Goal: Task Accomplishment & Management: Use online tool/utility

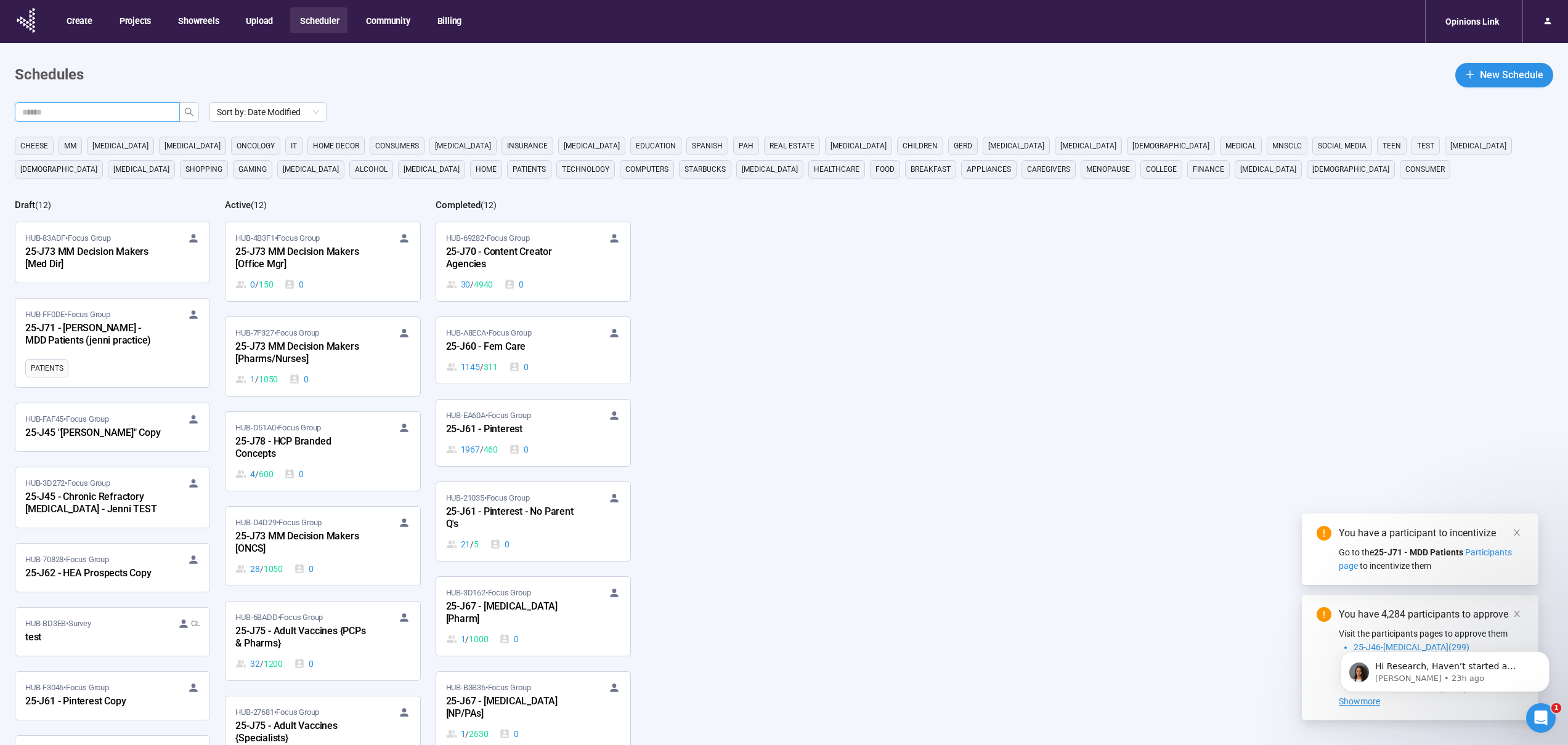
click at [147, 118] on input "text" at bounding box center [93, 112] width 140 height 14
type input "***"
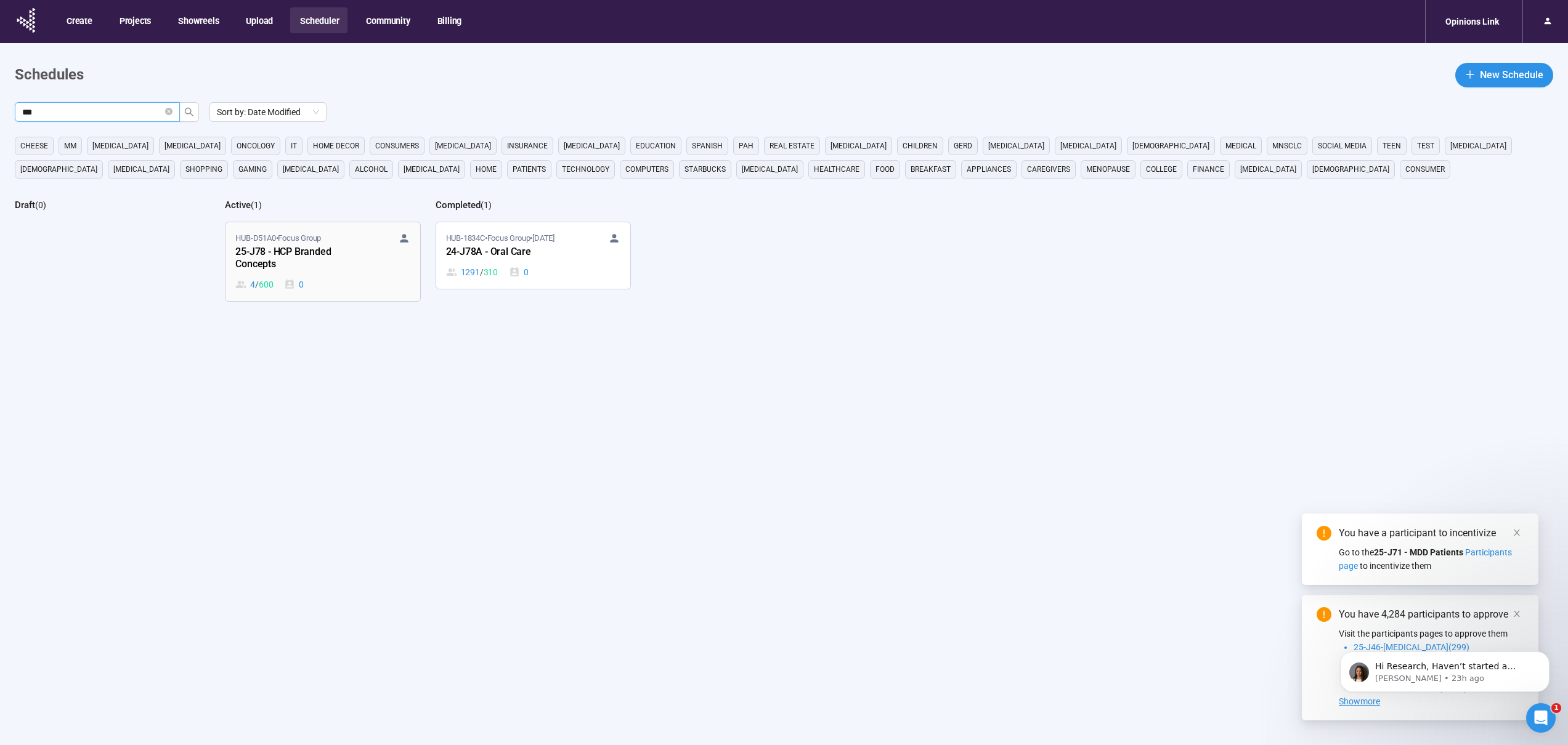
click at [321, 269] on div "25-J78 - HCP Branded Concepts" at bounding box center [303, 258] width 136 height 29
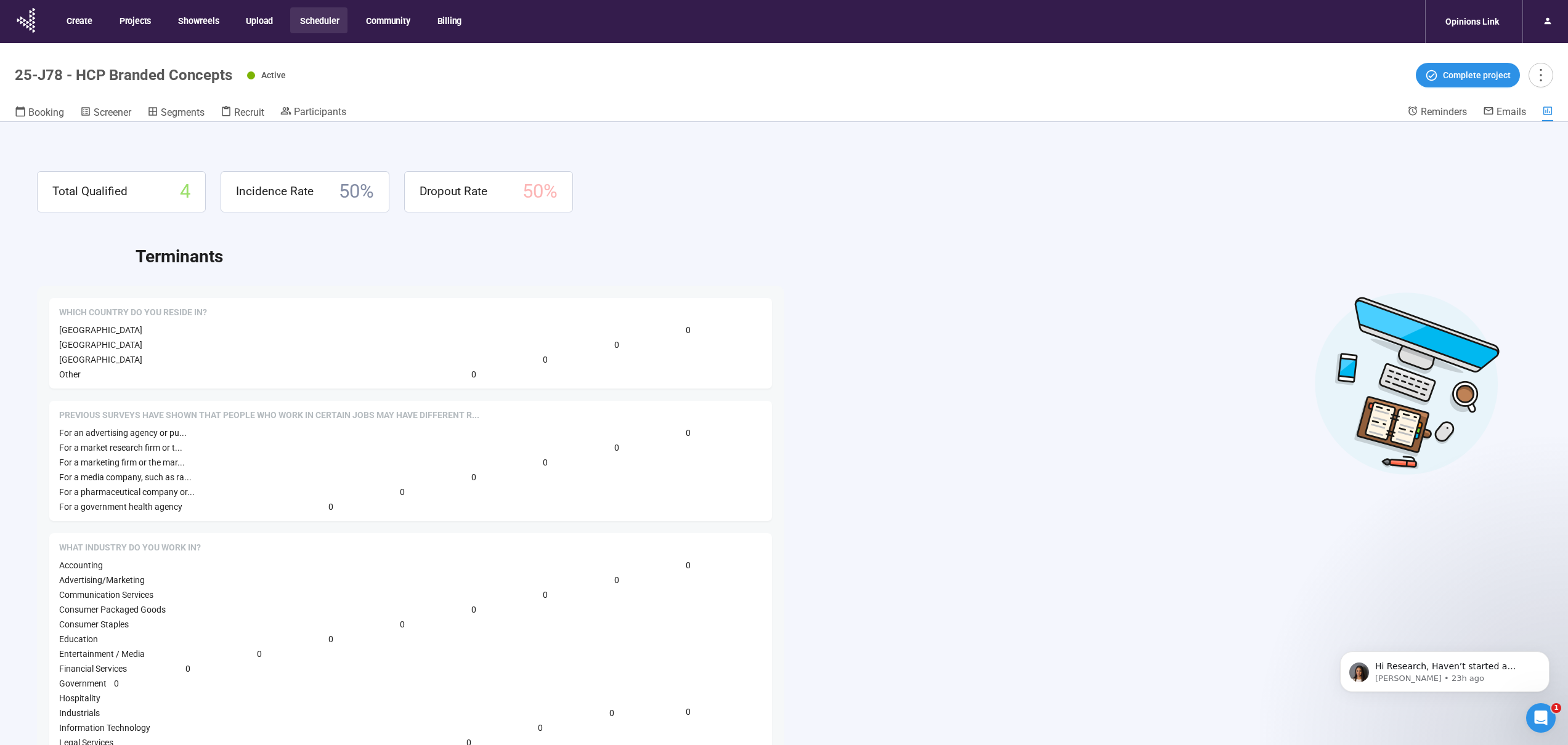
scroll to position [2, 0]
click at [126, 110] on span "Screener" at bounding box center [112, 112] width 38 height 12
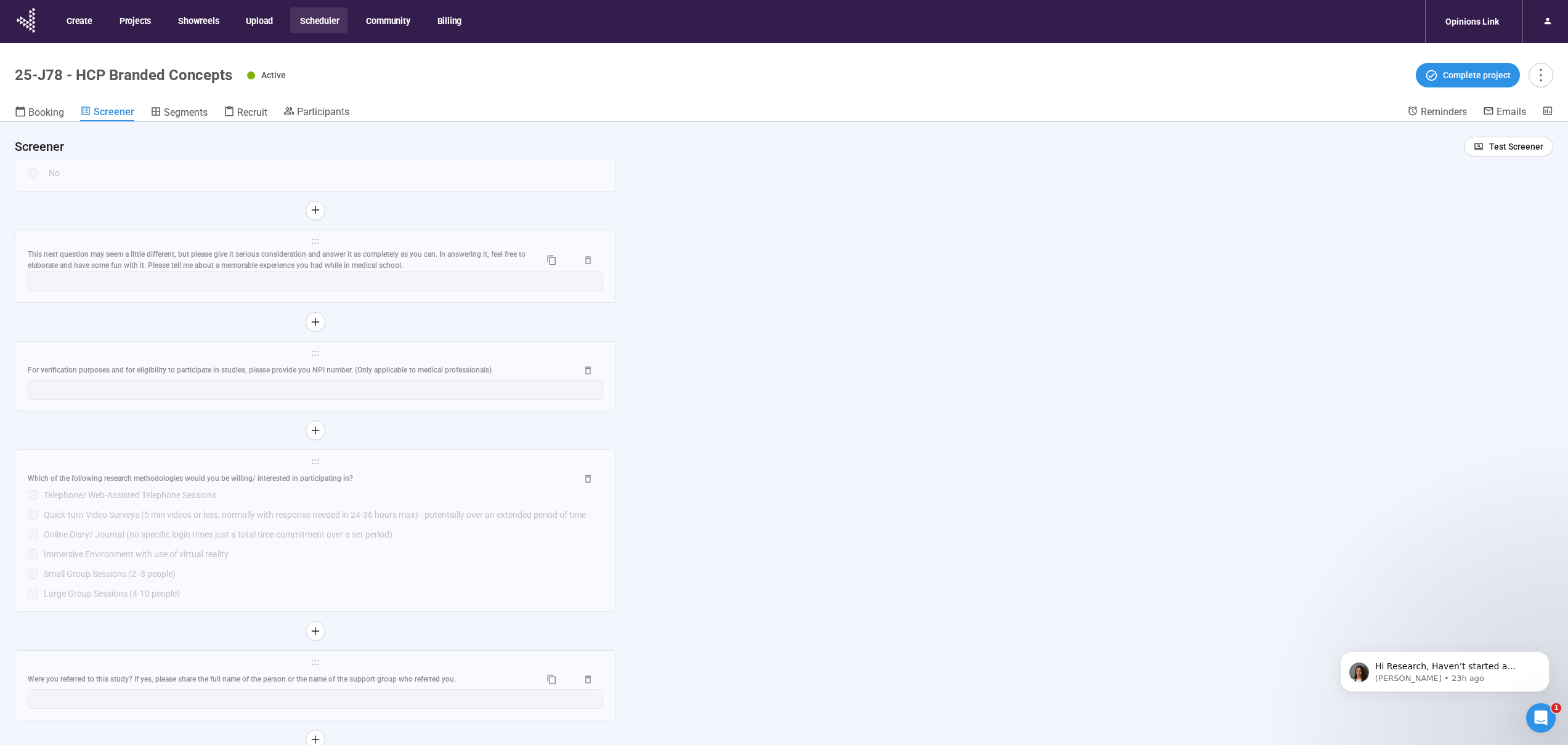
scroll to position [7522, 0]
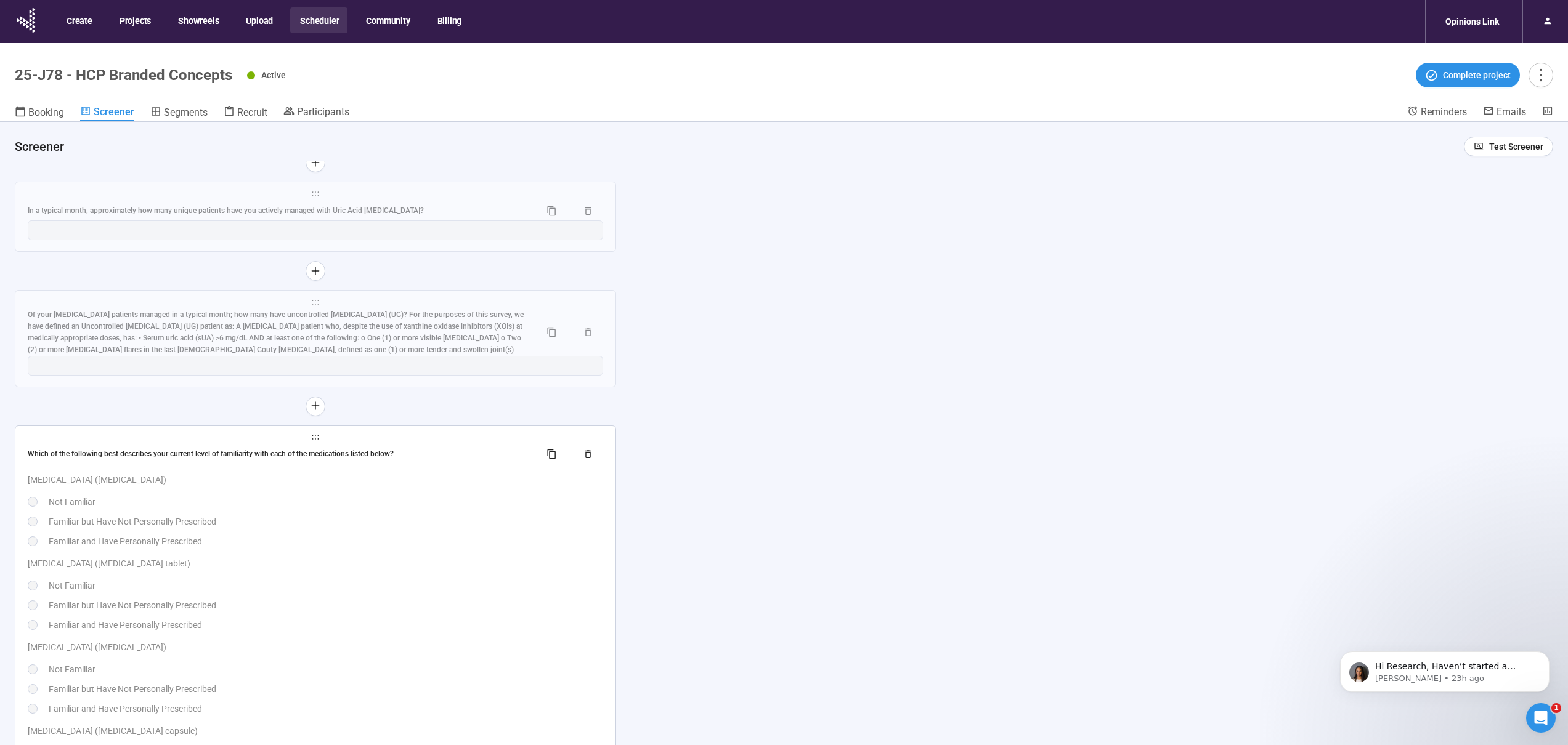
click at [481, 569] on p "[MEDICAL_DATA] ([MEDICAL_DATA] tablet)" at bounding box center [315, 564] width 576 height 14
click at [0, 0] on div at bounding box center [0, 0] width 0 height 0
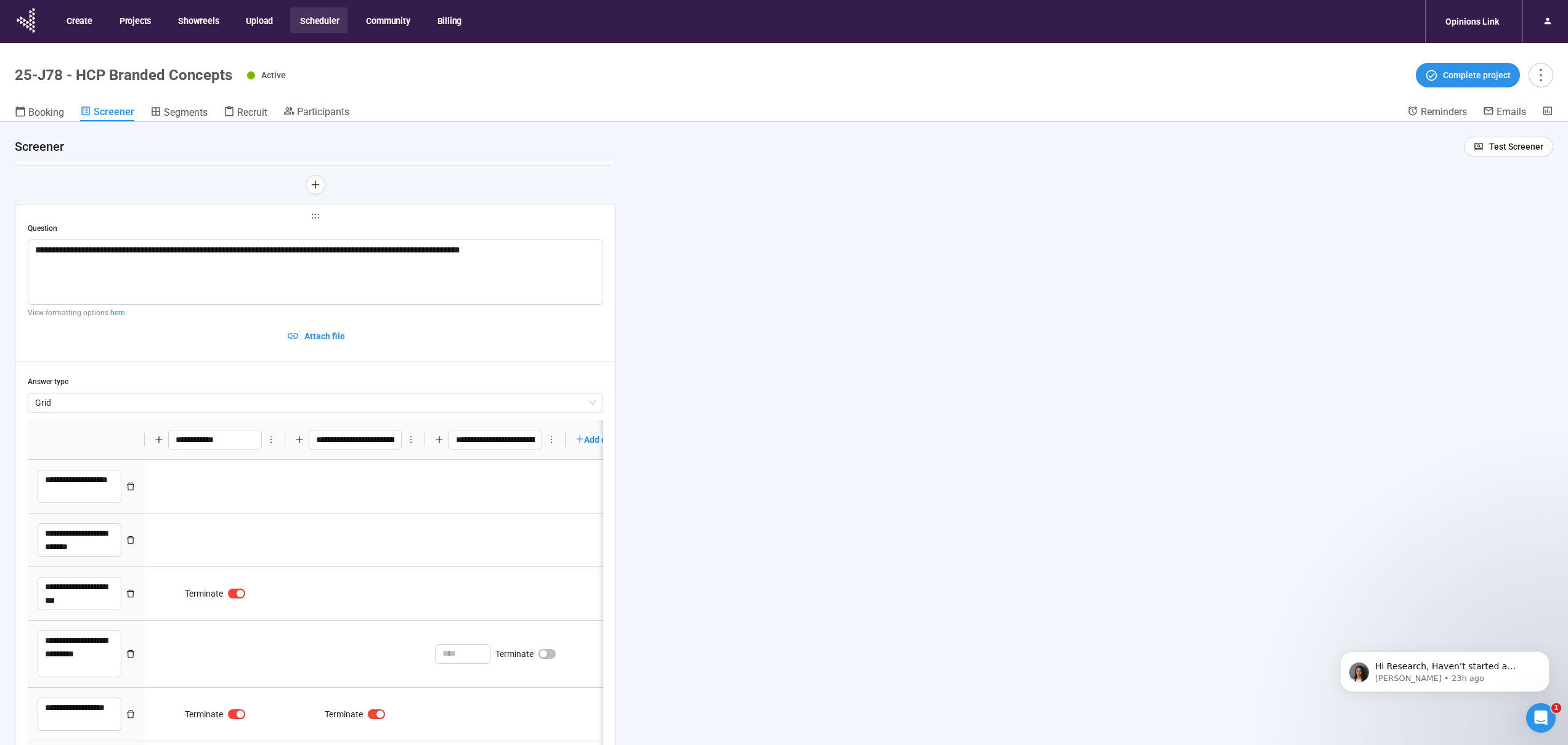
type textarea "**********"
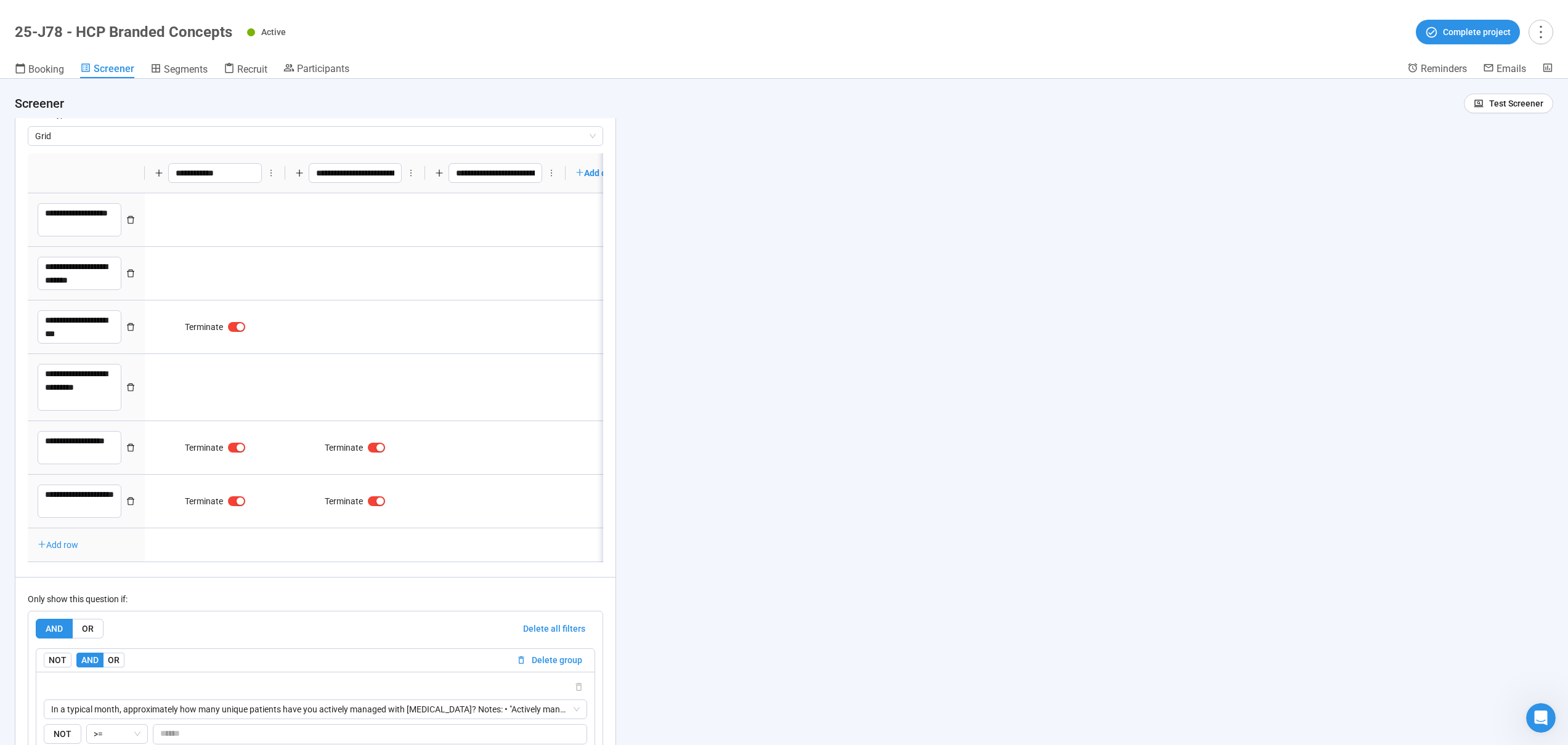
scroll to position [7737, 0]
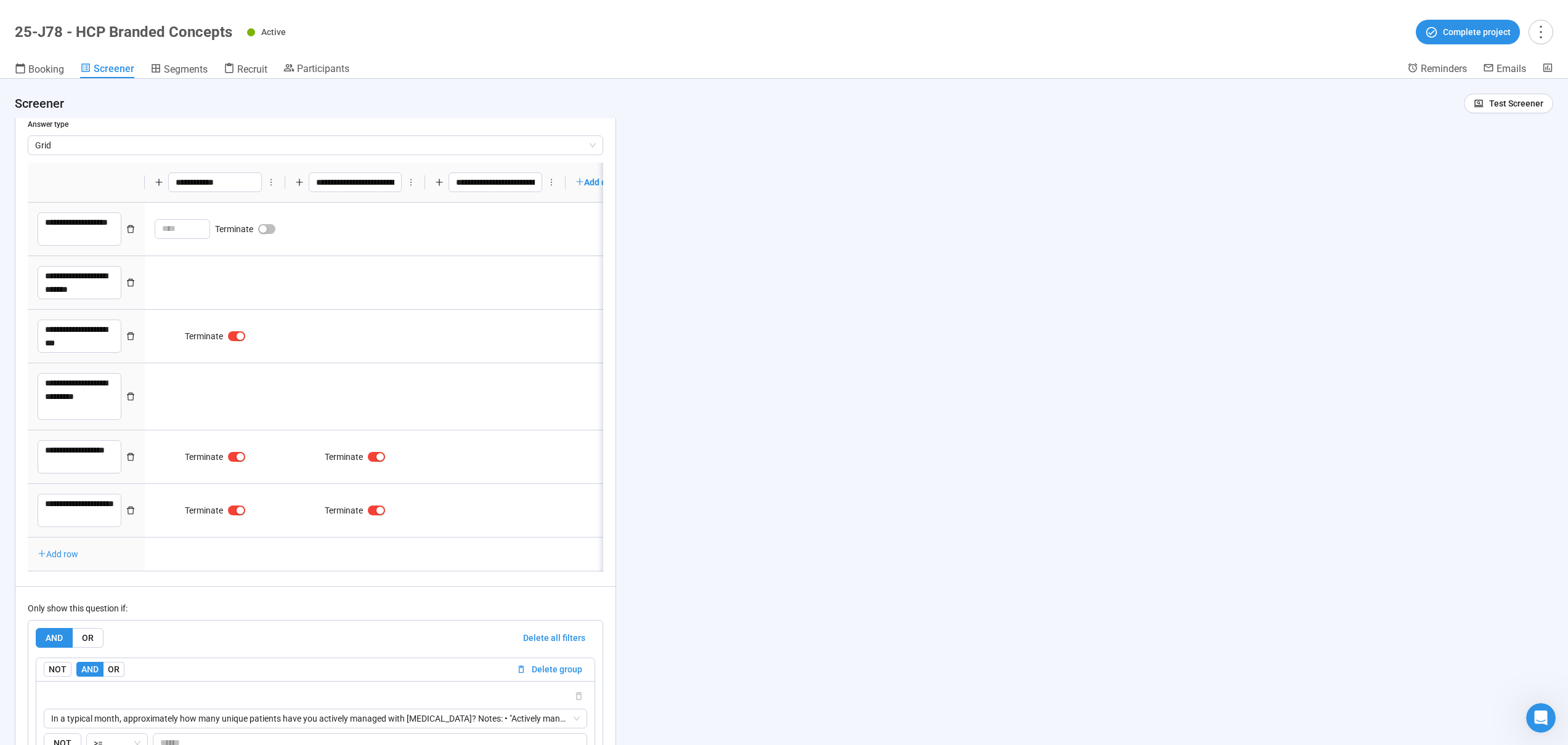
click at [705, 209] on div "**********" at bounding box center [784, 411] width 1568 height 666
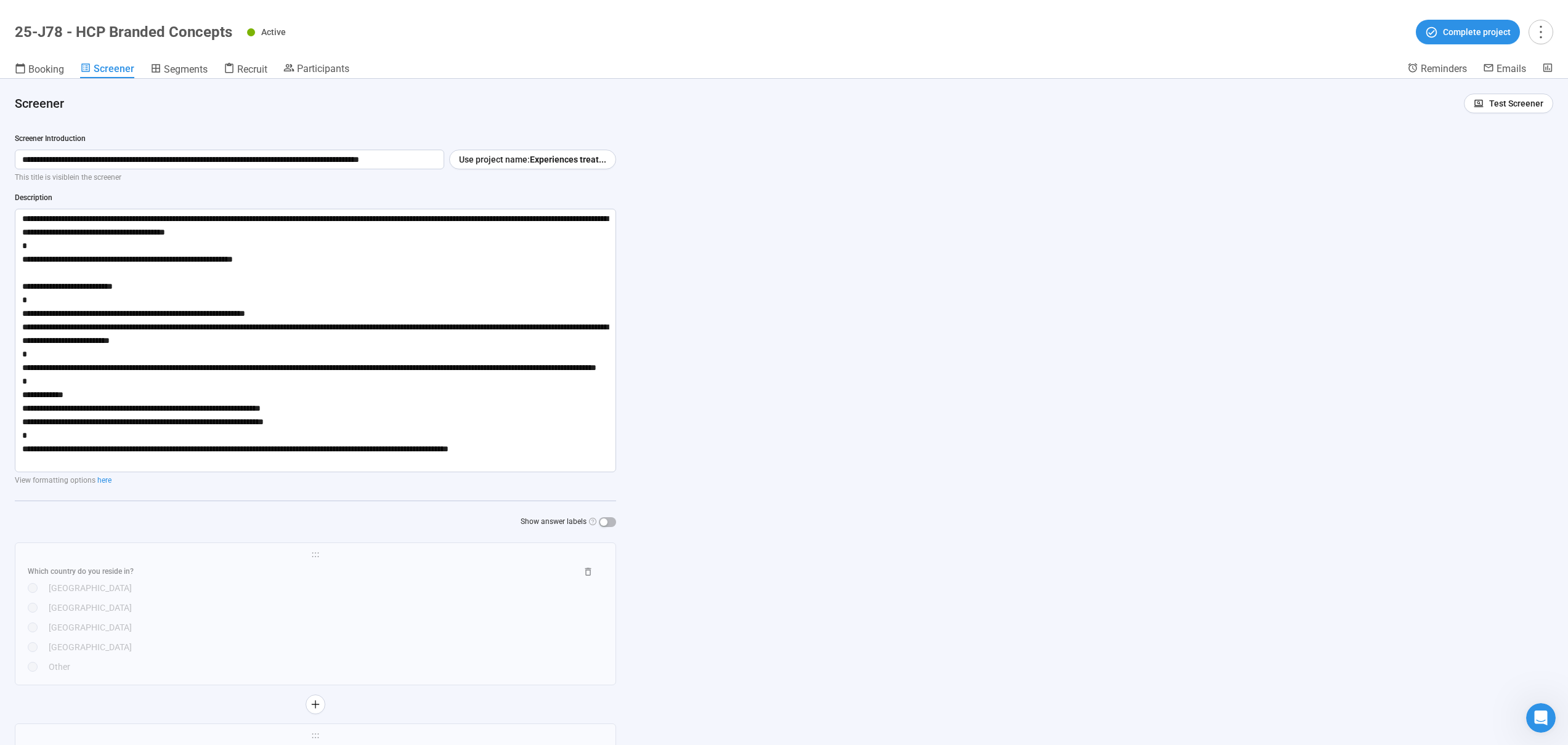
scroll to position [8269, 0]
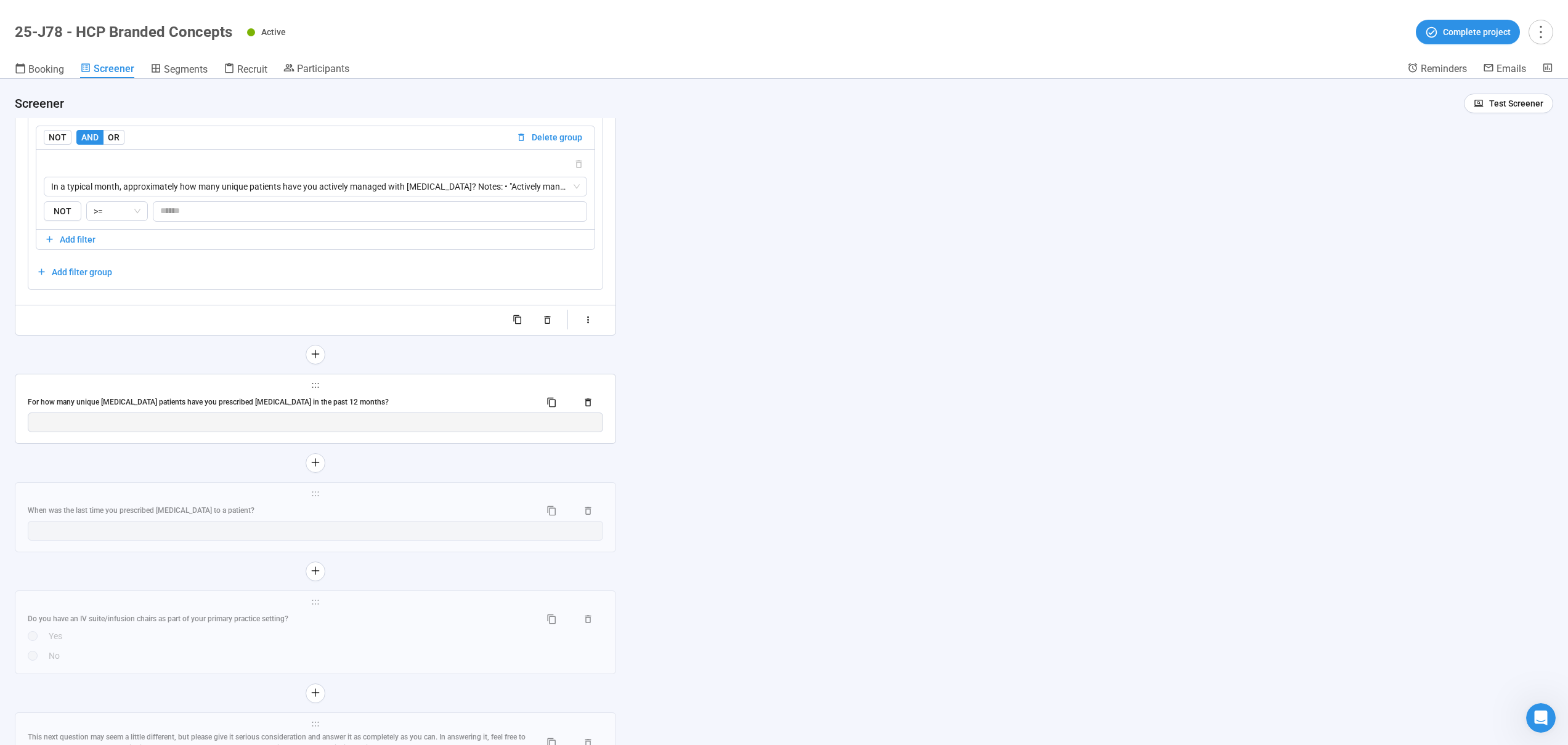
click at [379, 400] on div "**********" at bounding box center [315, 409] width 601 height 69
click at [379, 408] on div "For how many unique [MEDICAL_DATA] patients have you prescribed [MEDICAL_DATA] …" at bounding box center [279, 402] width 503 height 12
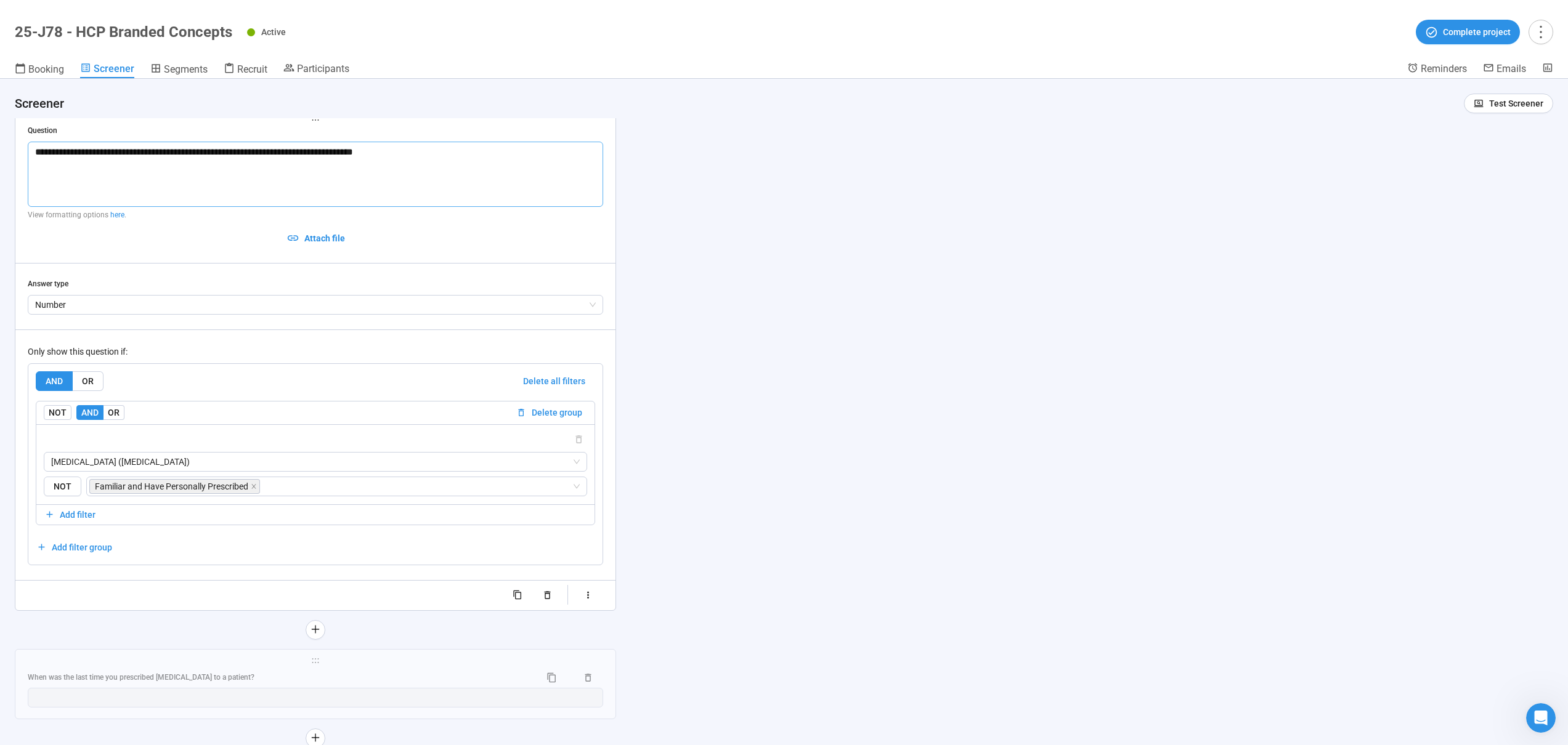
scroll to position [8503, 0]
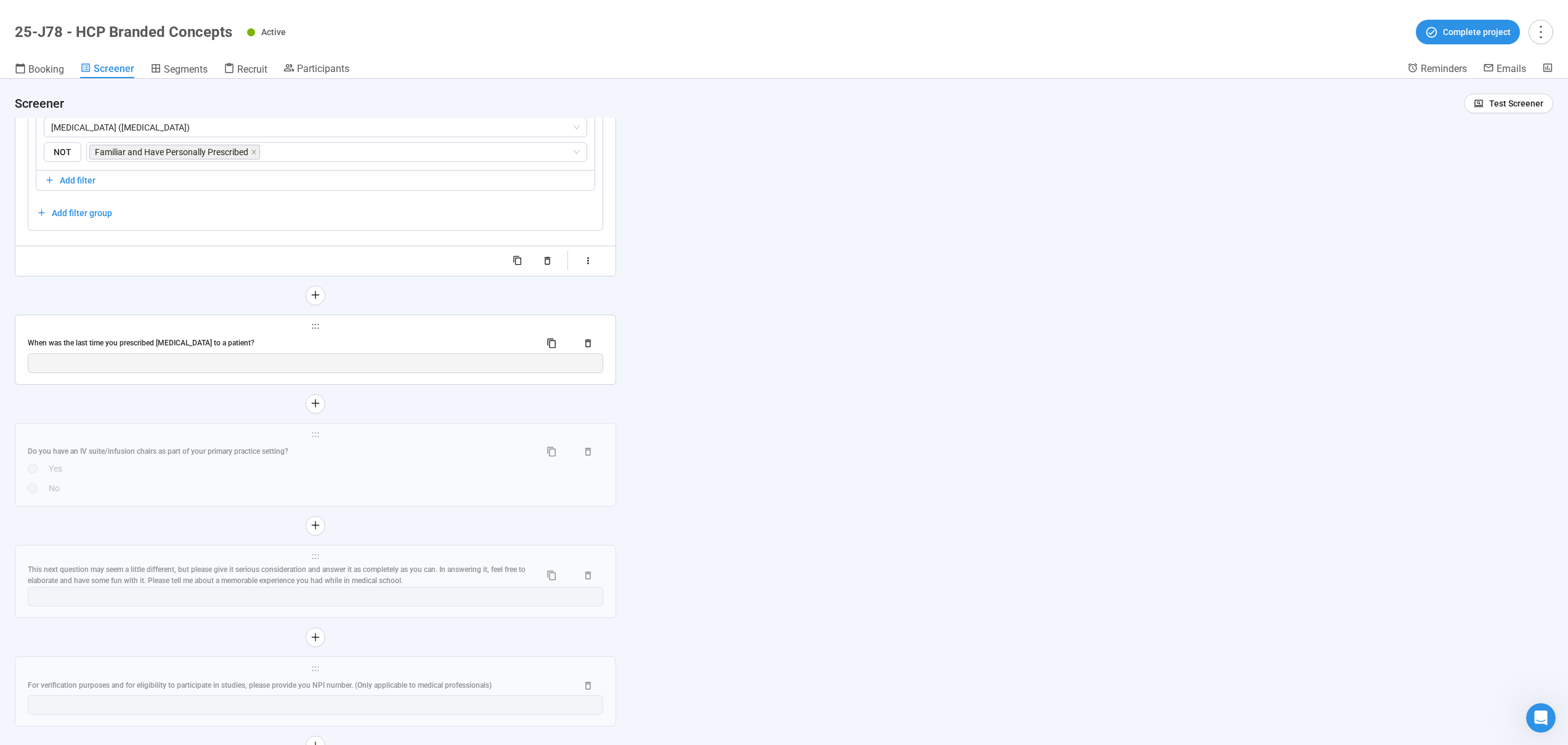
click at [370, 337] on div "When was the last time you prescribed [MEDICAL_DATA] to a patient?" at bounding box center [279, 343] width 503 height 12
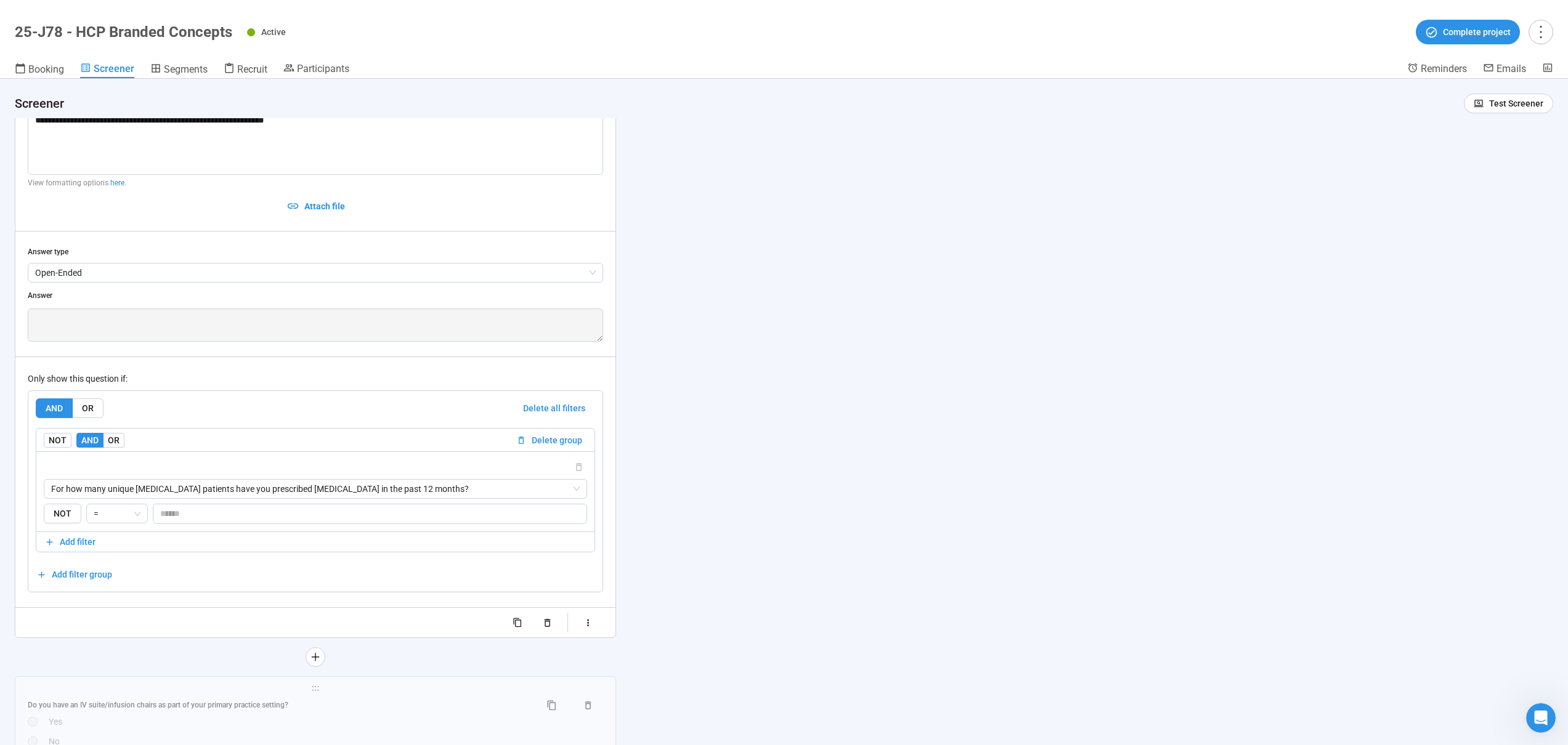
scroll to position [8304, 0]
click at [135, 515] on span "=" at bounding box center [116, 518] width 47 height 18
click at [732, 413] on div "**********" at bounding box center [784, 411] width 1568 height 666
click at [1493, 102] on span "Test Screener" at bounding box center [1516, 103] width 54 height 14
click at [1514, 163] on link "Test screener" at bounding box center [1492, 167] width 51 height 10
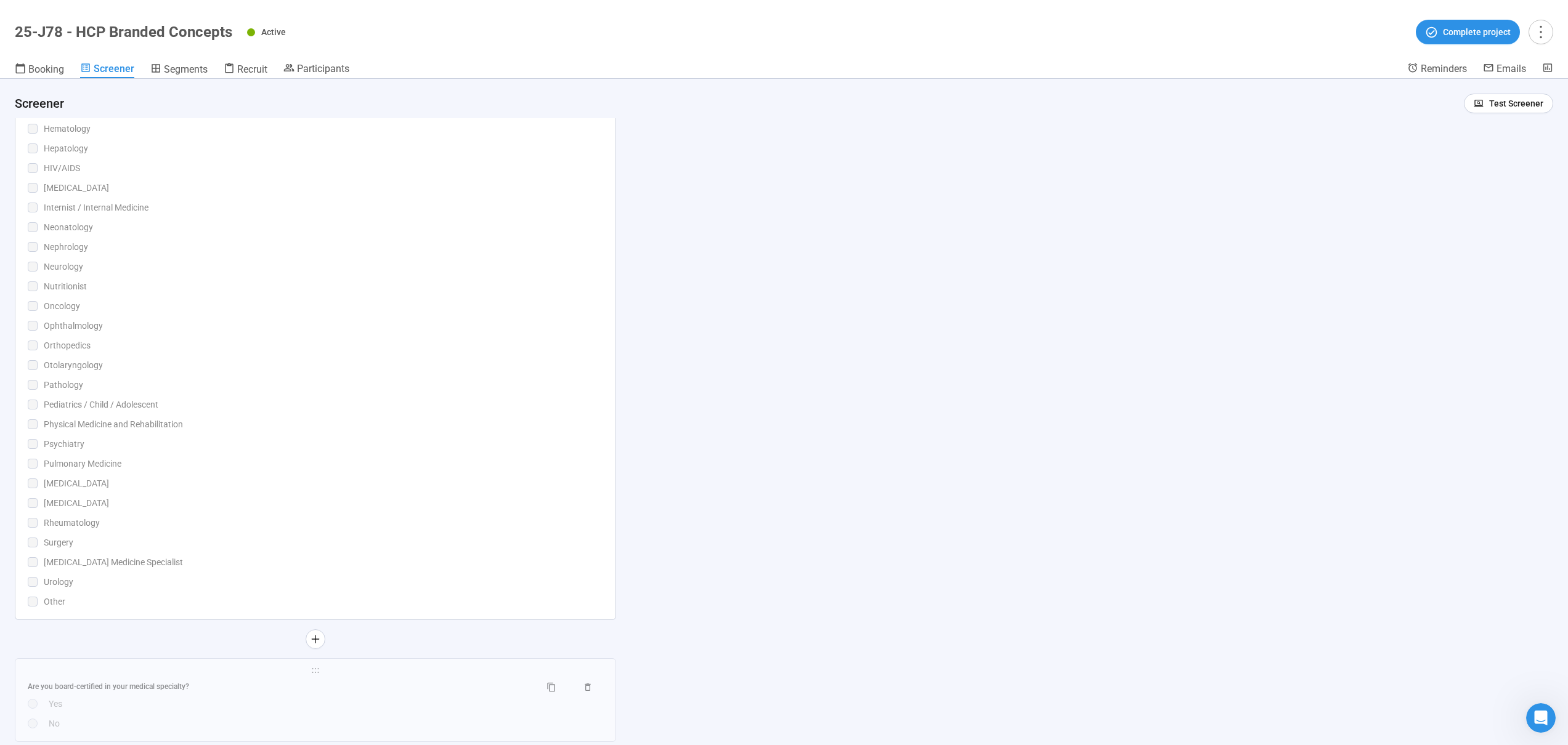
scroll to position [4086, 0]
click at [466, 269] on div "What is your medical specialty? Select all that apply. Addiction Medicine Aller…" at bounding box center [315, 221] width 576 height 802
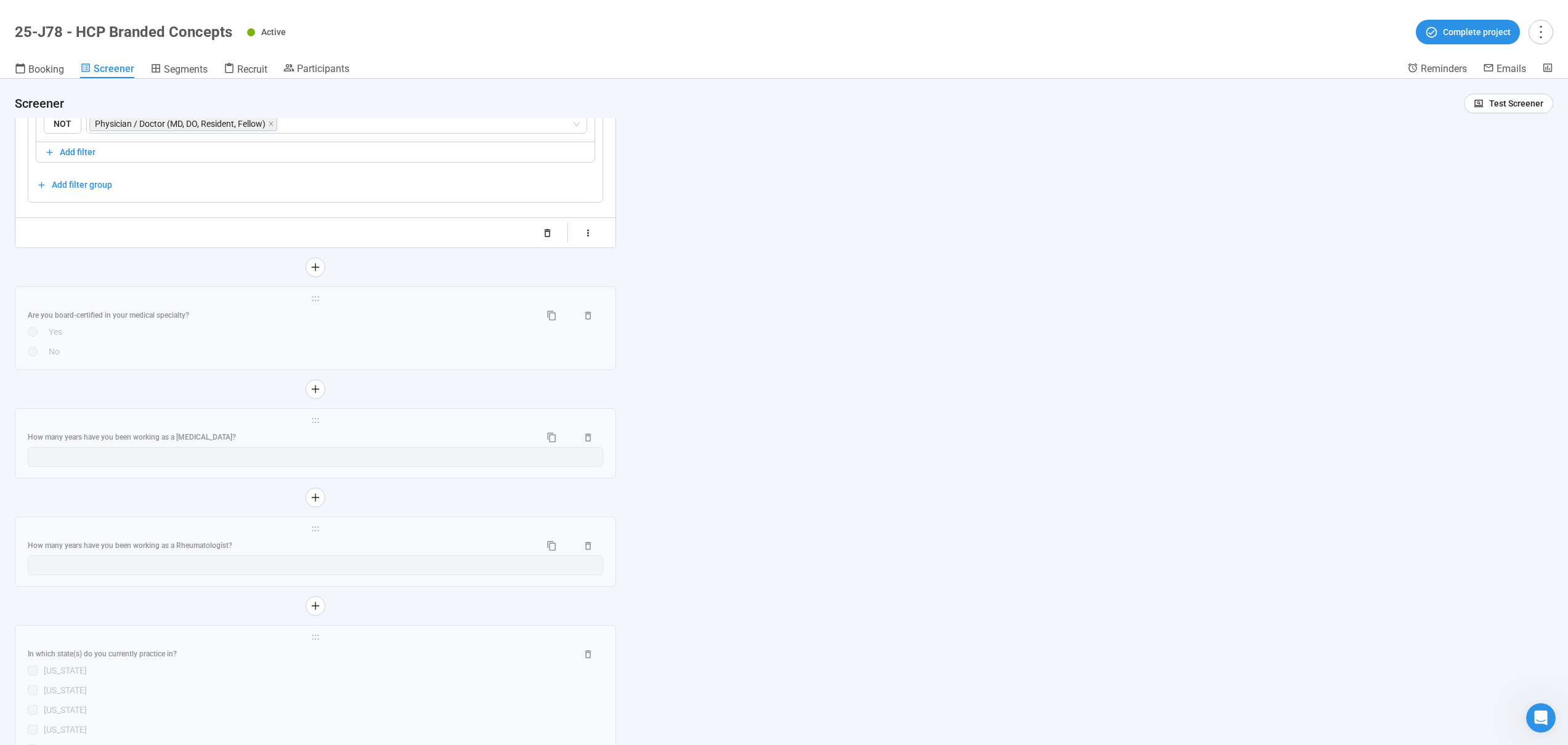
scroll to position [5273, 0]
click at [453, 320] on div "Are you board-certified in your medical specialty?" at bounding box center [279, 314] width 503 height 12
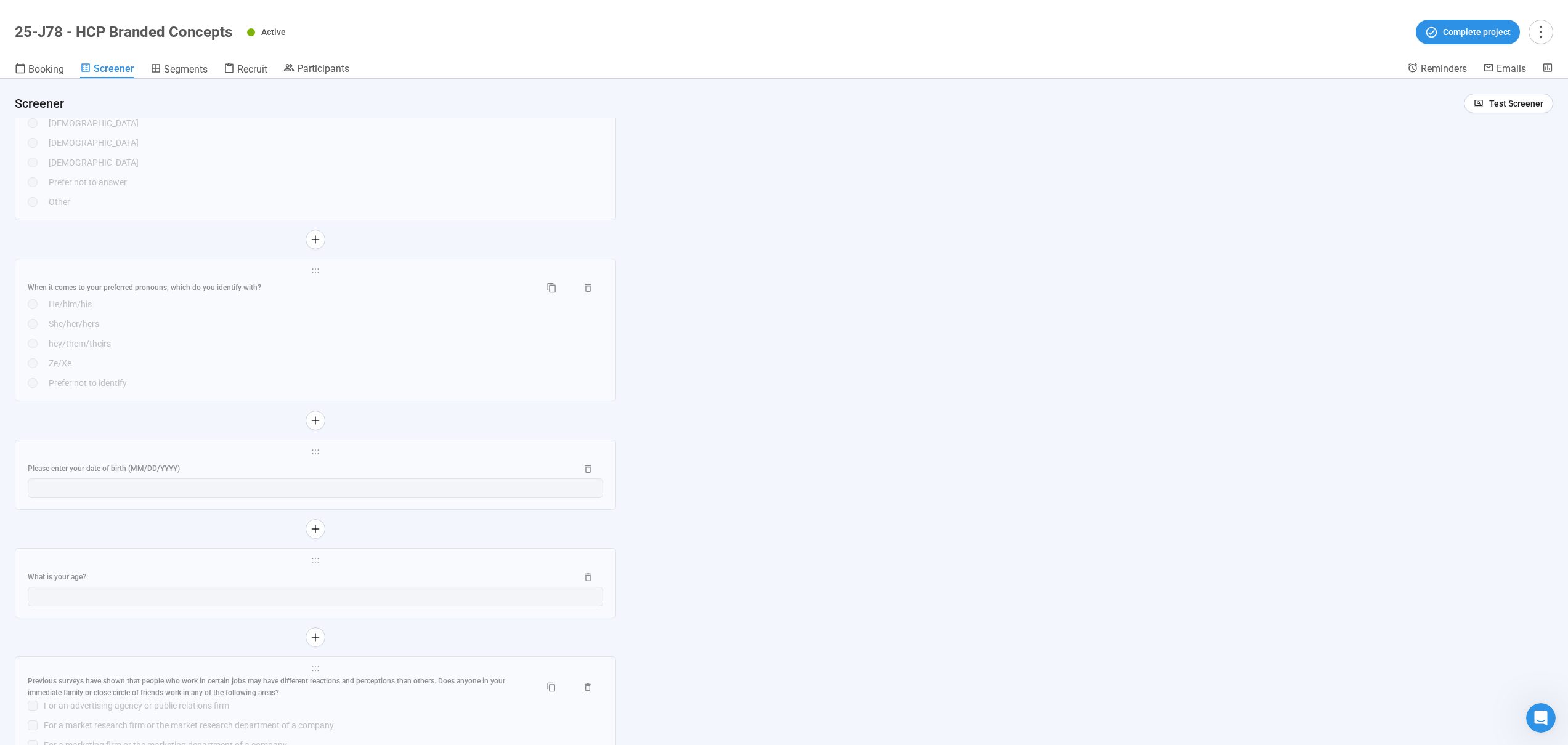
click at [774, 392] on div "**********" at bounding box center [784, 411] width 1568 height 666
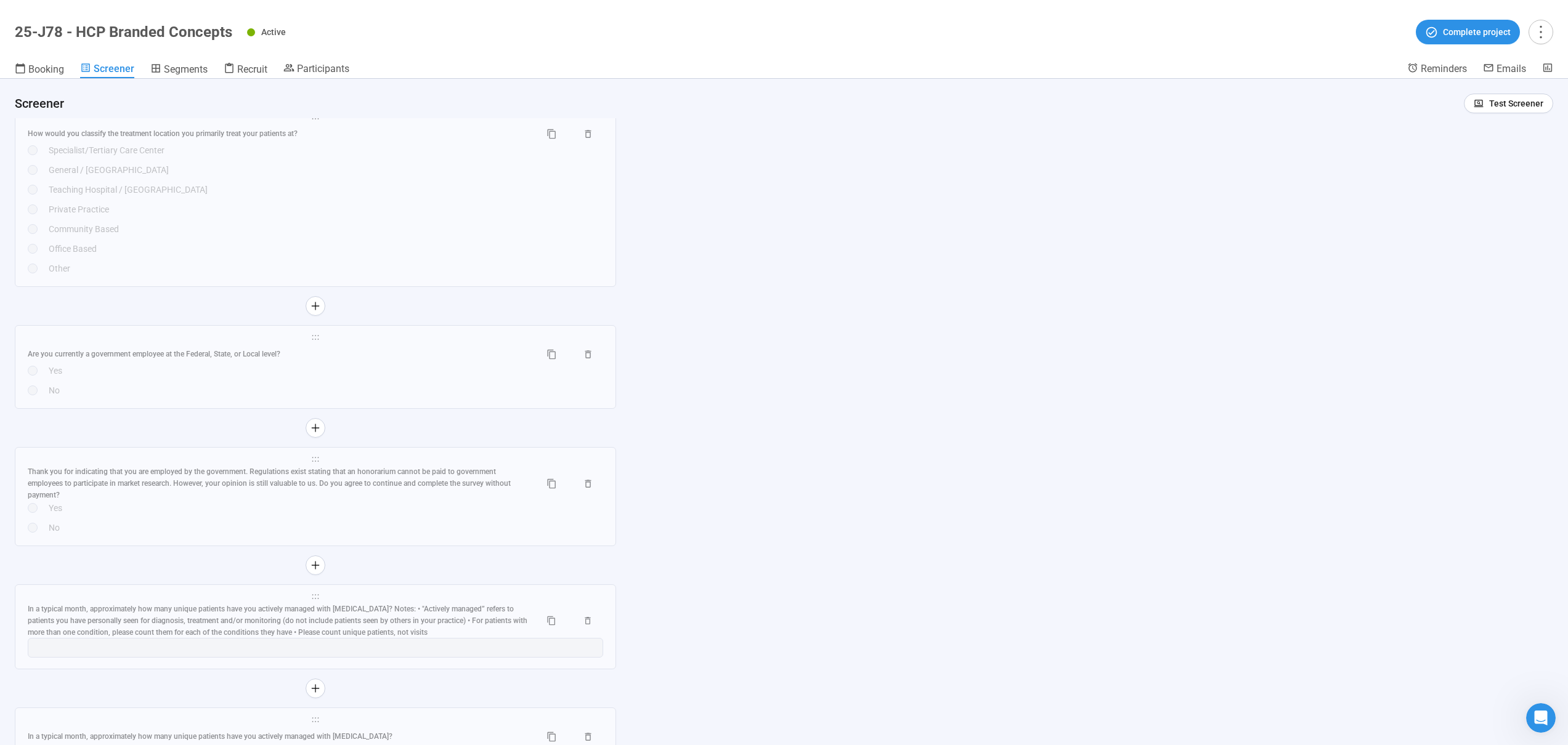
scroll to position [7236, 0]
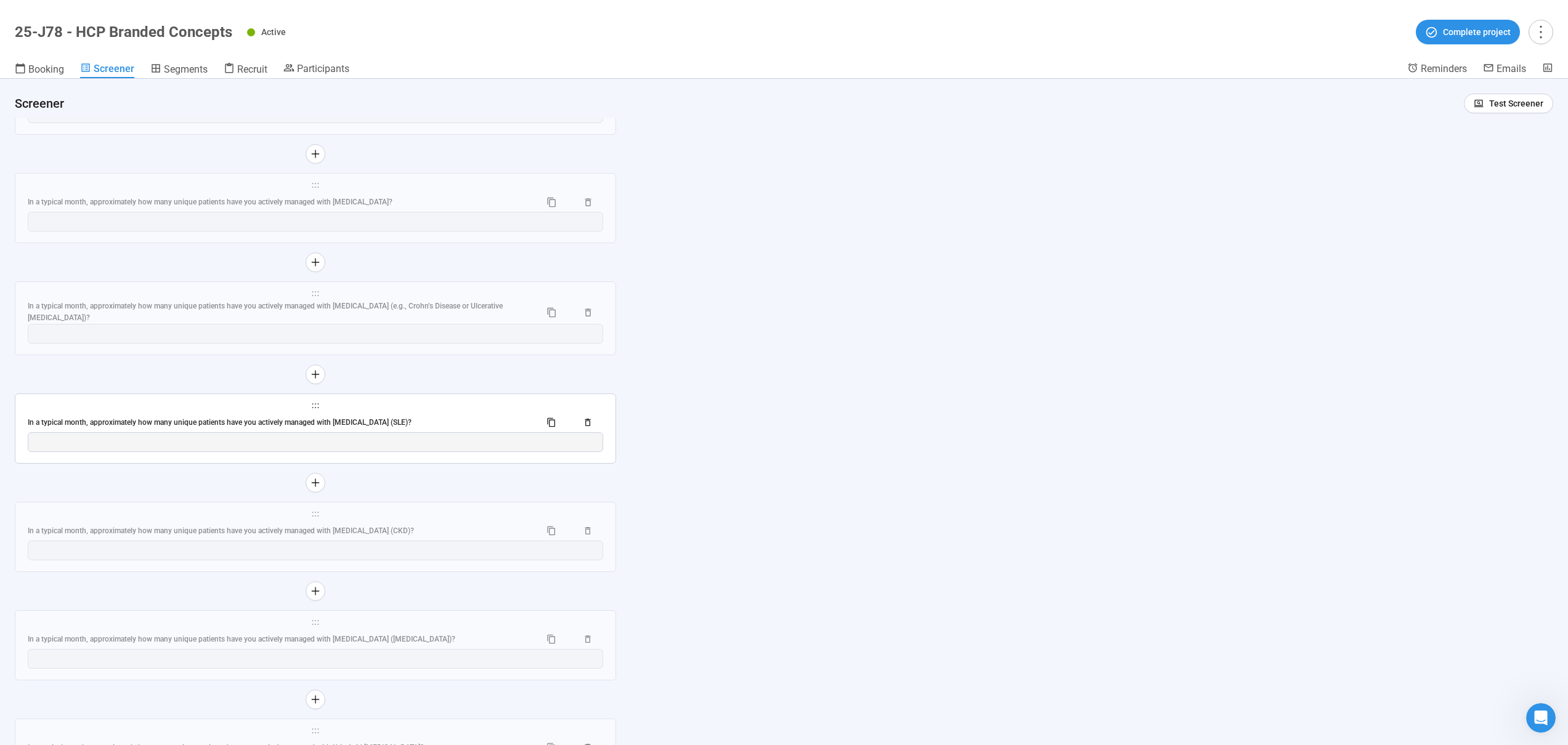
click at [389, 406] on span "holder" at bounding box center [315, 405] width 576 height 8
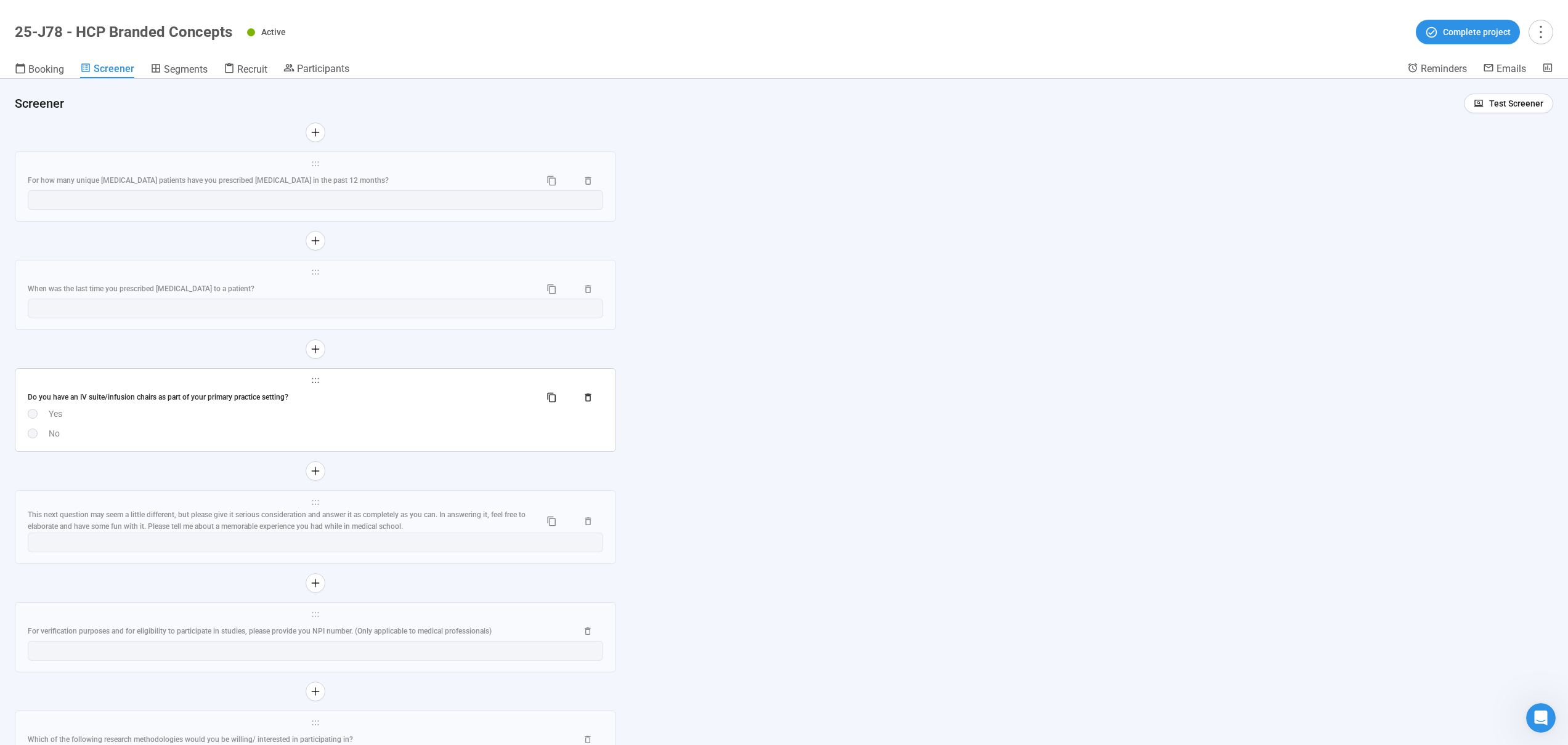
scroll to position [8740, 0]
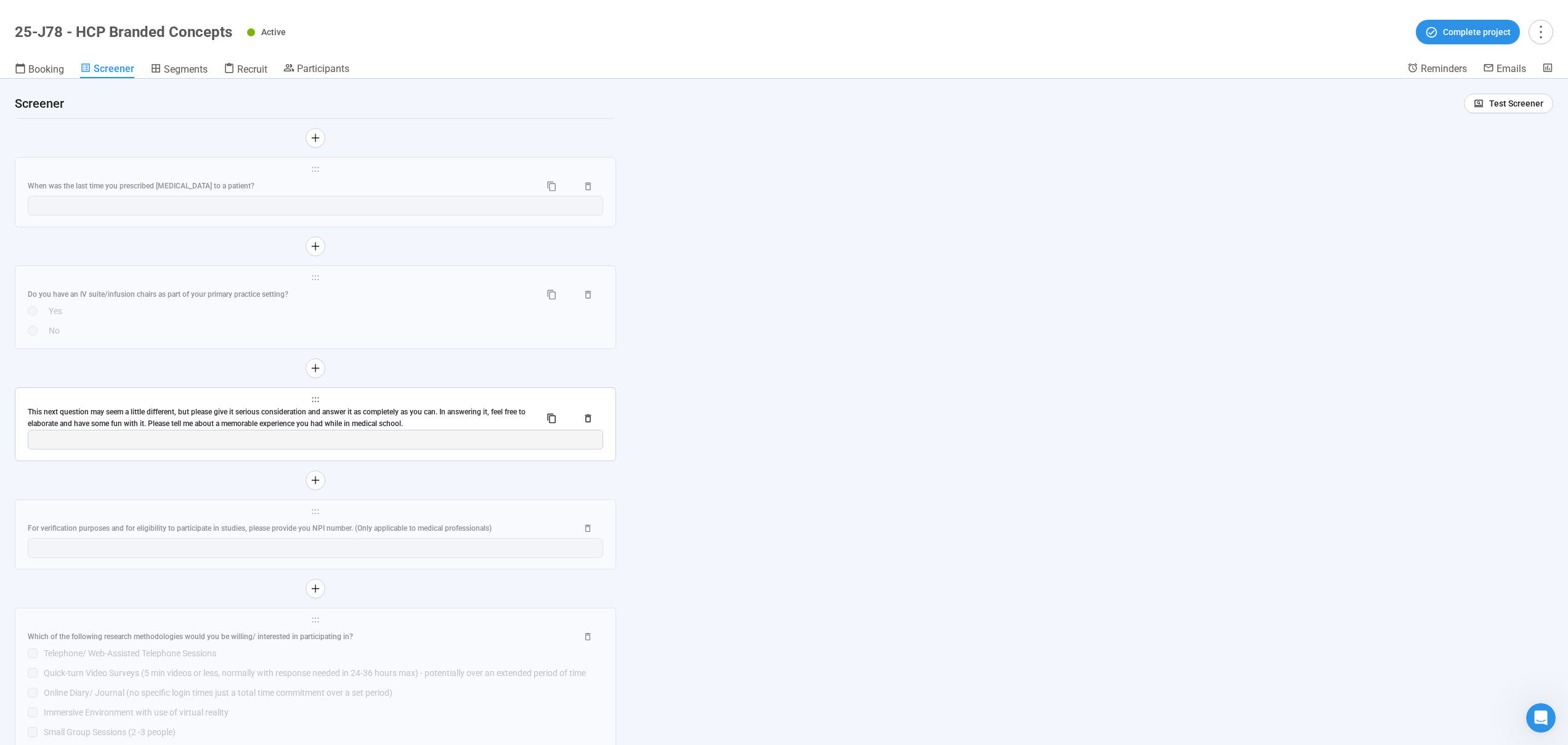
click at [398, 417] on div "This next question may seem a little different, but please give it serious cons…" at bounding box center [279, 418] width 503 height 23
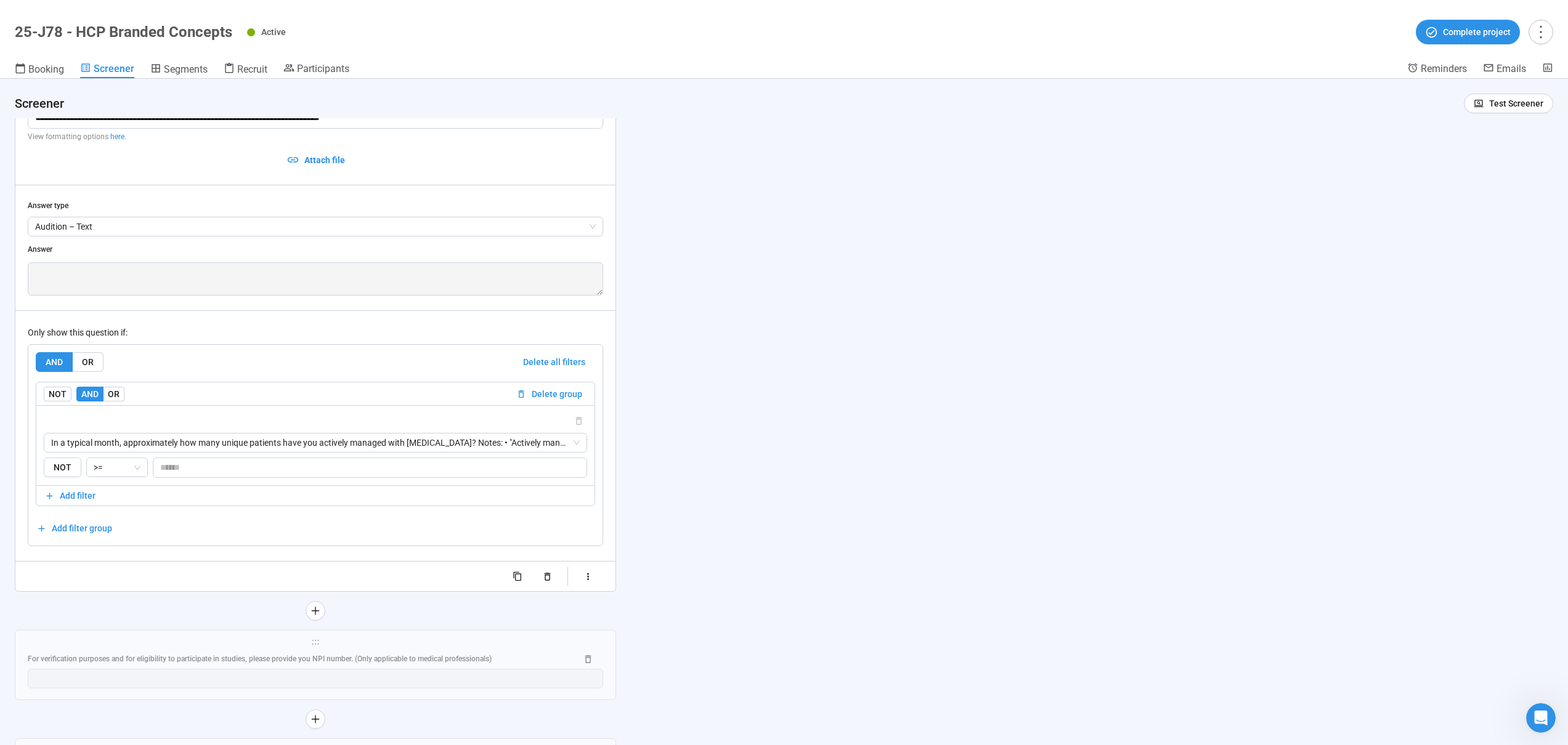
scroll to position [8717, 0]
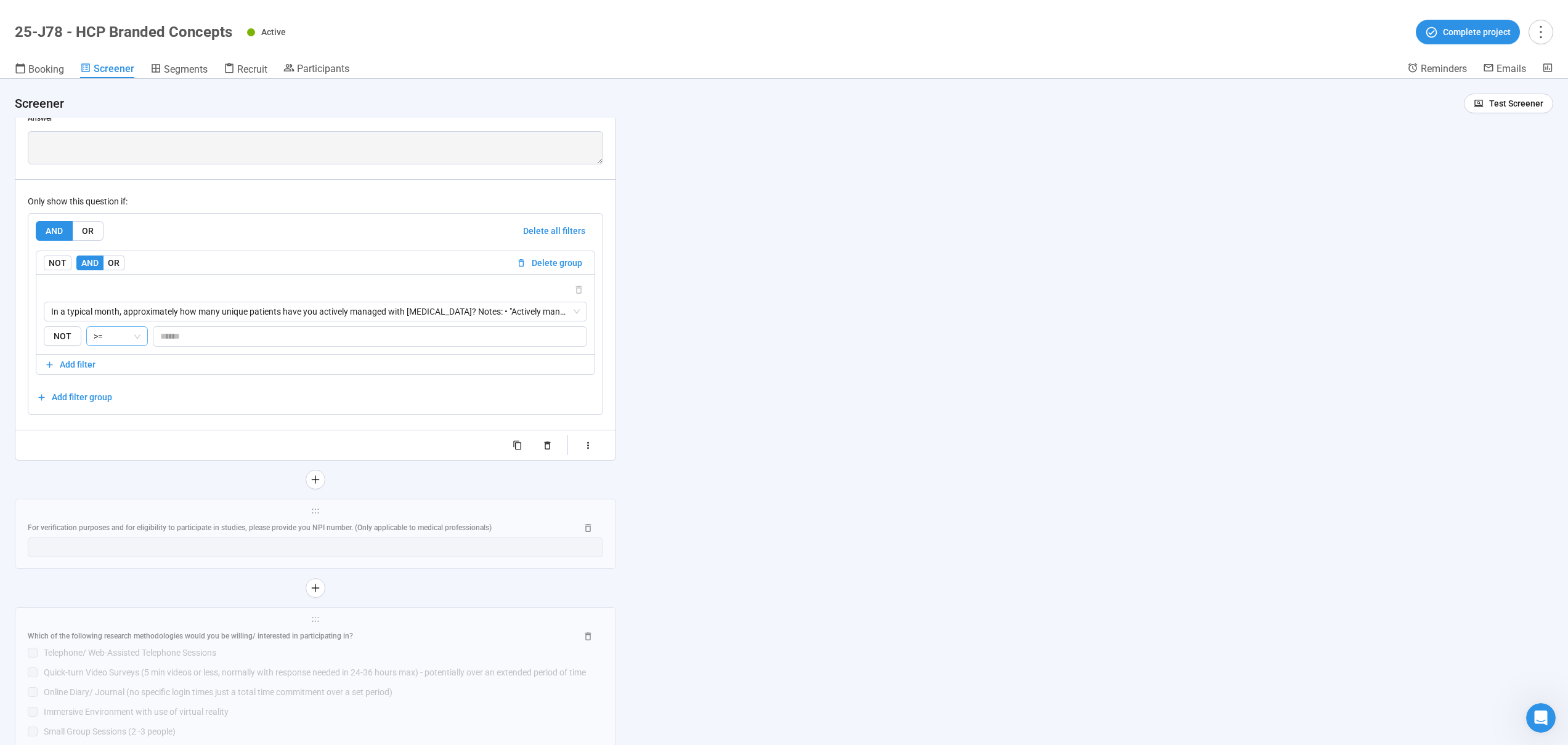
click at [116, 333] on span ">=" at bounding box center [116, 336] width 47 height 18
click at [899, 381] on div "**********" at bounding box center [784, 411] width 1568 height 666
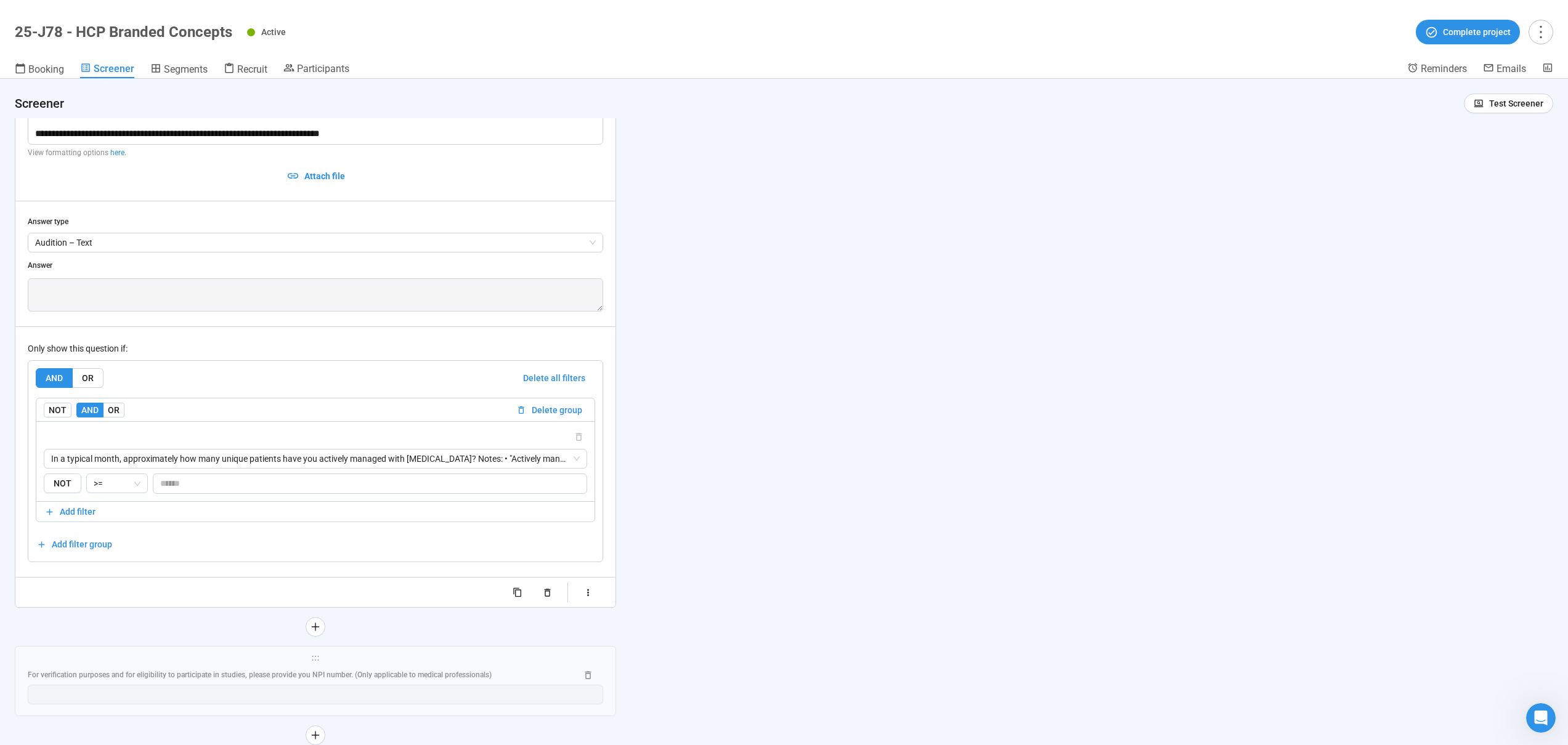
scroll to position [8695, 0]
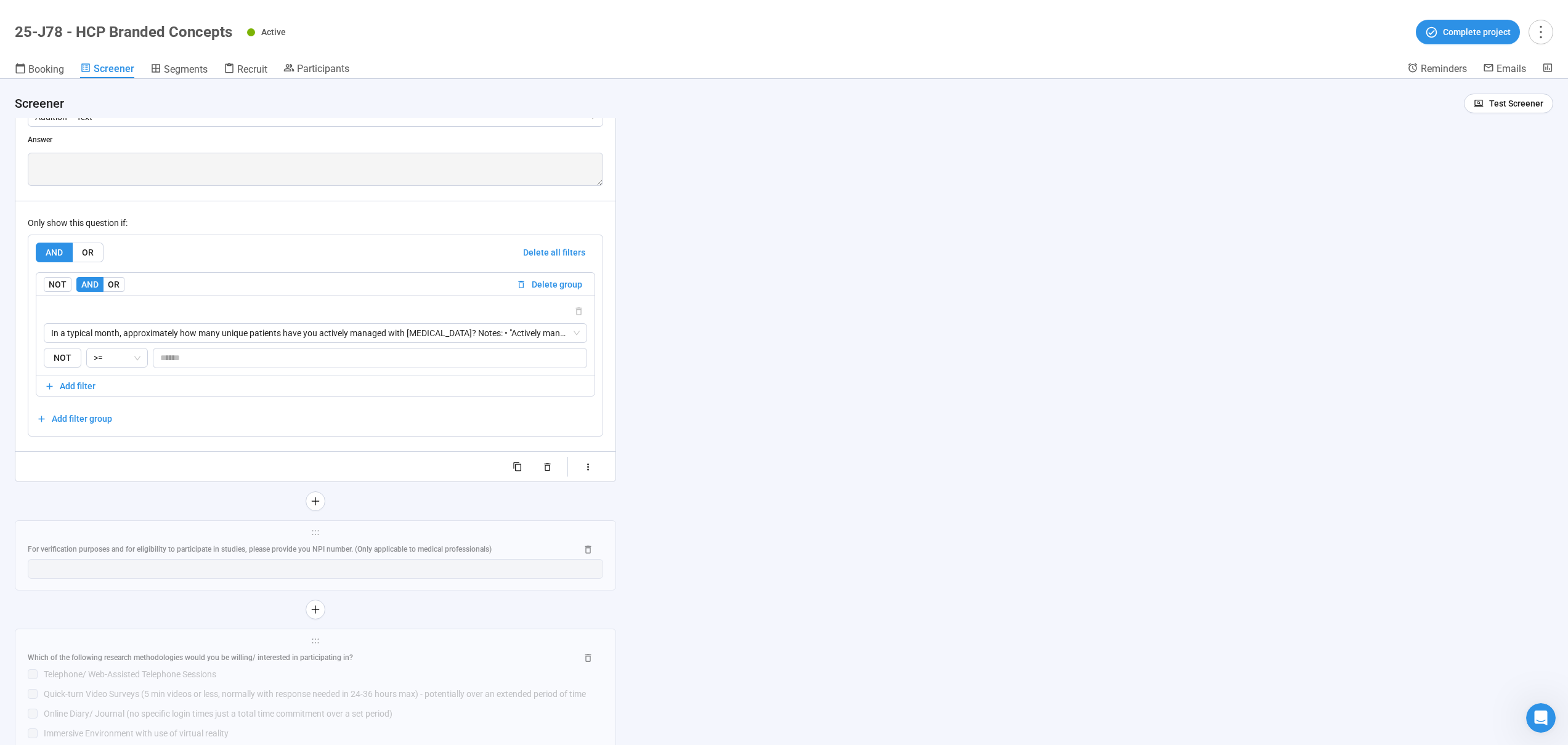
click at [800, 332] on div "**********" at bounding box center [784, 411] width 1568 height 666
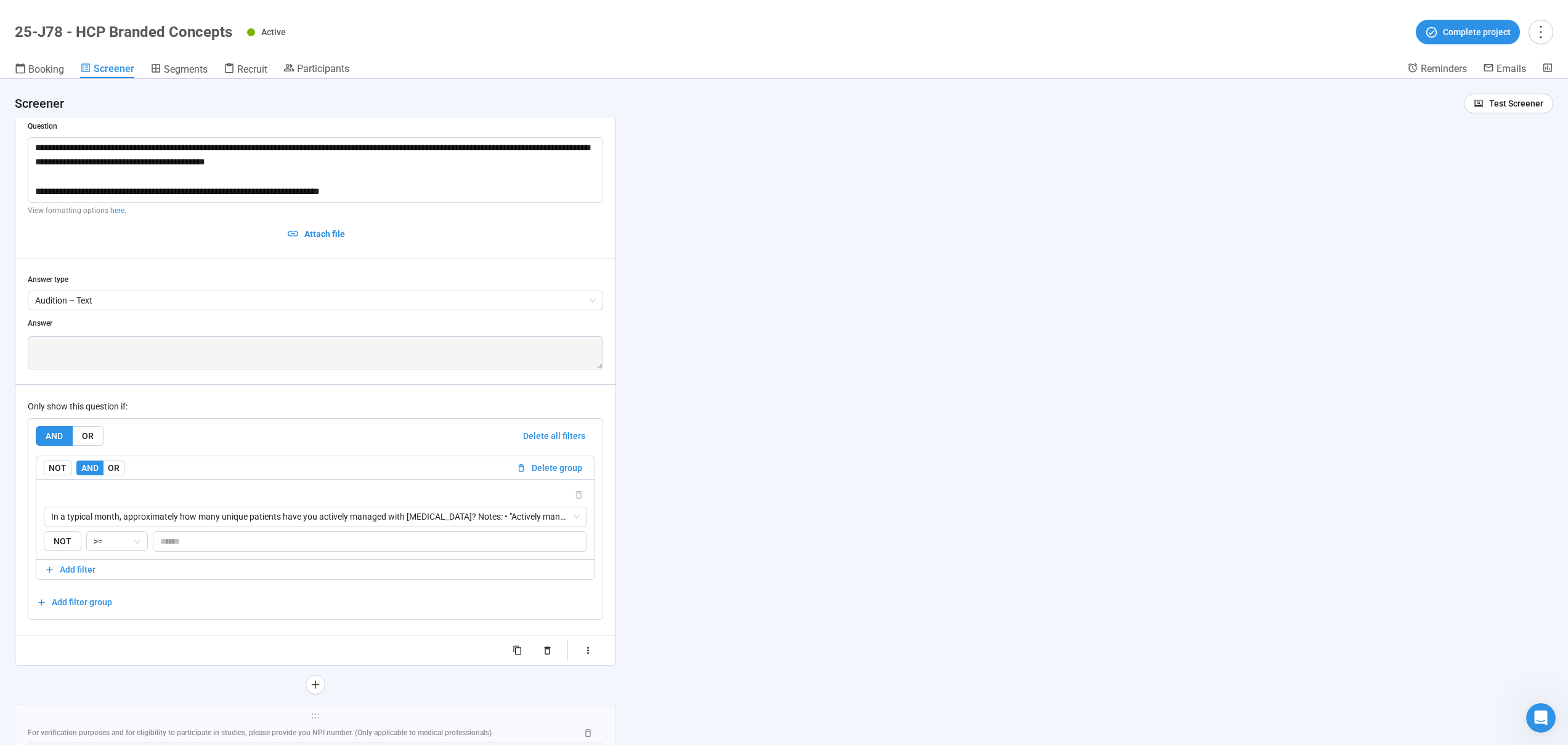
scroll to position [8538, 0]
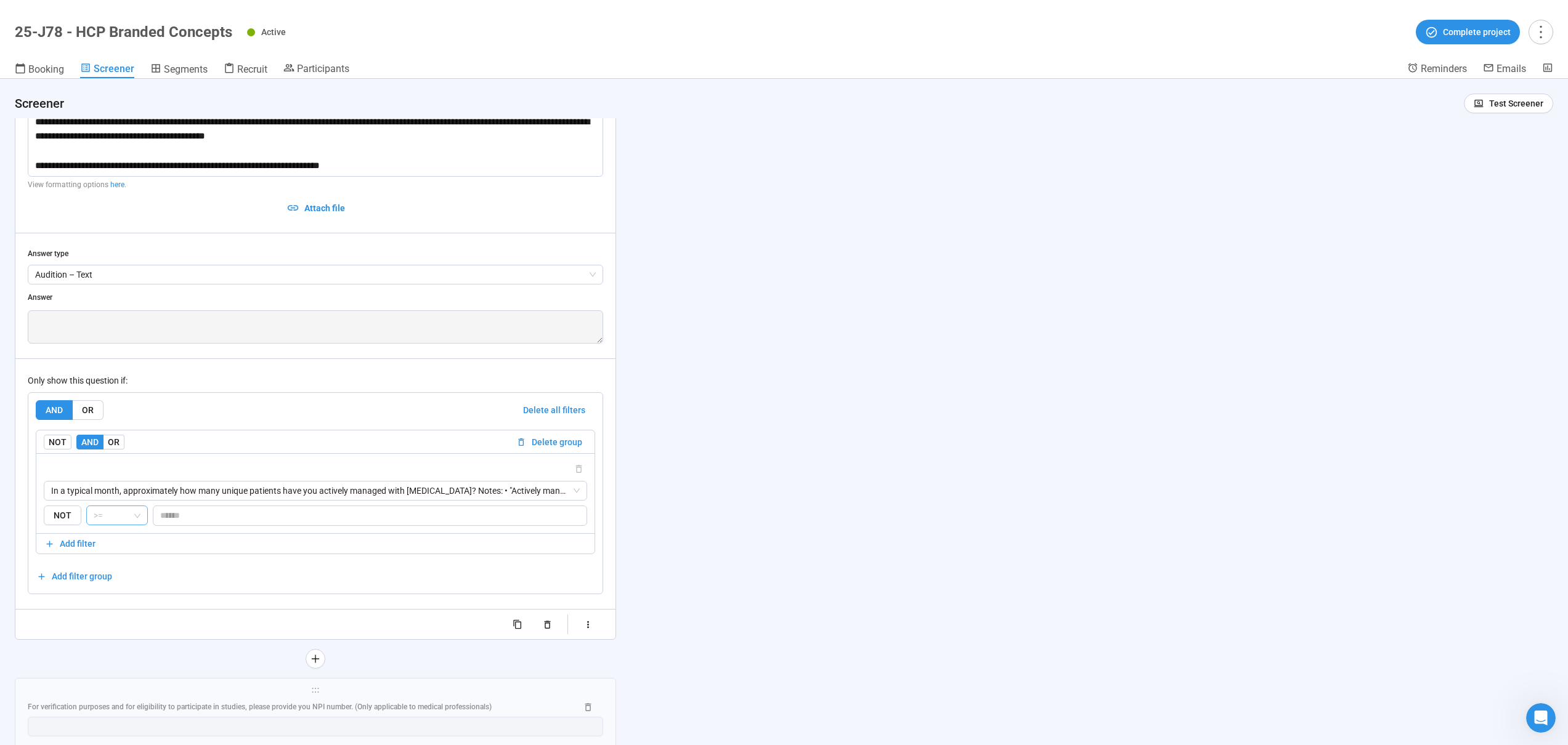
click at [135, 514] on span ">=" at bounding box center [116, 515] width 47 height 18
click at [705, 480] on div "**********" at bounding box center [784, 411] width 1568 height 666
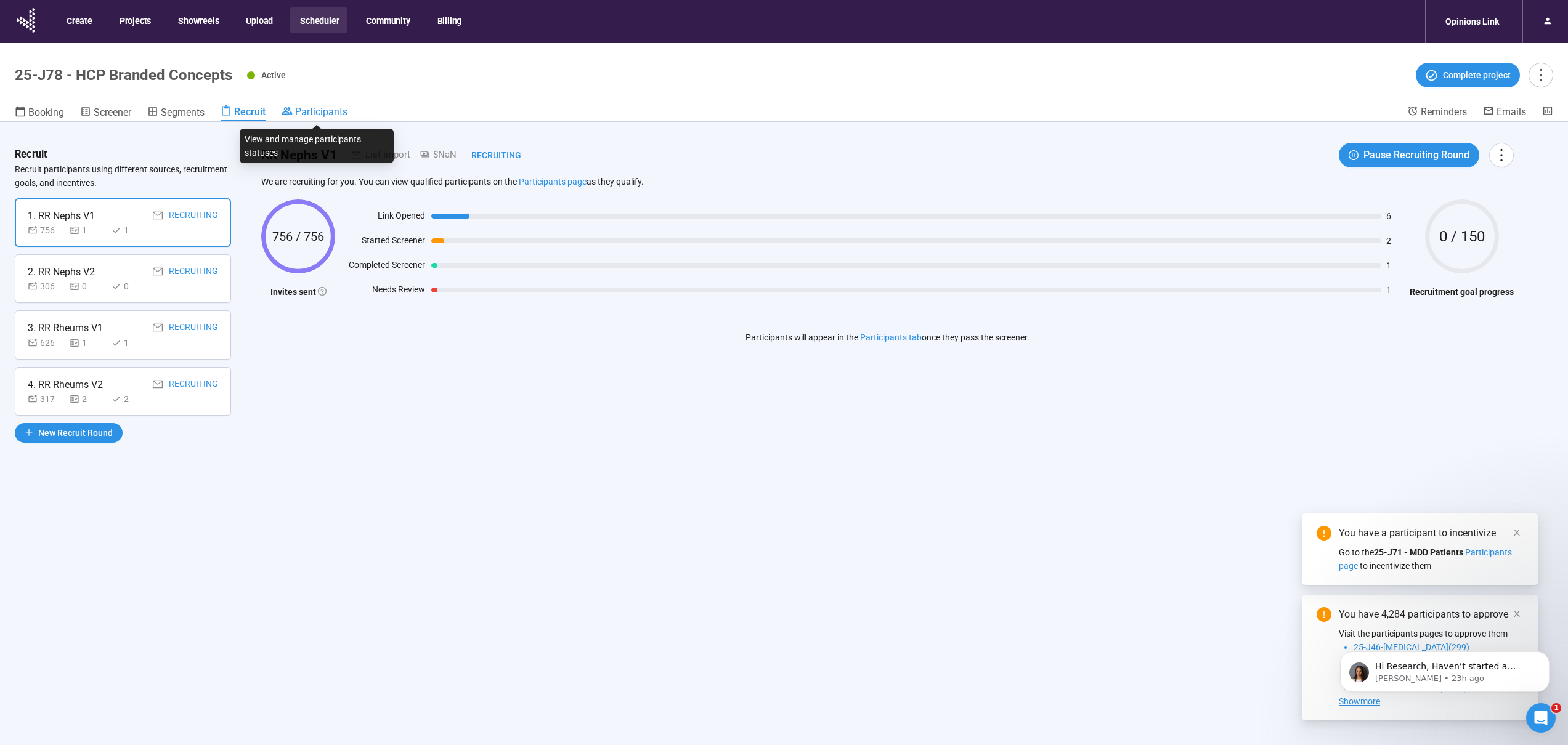
click at [316, 116] on span "Participants" at bounding box center [321, 111] width 52 height 12
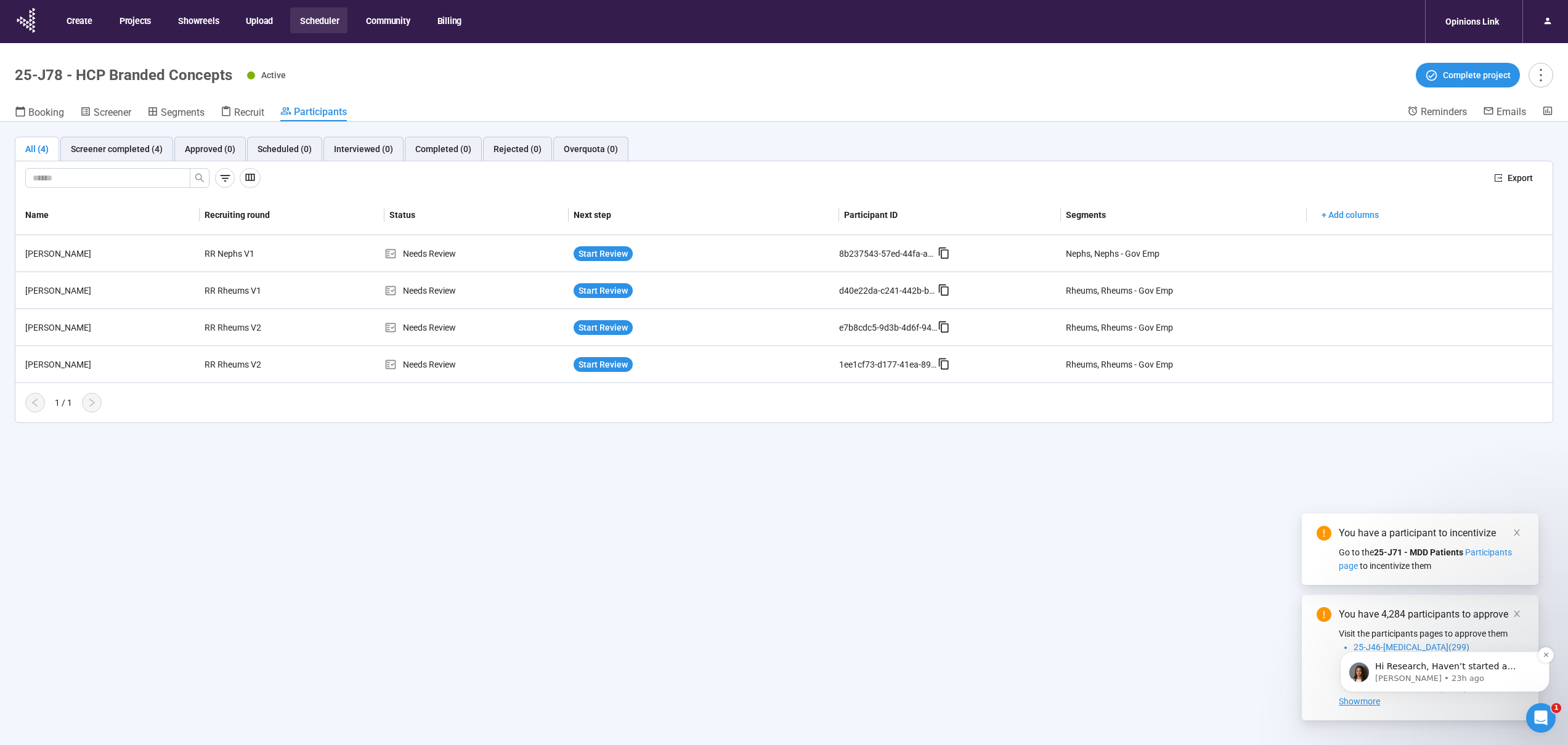
click at [1423, 677] on p "[PERSON_NAME] • 23h ago" at bounding box center [1455, 679] width 159 height 11
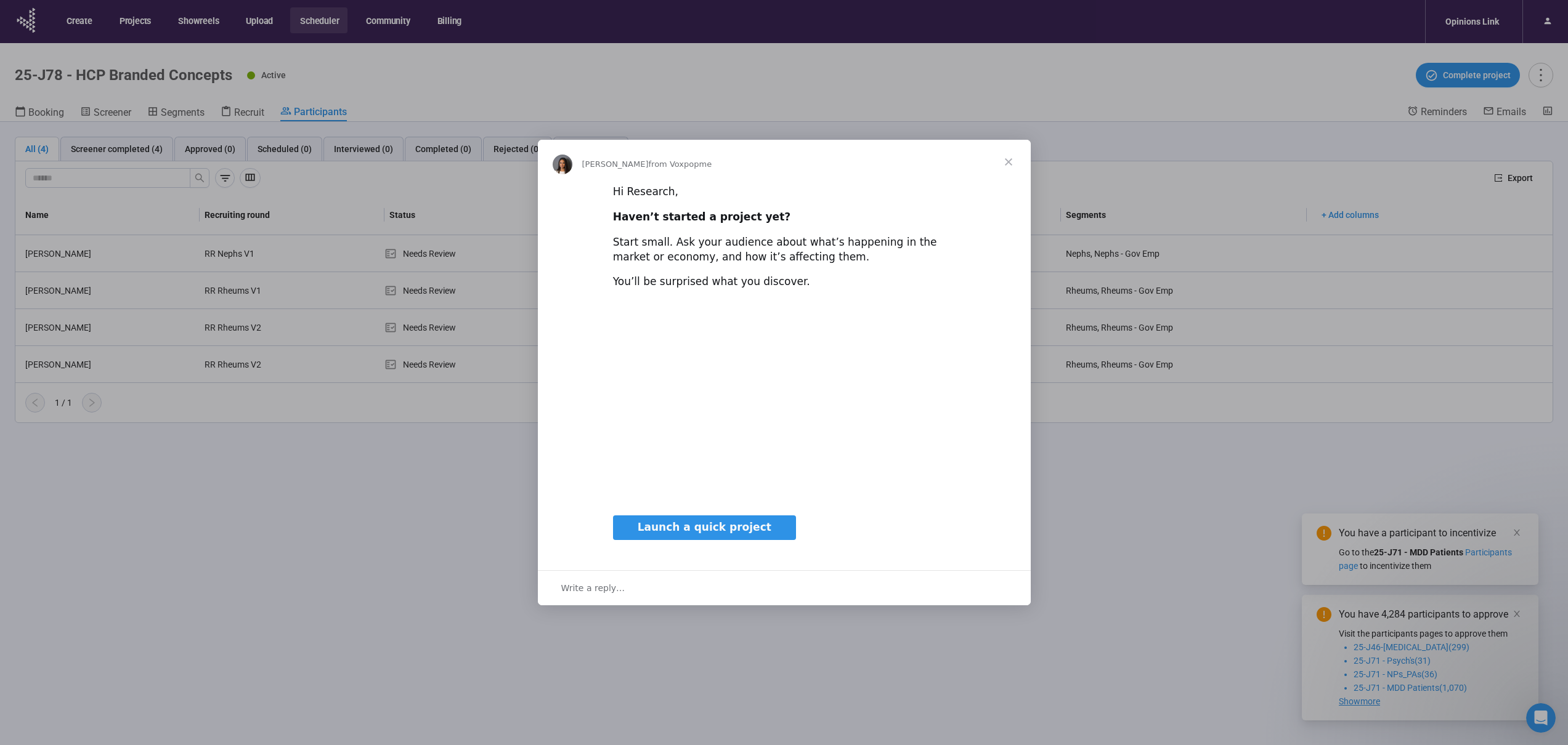
click at [1008, 160] on span "Close" at bounding box center [1009, 162] width 45 height 45
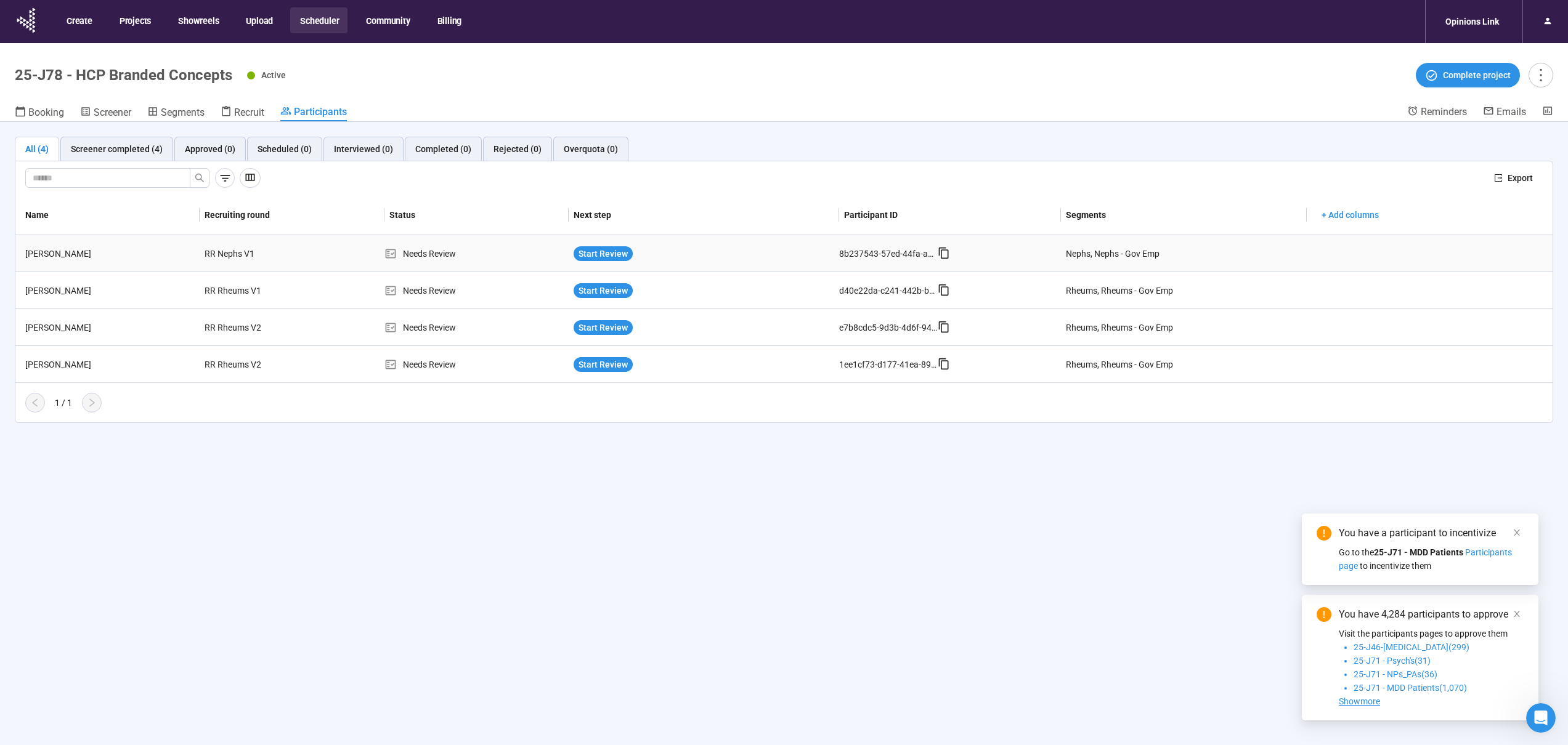
click at [512, 250] on div "Needs Review" at bounding box center [476, 254] width 184 height 14
click at [290, 246] on div "RR Nephs V1" at bounding box center [246, 253] width 93 height 23
click at [90, 243] on td "Rajesh Malhotra" at bounding box center [107, 253] width 184 height 37
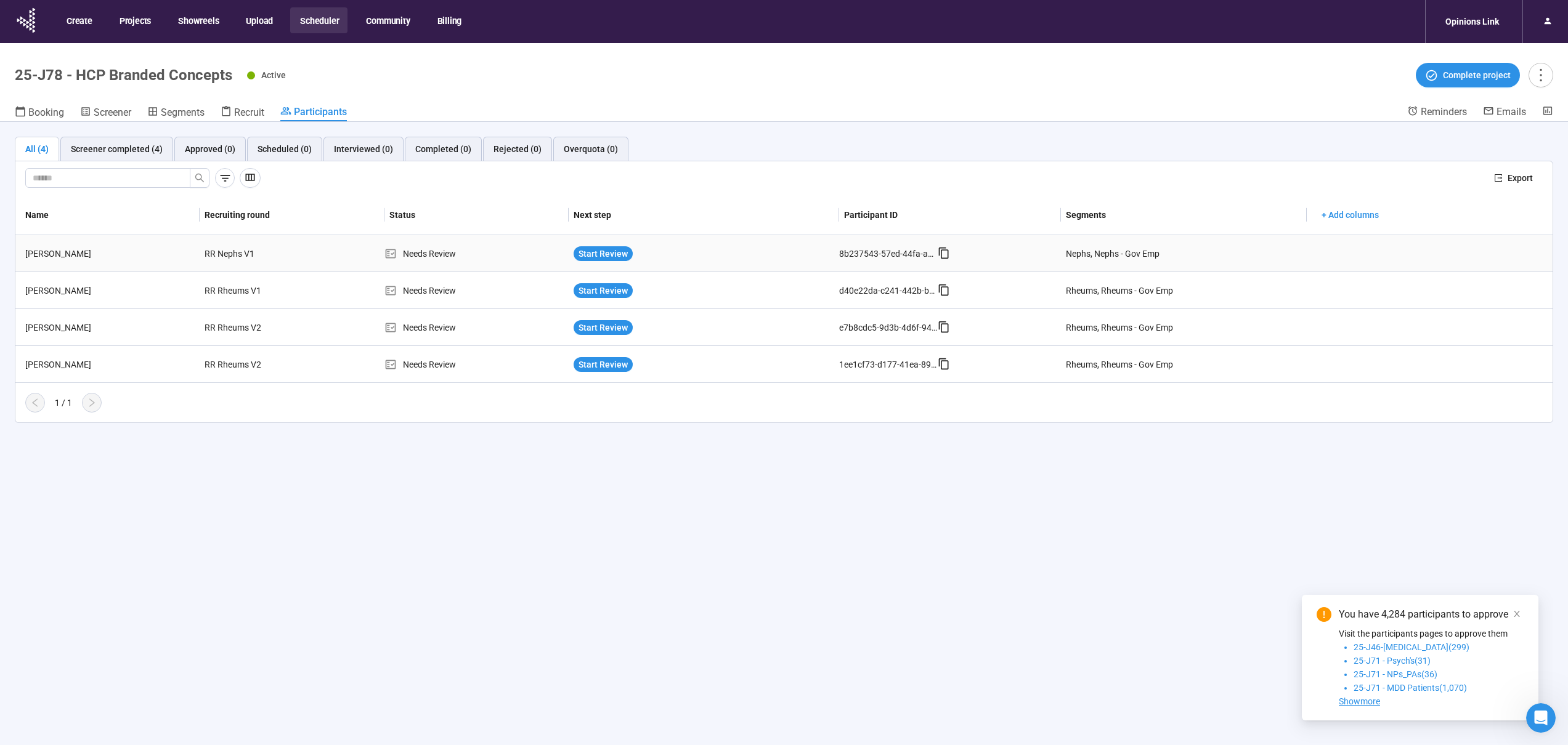
click at [93, 257] on div "Rajesh Malhotra" at bounding box center [109, 254] width 180 height 14
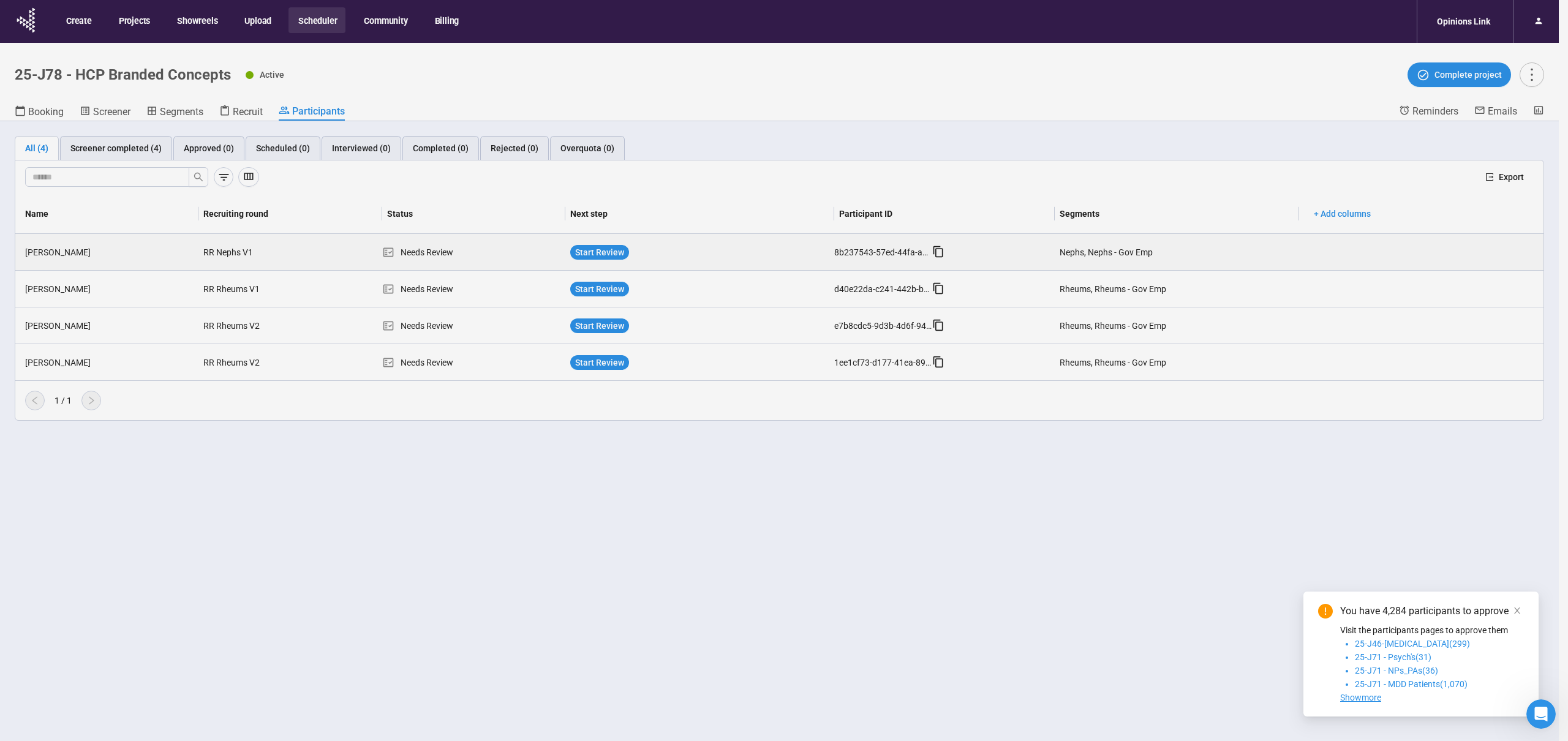
click at [93, 256] on div "Rajesh Malhotra Panelist notes Project notes Add notes, i.e. how the last inter…" at bounding box center [784, 370] width 1568 height 741
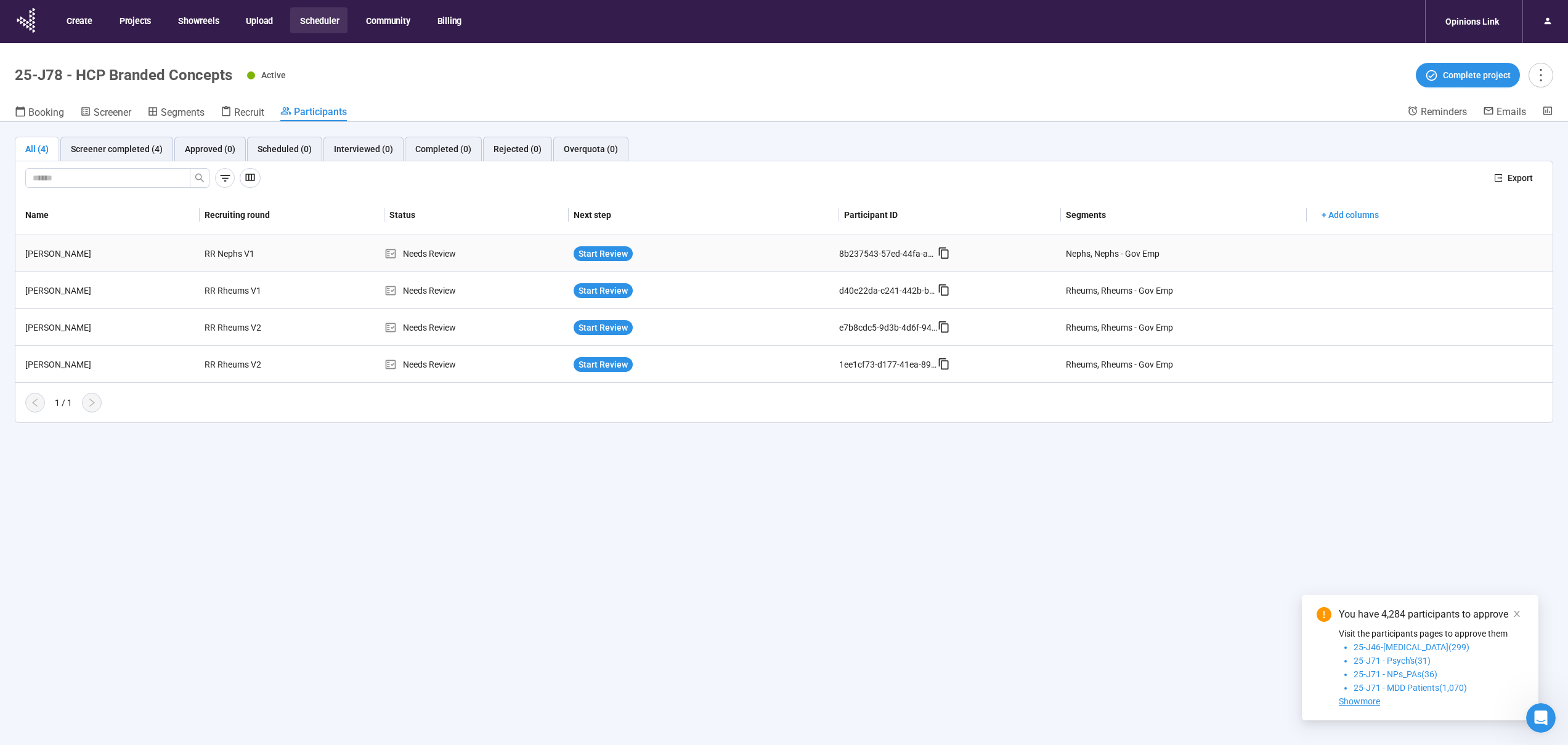
click at [93, 257] on div "Rajesh Malhotra" at bounding box center [109, 254] width 180 height 14
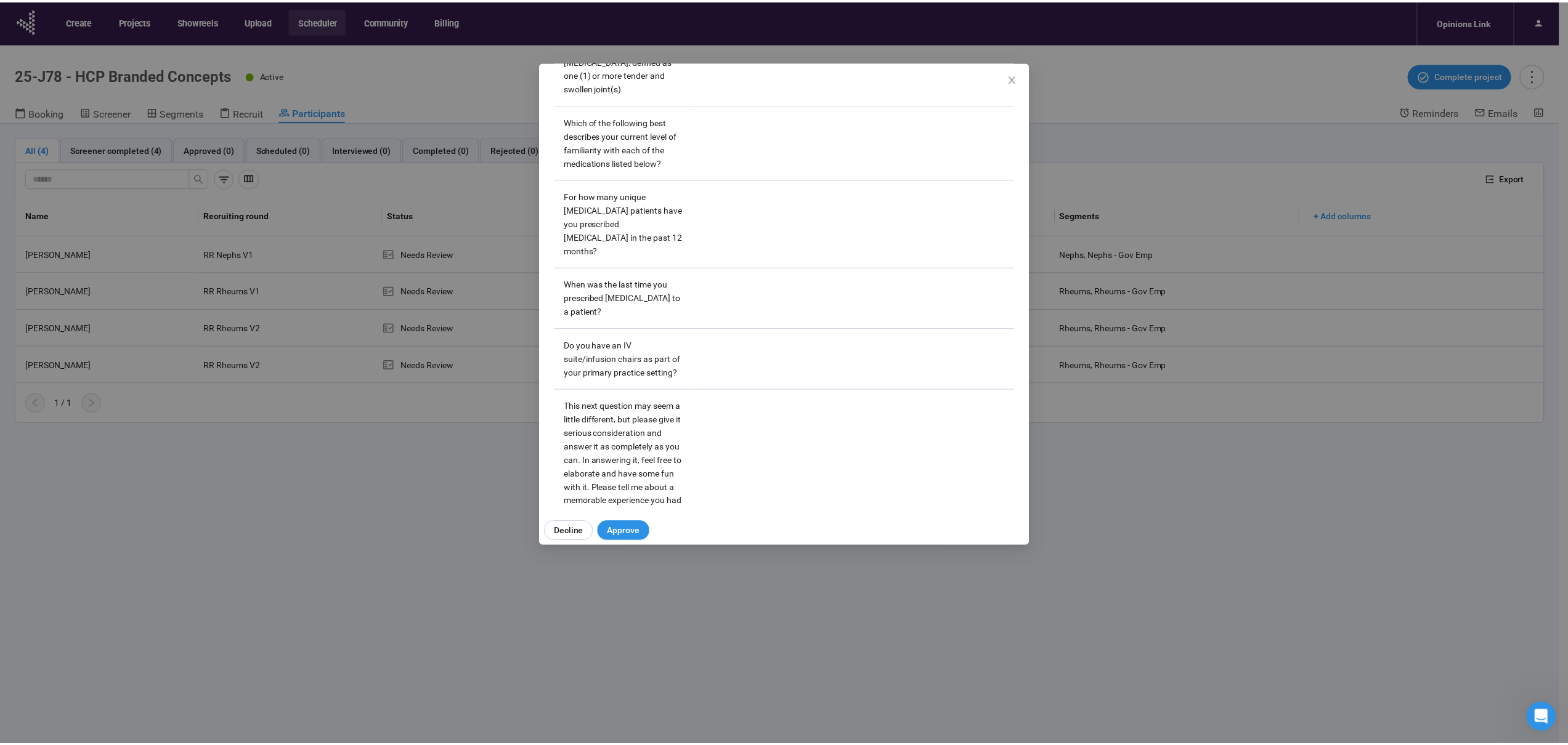
scroll to position [2666, 0]
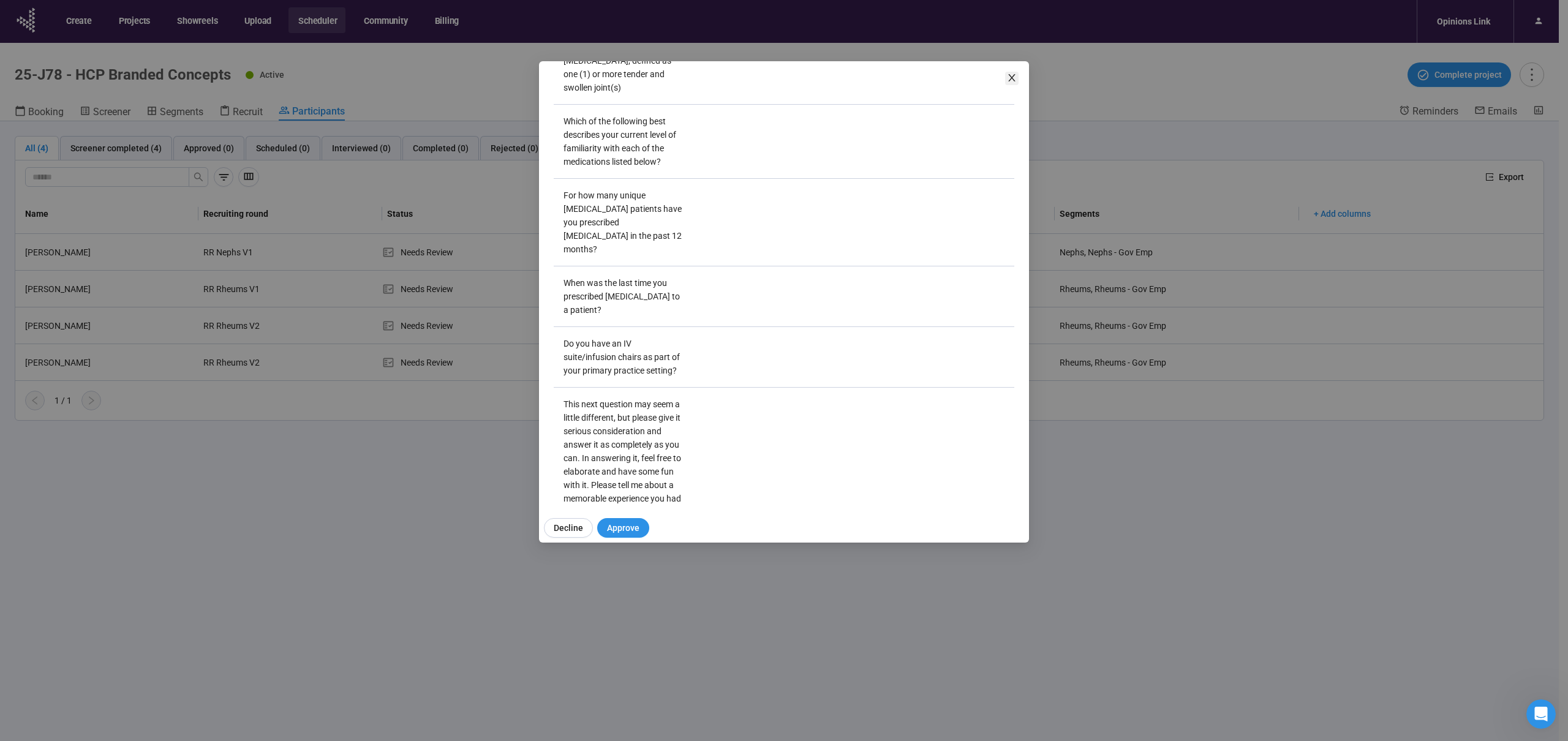
click at [1009, 75] on icon "close" at bounding box center [1012, 78] width 7 height 8
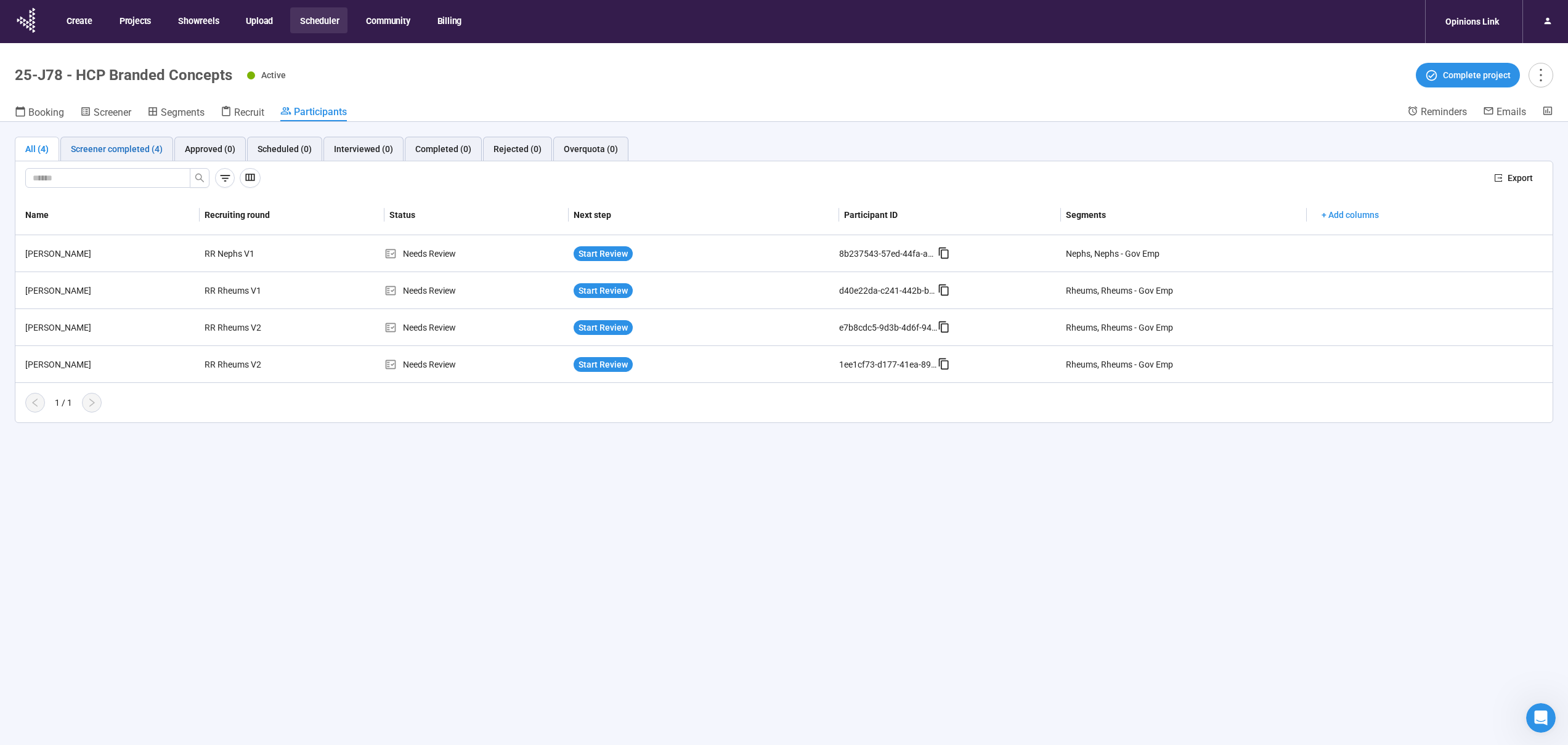
click at [76, 149] on div "Screener completed (4)" at bounding box center [116, 149] width 92 height 14
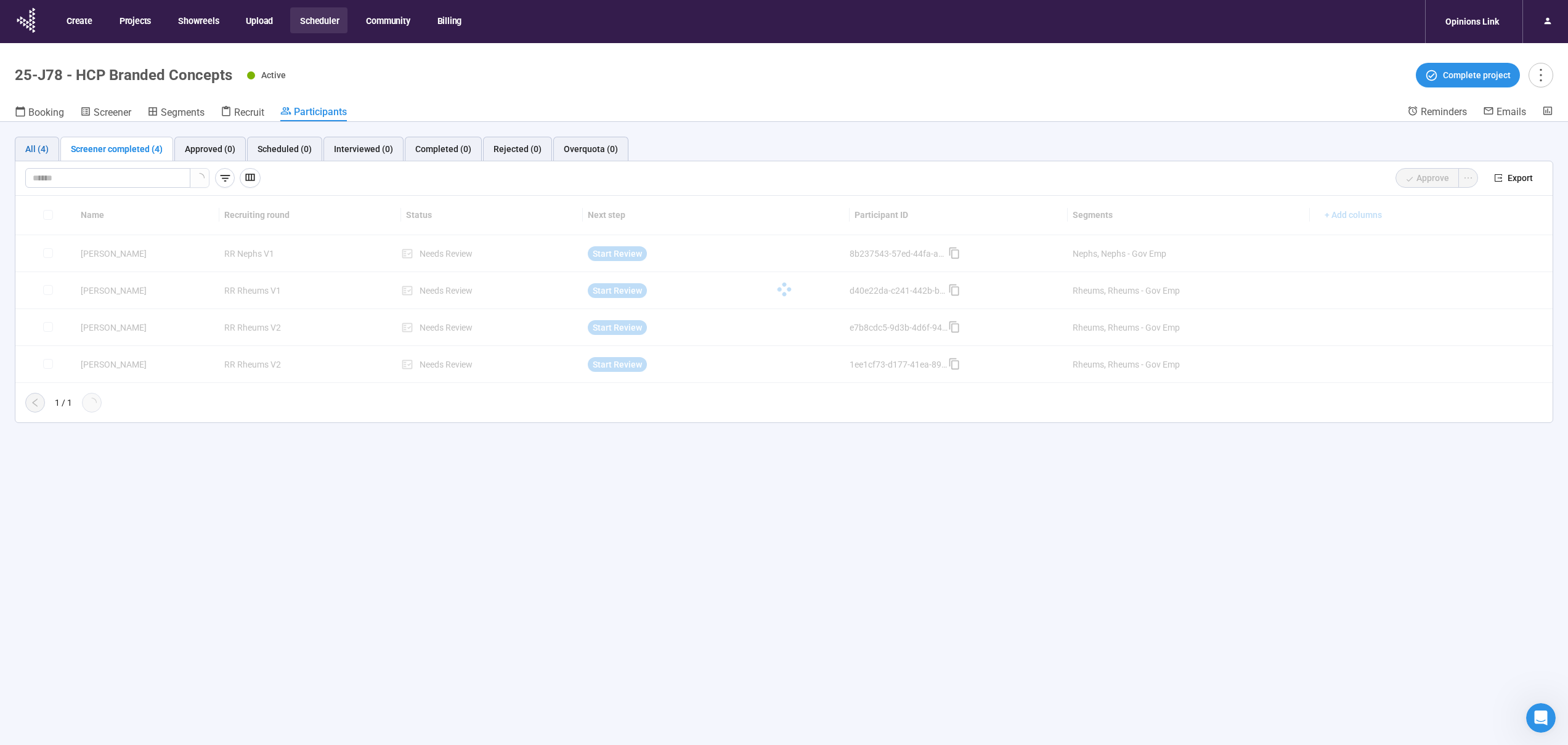
click at [44, 149] on div "All (4)" at bounding box center [37, 149] width 23 height 14
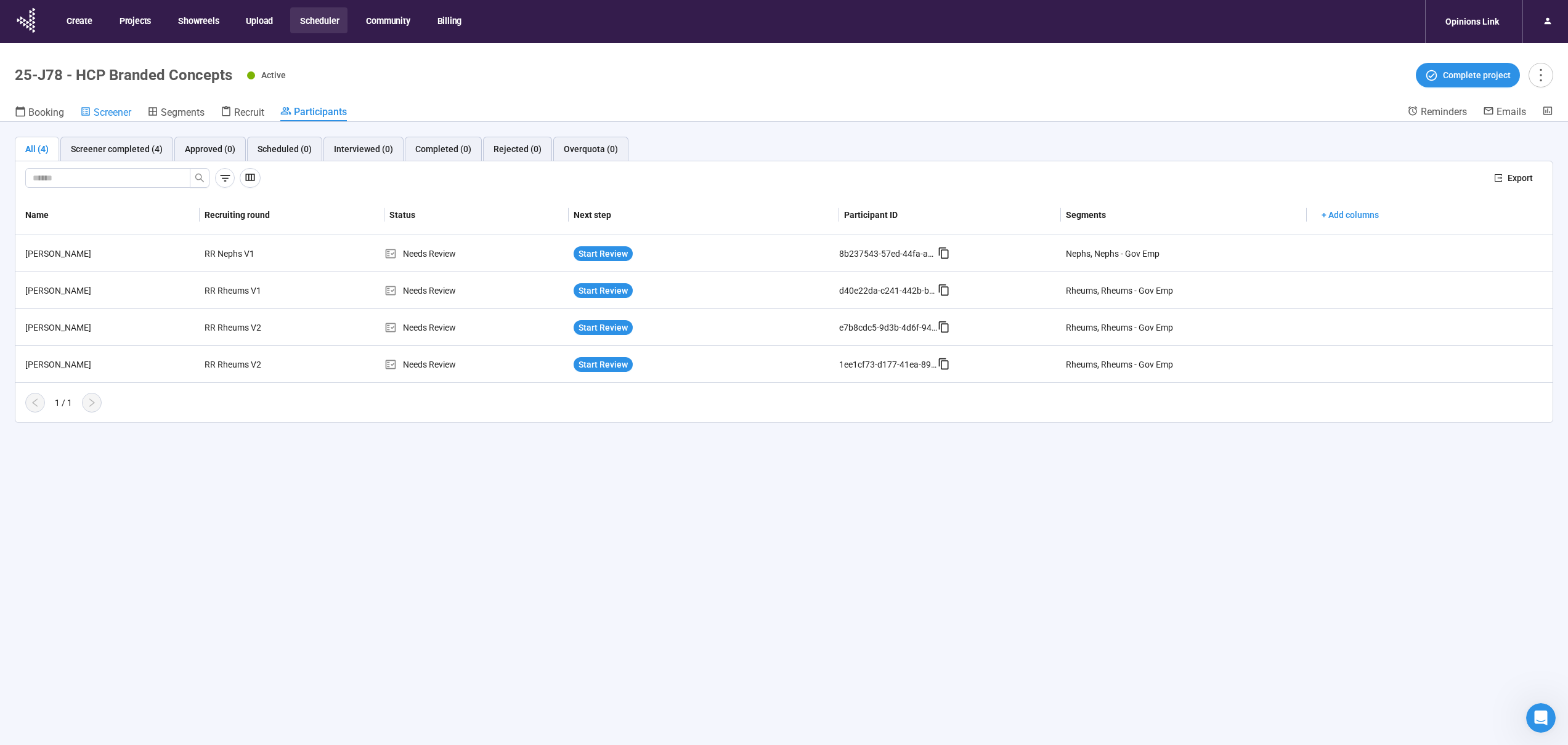
click at [109, 112] on span "Screener" at bounding box center [112, 112] width 38 height 12
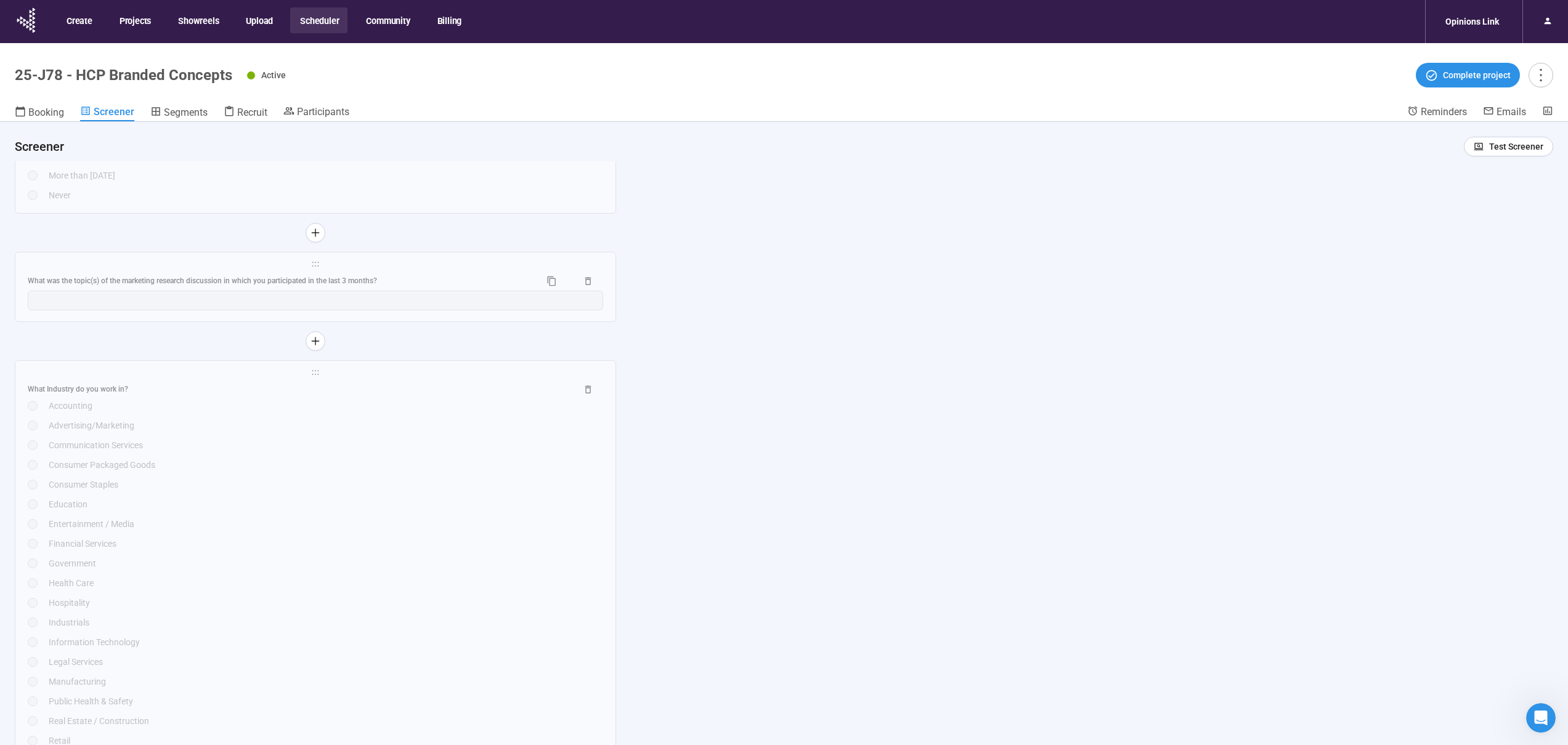
scroll to position [2898, 0]
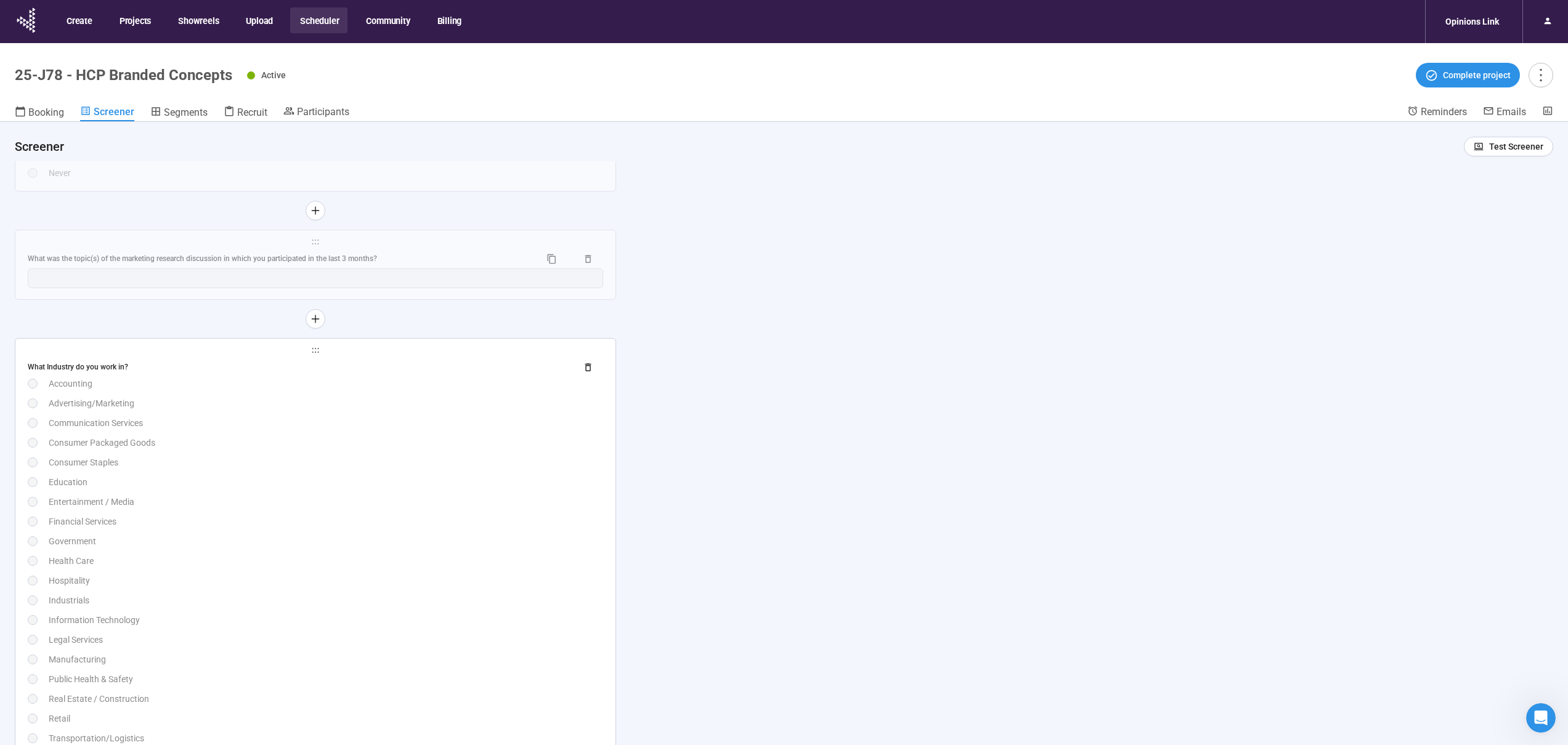
click at [237, 495] on div "Entertainment / Media" at bounding box center [325, 502] width 554 height 14
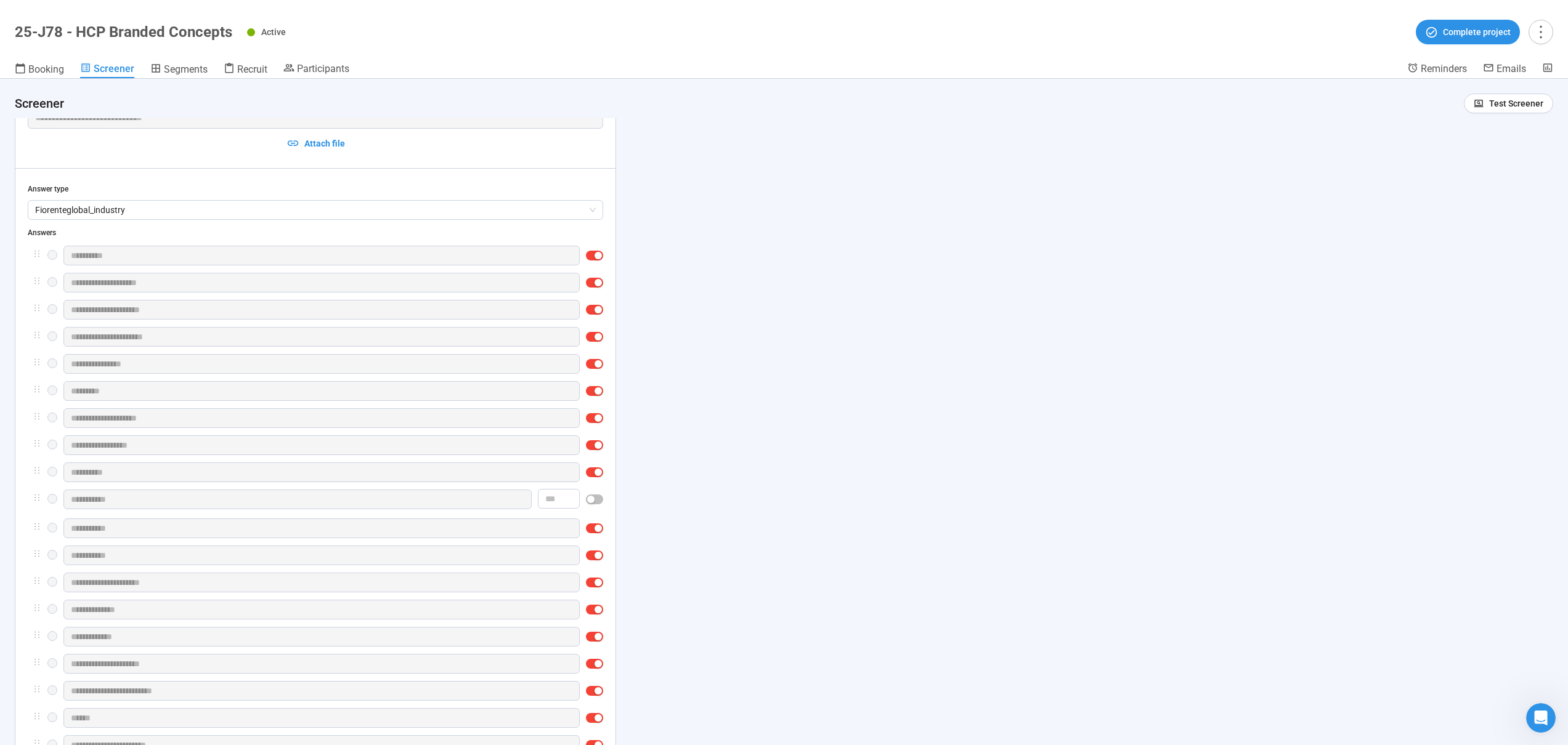
scroll to position [2894, 0]
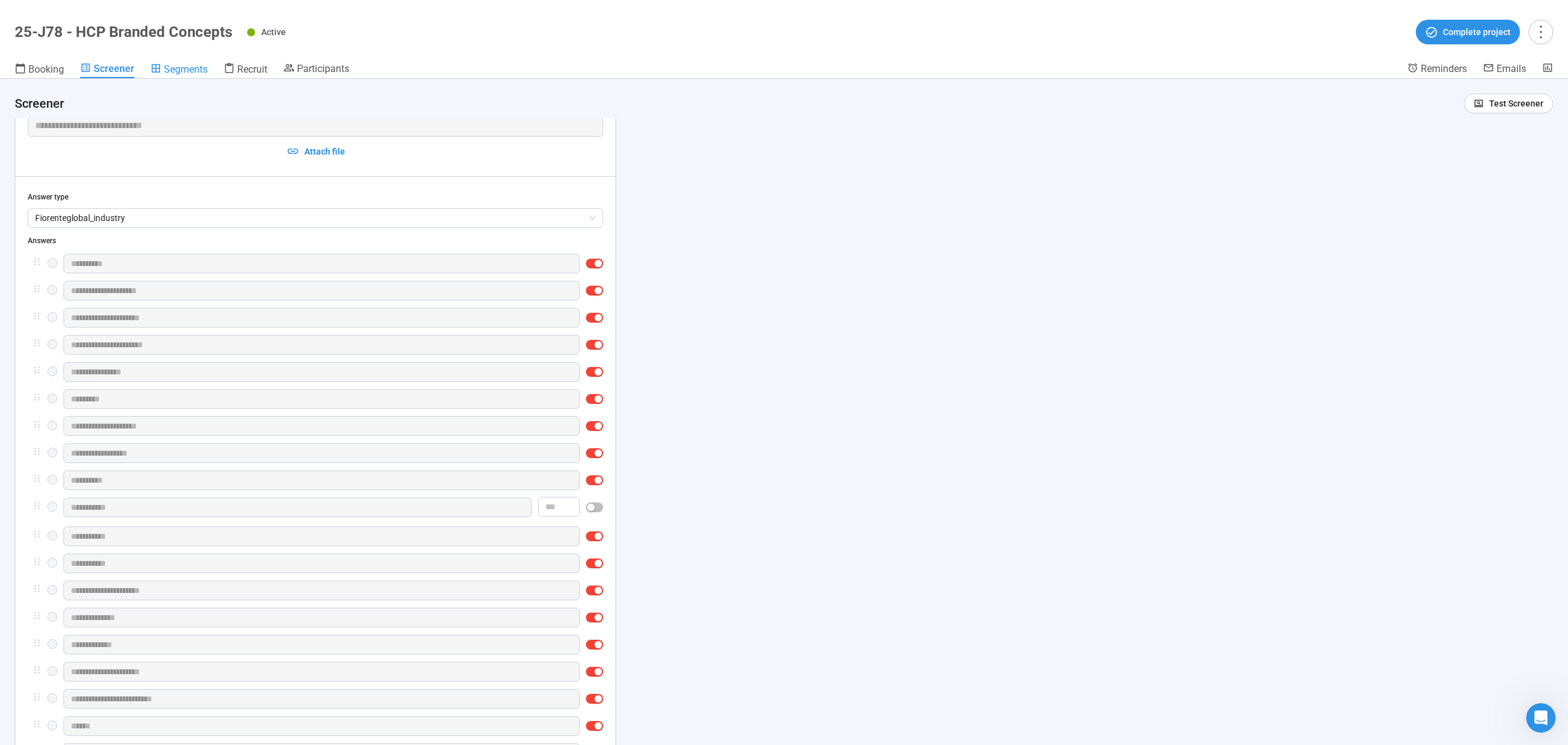
click at [194, 69] on span "Segments" at bounding box center [186, 69] width 44 height 12
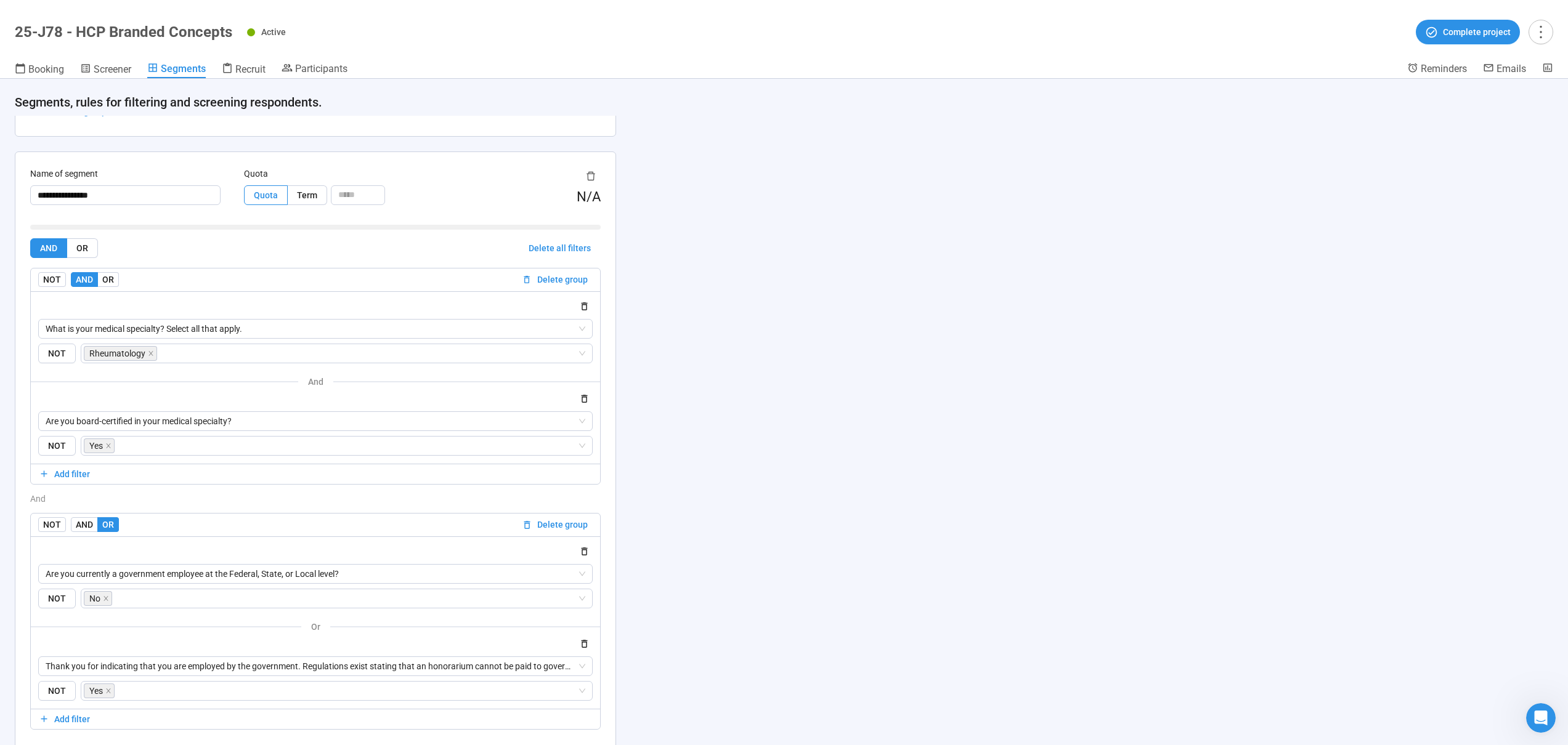
scroll to position [1507, 0]
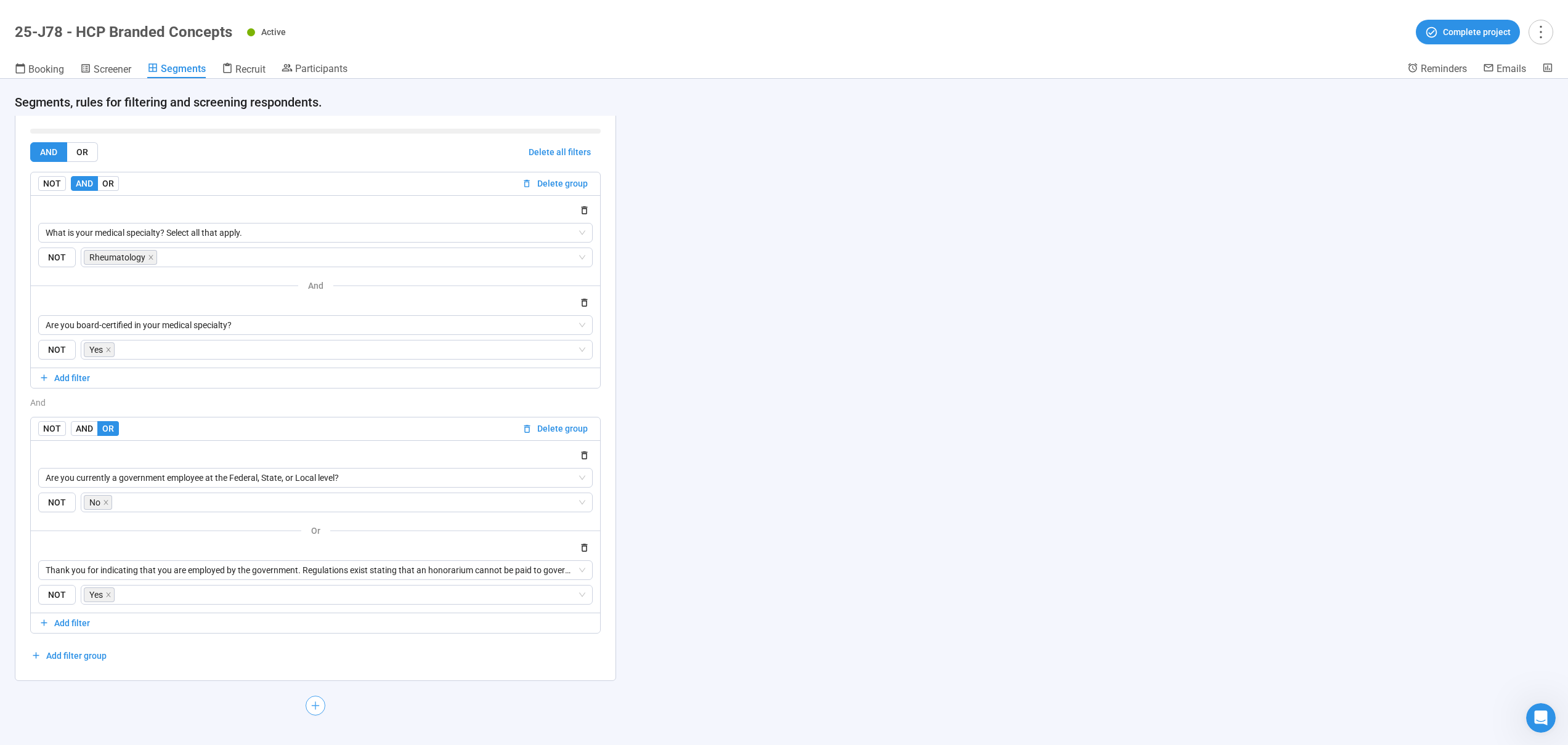
click at [313, 704] on icon "plus" at bounding box center [315, 706] width 10 height 10
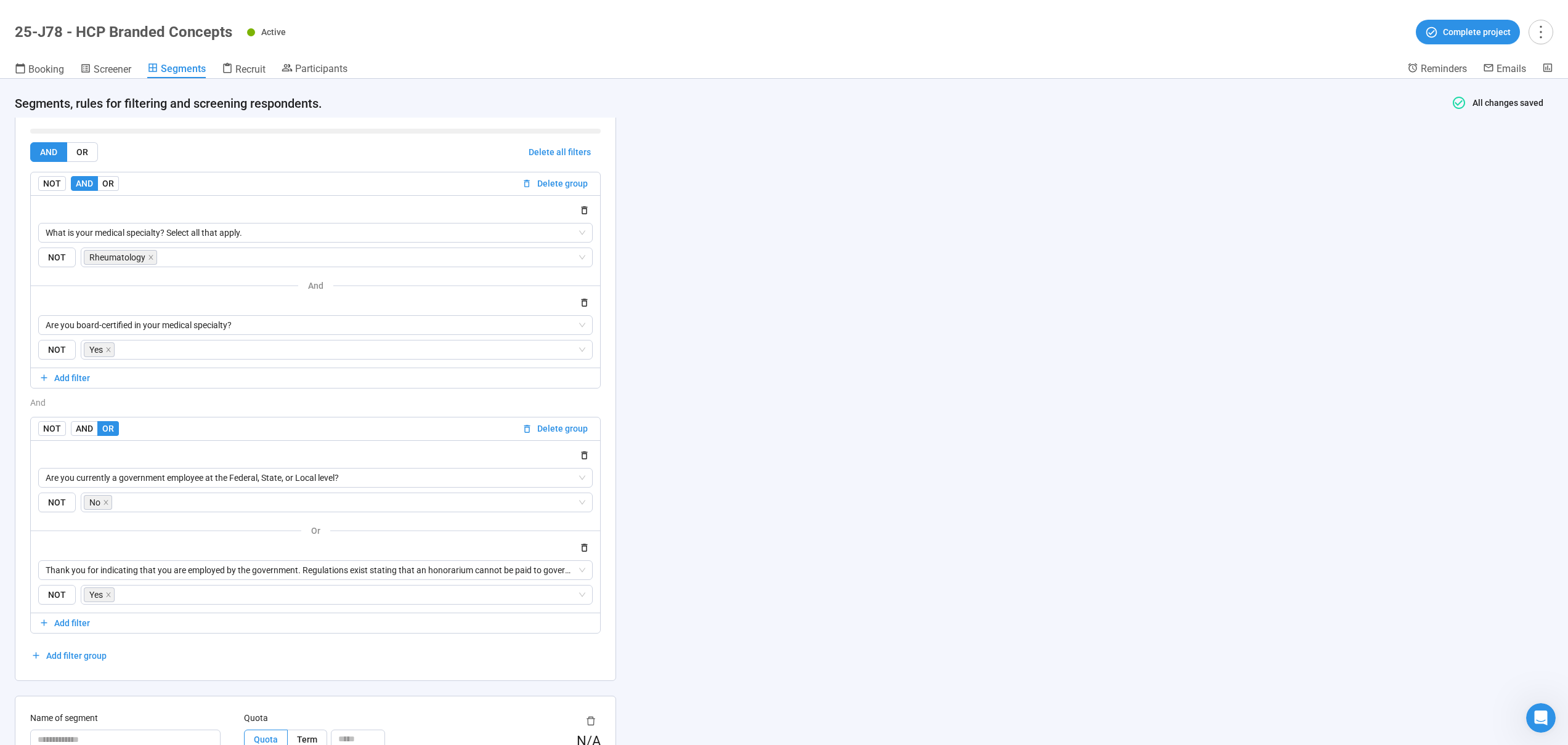
scroll to position [1541, 0]
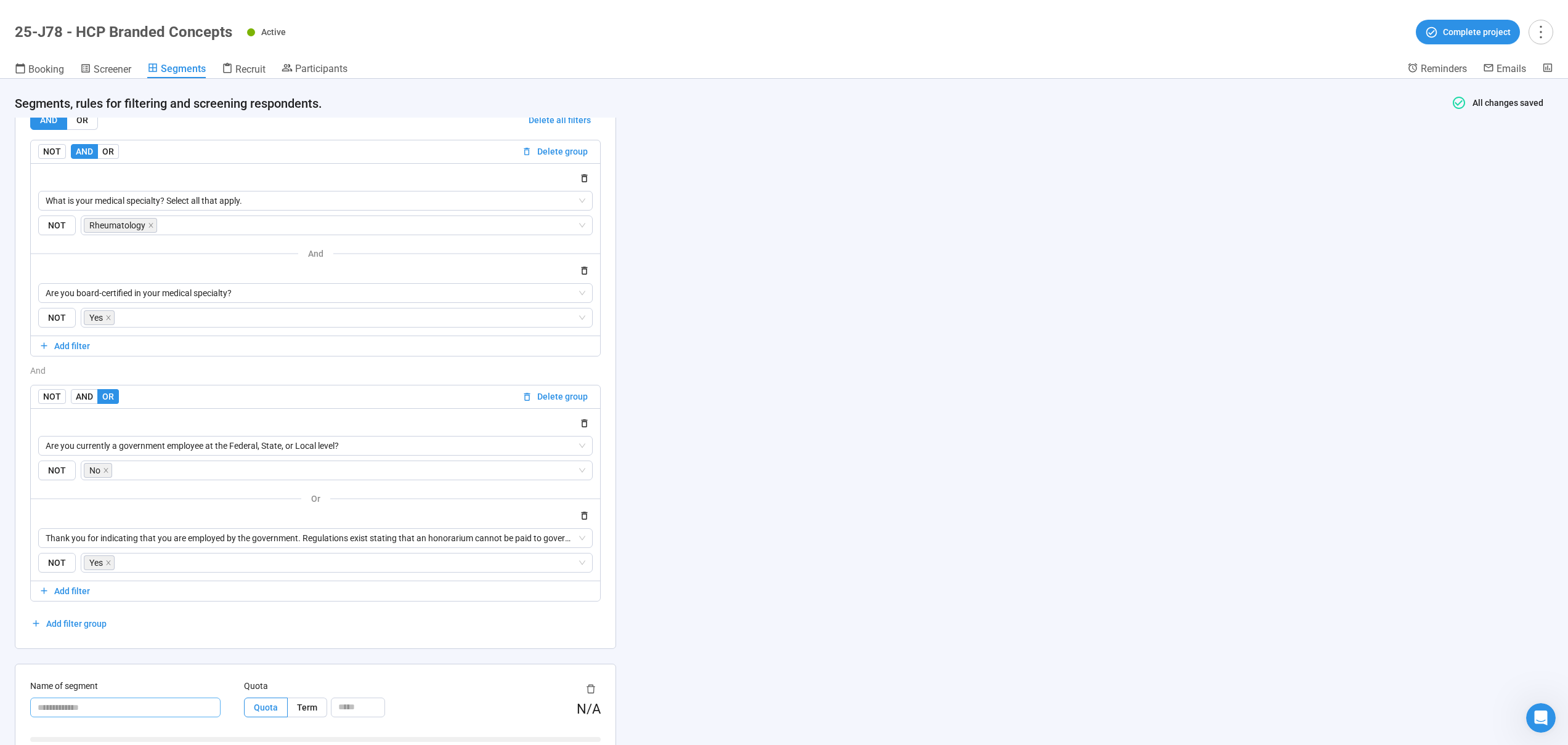
click at [159, 700] on input "text" at bounding box center [125, 708] width 190 height 20
type input "*******"
click at [816, 557] on div "**********" at bounding box center [784, 411] width 1568 height 666
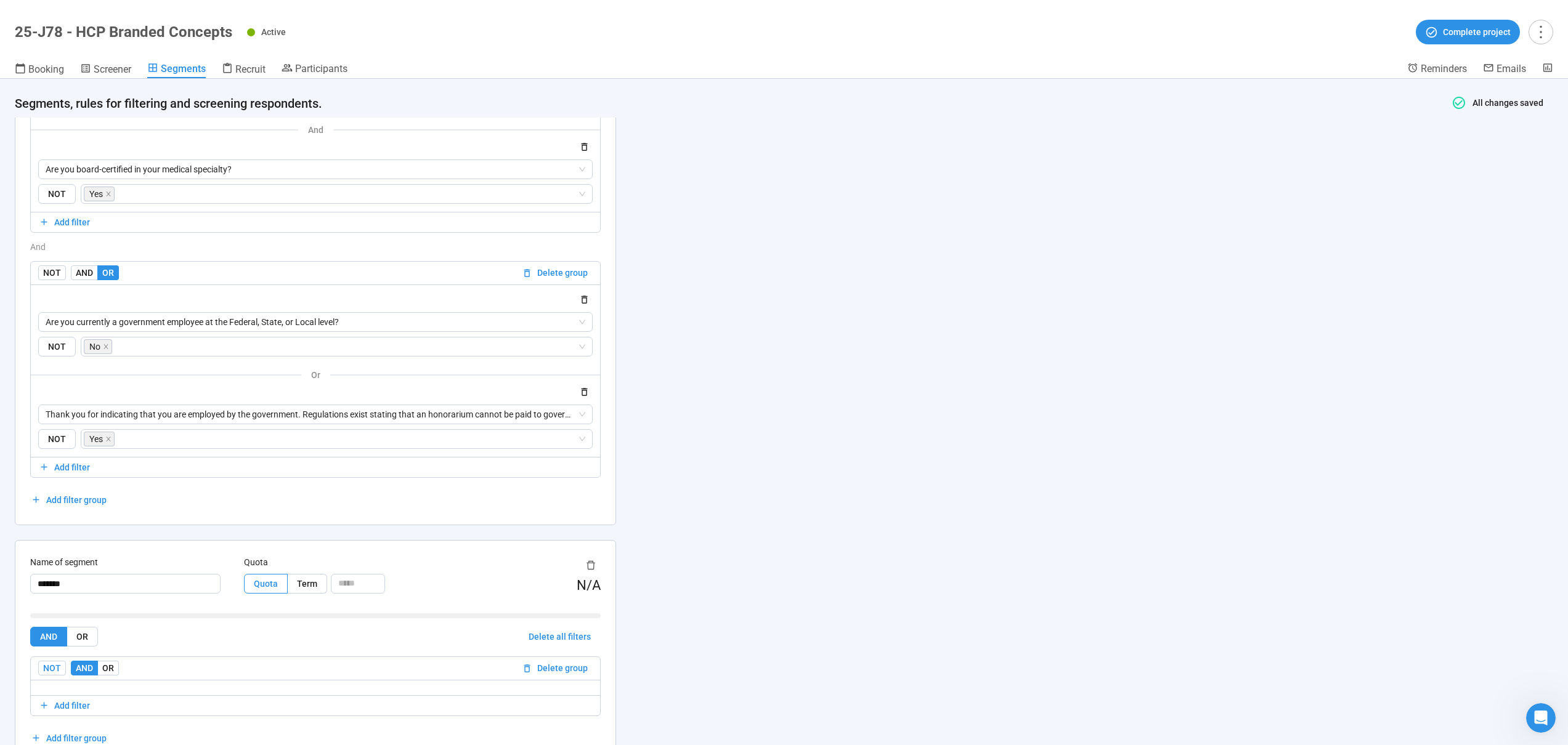
scroll to position [1667, 0]
click at [56, 699] on span "Add filter" at bounding box center [72, 703] width 35 height 14
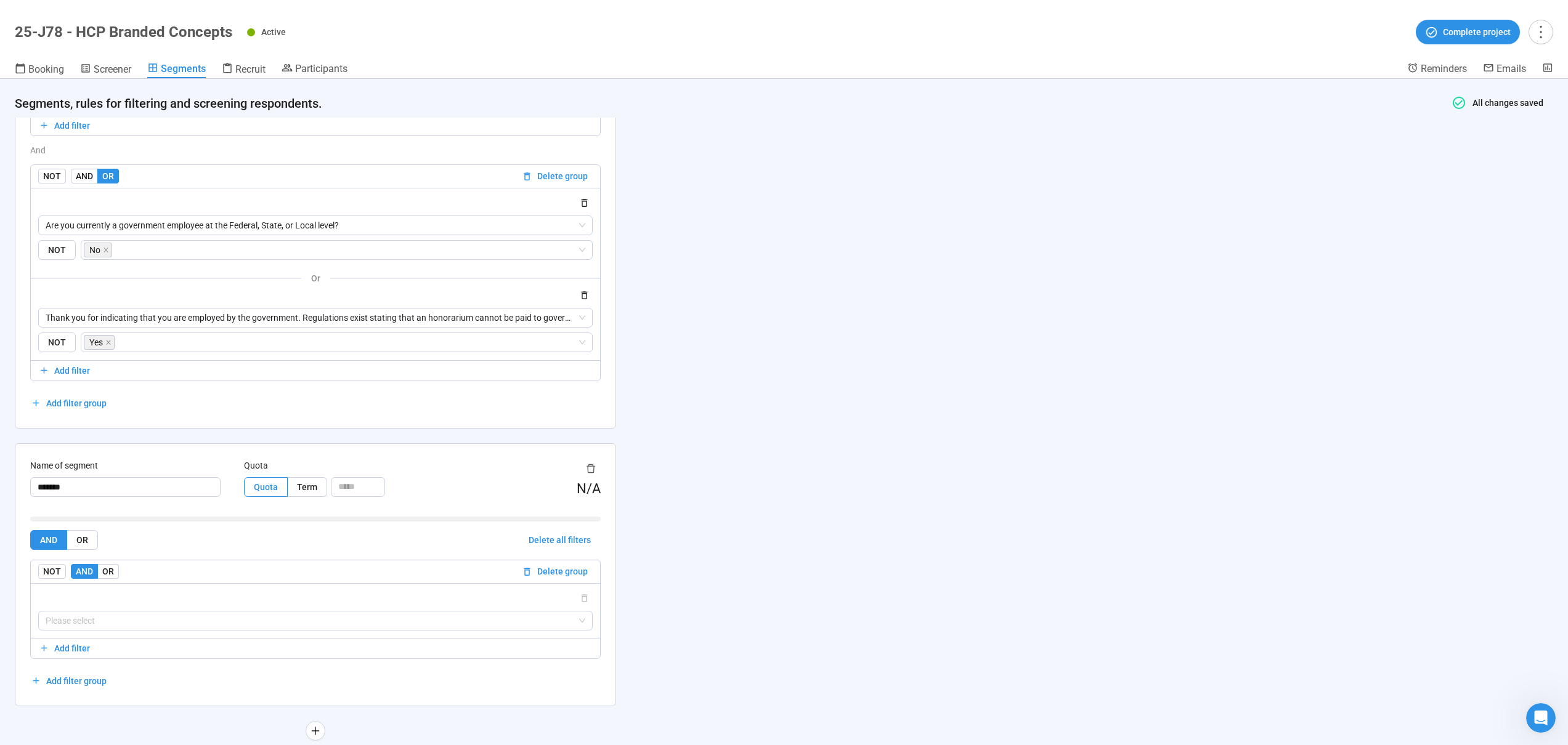
scroll to position [1787, 0]
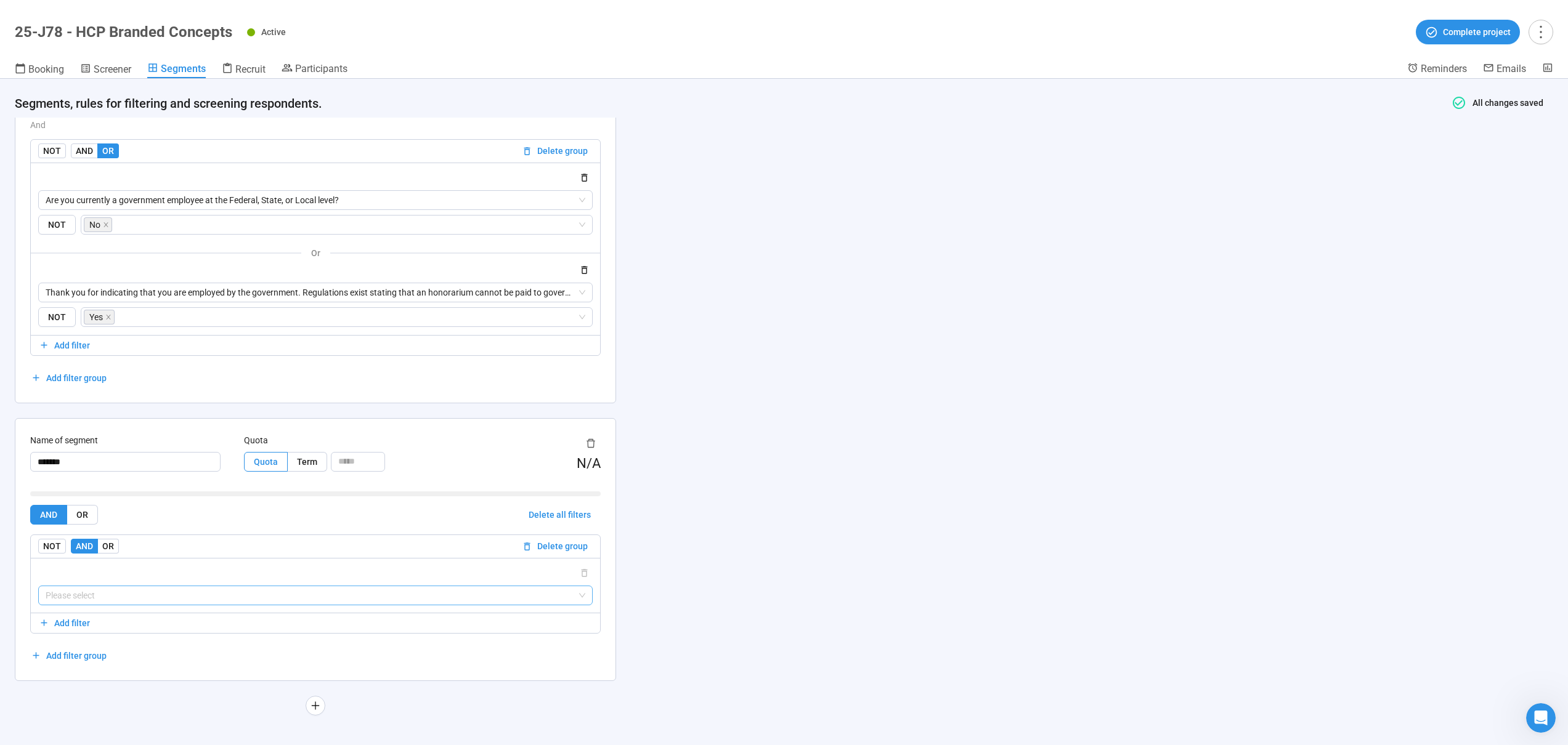
click at [177, 595] on input "search" at bounding box center [315, 596] width 540 height 18
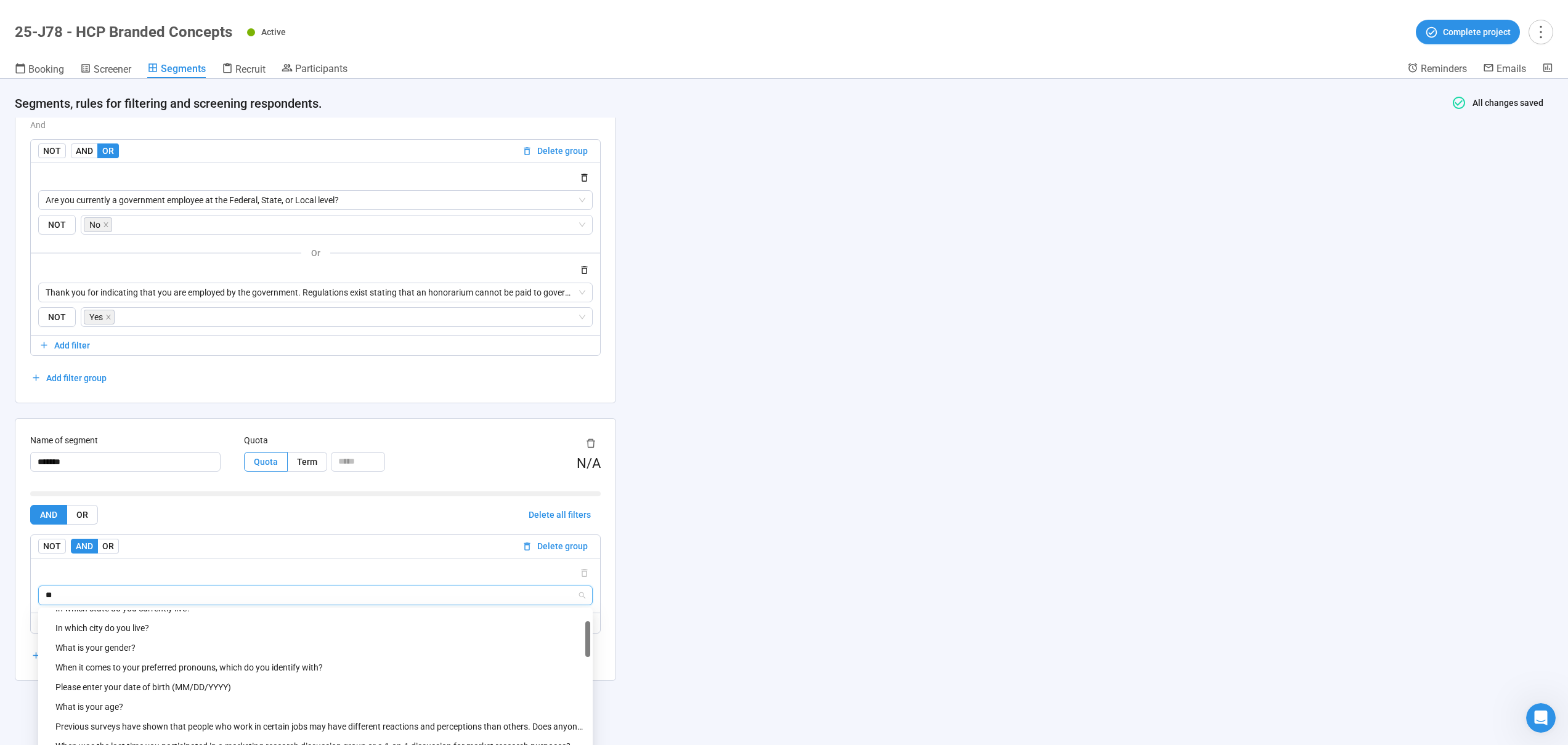
scroll to position [39, 0]
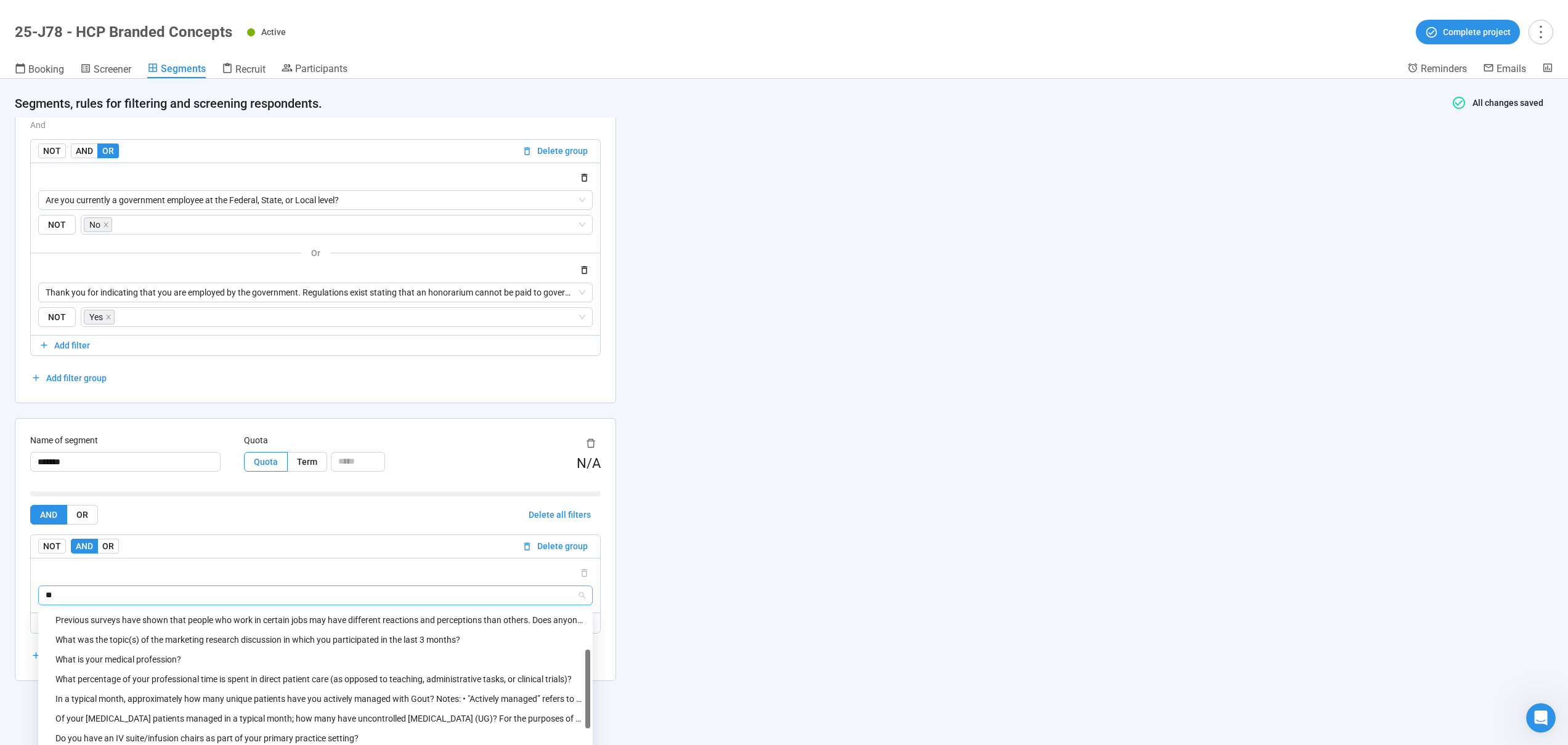
type input "*"
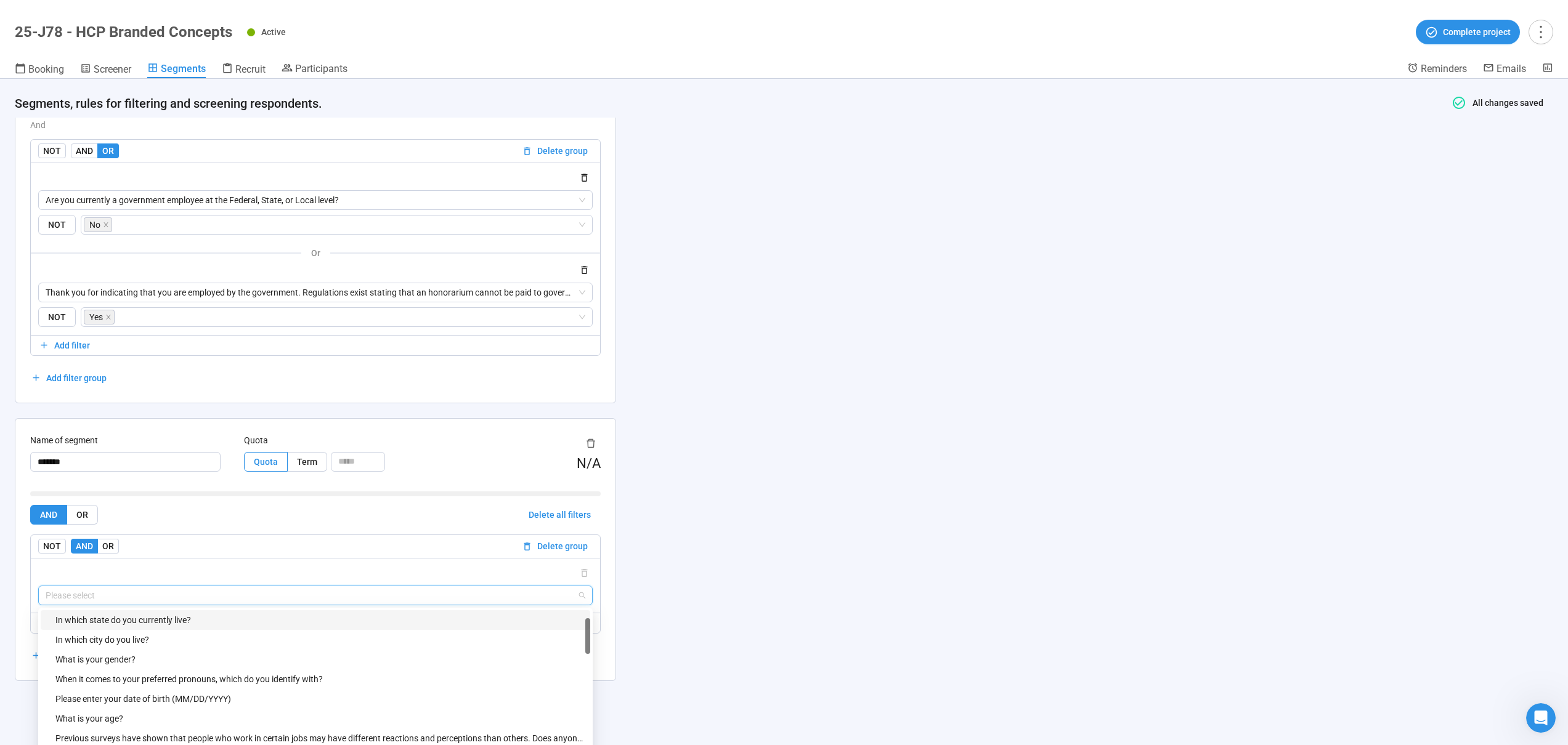
click at [184, 591] on input "search" at bounding box center [315, 596] width 540 height 18
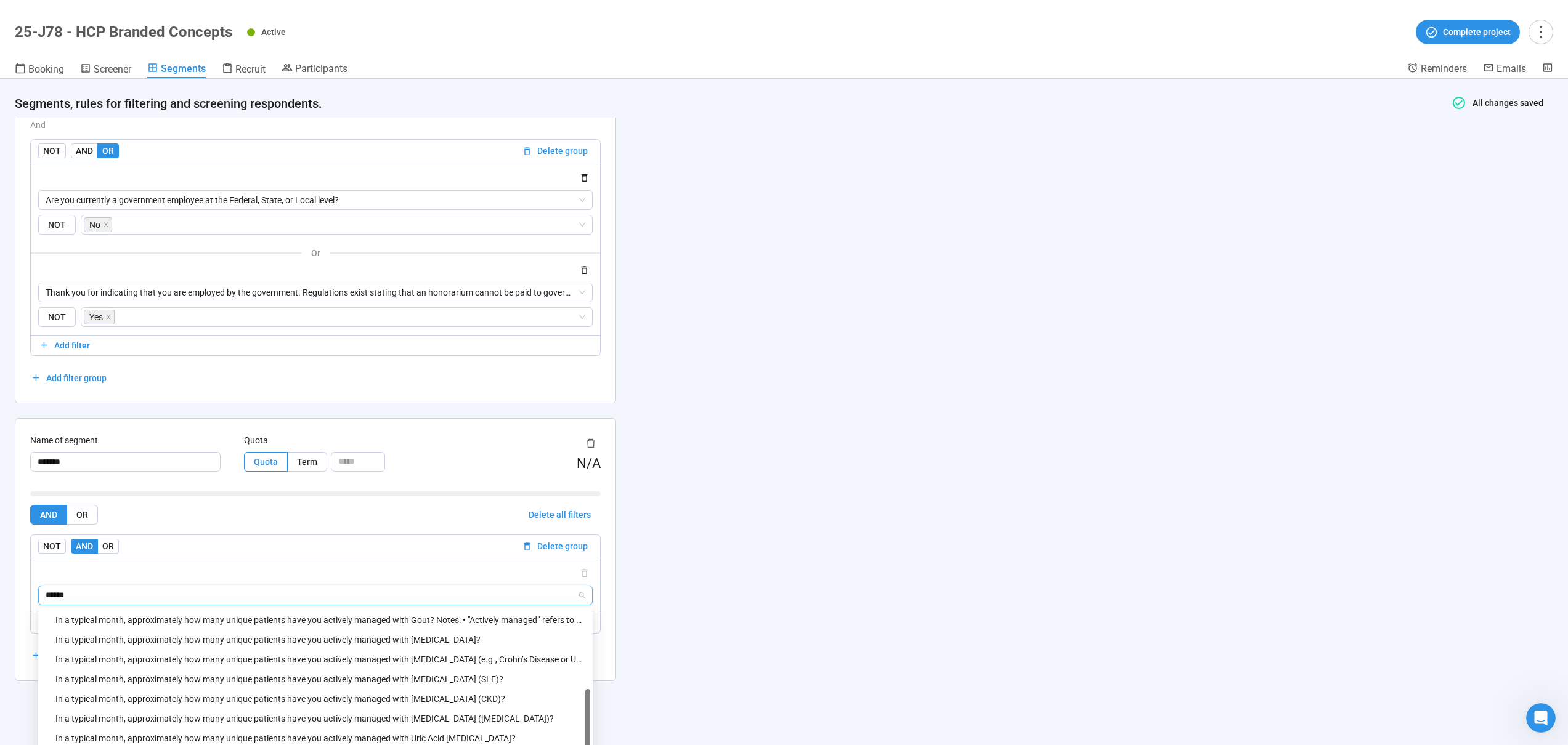
scroll to position [20, 0]
type input "*******"
click at [226, 619] on div "In a typical month, approximately how many unique patients have you actively ma…" at bounding box center [319, 620] width 527 height 14
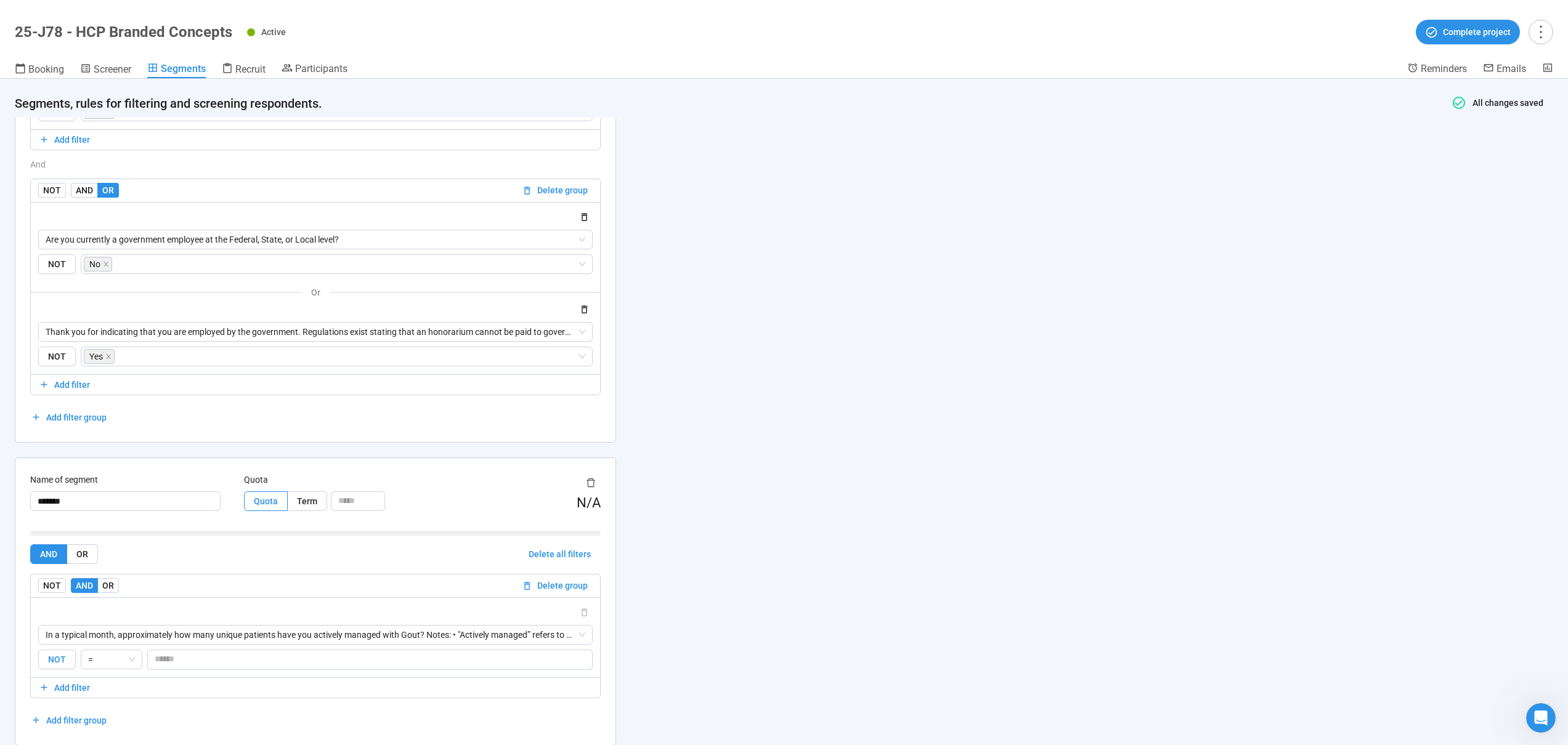
scroll to position [1787, 0]
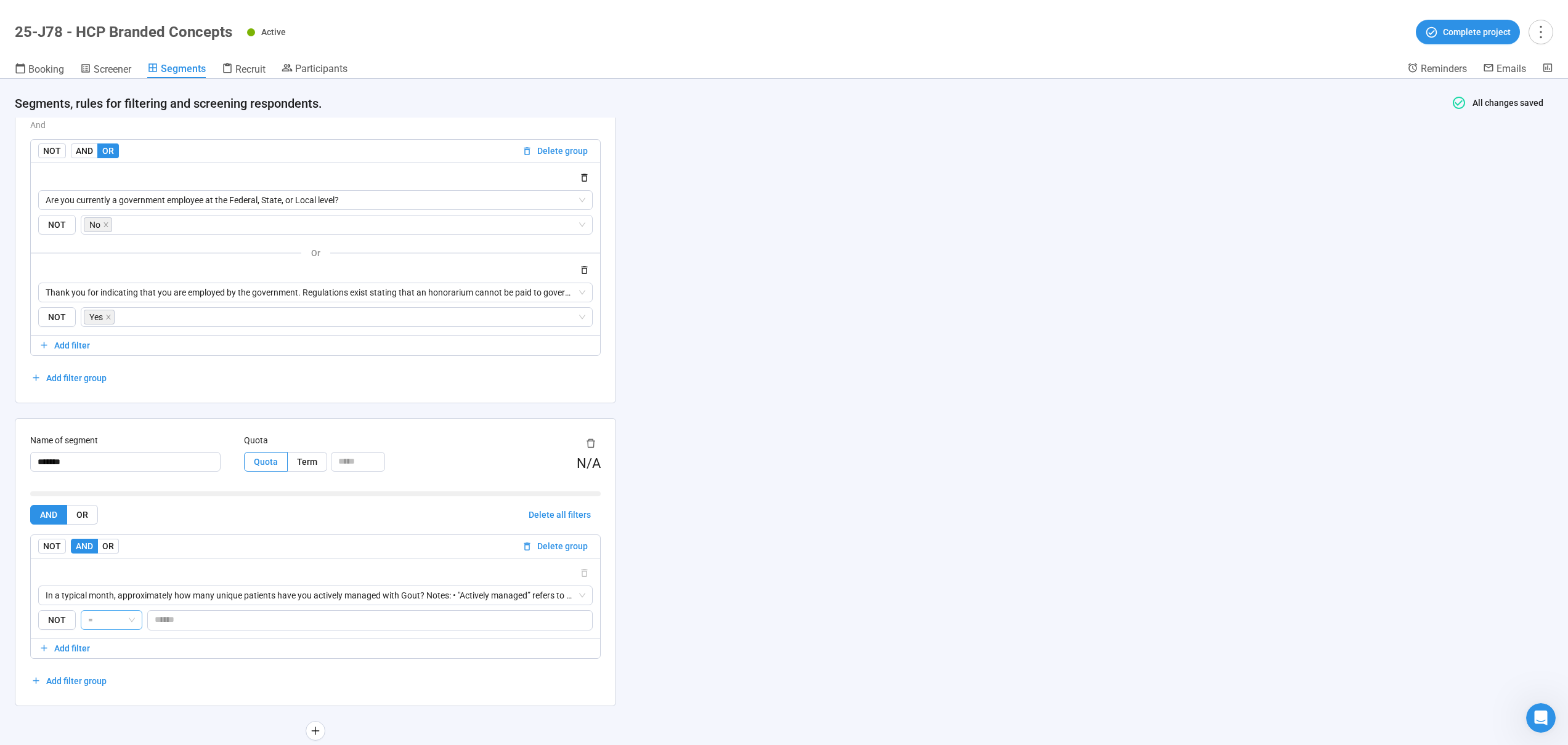
click at [121, 612] on span "=" at bounding box center [111, 620] width 47 height 18
click at [107, 664] on div ">" at bounding box center [111, 665] width 42 height 14
click at [179, 623] on input "number" at bounding box center [370, 620] width 444 height 18
type input "*"
click at [135, 458] on input "*******" at bounding box center [125, 462] width 190 height 20
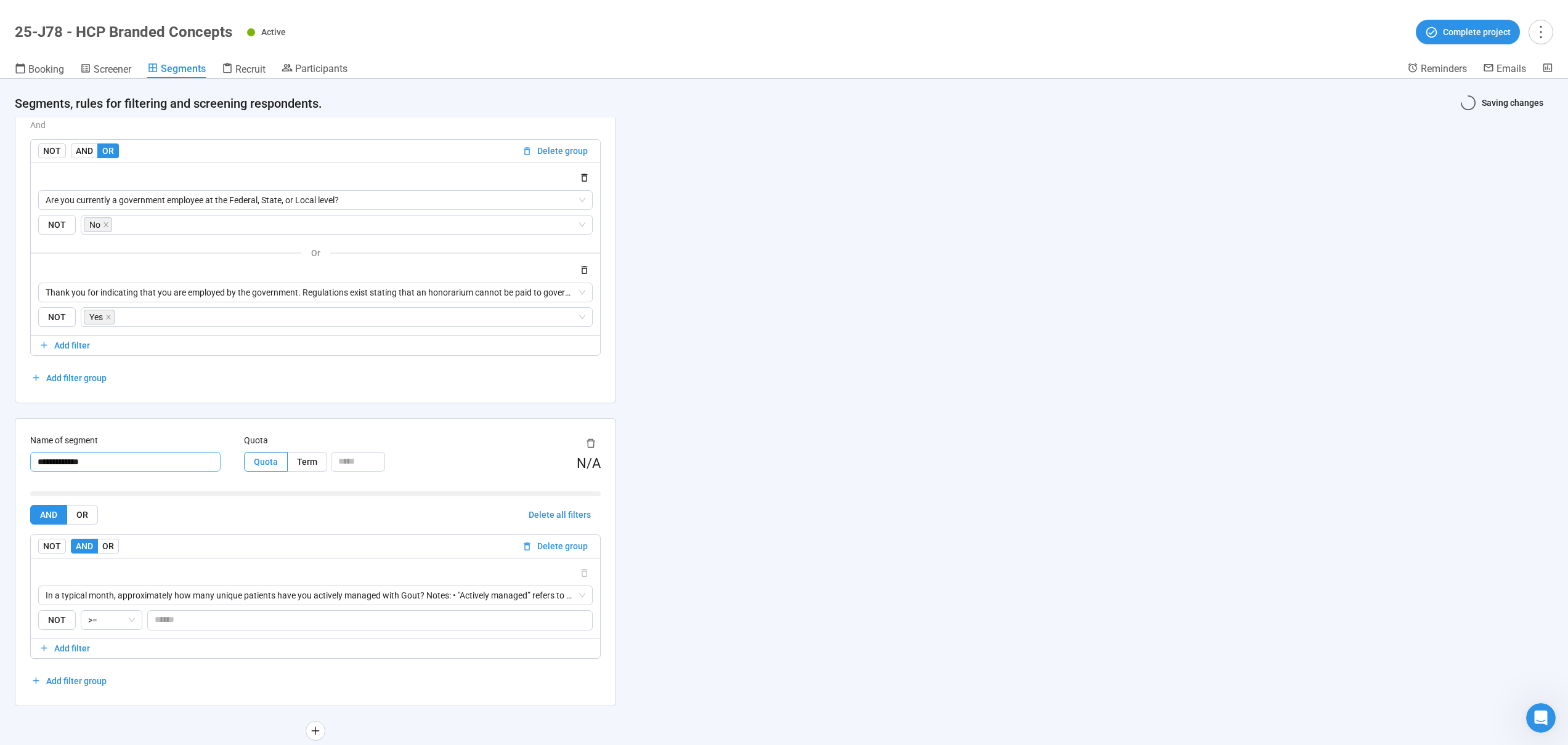
type input "**********"
click at [769, 373] on div "**********" at bounding box center [784, 411] width 1568 height 666
click at [783, 439] on div "**********" at bounding box center [784, 411] width 1568 height 666
click at [512, 455] on div "N/A" at bounding box center [518, 464] width 167 height 22
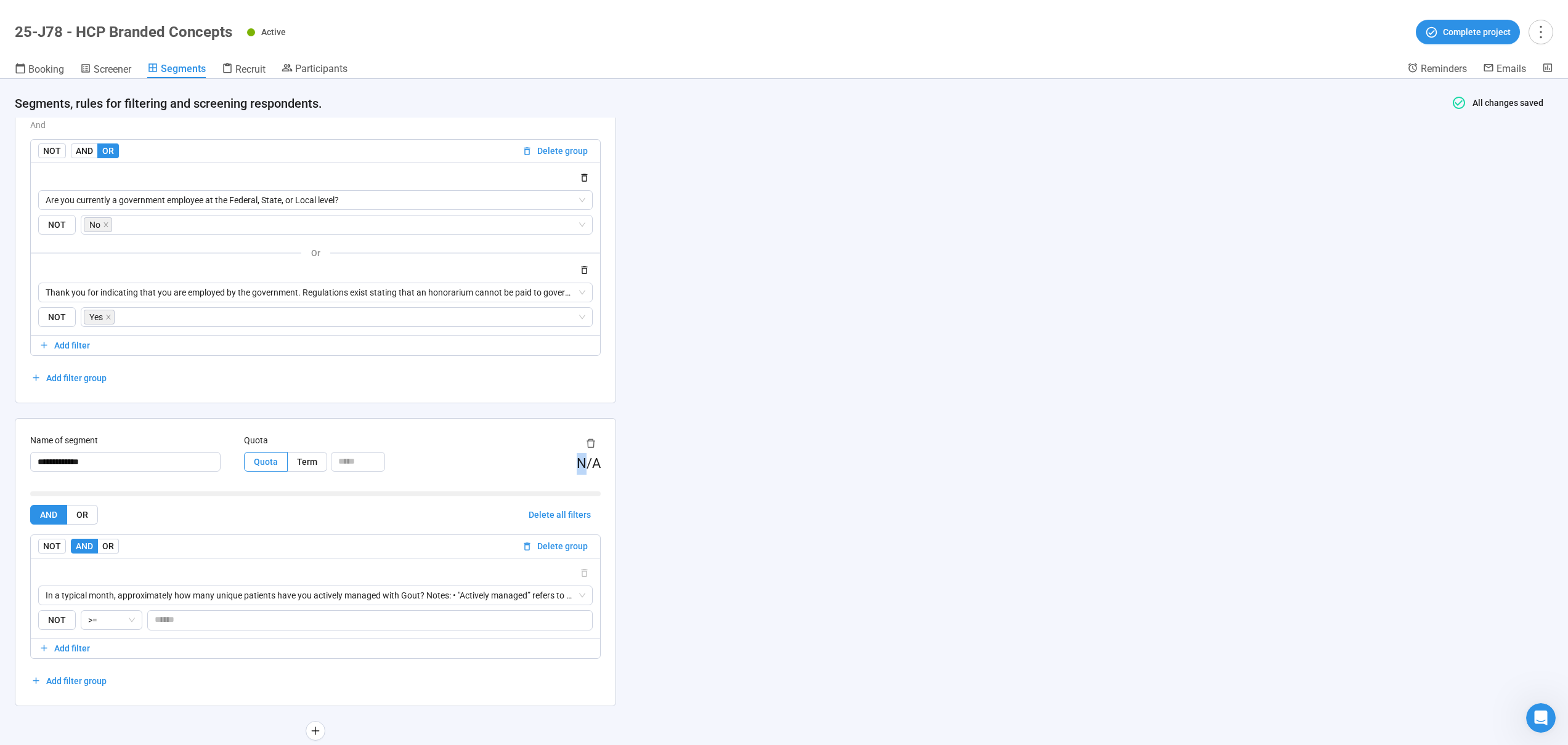
drag, startPoint x: 512, startPoint y: 455, endPoint x: 417, endPoint y: 492, distance: 102.0
click at [512, 455] on div "N/A" at bounding box center [518, 464] width 167 height 22
click at [204, 661] on div "AND OR Delete all filters NOT AND OR Delete group In a typical month, approxima…" at bounding box center [315, 597] width 570 height 186
click at [791, 546] on div "**********" at bounding box center [784, 411] width 1568 height 666
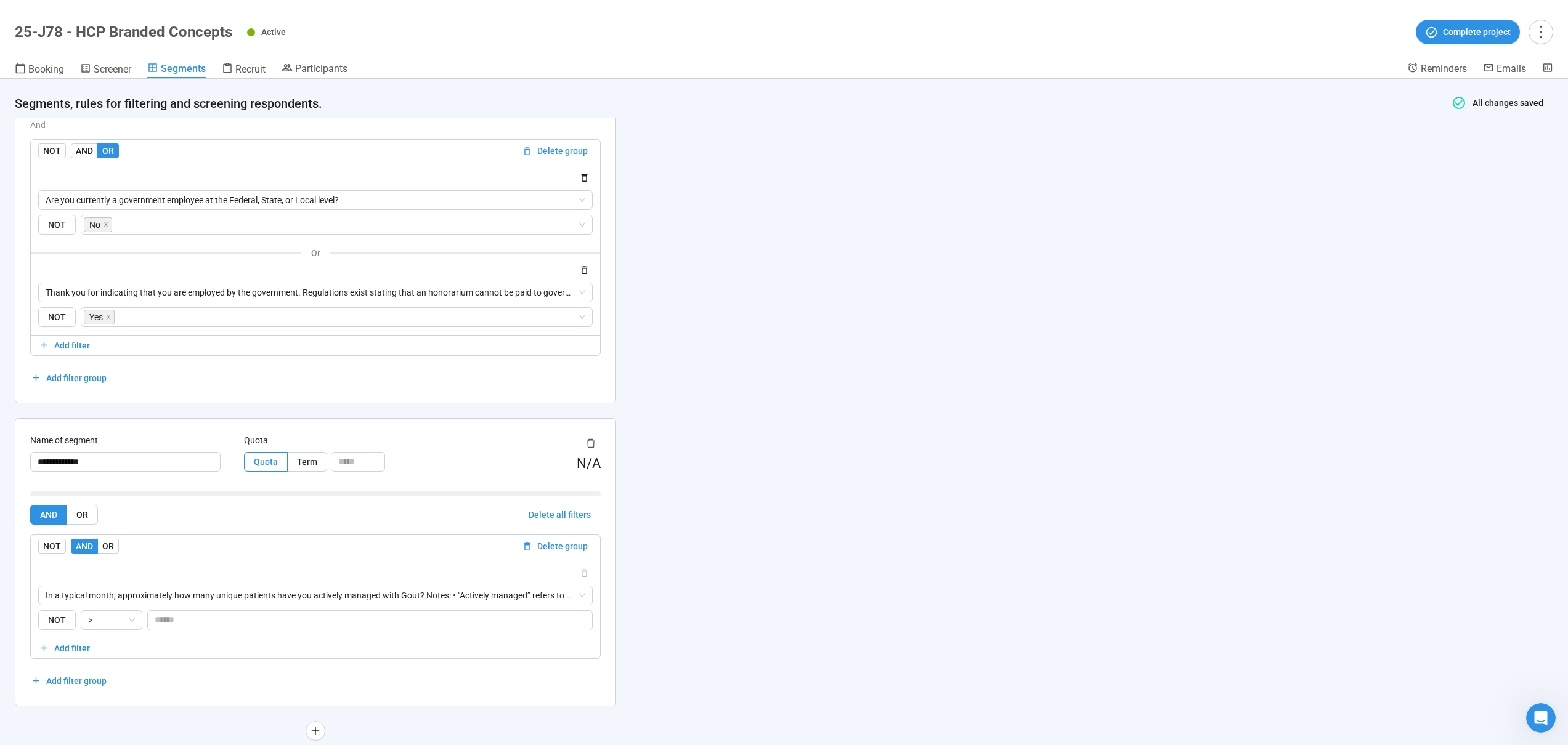
click at [789, 542] on div "**********" at bounding box center [784, 411] width 1568 height 666
click at [417, 388] on div "**********" at bounding box center [315, 90] width 601 height 625
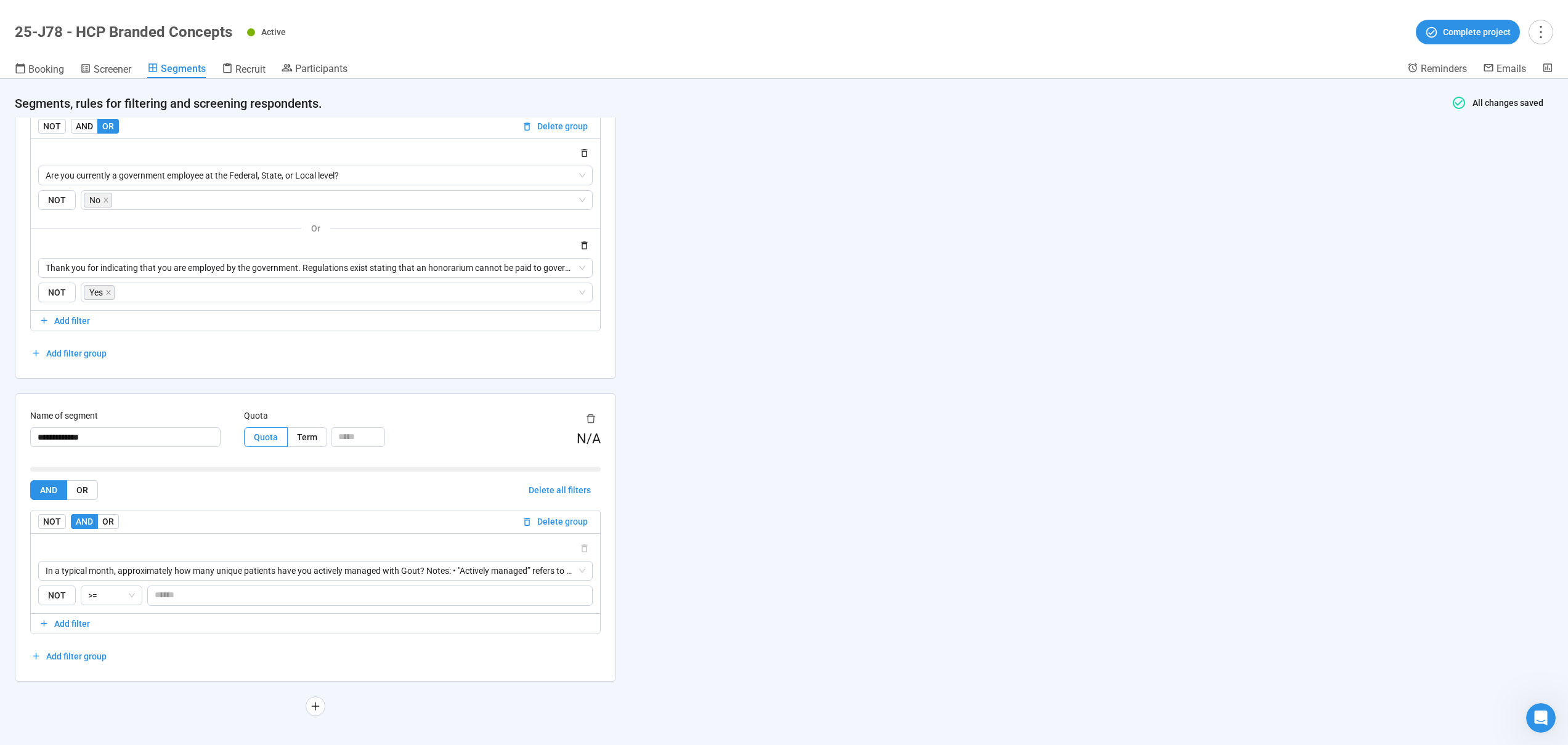
scroll to position [1812, 0]
click at [750, 465] on div "**********" at bounding box center [784, 411] width 1568 height 666
click at [116, 68] on span "Screener" at bounding box center [112, 69] width 38 height 12
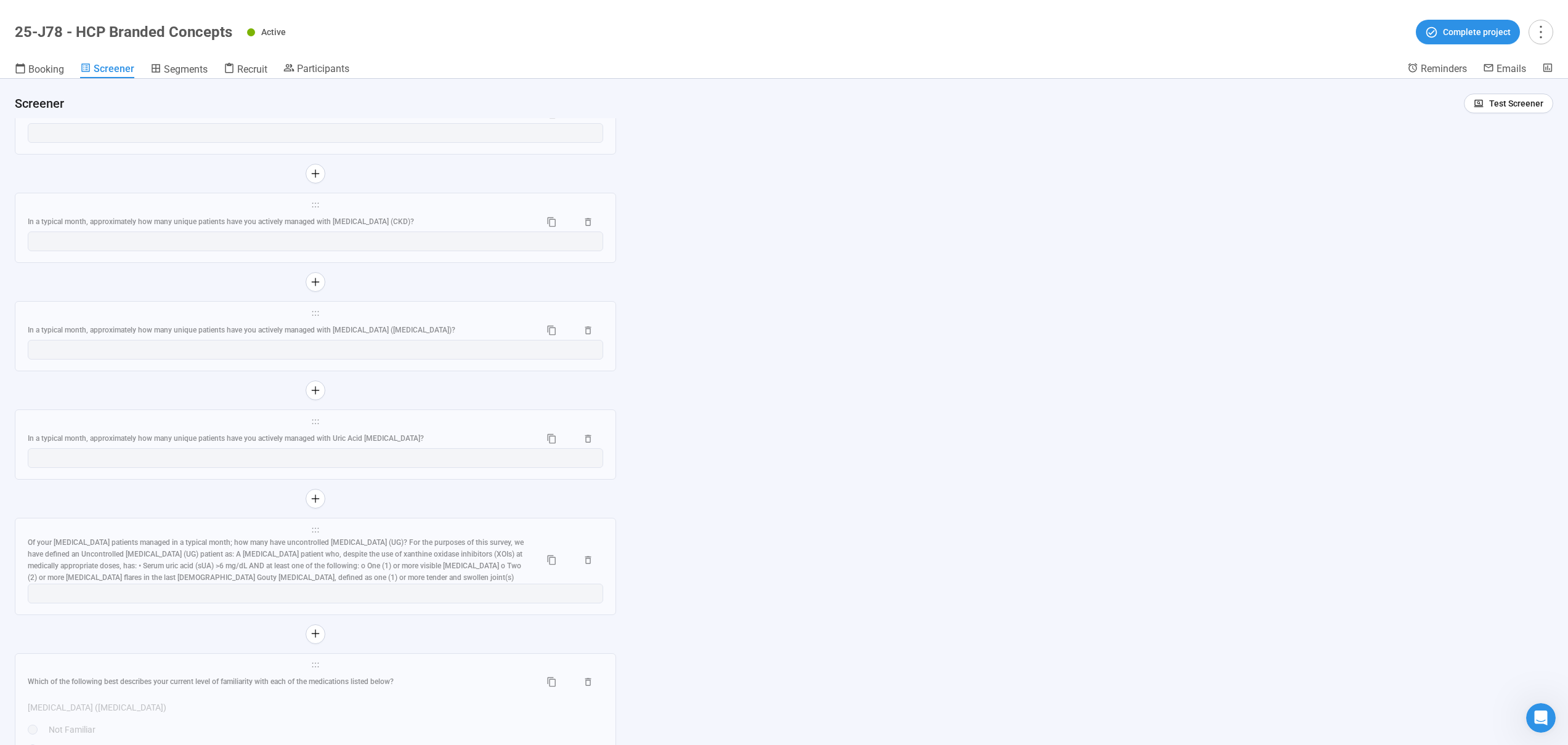
scroll to position [7593, 0]
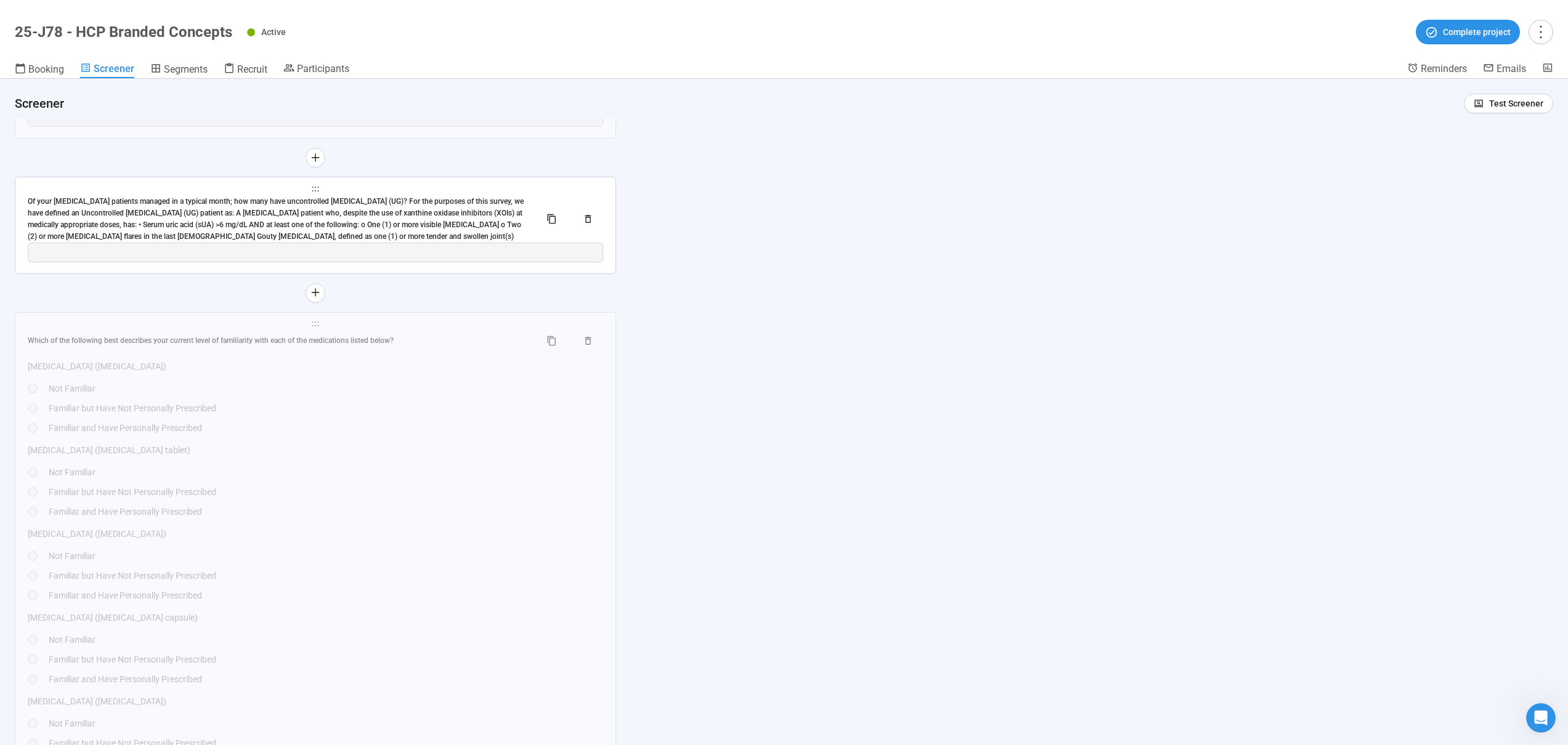
click at [423, 201] on div "Of your [MEDICAL_DATA] patients managed in a typical month; how many have uncon…" at bounding box center [279, 219] width 503 height 46
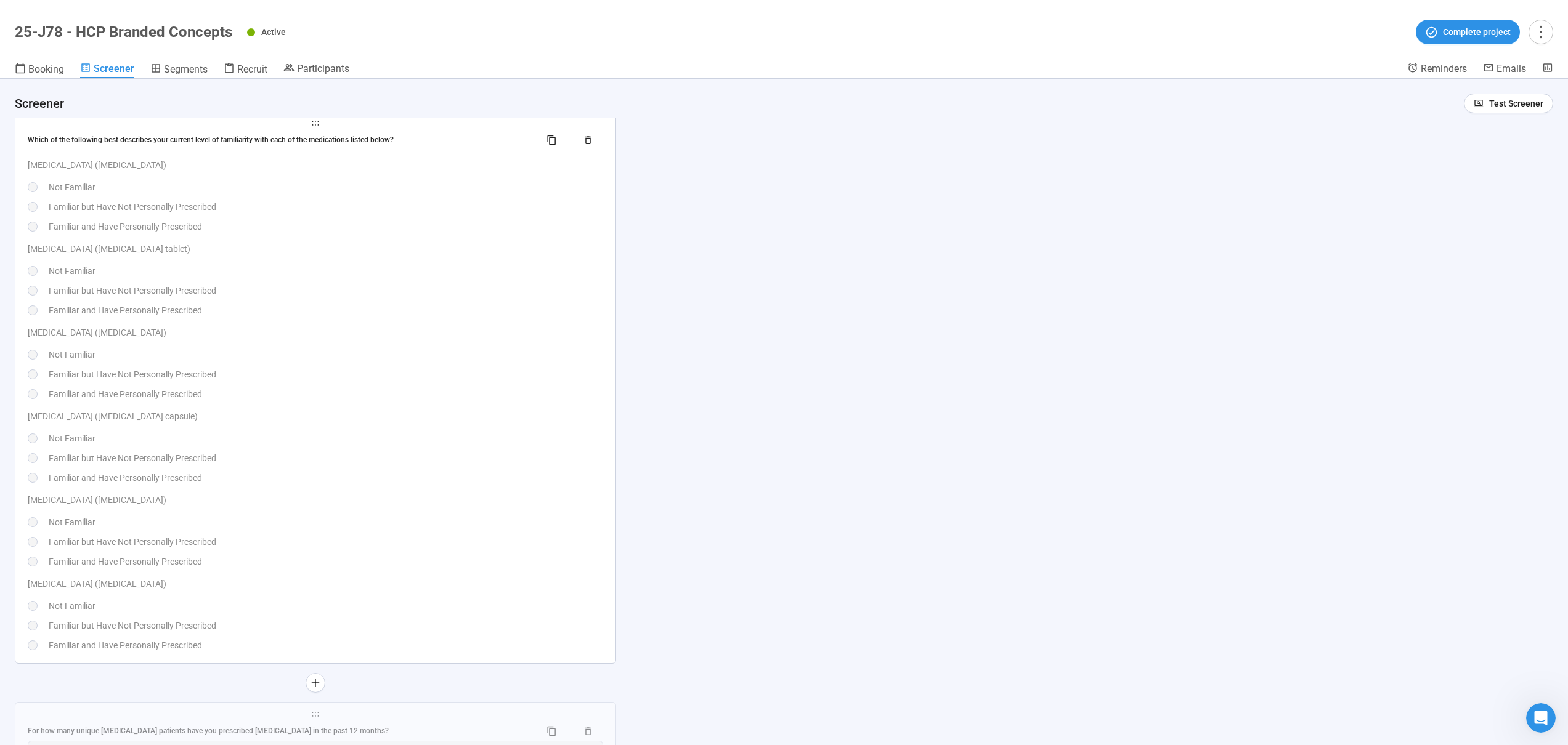
scroll to position [8166, 0]
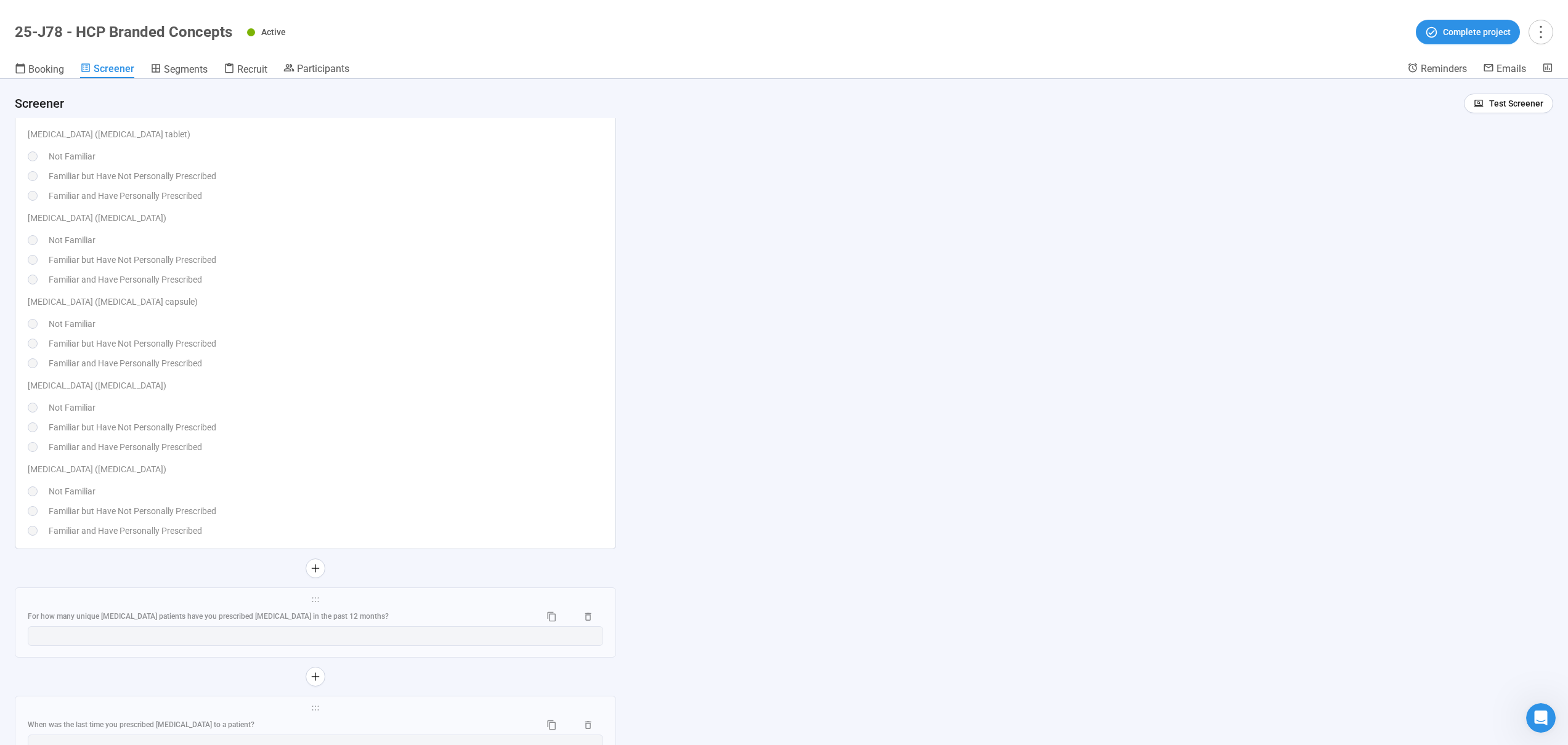
click at [389, 391] on p "[MEDICAL_DATA] ([MEDICAL_DATA])" at bounding box center [315, 386] width 576 height 14
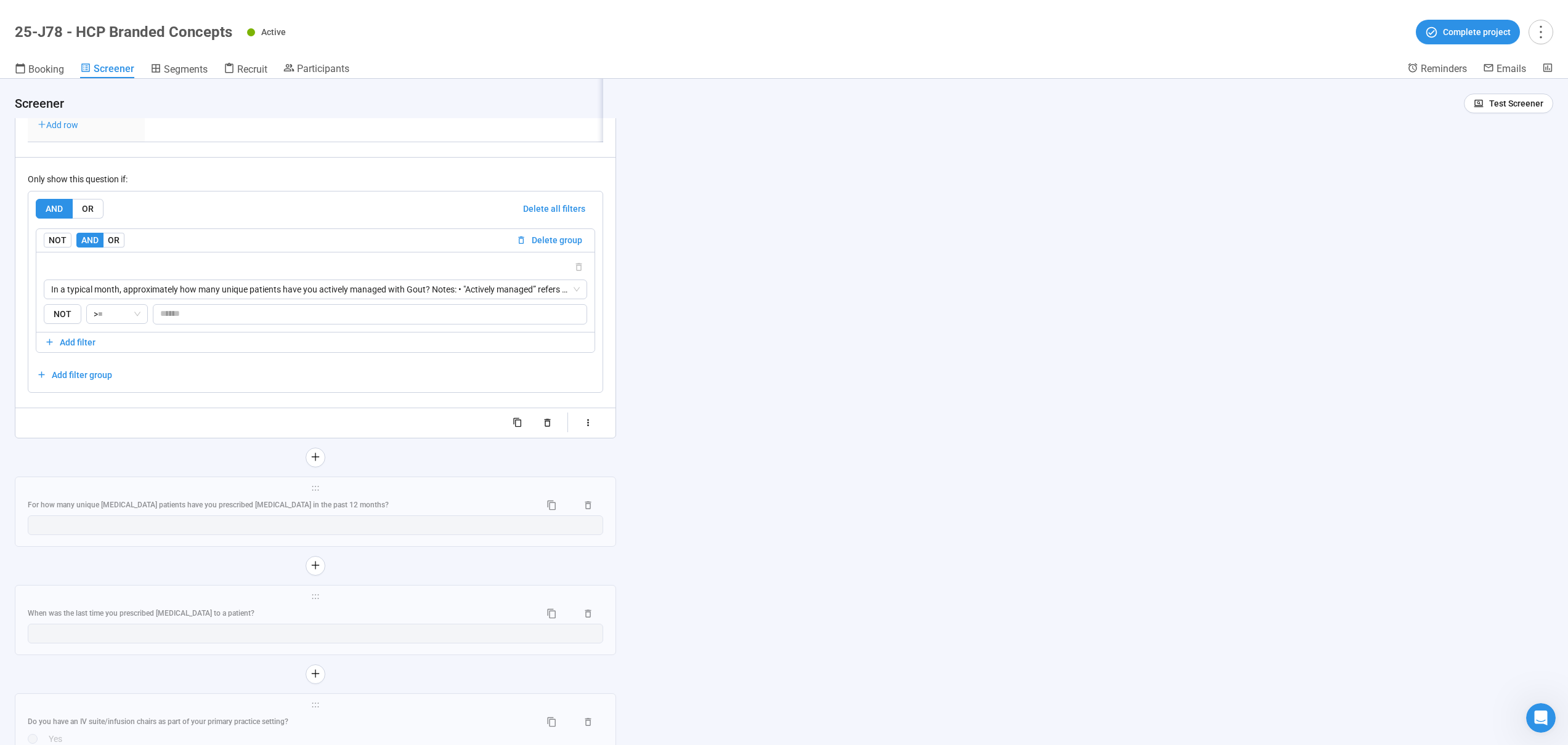
type textarea "**********"
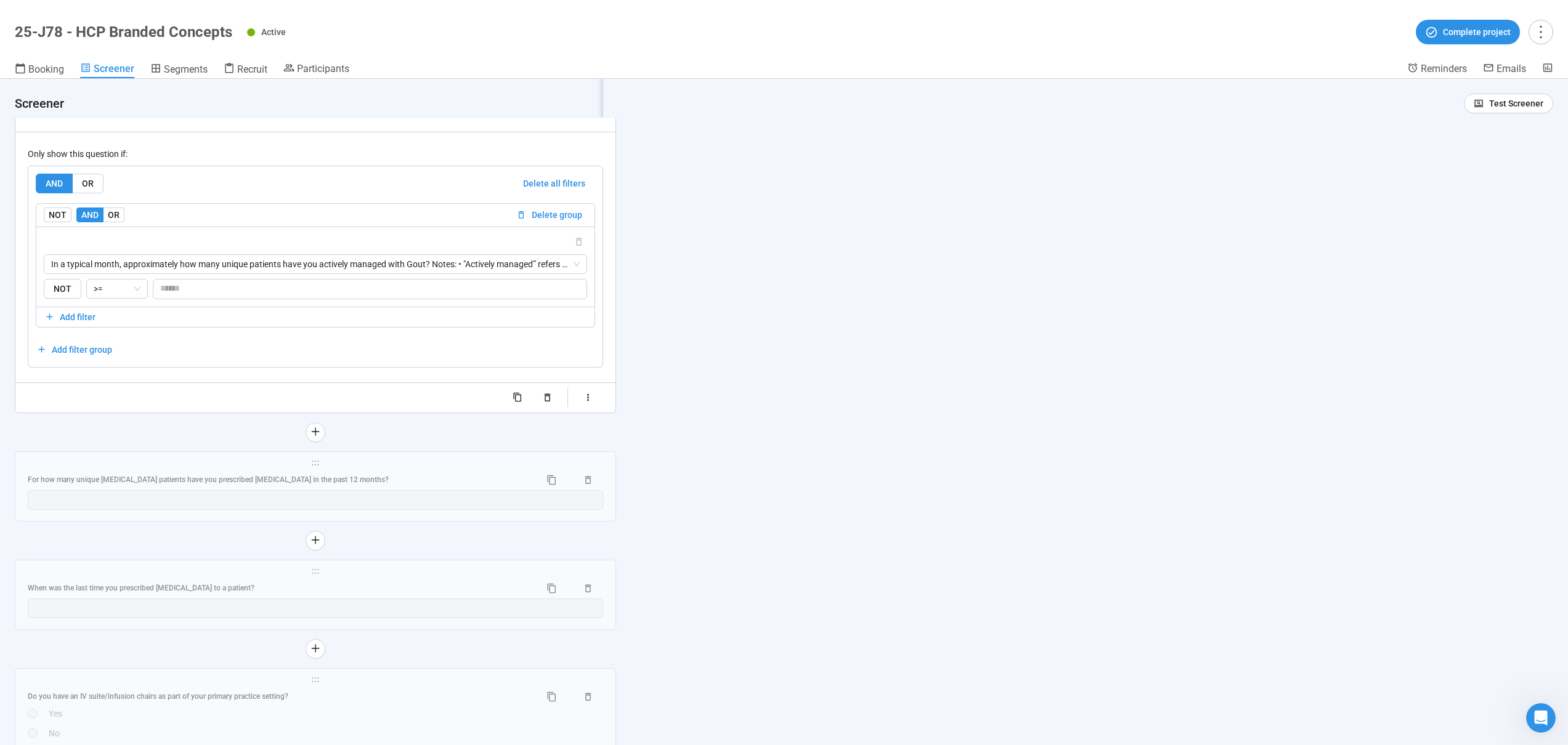
scroll to position [8198, 0]
click at [162, 267] on span "In a typical month, approximately how many unique patients have you actively ma…" at bounding box center [315, 257] width 529 height 18
click at [319, 220] on div "NOT AND OR Delete group" at bounding box center [315, 209] width 558 height 23
click at [155, 267] on span "In a typical month, approximately how many unique patients have you actively ma…" at bounding box center [315, 257] width 529 height 18
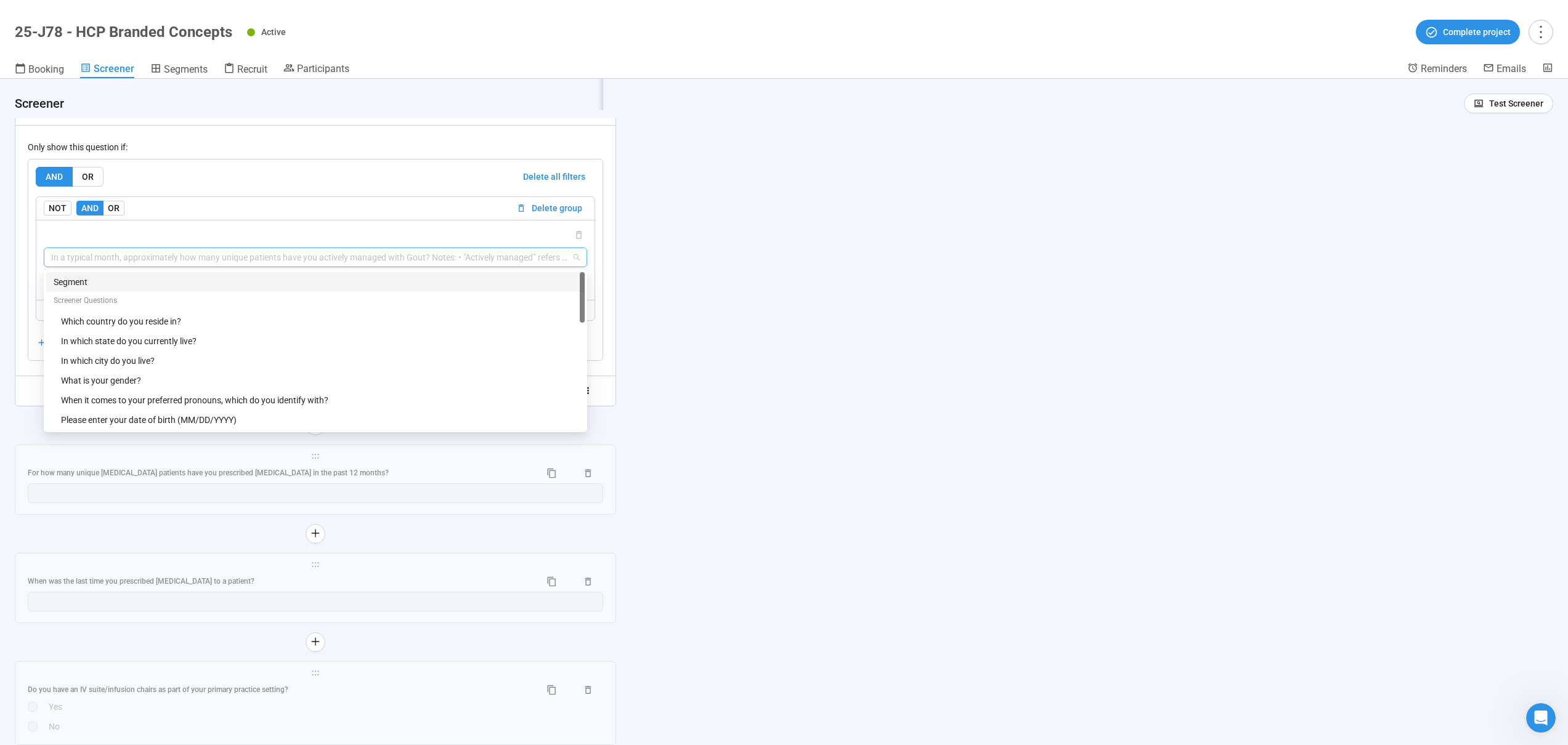
click at [140, 287] on div "Segment" at bounding box center [315, 282] width 523 height 14
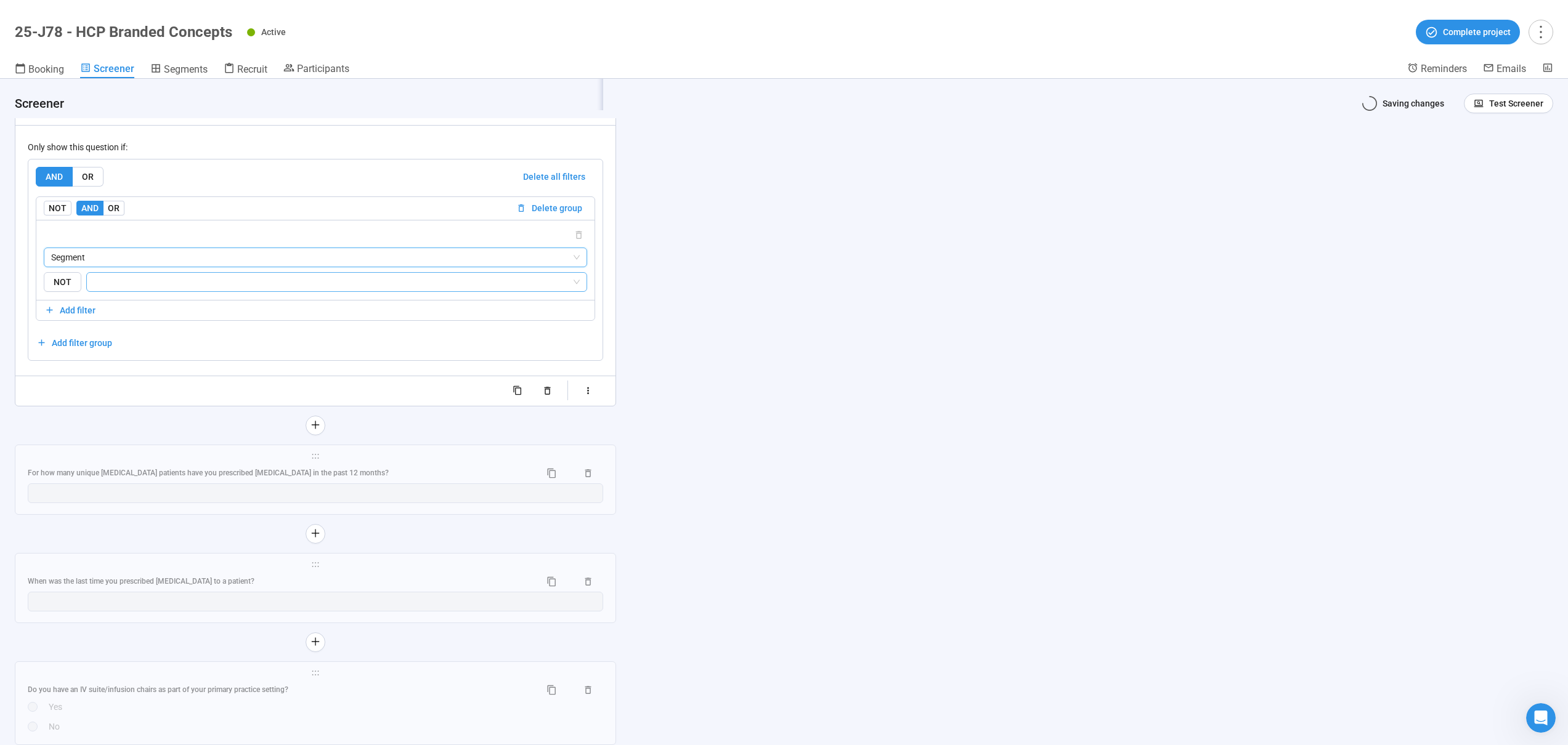
click at [124, 286] on input "search" at bounding box center [332, 281] width 477 height 15
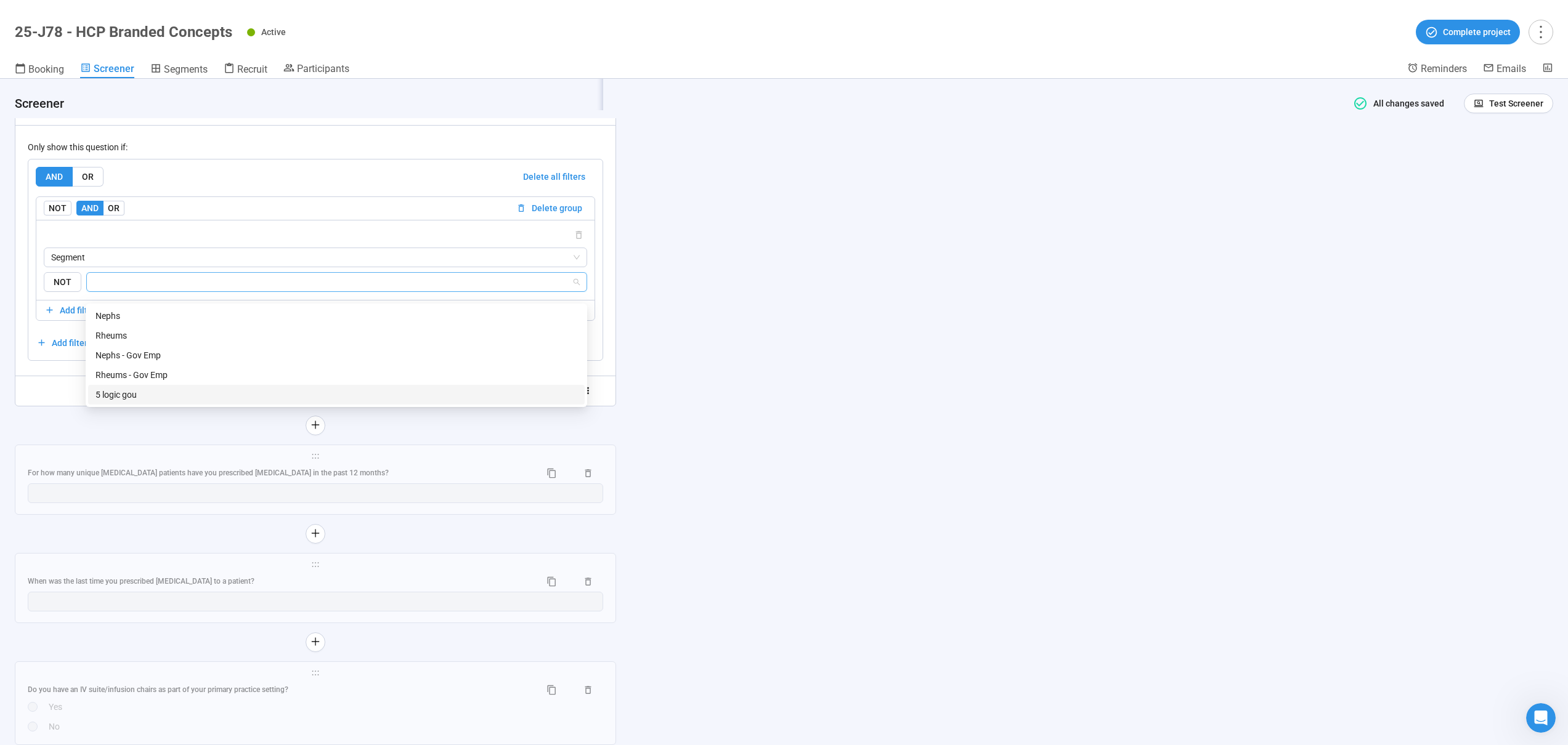
click at [123, 391] on div "5 logic gou" at bounding box center [336, 395] width 482 height 14
click at [714, 361] on div "**********" at bounding box center [784, 411] width 1568 height 666
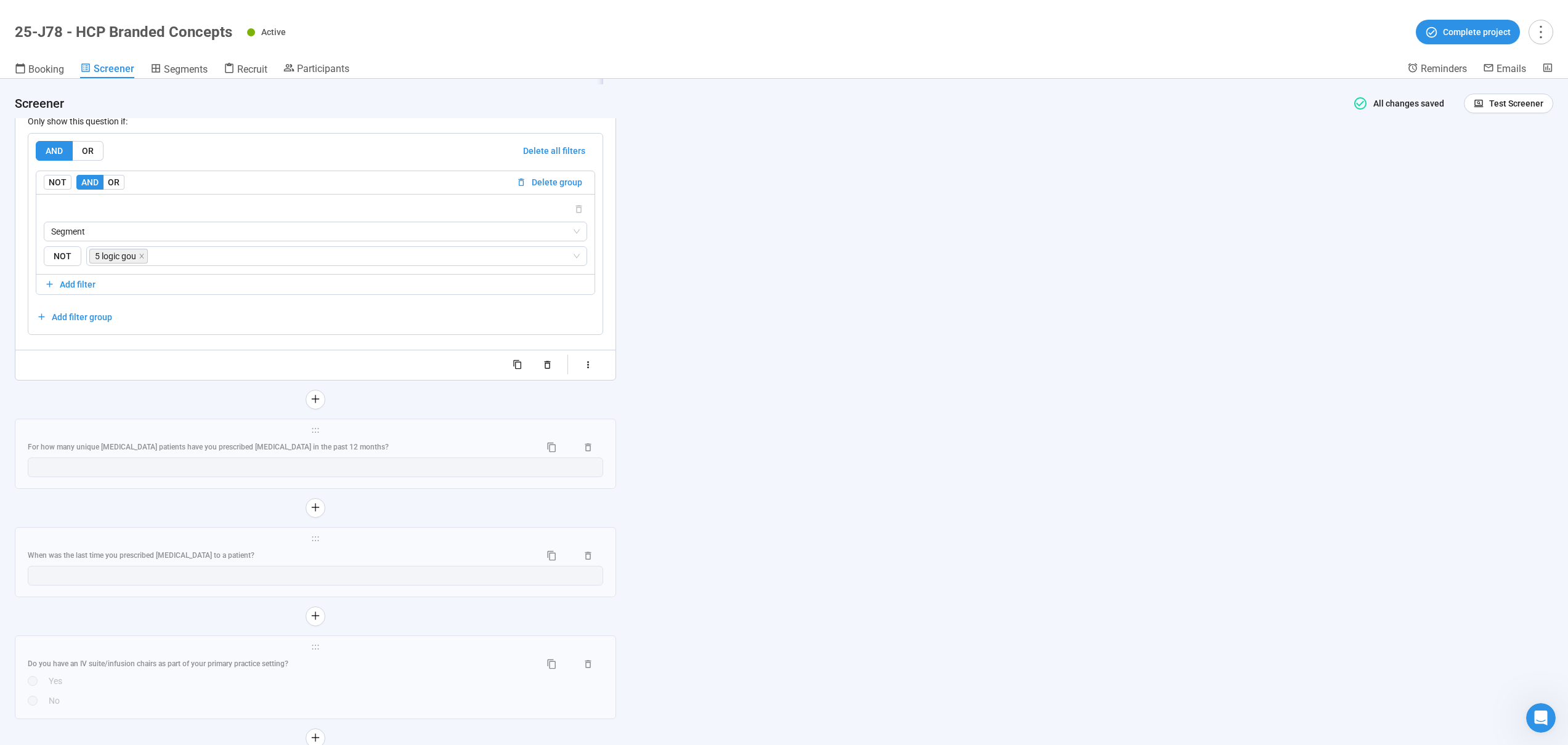
scroll to position [8254, 0]
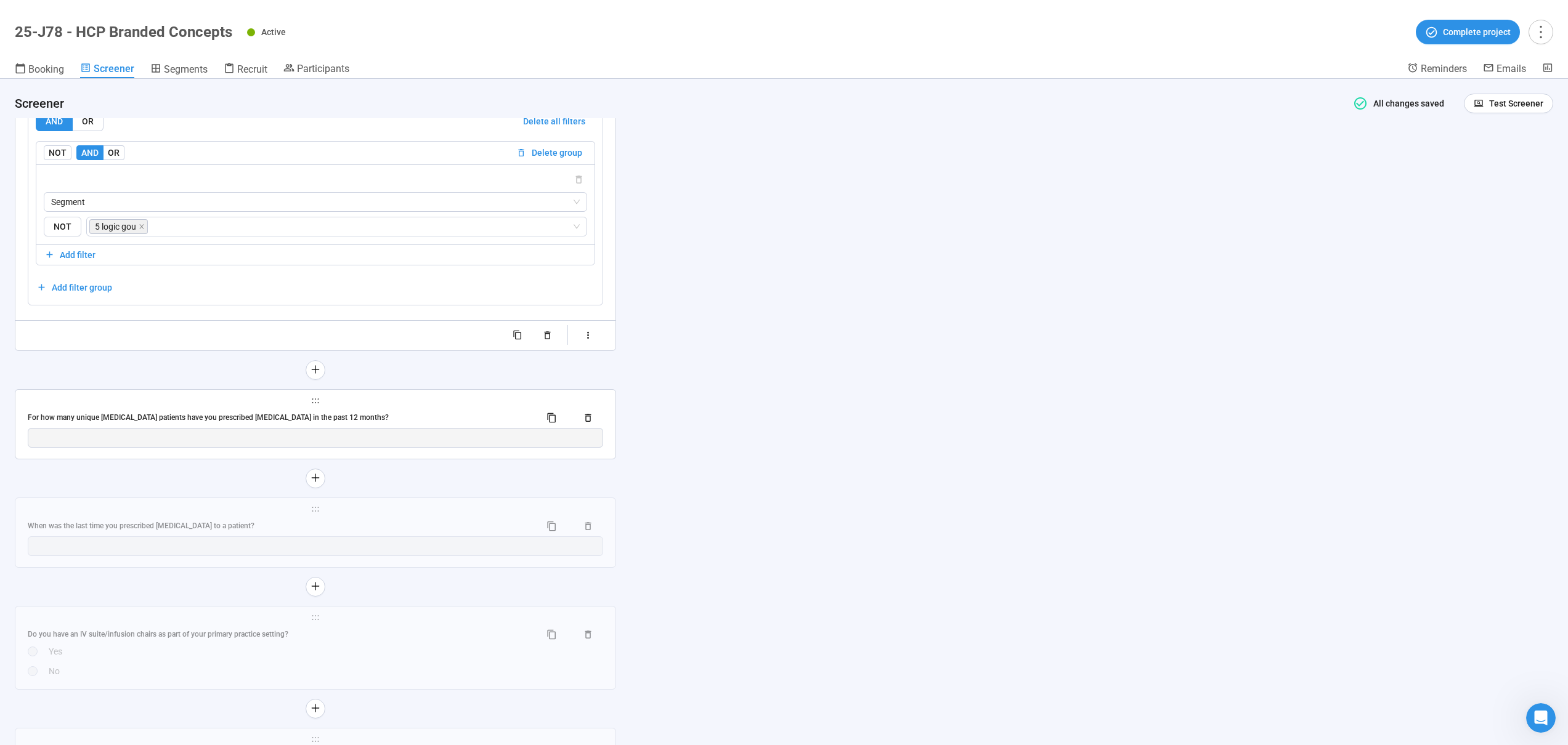
click at [366, 418] on div "For how many unique [MEDICAL_DATA] patients have you prescribed [MEDICAL_DATA] …" at bounding box center [315, 418] width 576 height 20
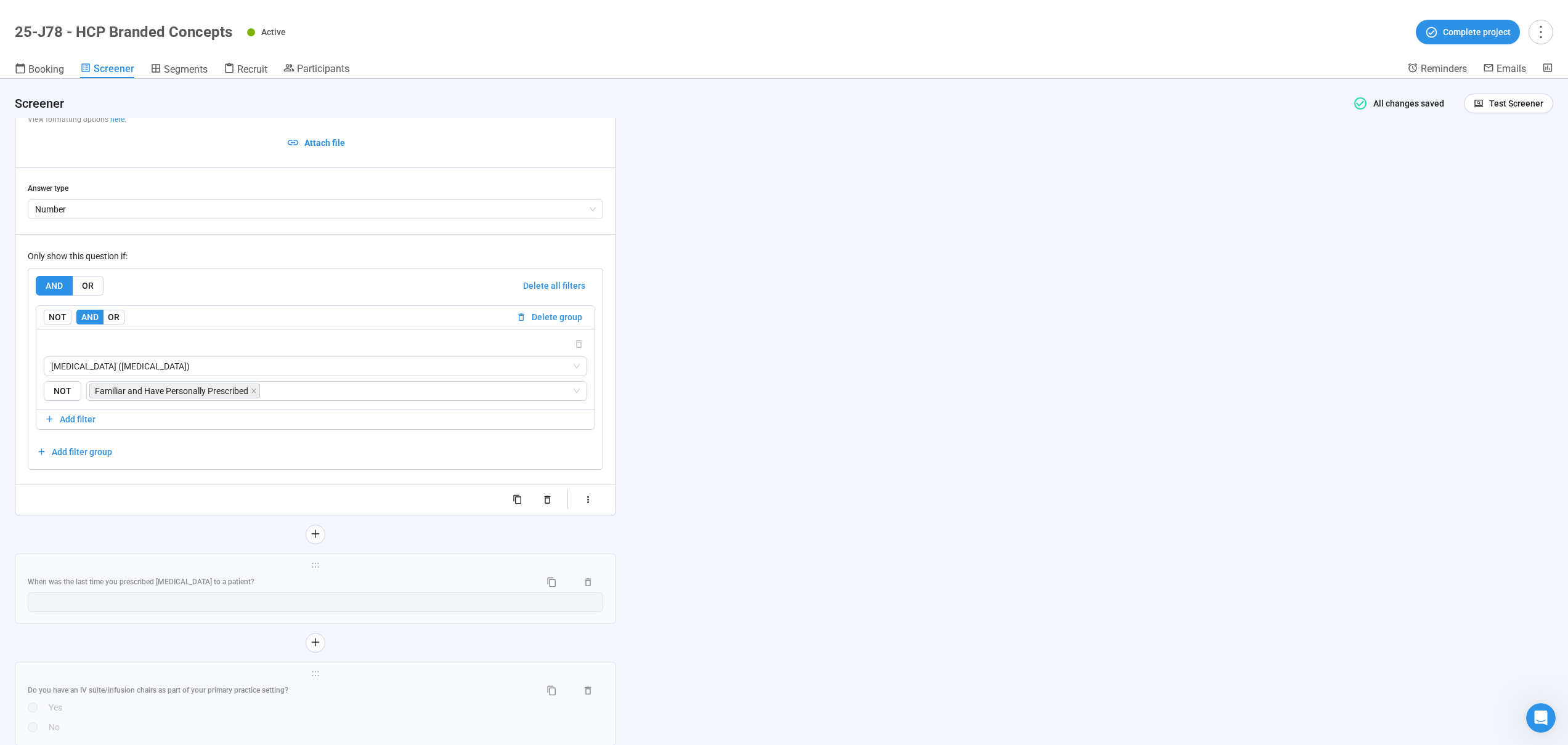
scroll to position [8284, 0]
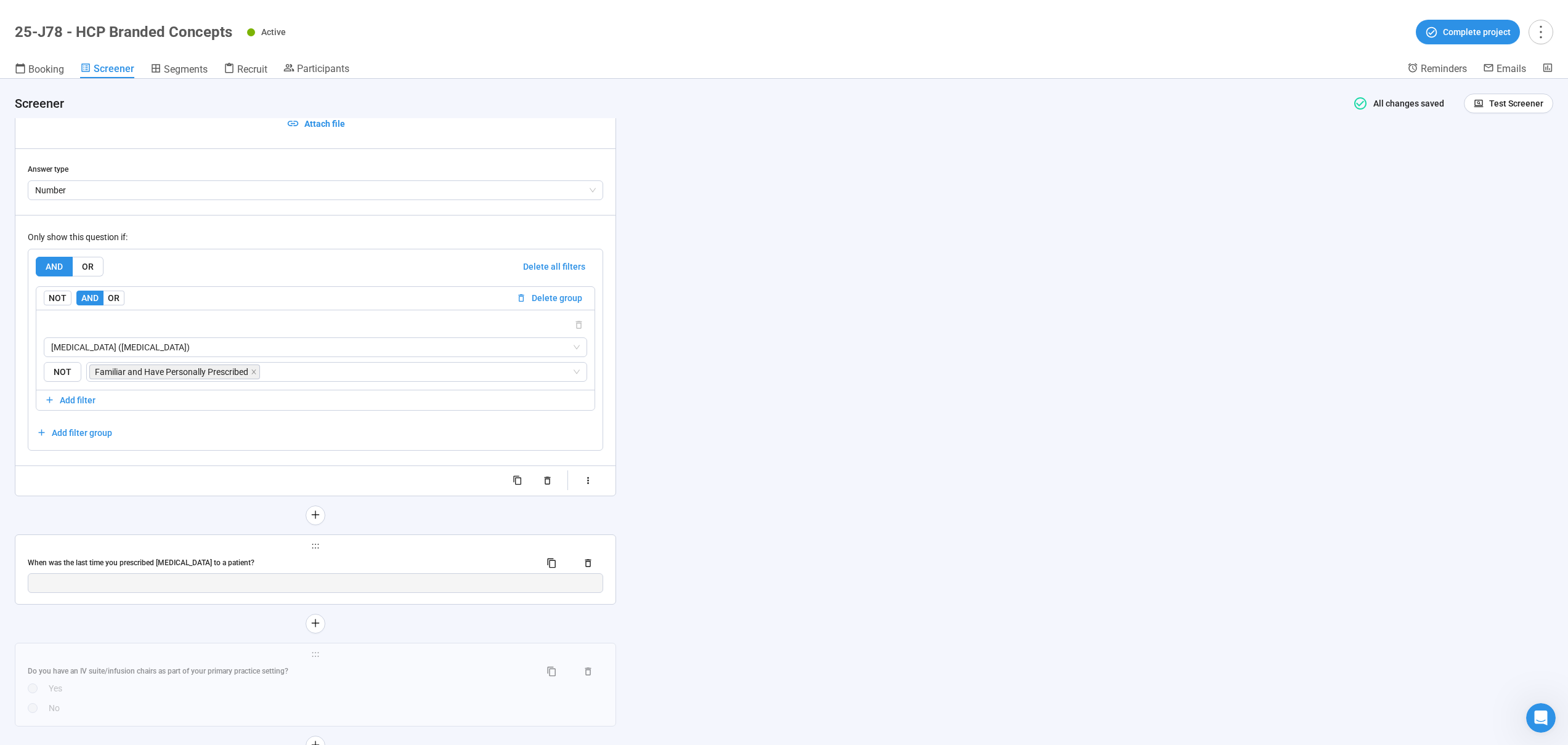
click at [341, 551] on div "**********" at bounding box center [315, 570] width 601 height 69
click at [342, 564] on div "When was the last time you prescribed [MEDICAL_DATA] to a patient?" at bounding box center [279, 562] width 503 height 12
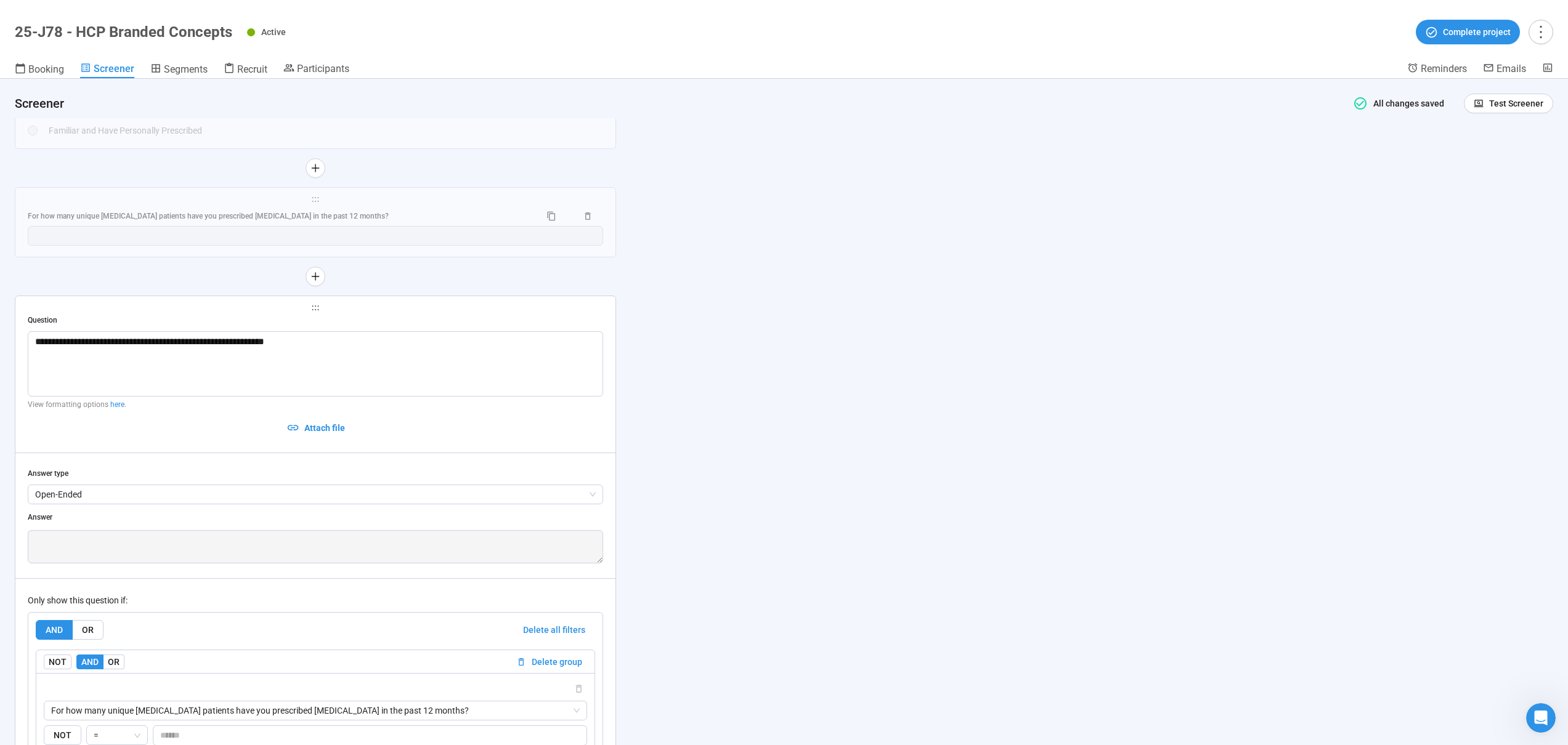
scroll to position [7973, 0]
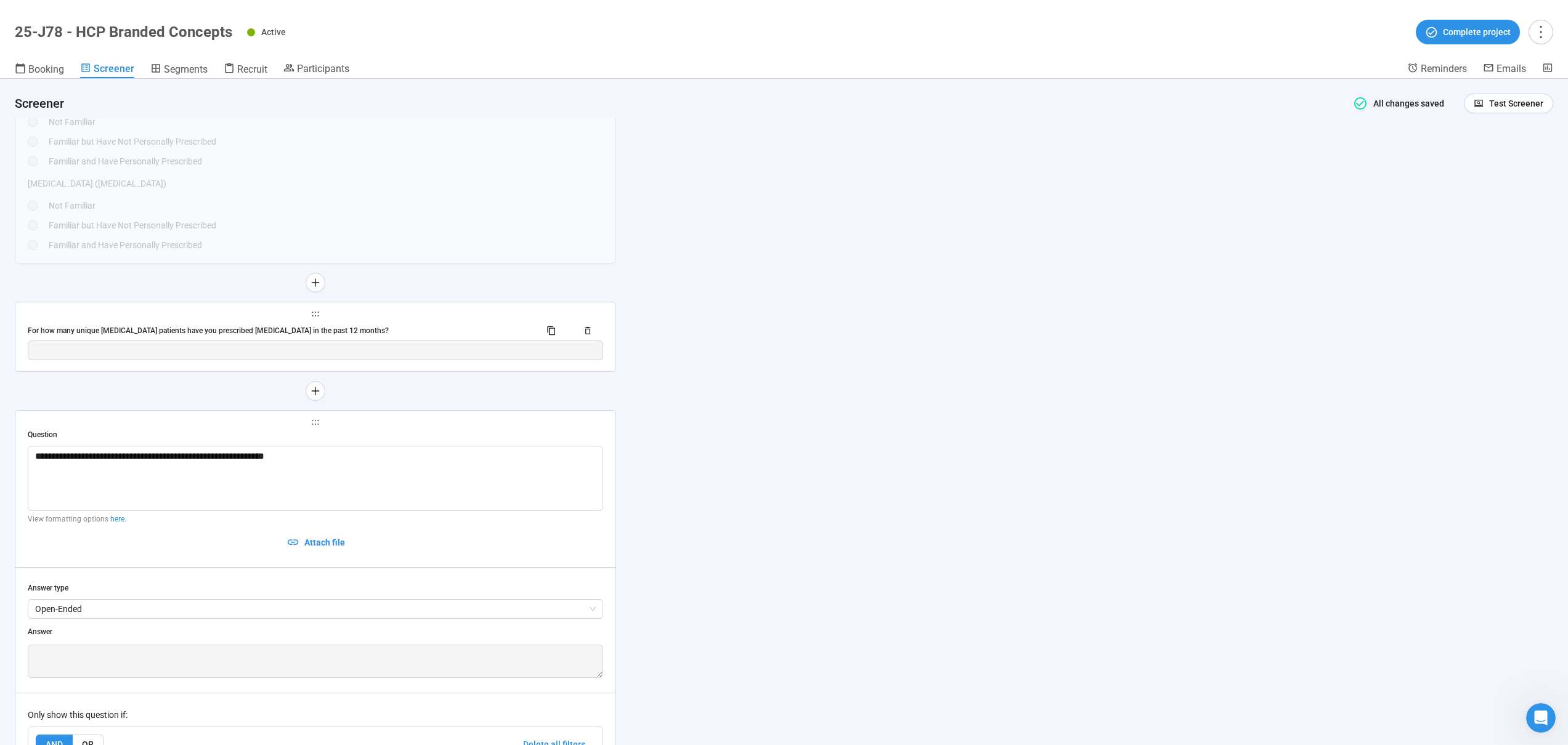
click at [394, 330] on div "For how many unique [MEDICAL_DATA] patients have you prescribed [MEDICAL_DATA] …" at bounding box center [279, 331] width 503 height 12
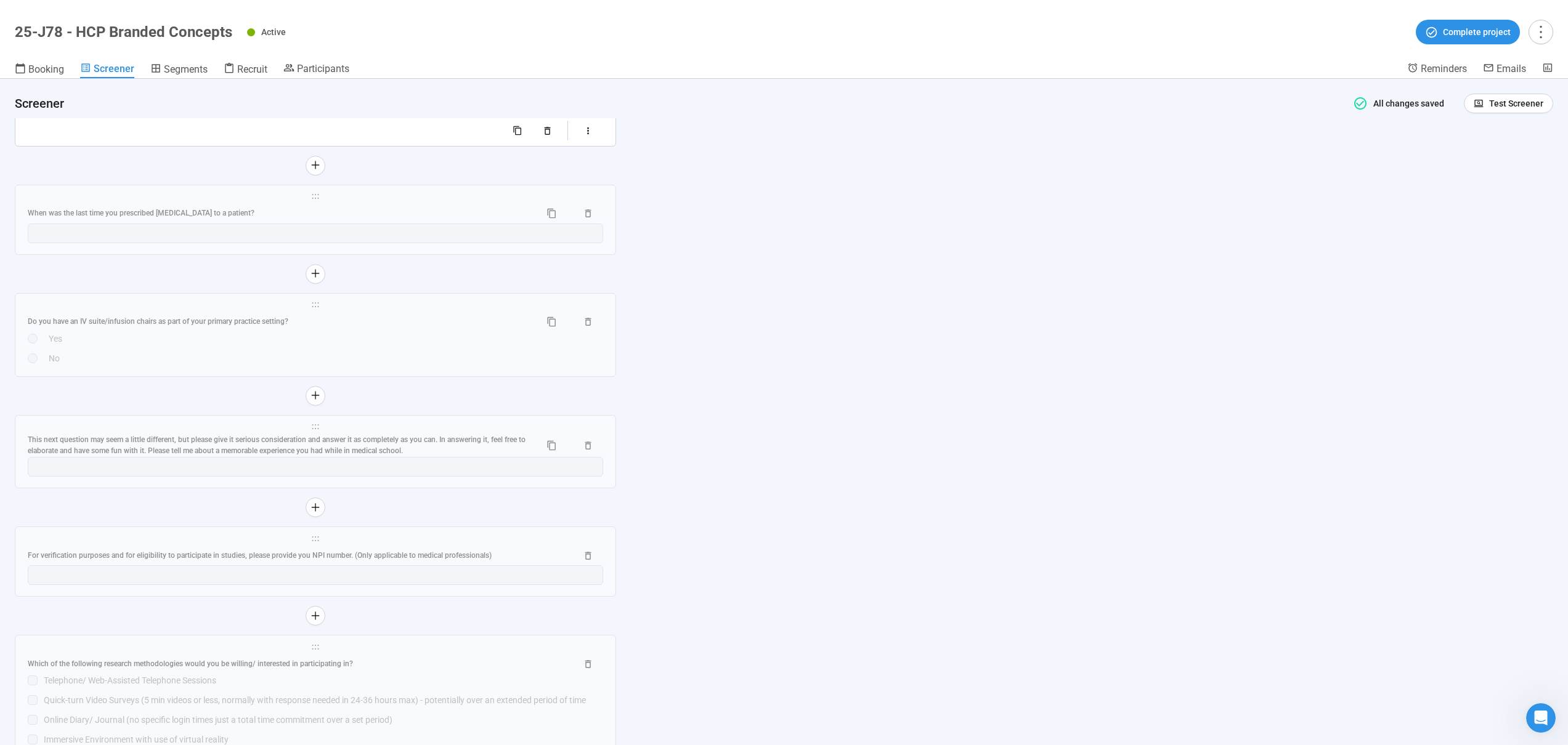
scroll to position [8633, 0]
click at [410, 203] on div "**********" at bounding box center [315, 220] width 601 height 69
click at [409, 208] on div "When was the last time you prescribed [MEDICAL_DATA] to a patient?" at bounding box center [279, 213] width 503 height 12
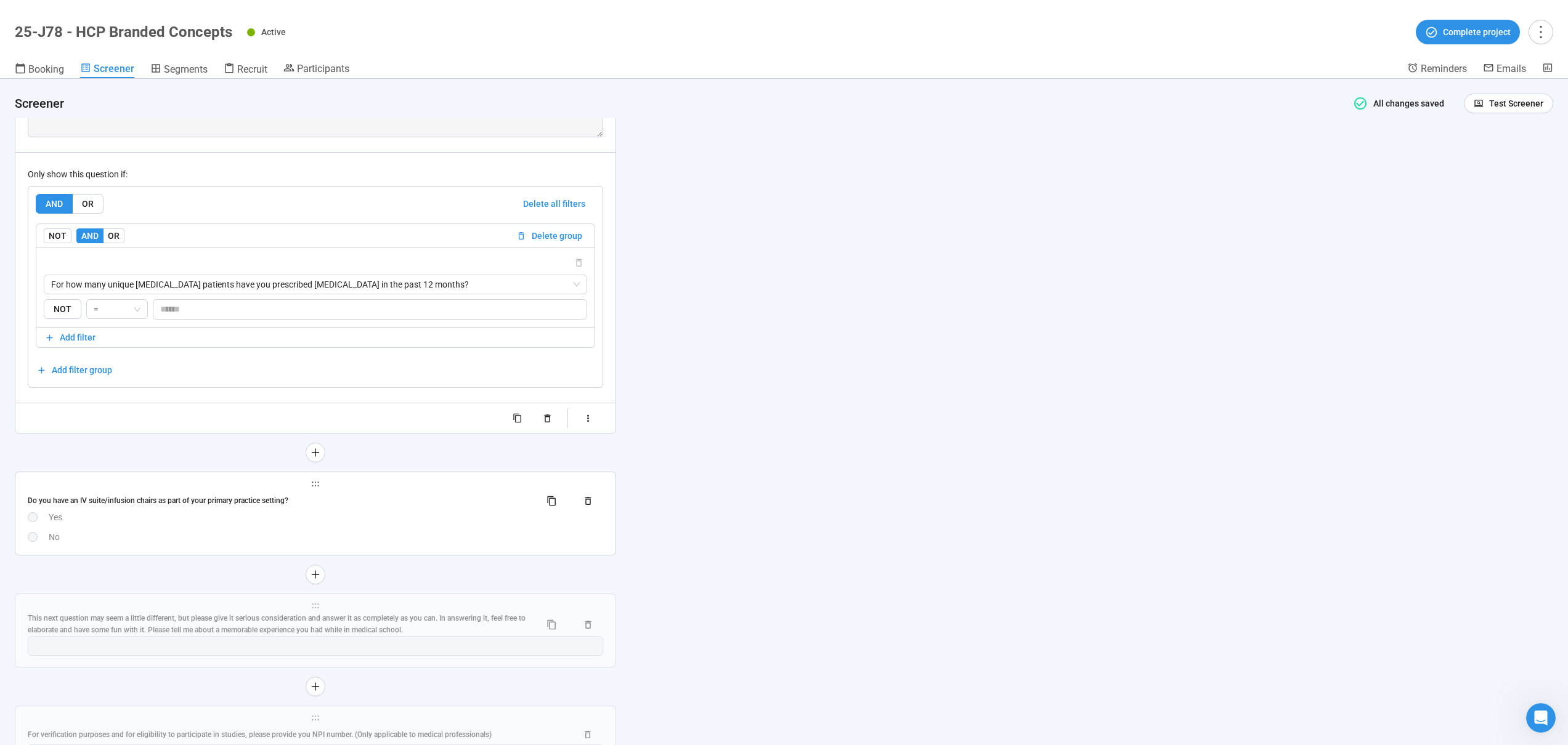
scroll to position [8514, 0]
click at [329, 535] on div "No" at bounding box center [325, 536] width 554 height 14
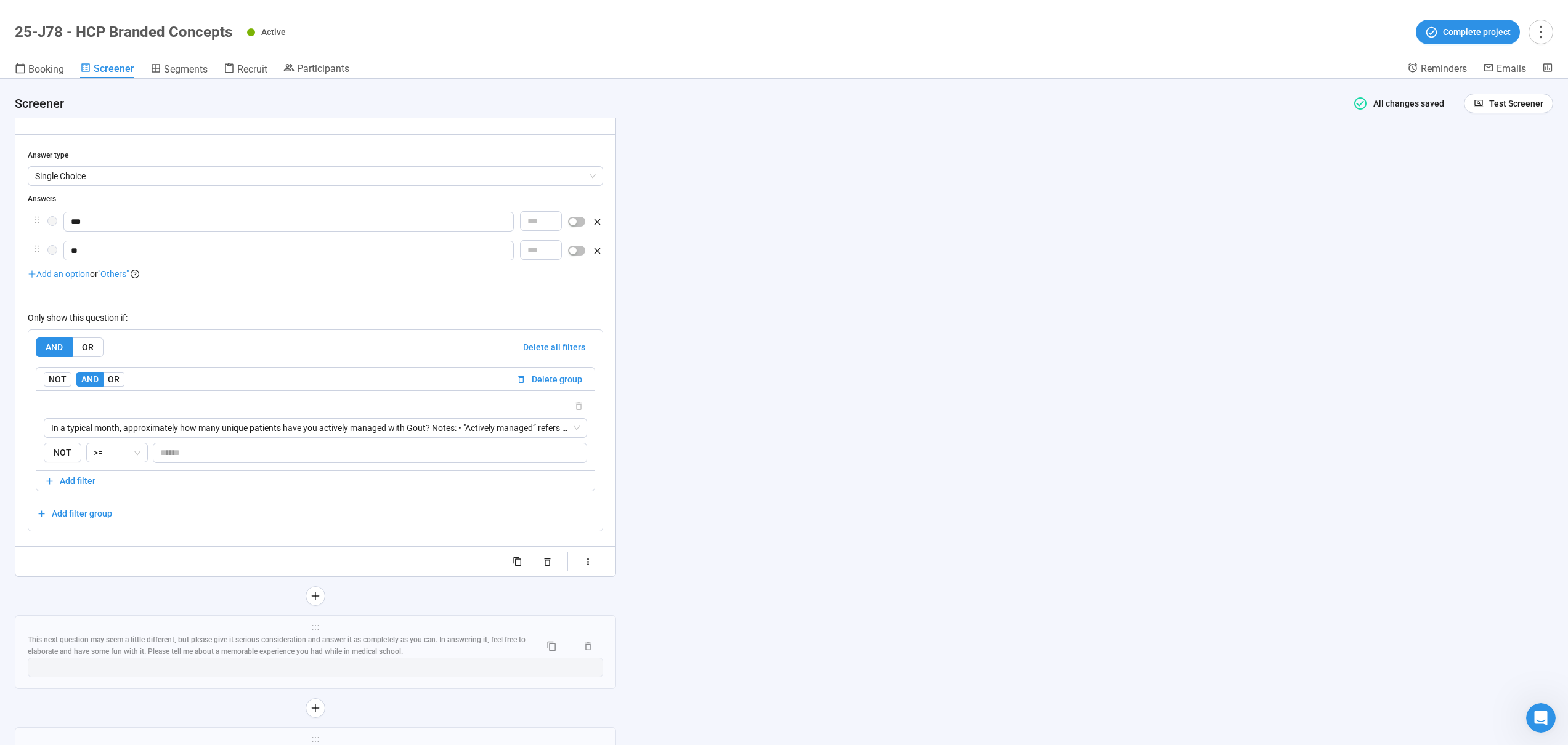
scroll to position [8412, 0]
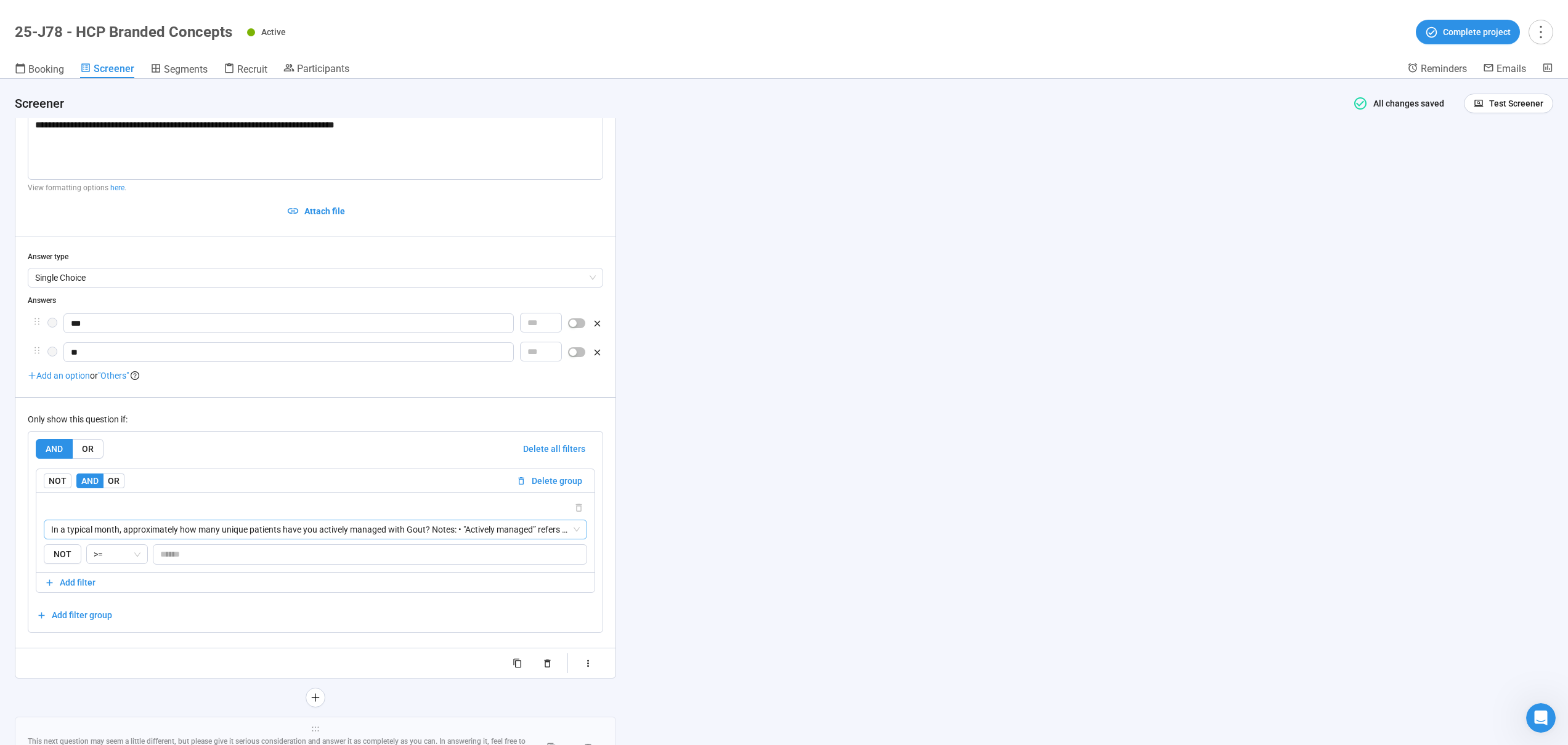
click at [214, 532] on span "In a typical month, approximately how many unique patients have you actively ma…" at bounding box center [315, 529] width 529 height 18
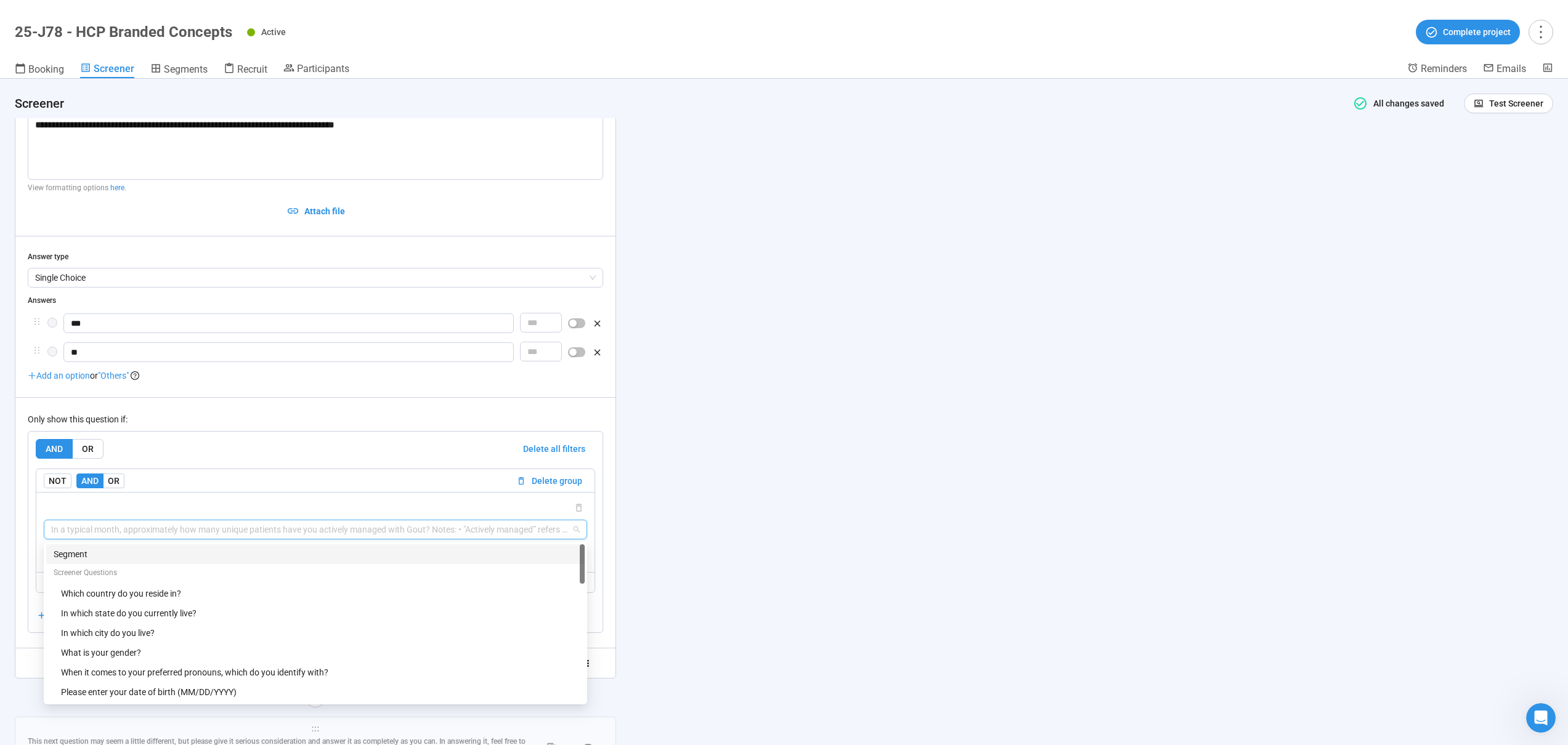
click at [184, 554] on div "Segment" at bounding box center [315, 555] width 523 height 14
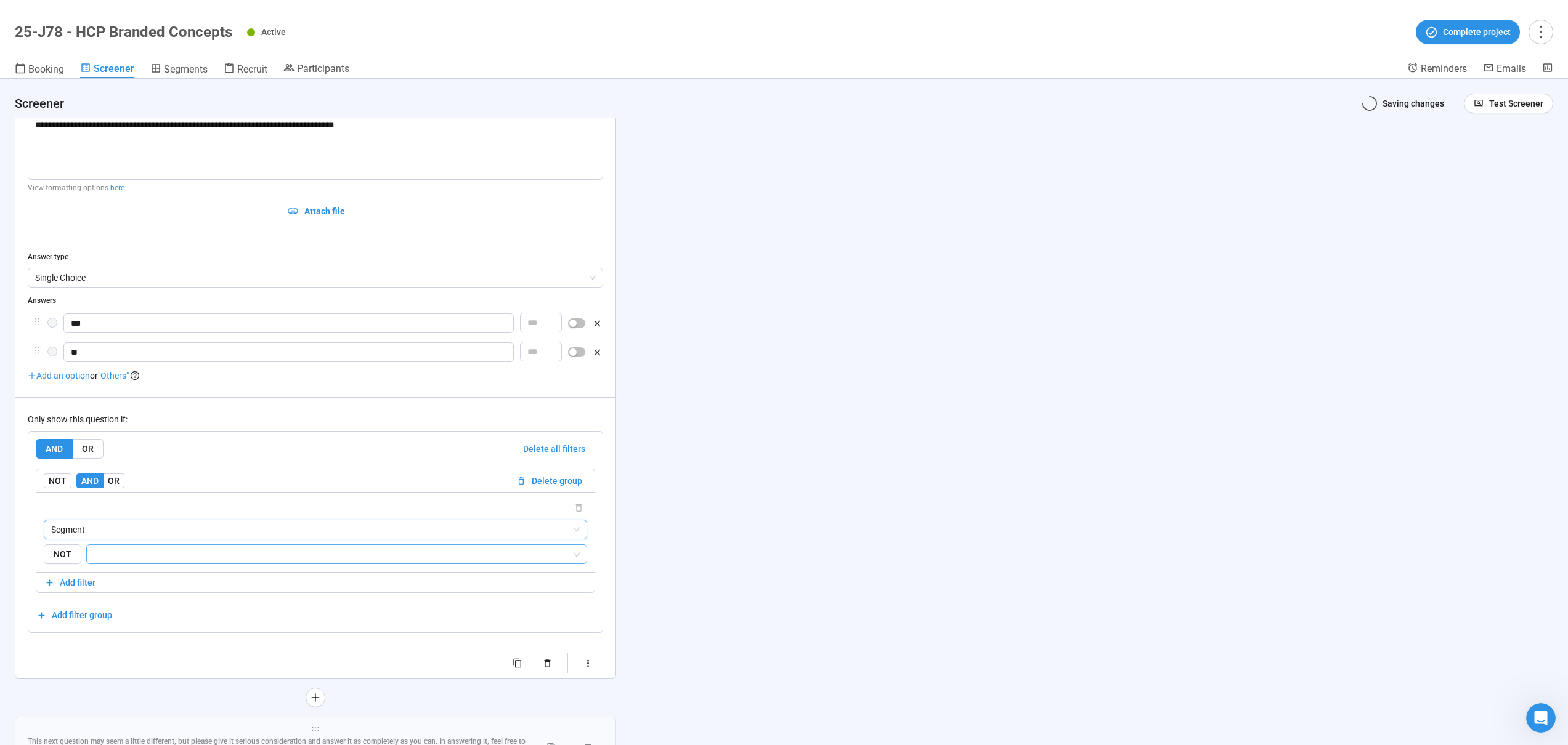
click at [171, 557] on input "search" at bounding box center [332, 554] width 477 height 15
click at [142, 655] on div "5 logic gou" at bounding box center [336, 659] width 482 height 14
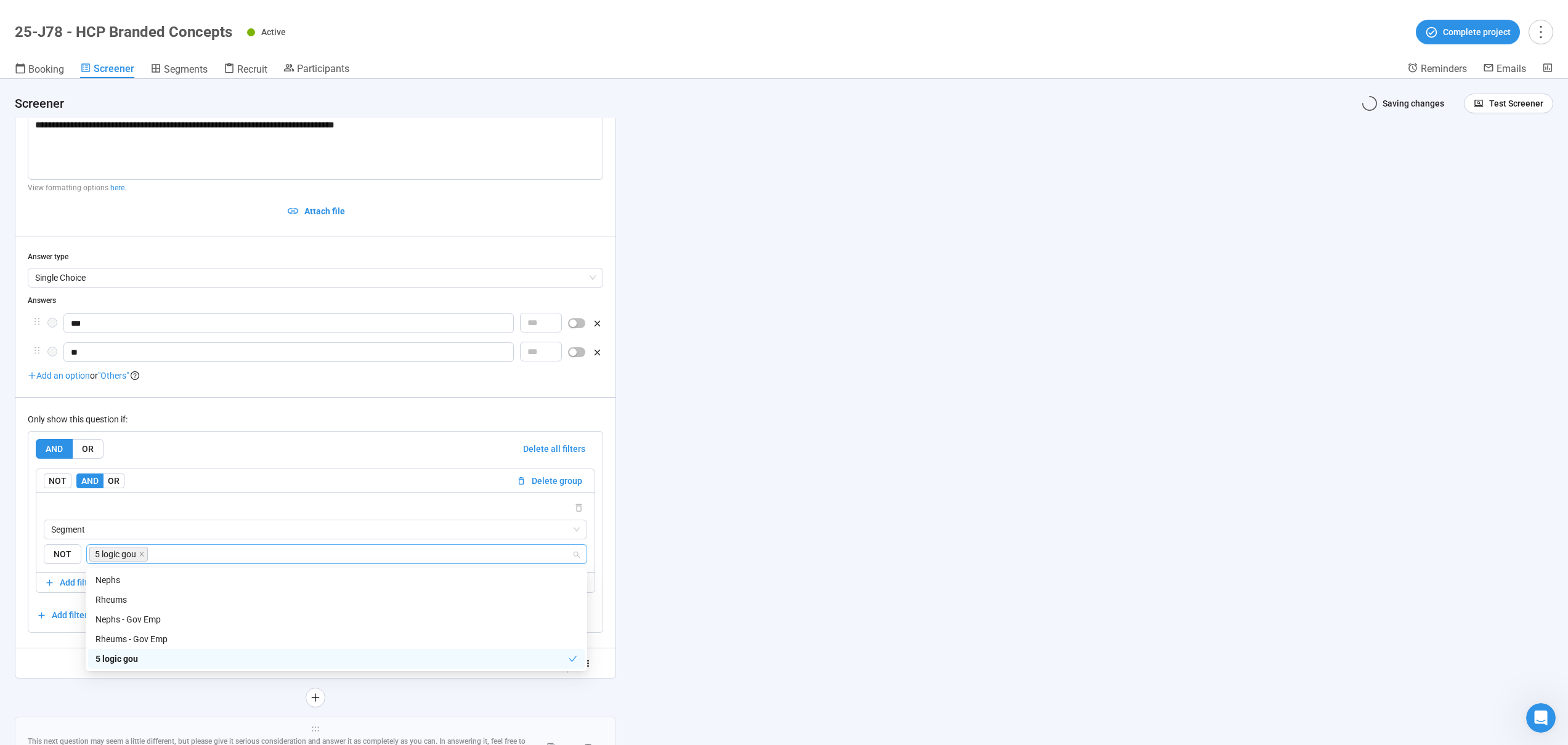
click at [665, 443] on div "**********" at bounding box center [784, 411] width 1568 height 666
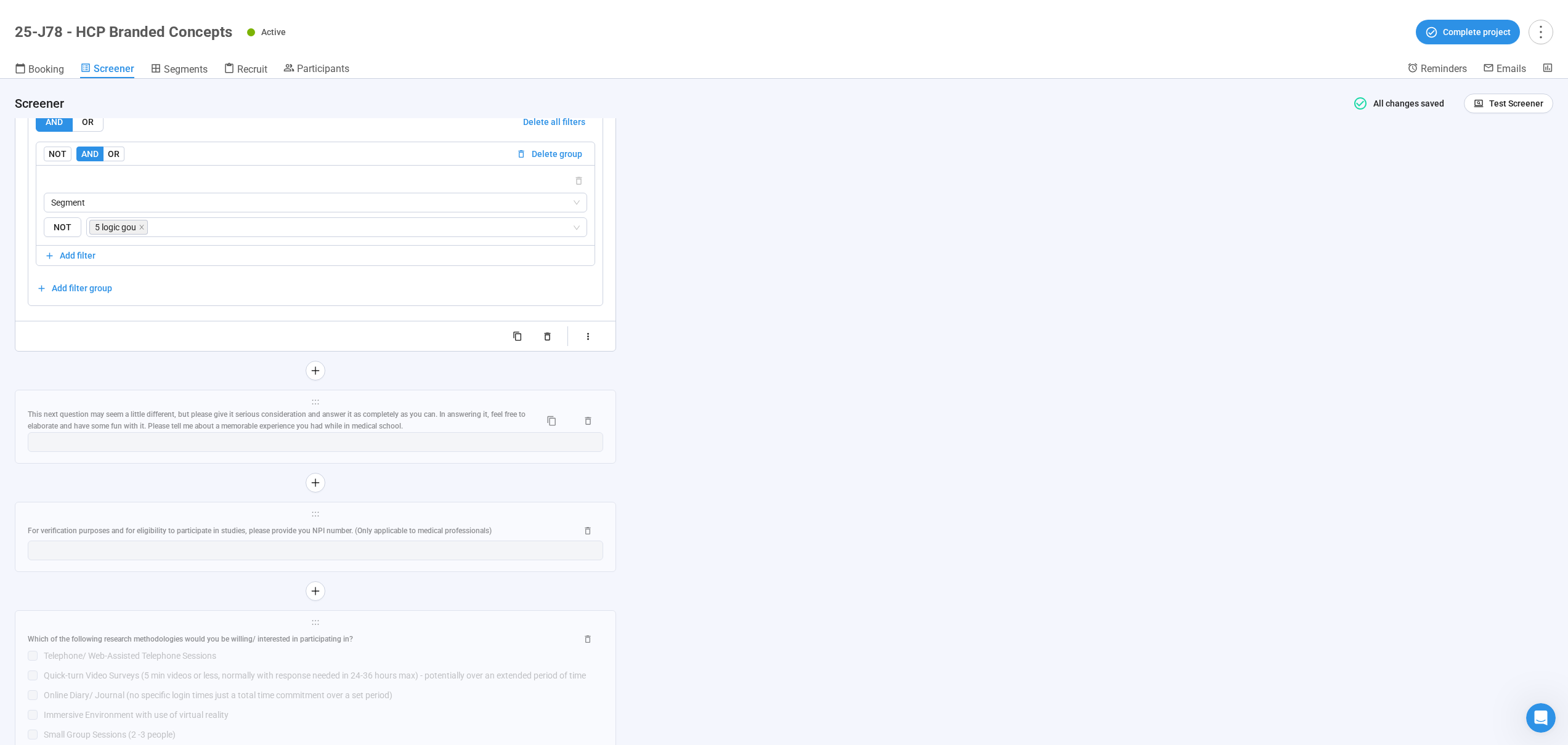
scroll to position [8744, 0]
click at [511, 421] on div "This next question may seem a little different, but please give it serious cons…" at bounding box center [279, 416] width 503 height 23
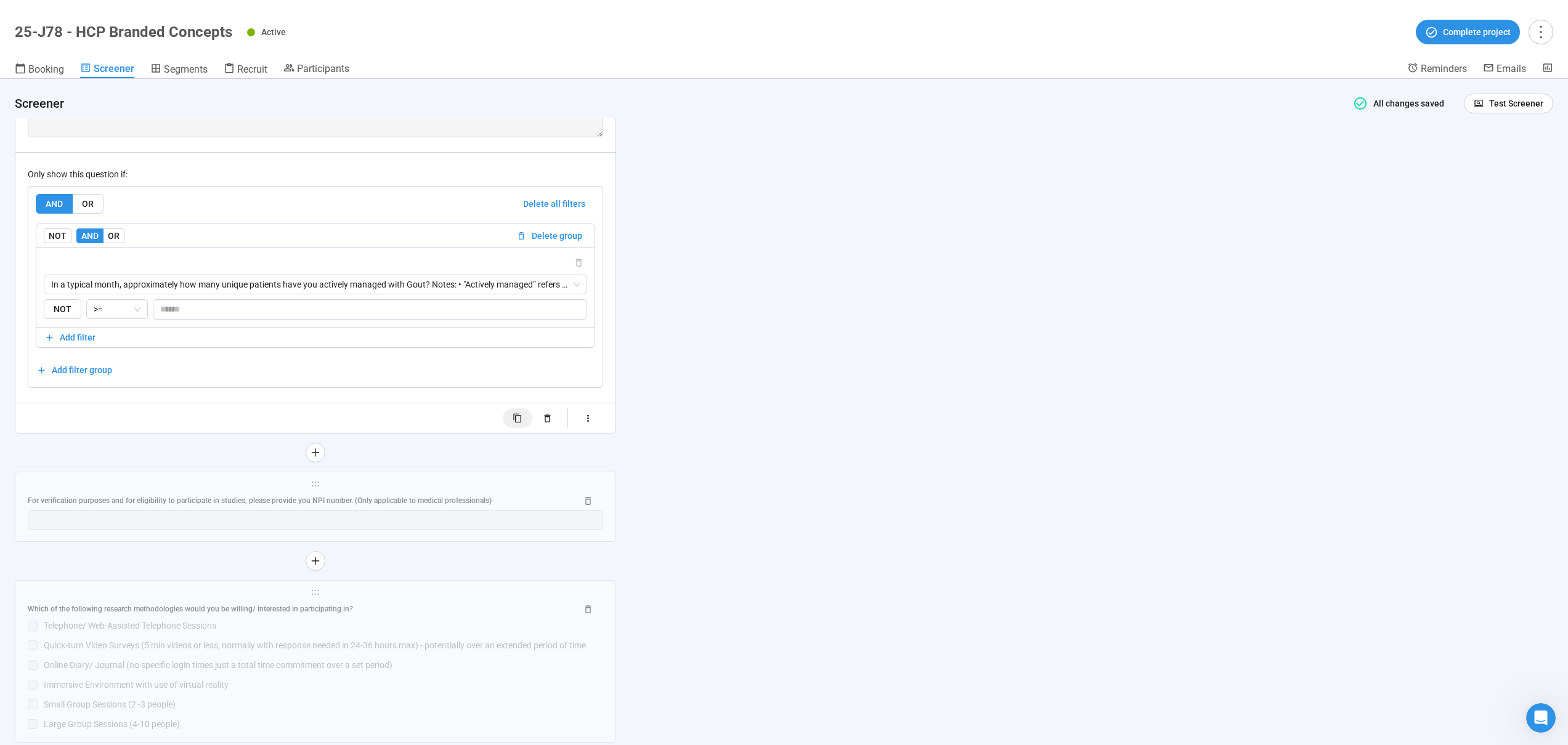
scroll to position [8535, 0]
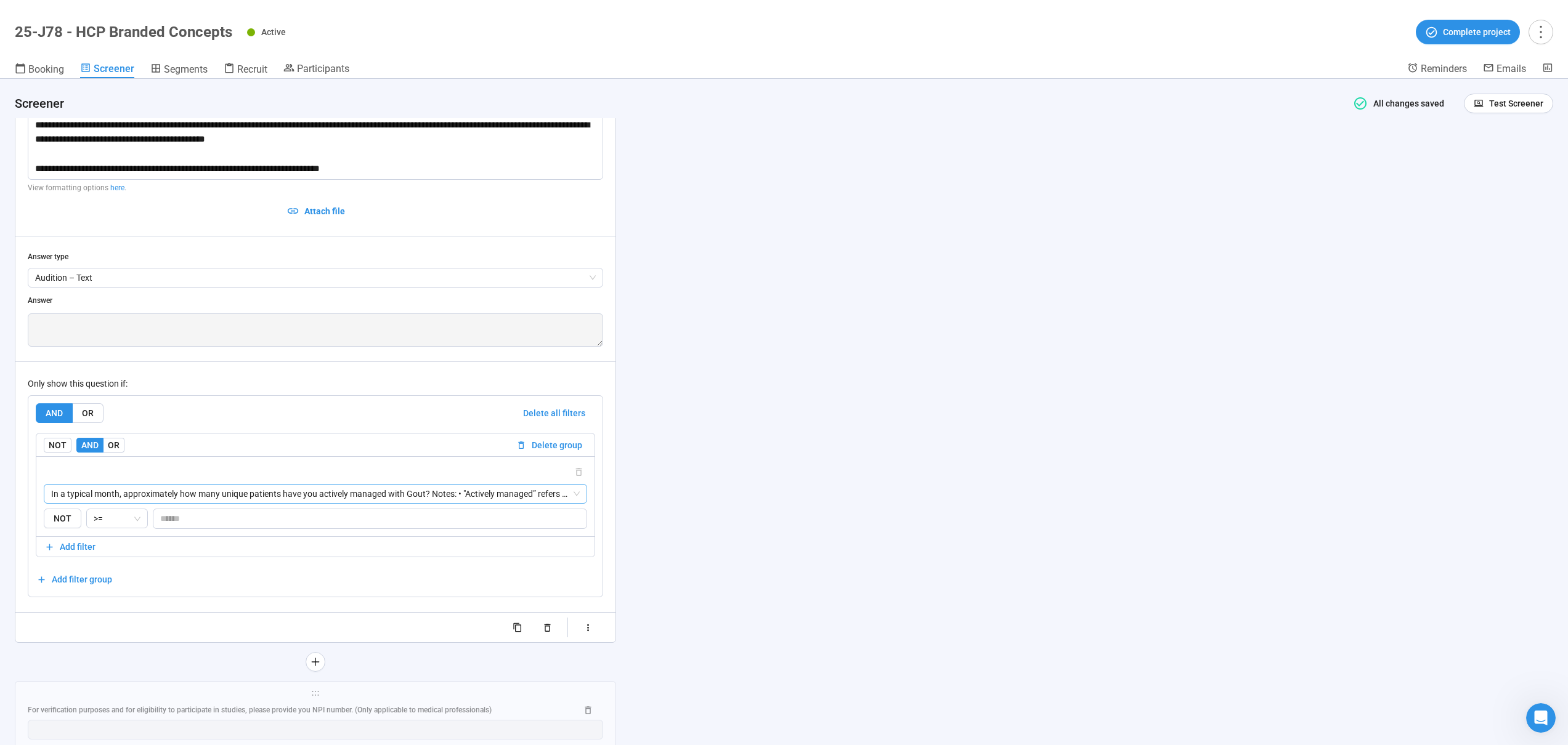
click at [327, 495] on span "In a typical month, approximately how many unique patients have you actively ma…" at bounding box center [315, 494] width 529 height 18
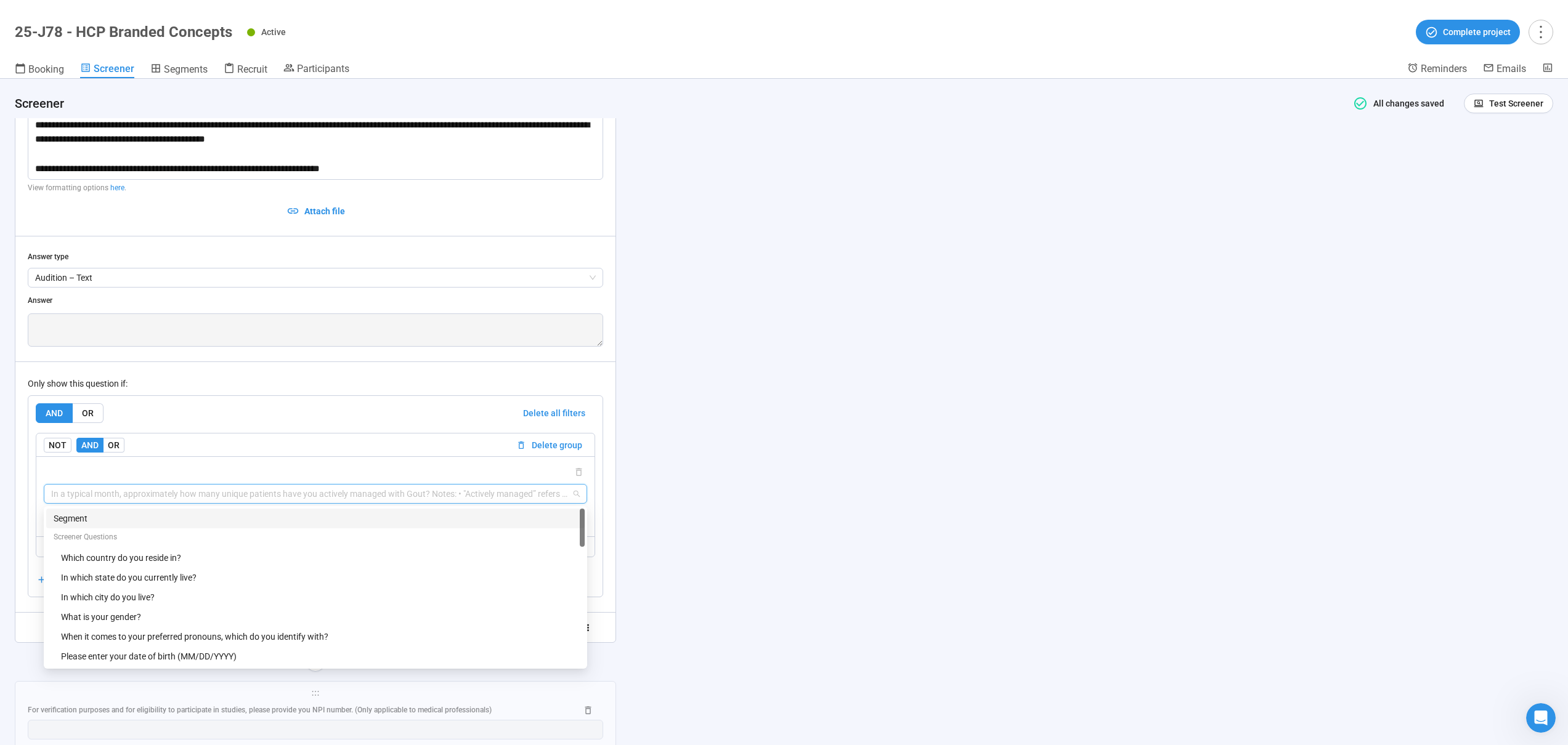
click at [119, 516] on div "Segment" at bounding box center [315, 518] width 523 height 14
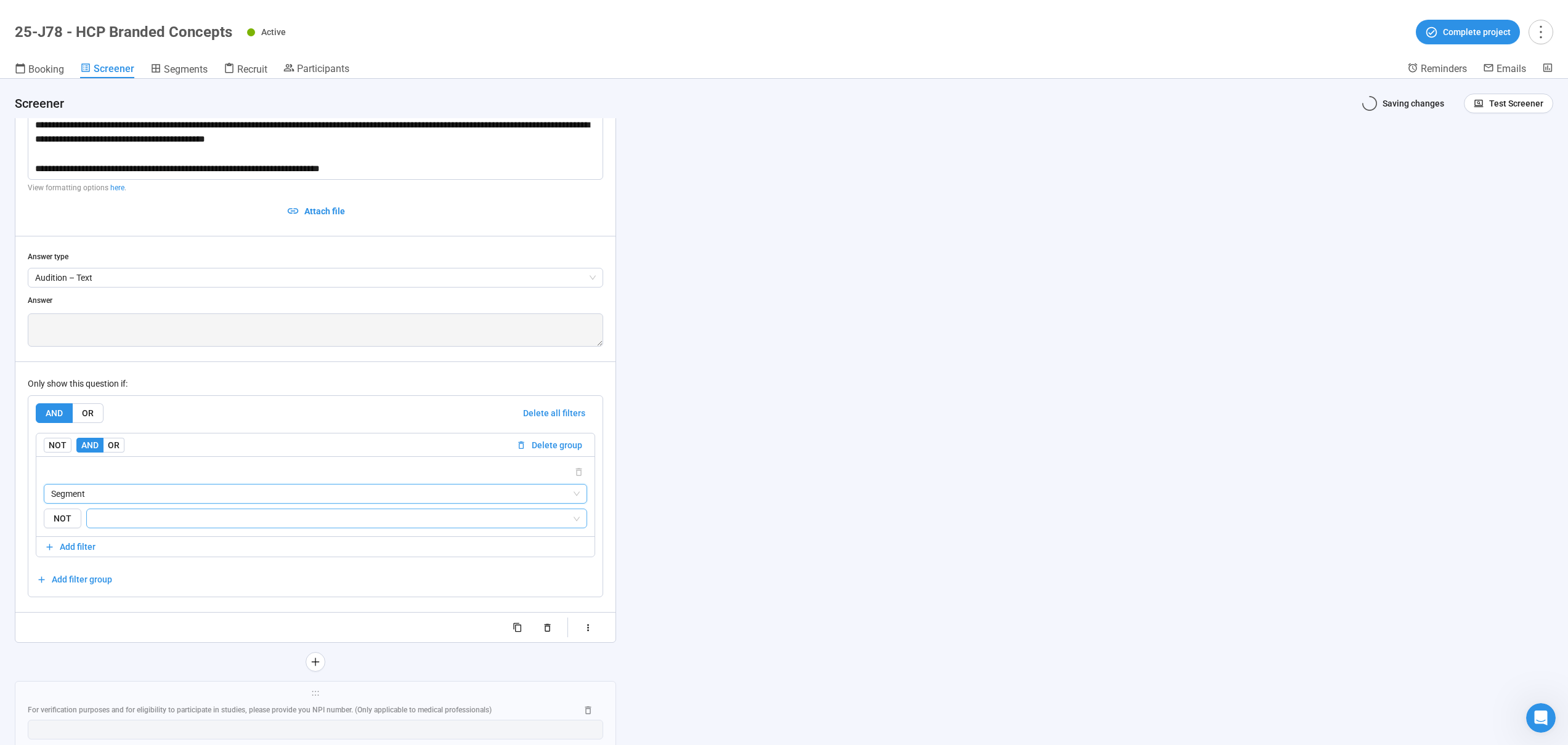
click at [115, 518] on input "search" at bounding box center [332, 518] width 477 height 15
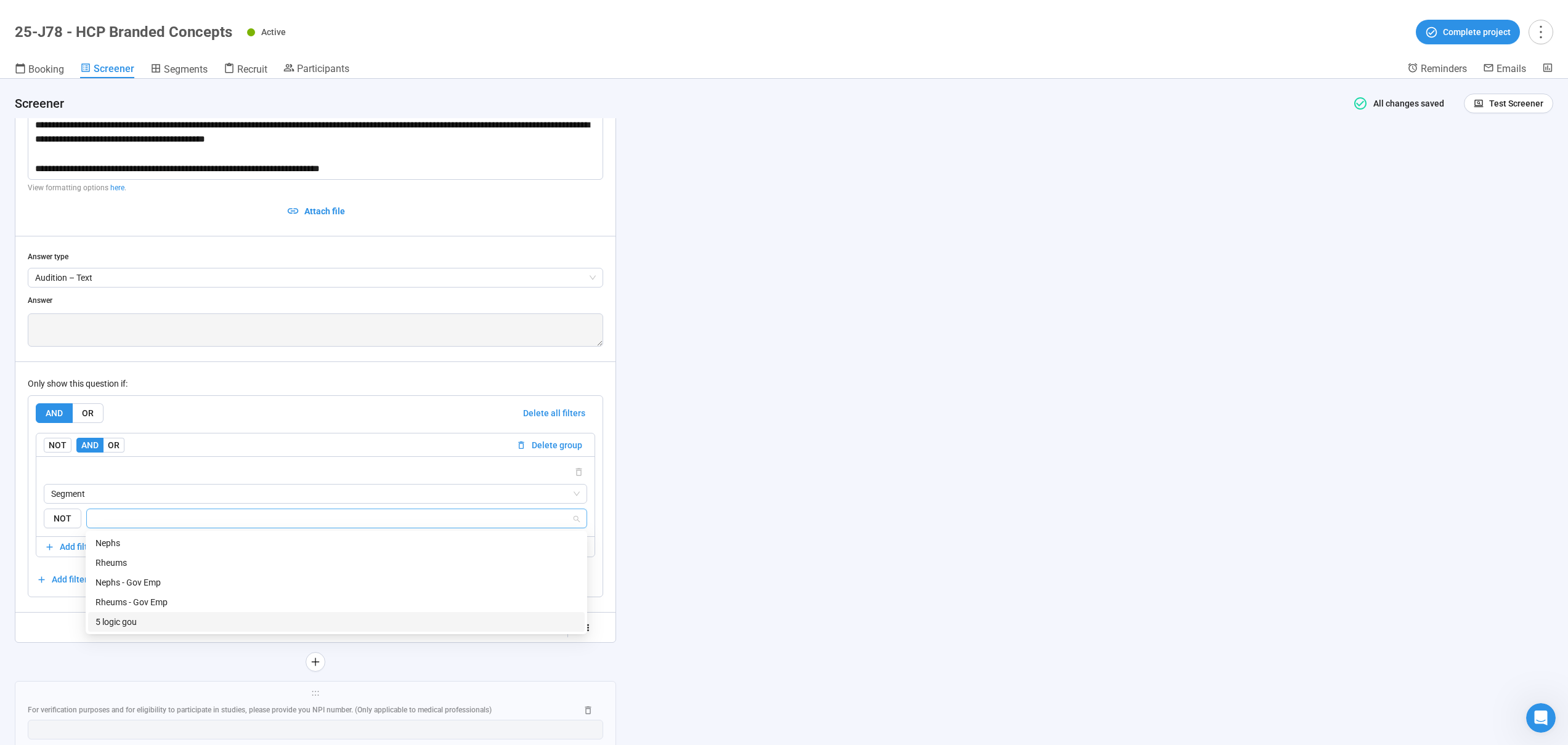
click at [132, 619] on div "5 logic gou" at bounding box center [336, 623] width 482 height 14
click at [698, 407] on div "**********" at bounding box center [784, 411] width 1568 height 666
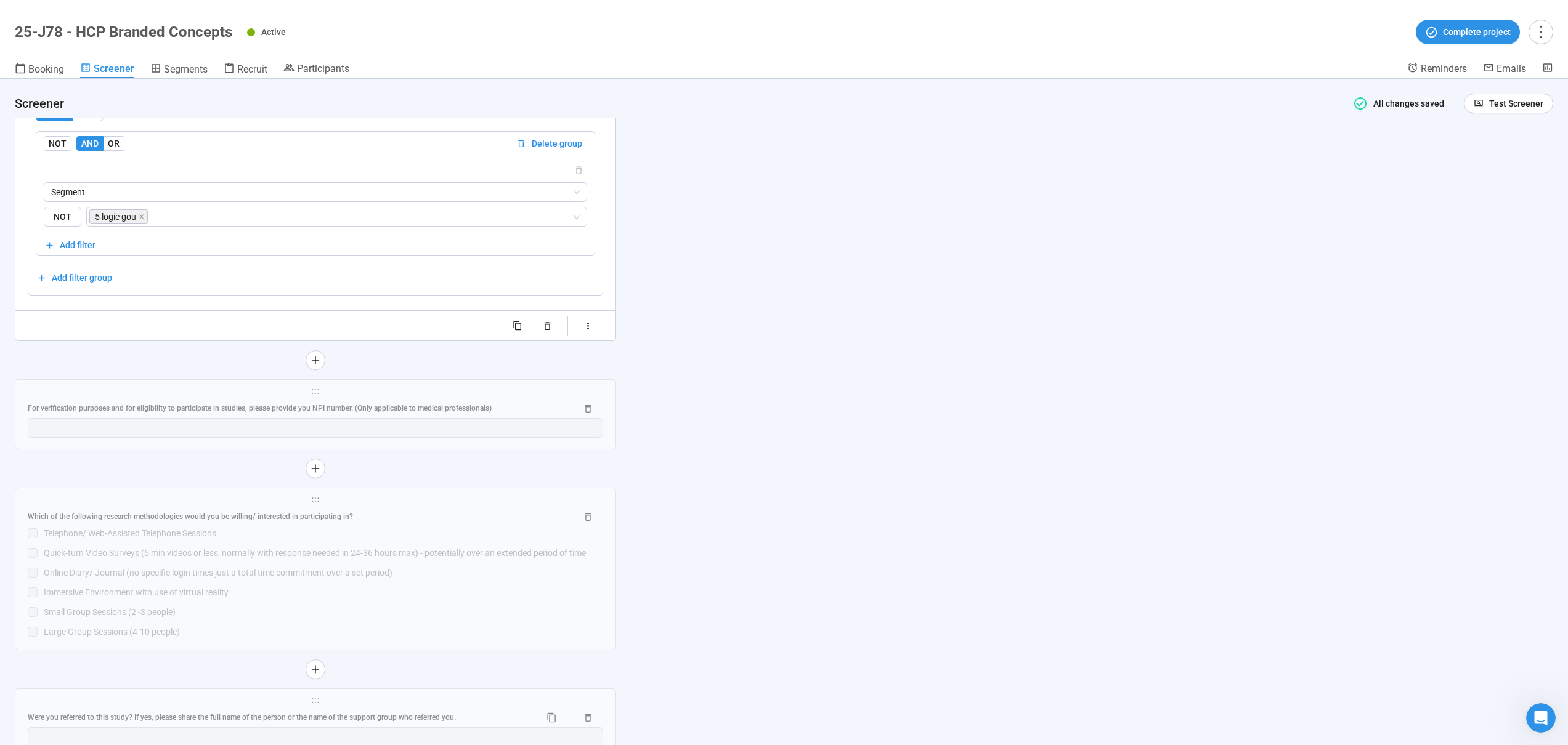
scroll to position [8837, 0]
click at [251, 399] on div "For verification purposes and for eligibility to participate in studies, please…" at bounding box center [315, 408] width 576 height 20
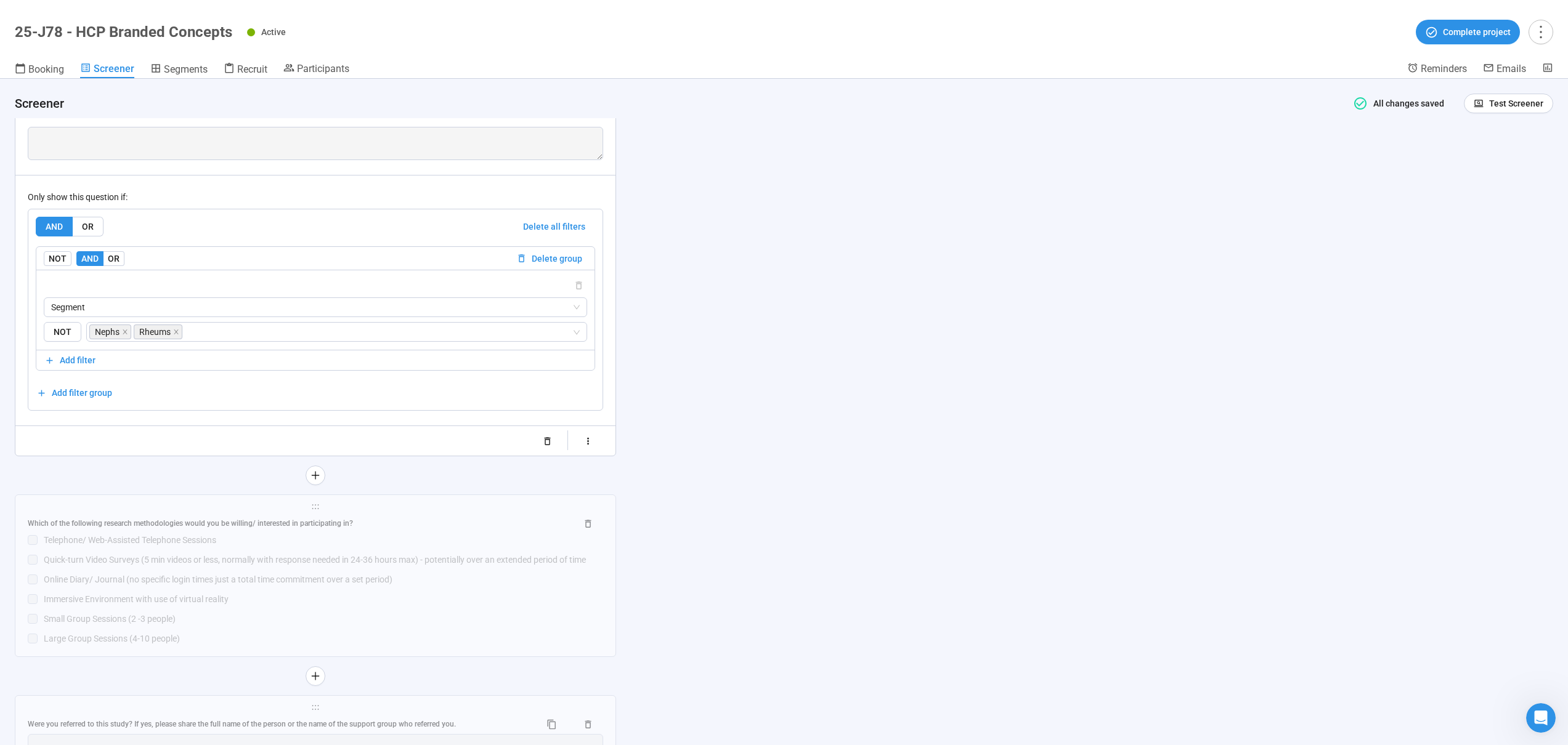
scroll to position [8861, 0]
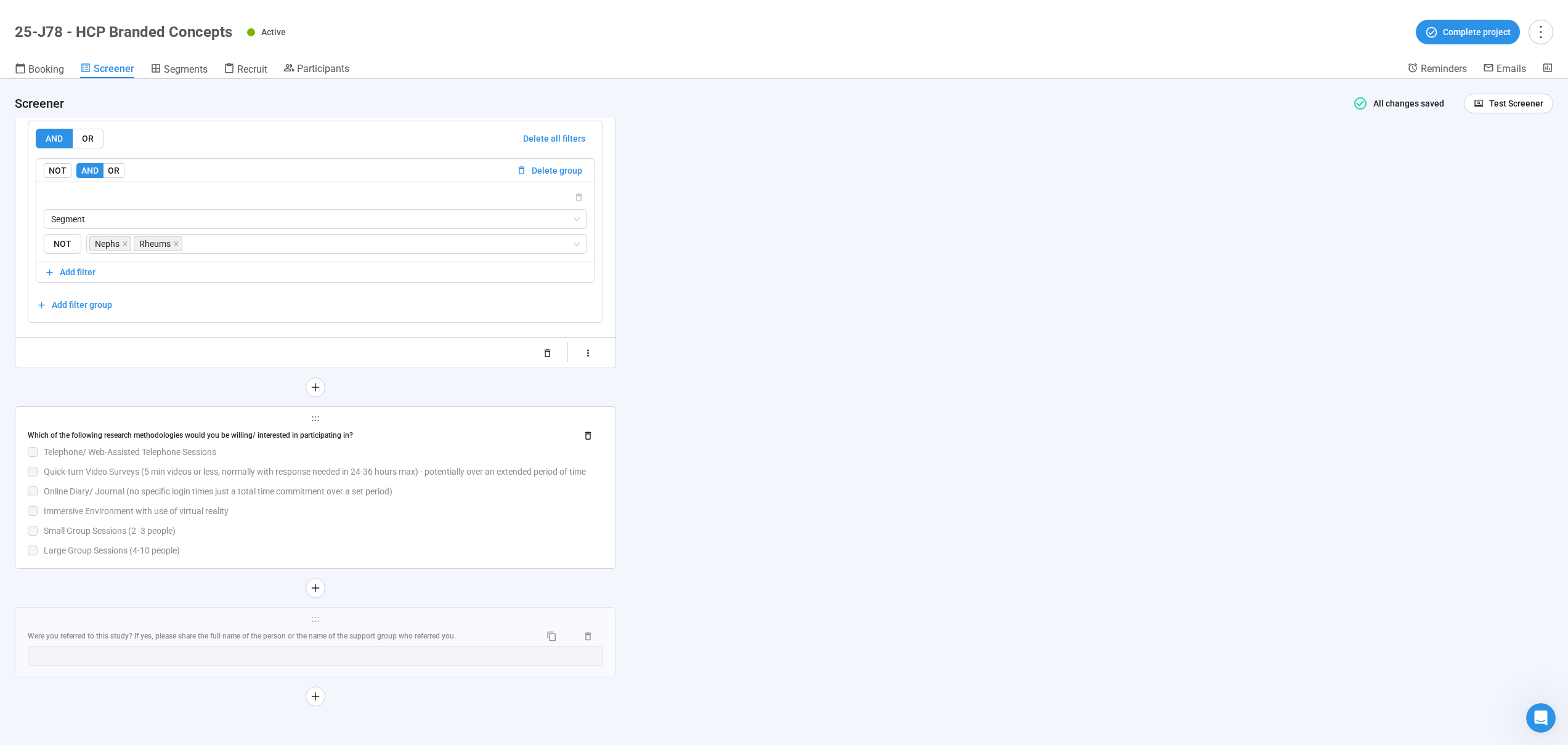
click at [419, 525] on div "Small Group Sessions (2 -3 people)" at bounding box center [324, 531] width 560 height 14
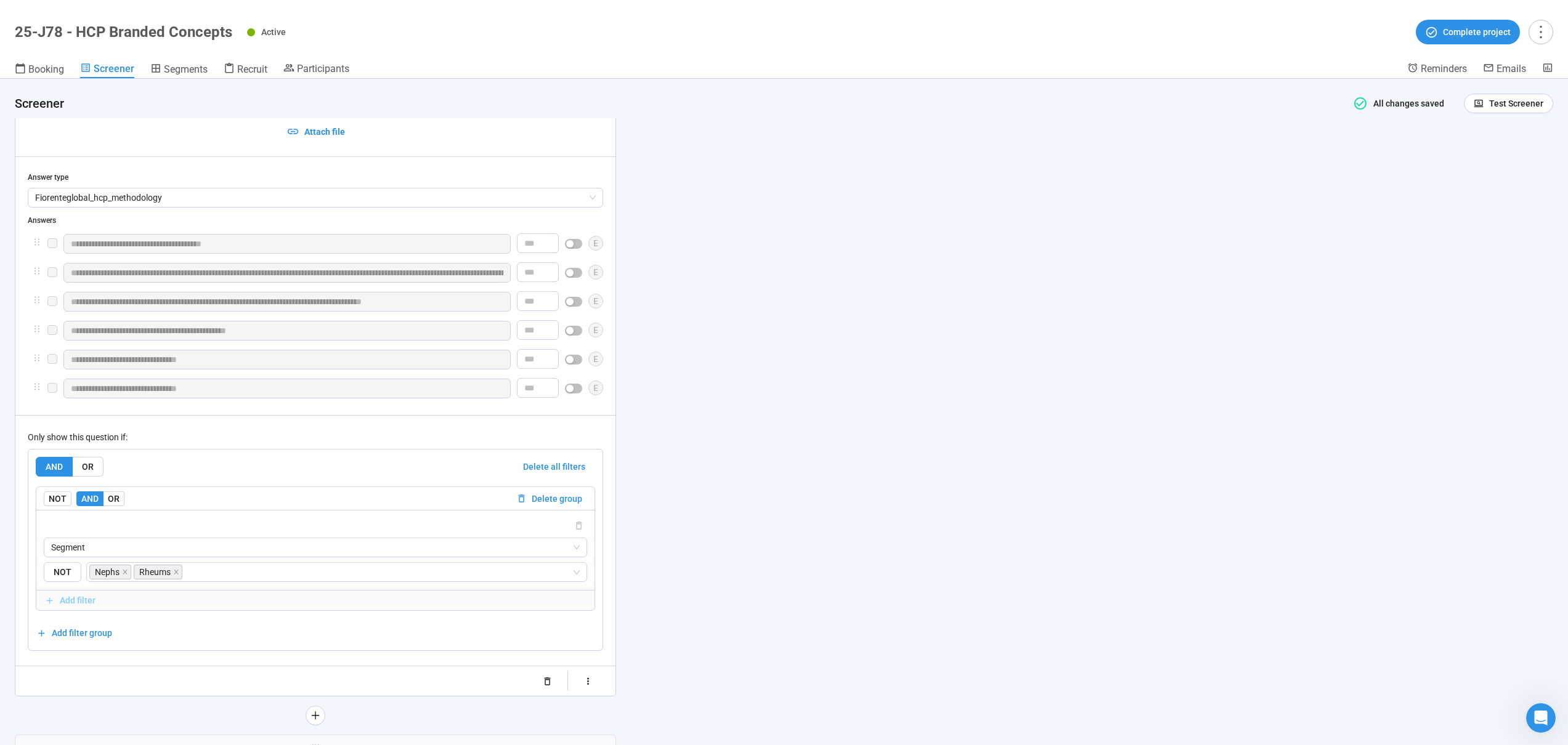
scroll to position [8906, 0]
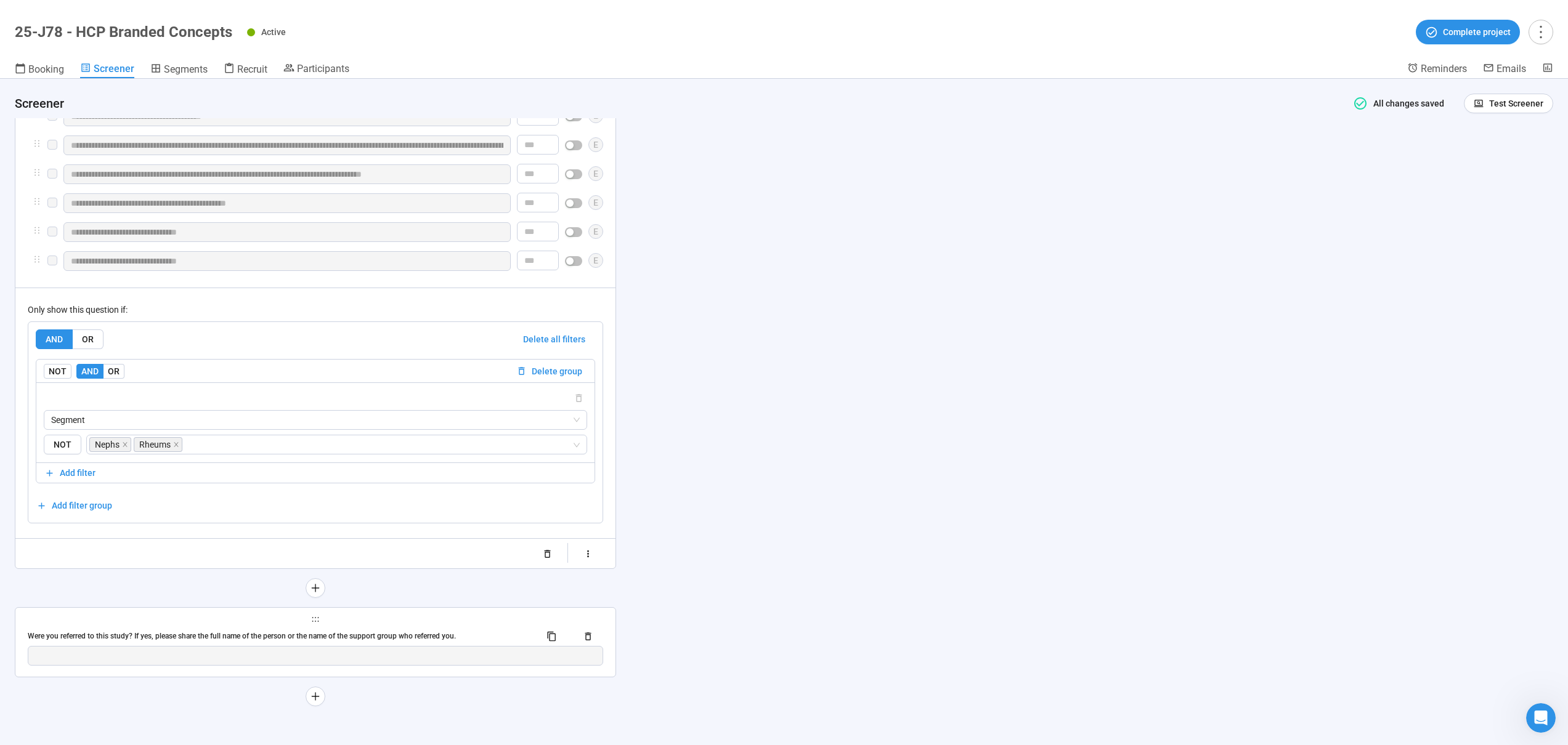
click at [465, 621] on span "holder" at bounding box center [315, 619] width 576 height 8
click at [395, 622] on span "holder" at bounding box center [315, 619] width 576 height 8
click at [153, 623] on span "holder" at bounding box center [315, 619] width 576 height 8
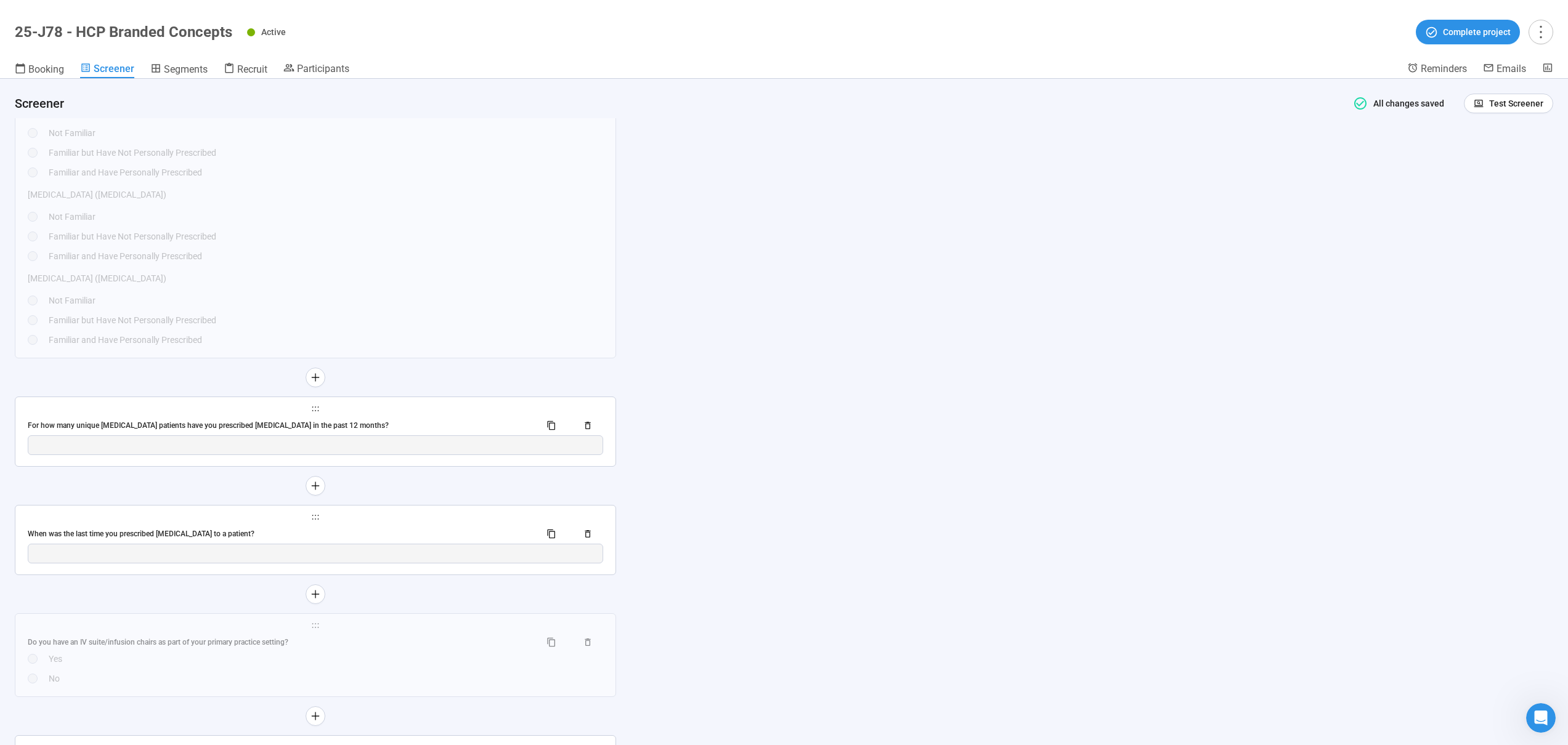
scroll to position [7621, 0]
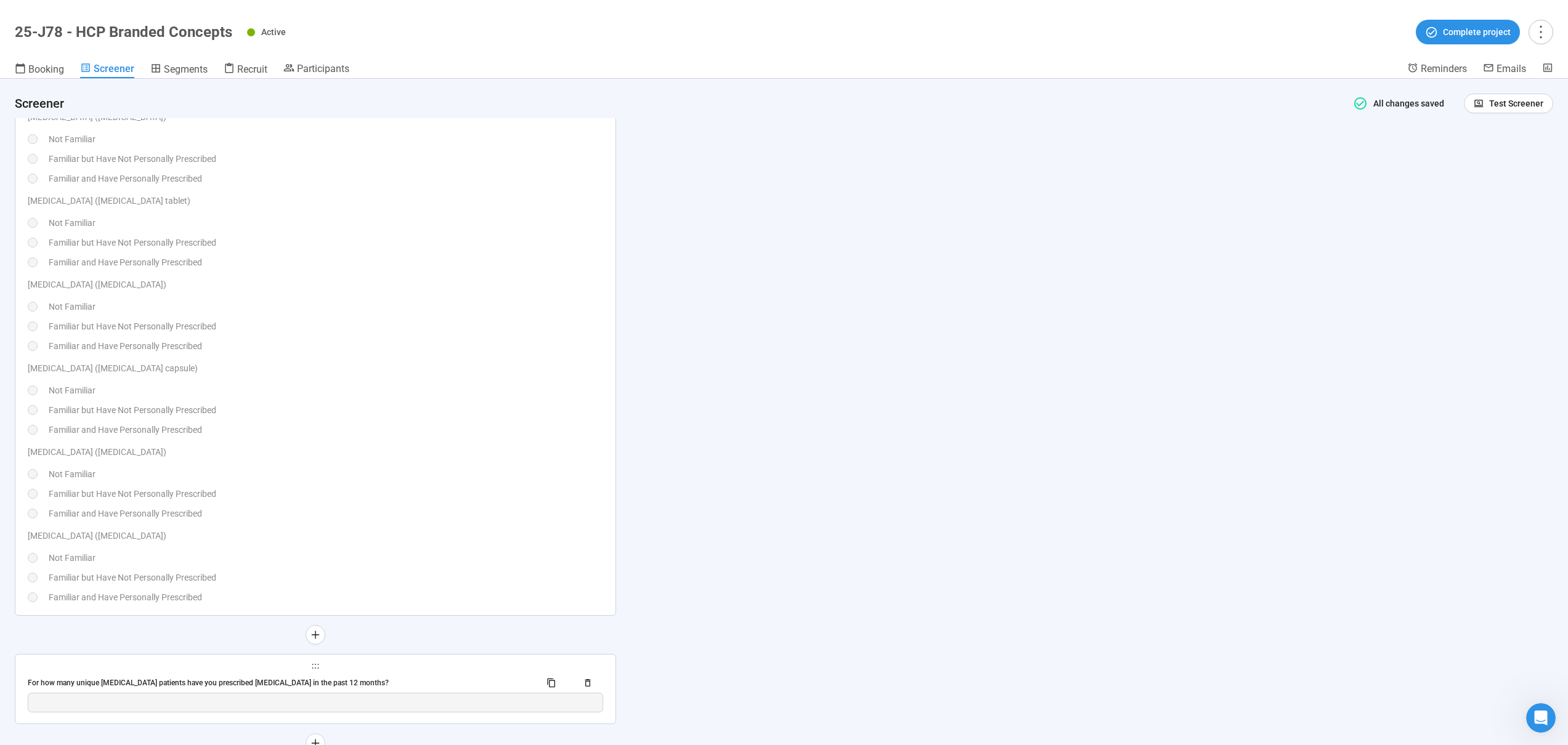
click at [299, 502] on div "Uloric (febuxostat) Not Familiar Familiar but Have Not Personally Prescribed Fa…" at bounding box center [315, 483] width 576 height 76
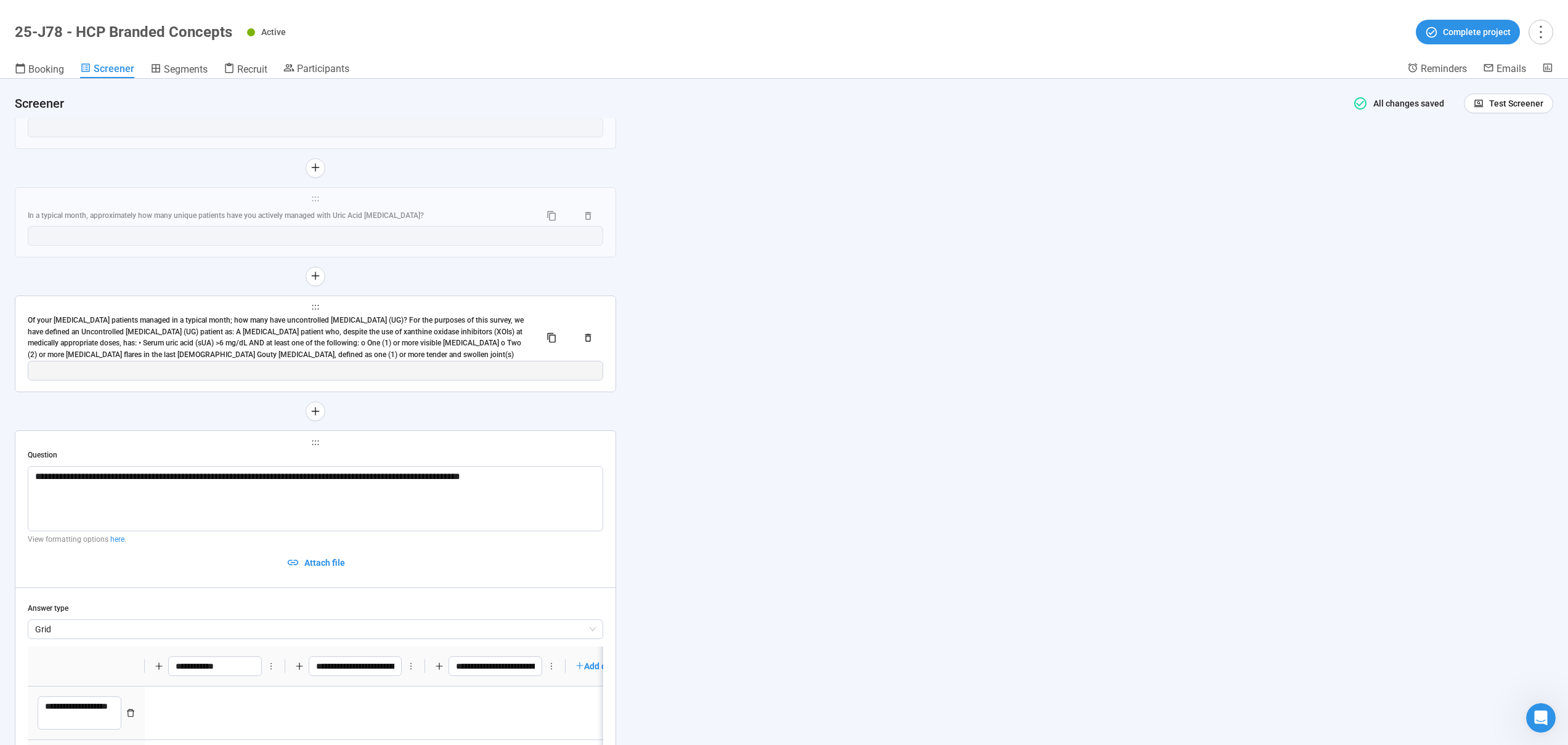
scroll to position [7250, 0]
click at [315, 341] on div "Of your [MEDICAL_DATA] patients managed in a typical month; how many have uncon…" at bounding box center [279, 341] width 503 height 46
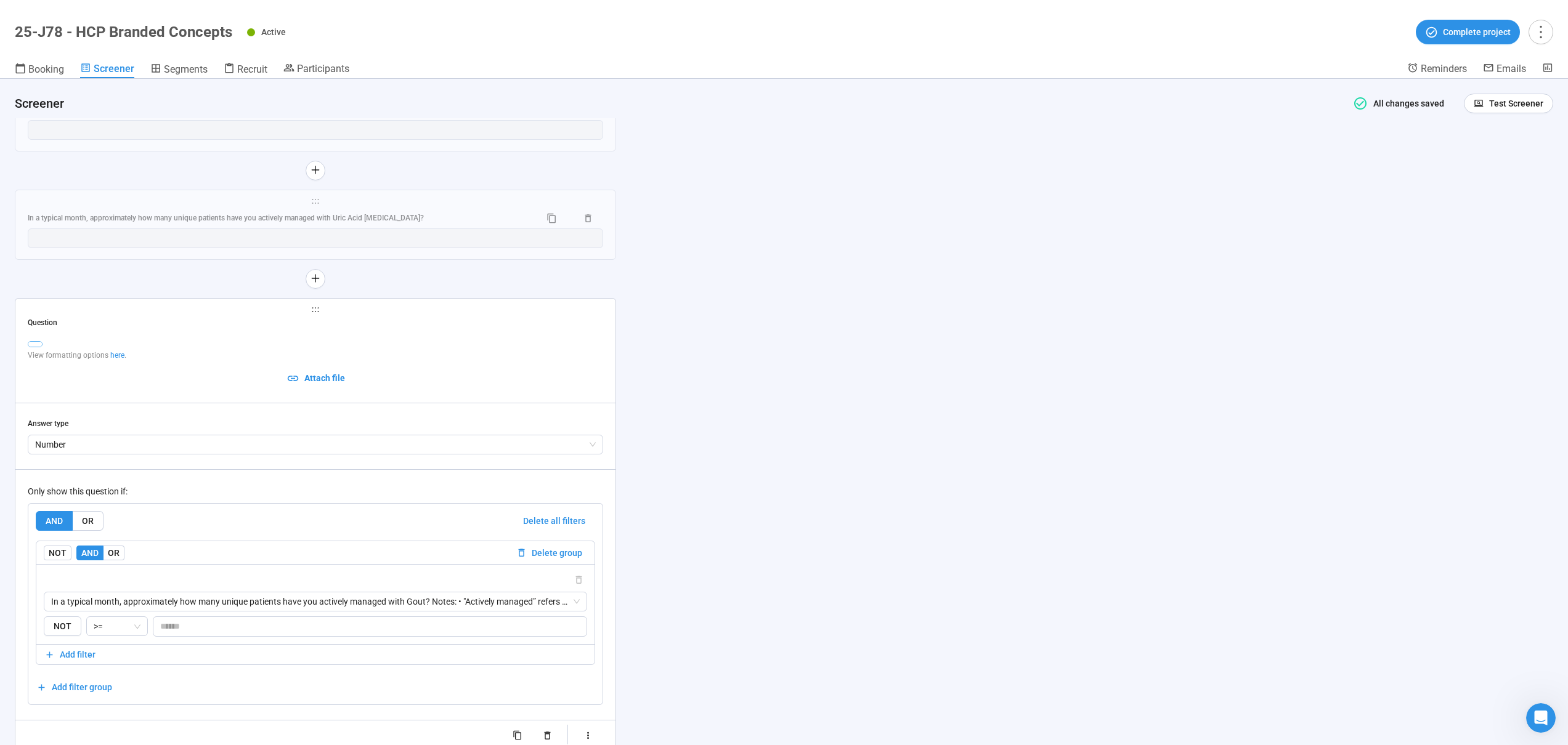
type textarea "**********"
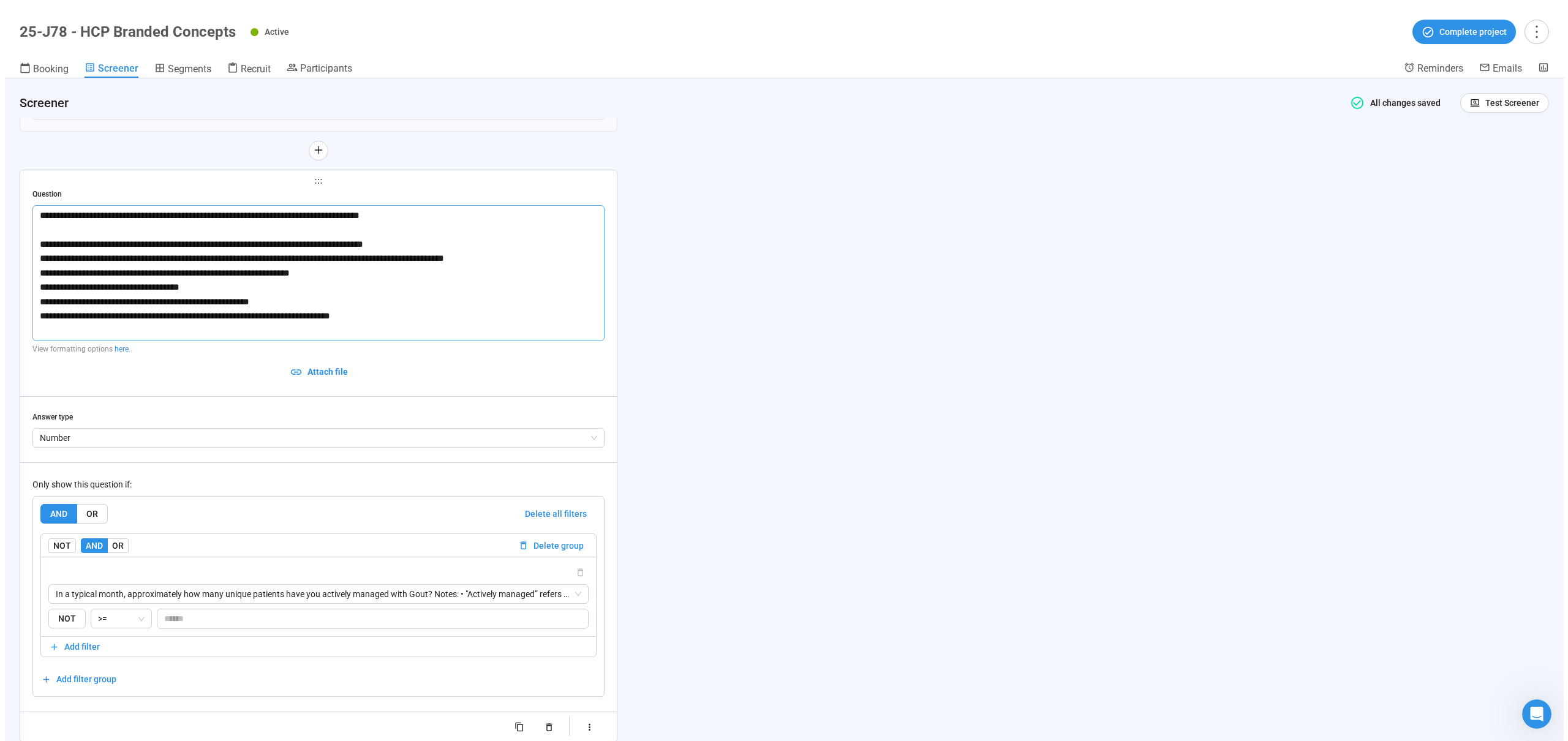
scroll to position [7297, 0]
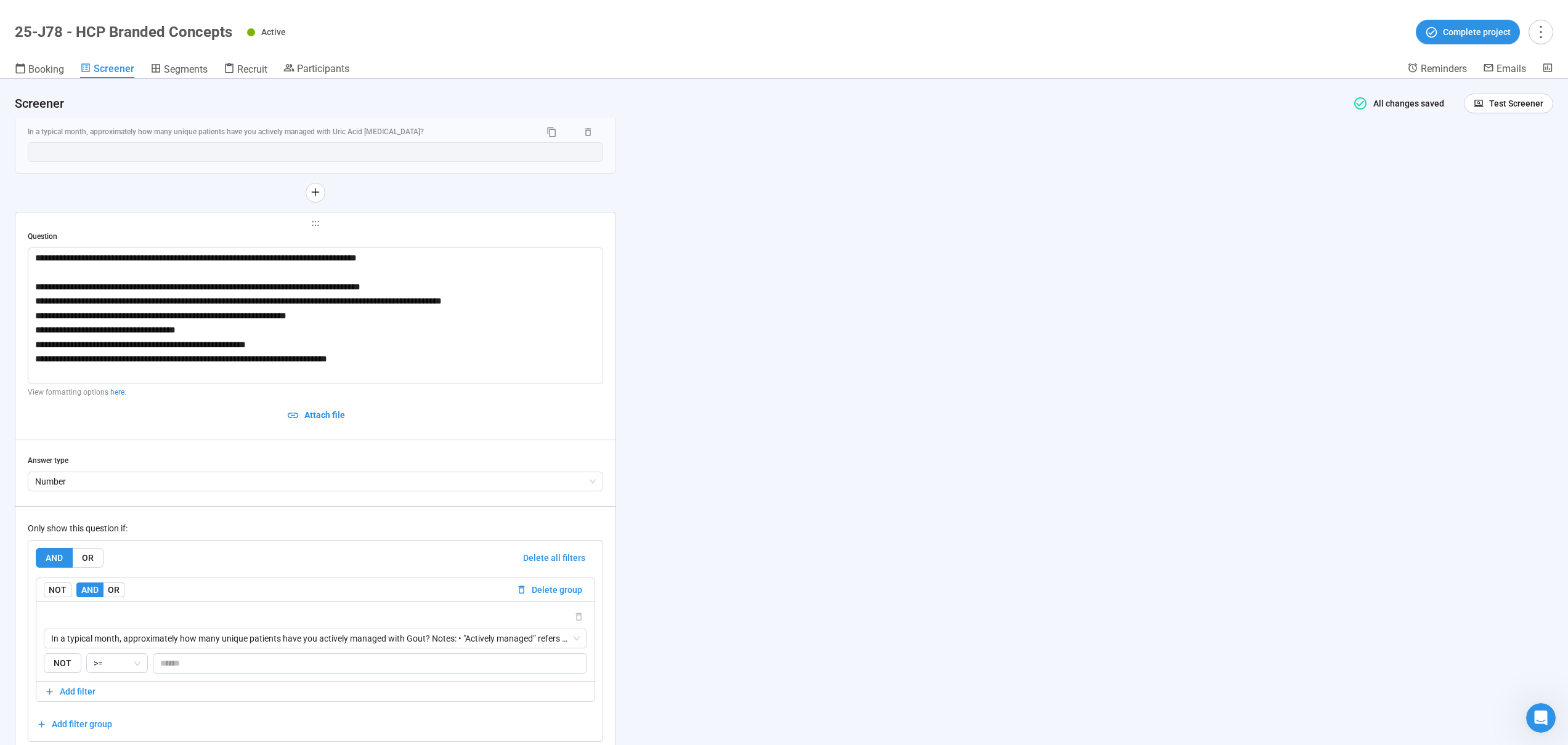
click at [829, 229] on div "**********" at bounding box center [784, 411] width 1568 height 666
click at [1476, 108] on span "Test Screener" at bounding box center [1509, 103] width 69 height 14
click at [1479, 172] on link "Test screener" at bounding box center [1492, 167] width 51 height 10
click at [234, 66] on div "Recruit" at bounding box center [245, 69] width 44 height 12
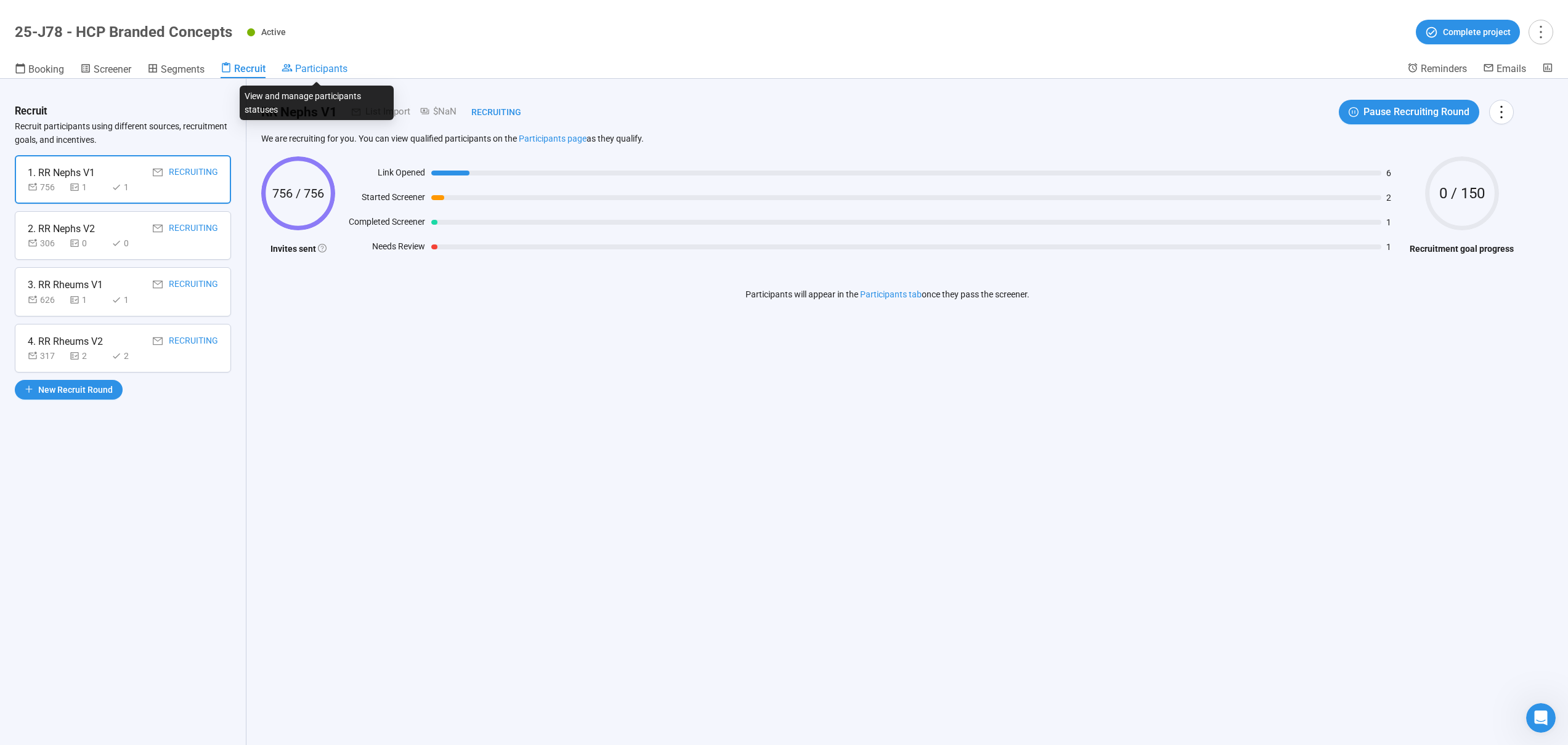
click at [315, 71] on span "Participants" at bounding box center [321, 69] width 52 height 12
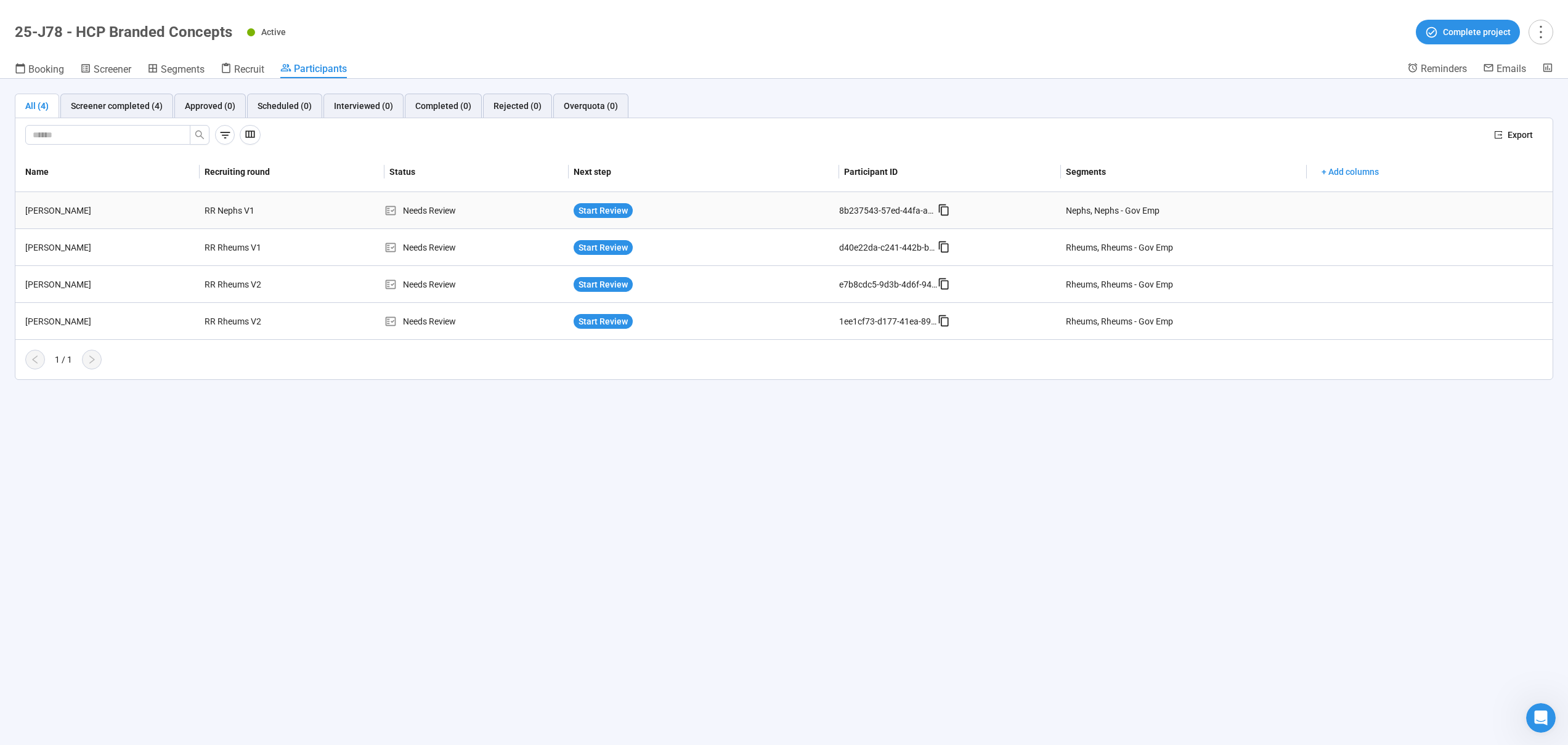
click at [167, 216] on div "Rajesh Malhotra" at bounding box center [109, 211] width 180 height 14
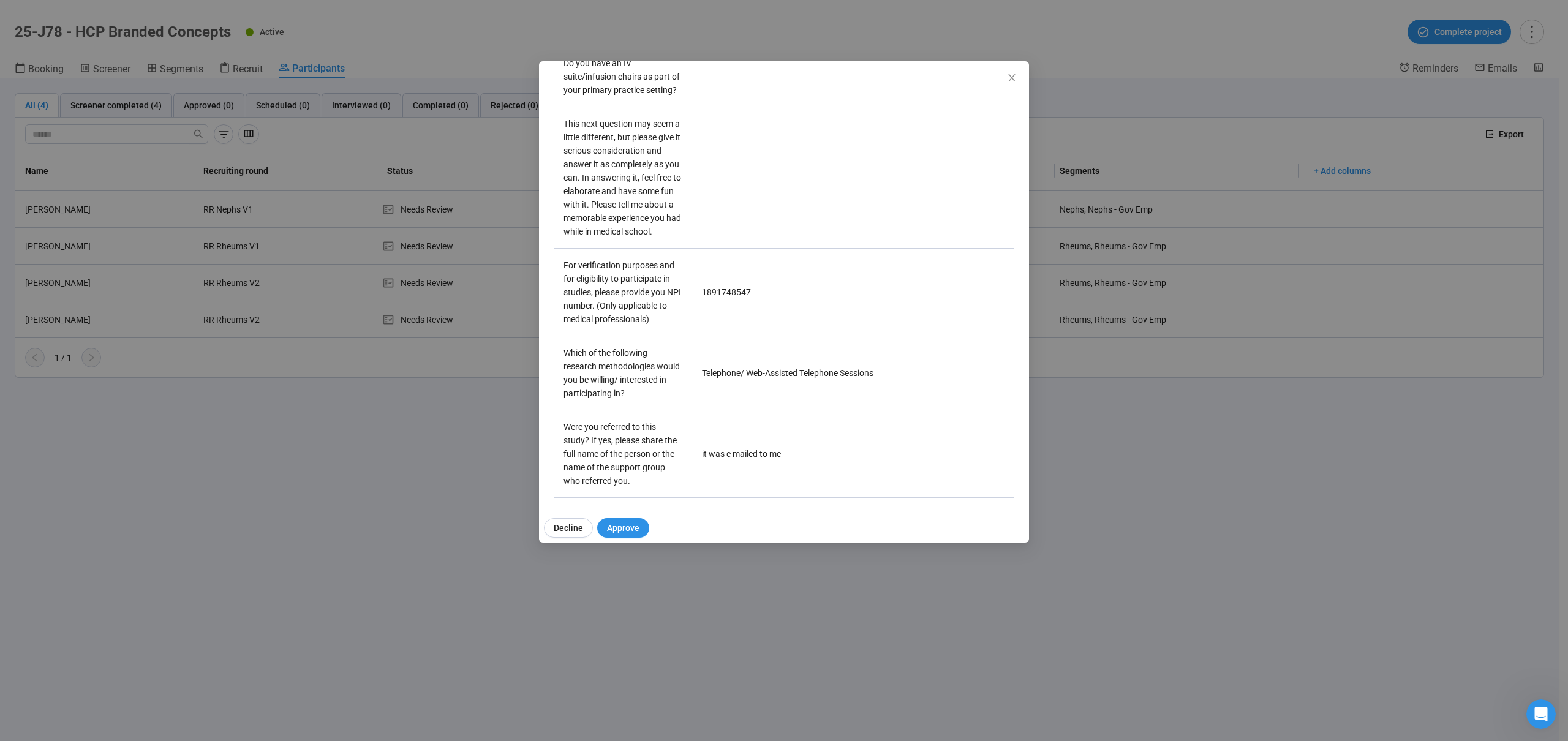
scroll to position [2957, 0]
click at [1009, 75] on icon "close" at bounding box center [1012, 77] width 10 height 10
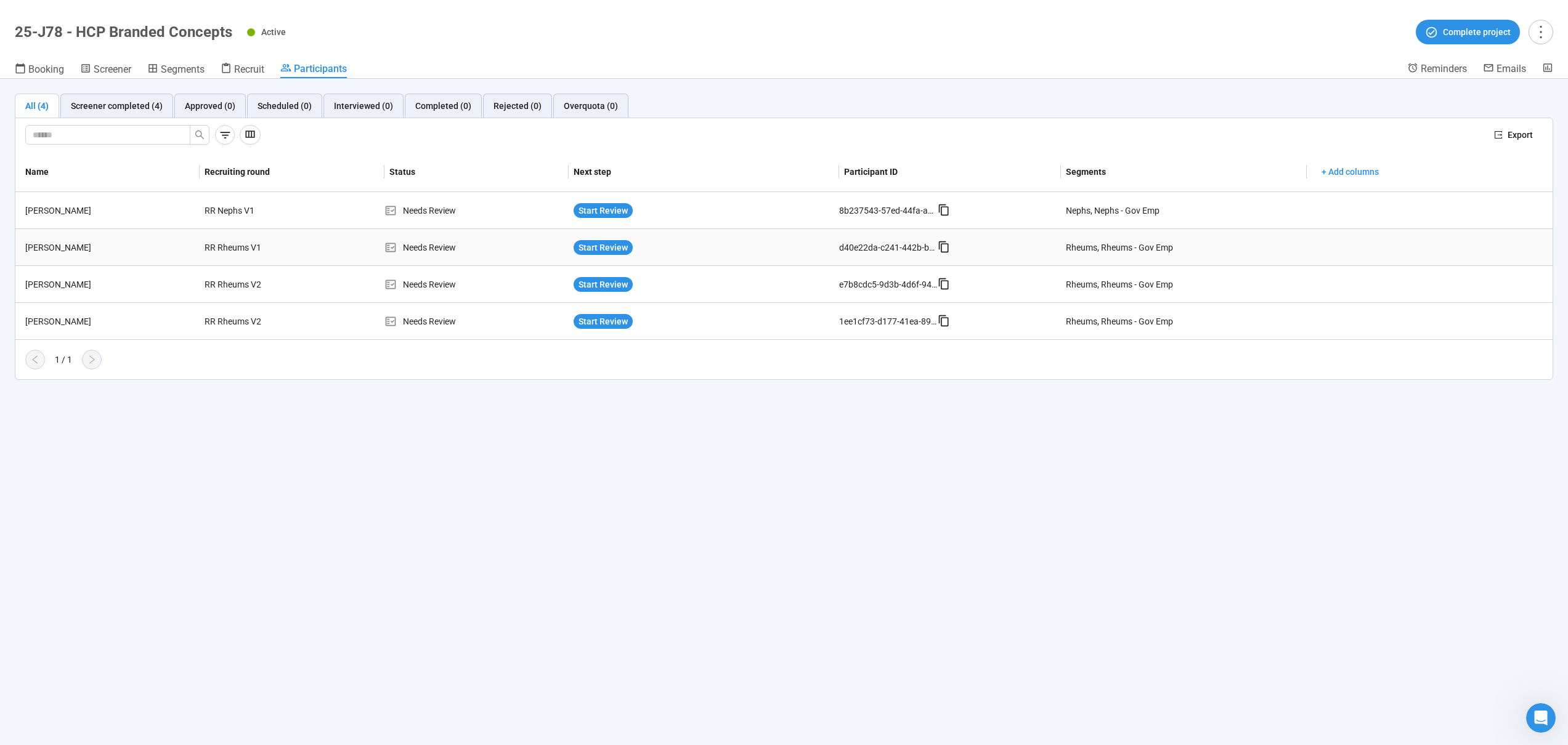
click at [315, 249] on td "RR Rheums V1" at bounding box center [291, 247] width 184 height 37
click at [177, 247] on div "Mohammed Faseehuddin" at bounding box center [109, 248] width 180 height 14
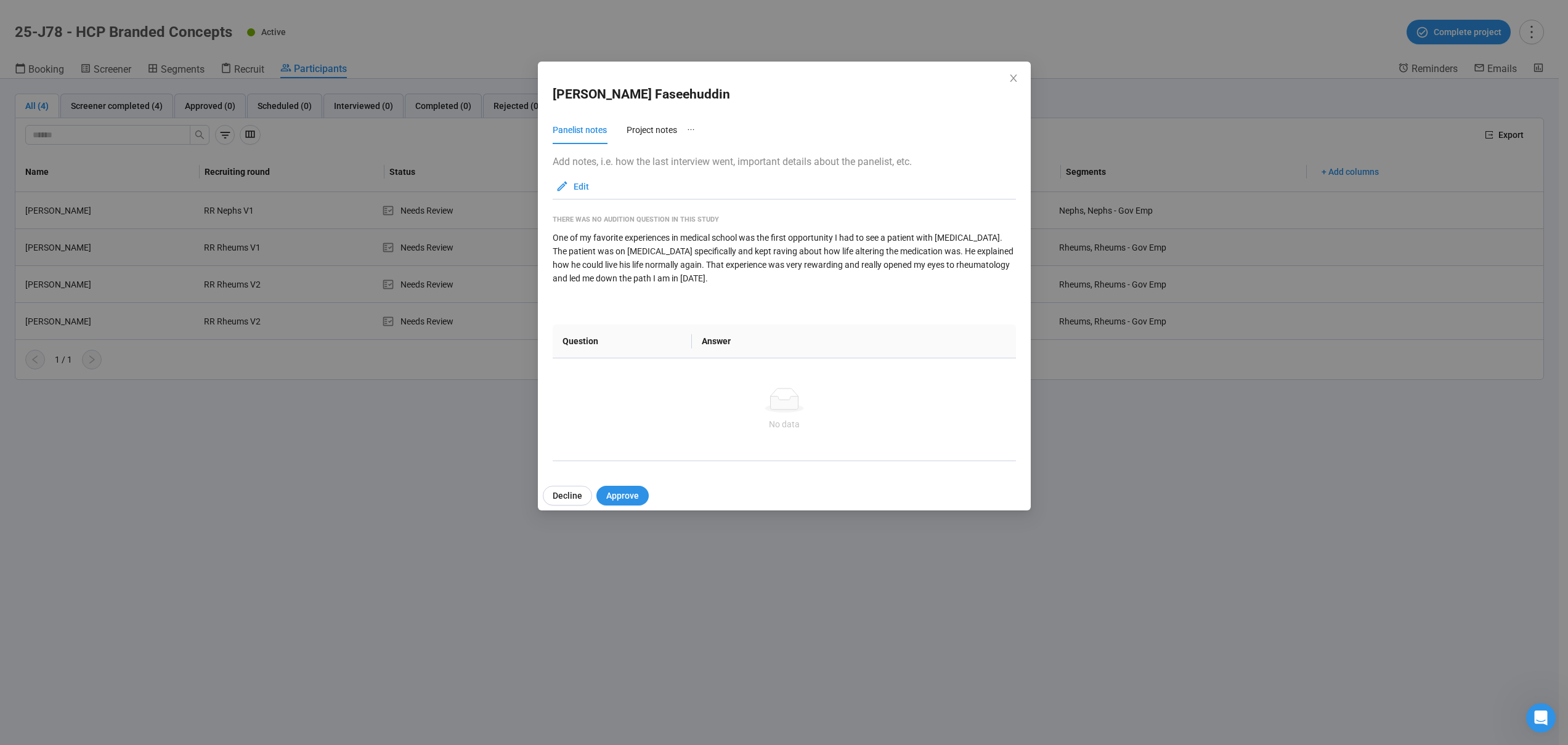
click at [177, 247] on div "Mohammed Faseehuddin Panelist notes Project notes Add notes, i.e. how the last …" at bounding box center [784, 372] width 1568 height 745
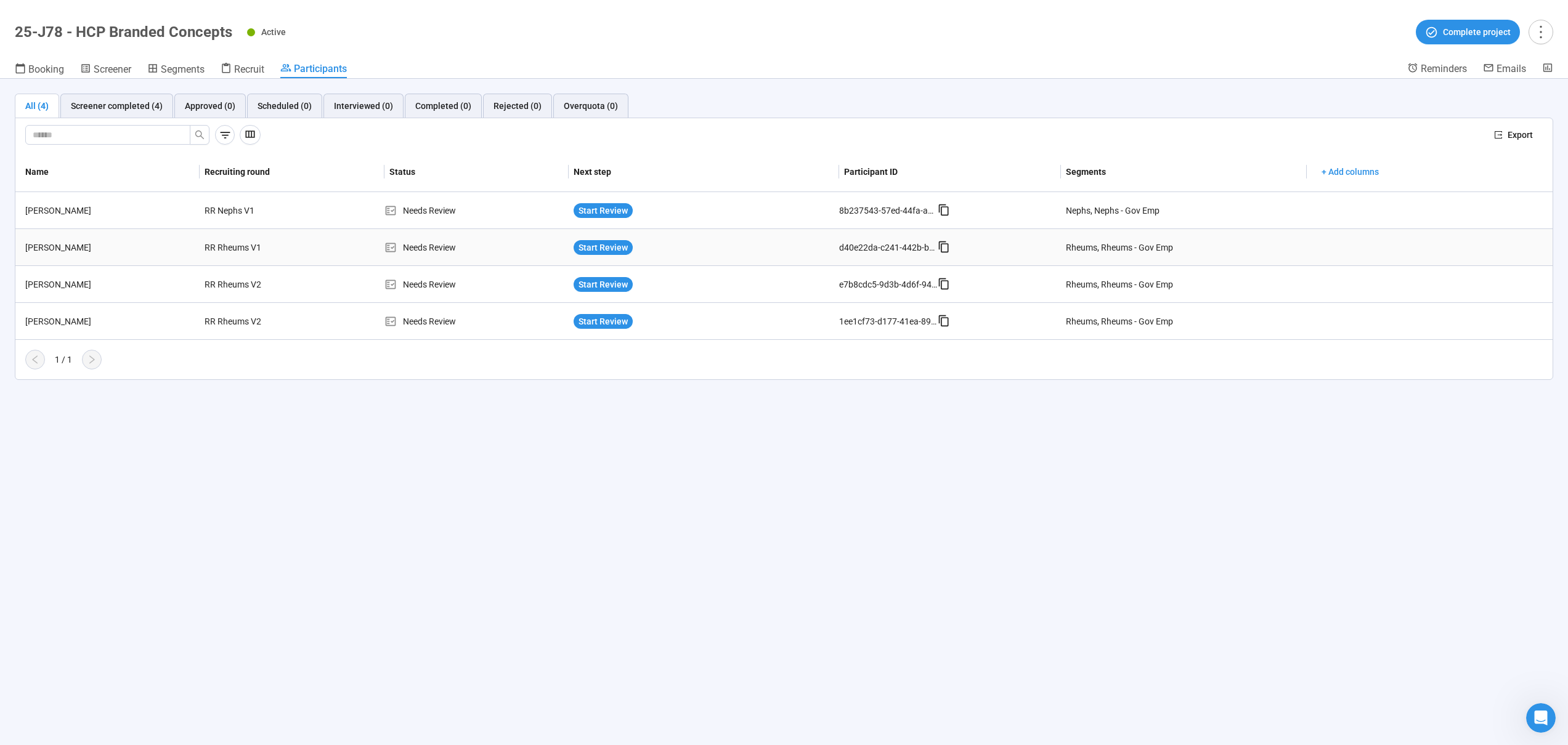
click at [177, 247] on div "Mohammed Faseehuddin" at bounding box center [109, 248] width 180 height 14
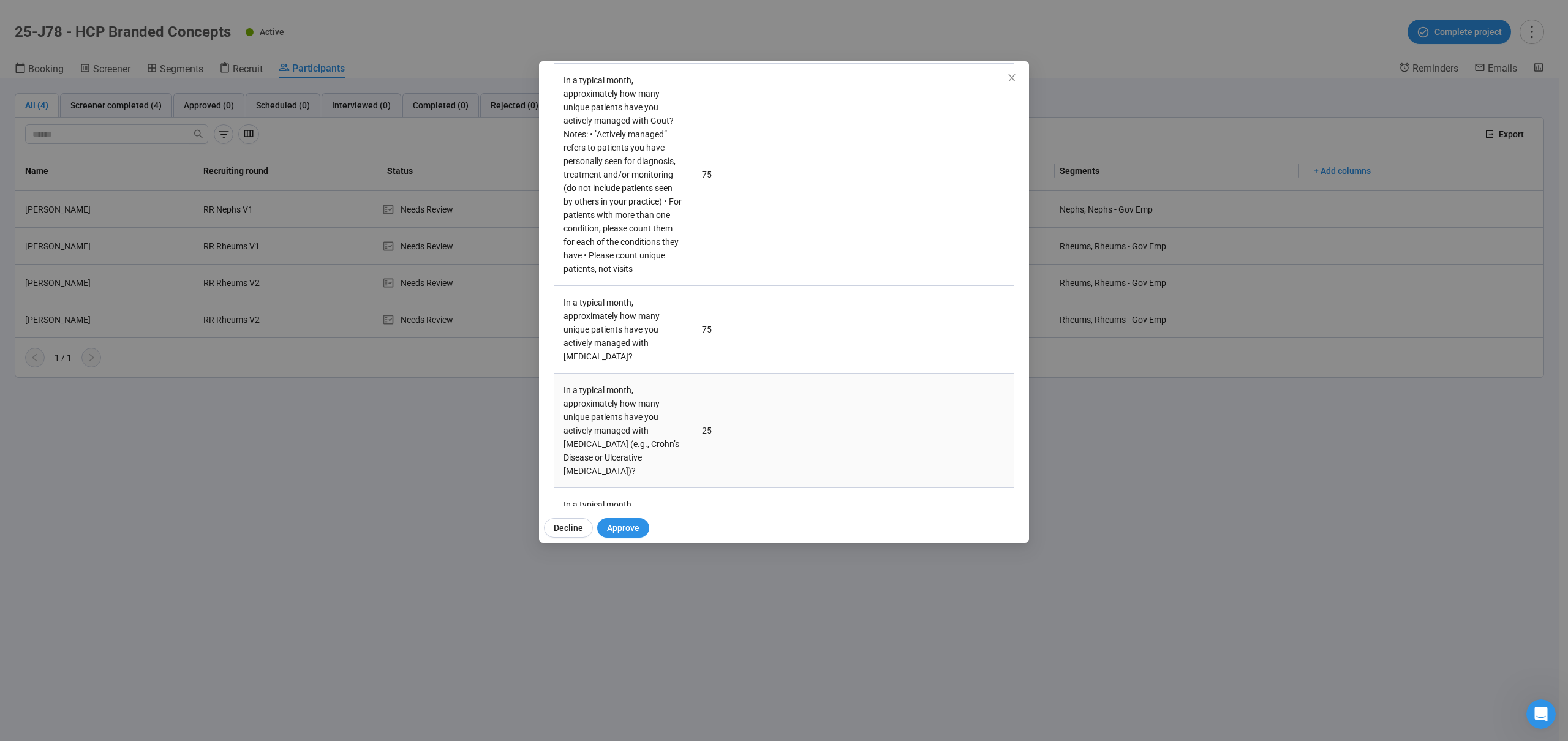
scroll to position [1614, 0]
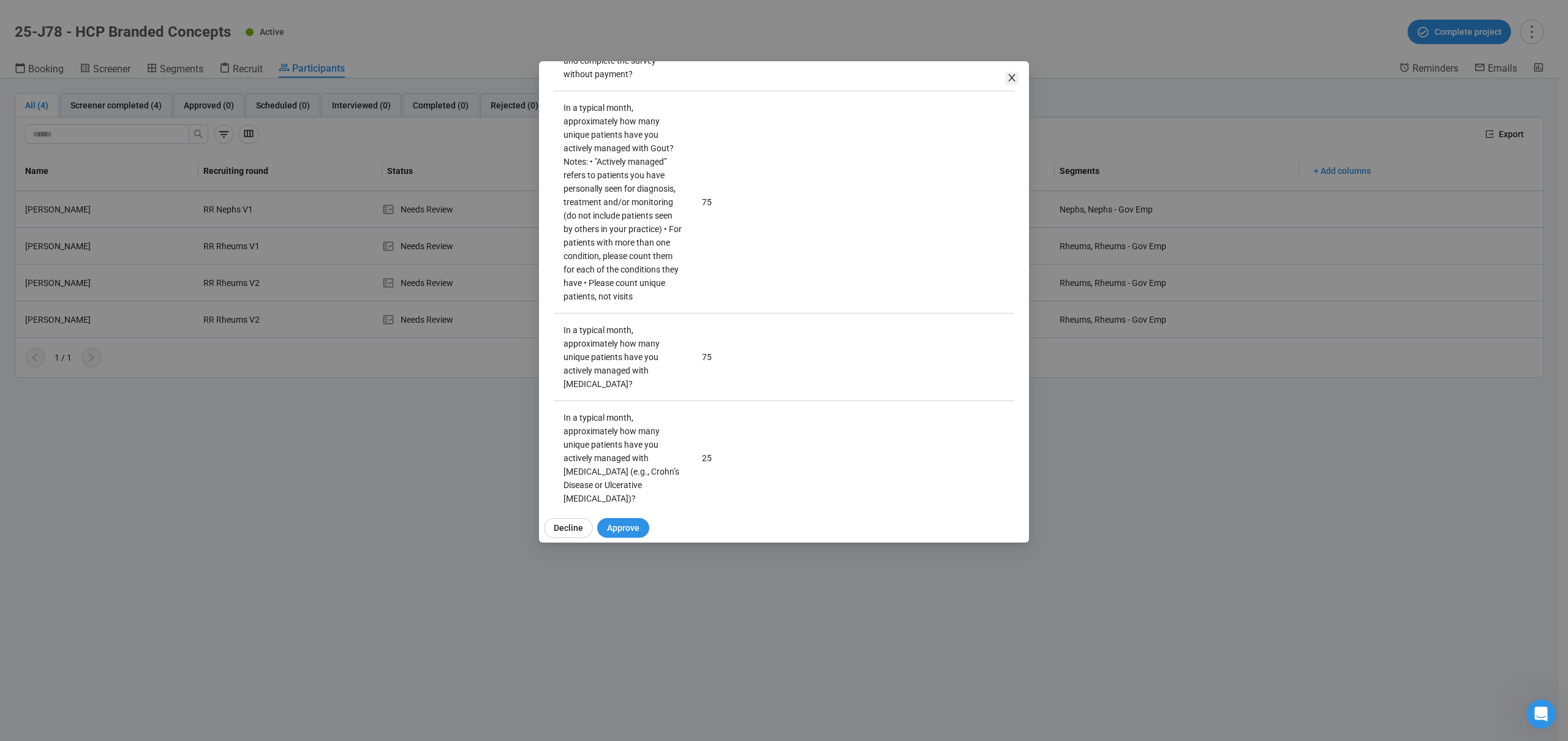
click at [1007, 77] on icon "close" at bounding box center [1012, 77] width 10 height 10
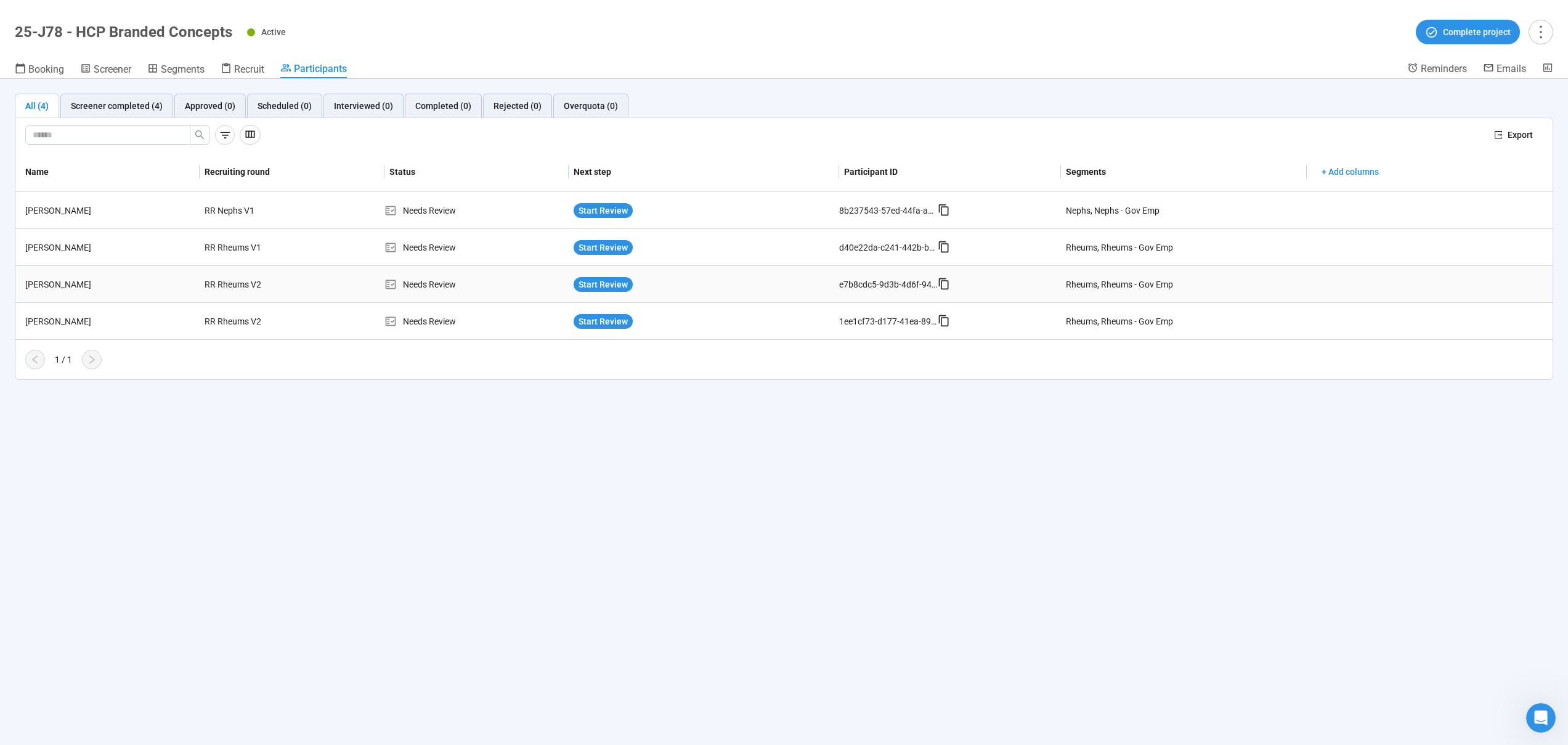
click at [316, 280] on td "RR Rheums V2" at bounding box center [291, 284] width 184 height 37
click at [158, 280] on div "RAJESH KUPPURAJU" at bounding box center [109, 284] width 180 height 14
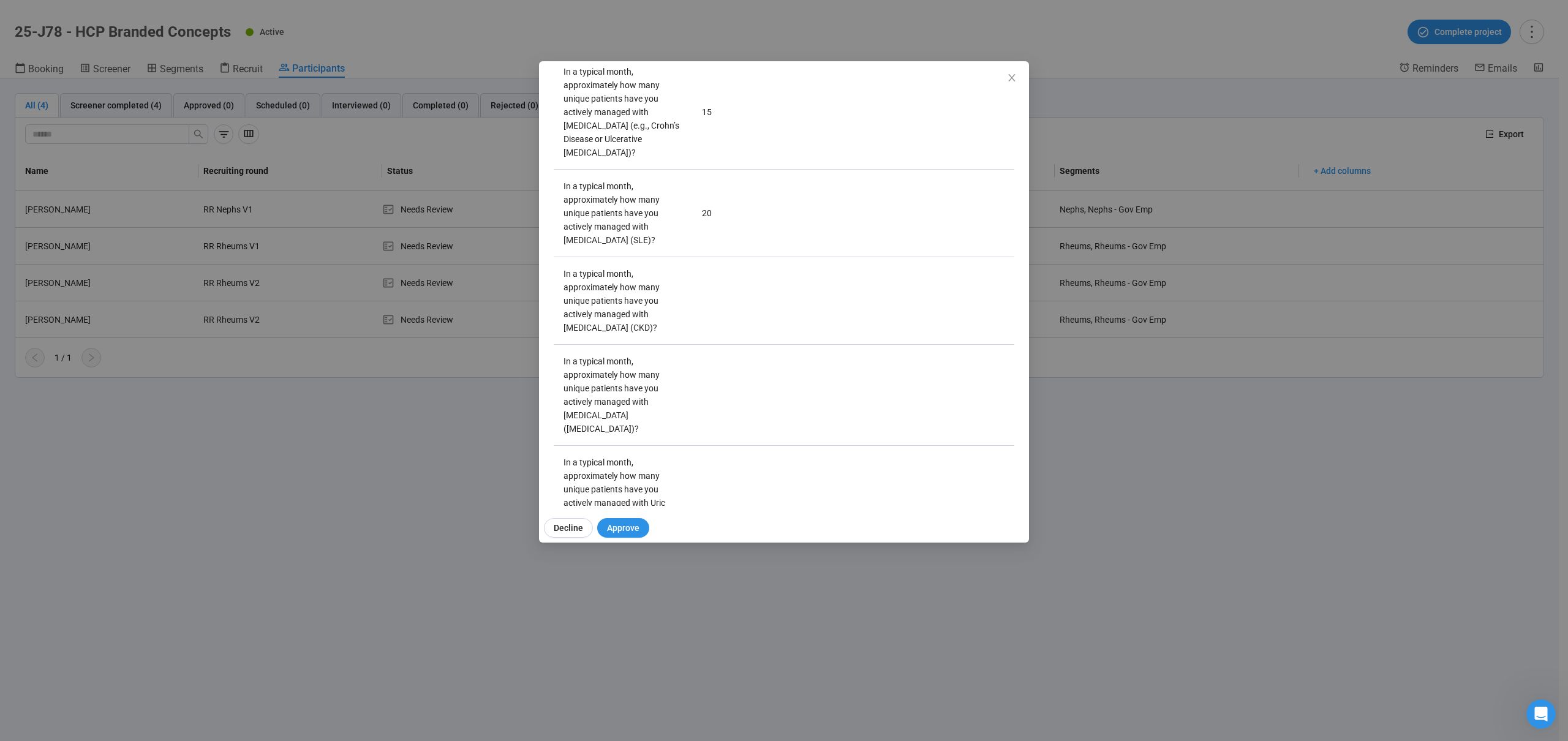
scroll to position [1775, 0]
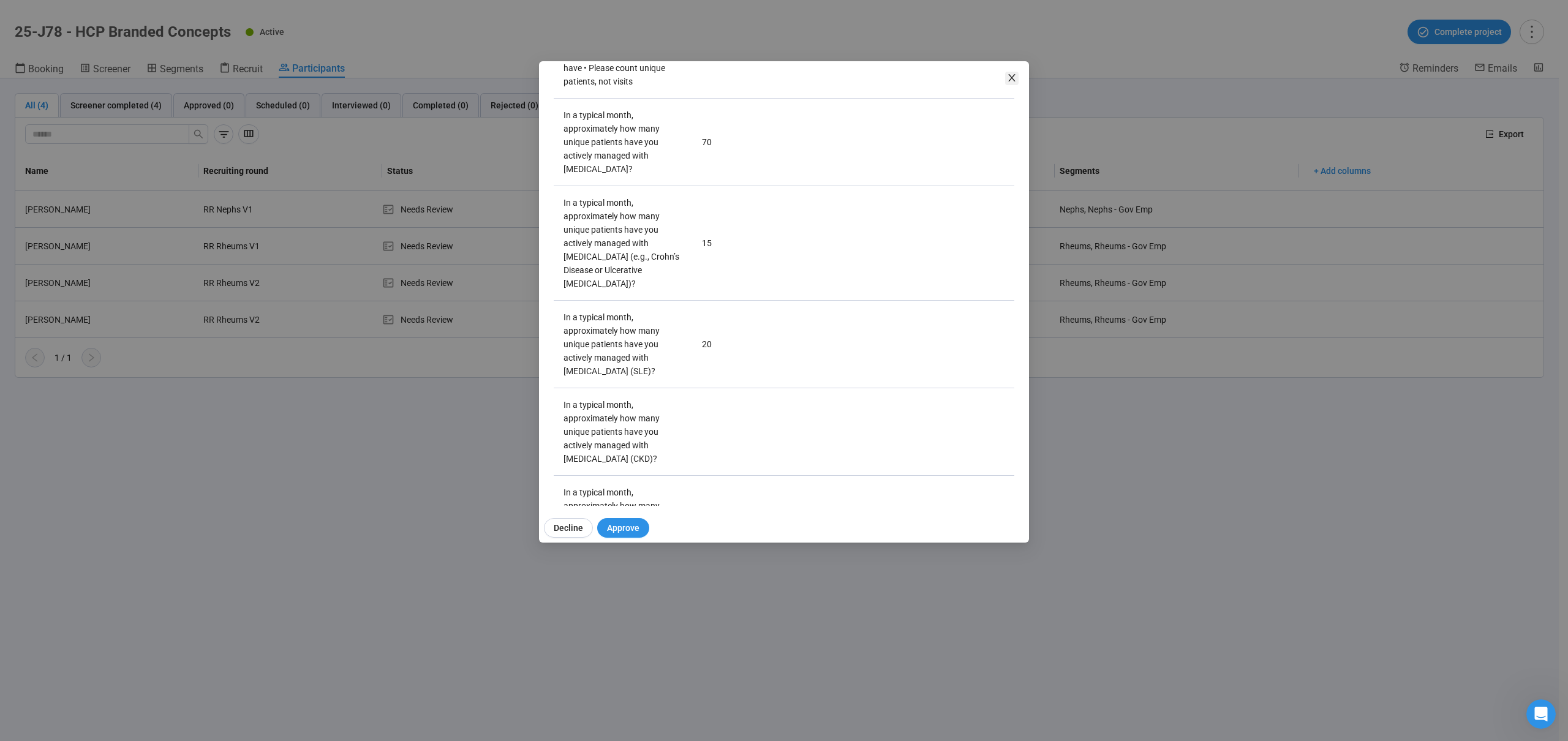
click at [1009, 75] on icon "close" at bounding box center [1012, 77] width 10 height 10
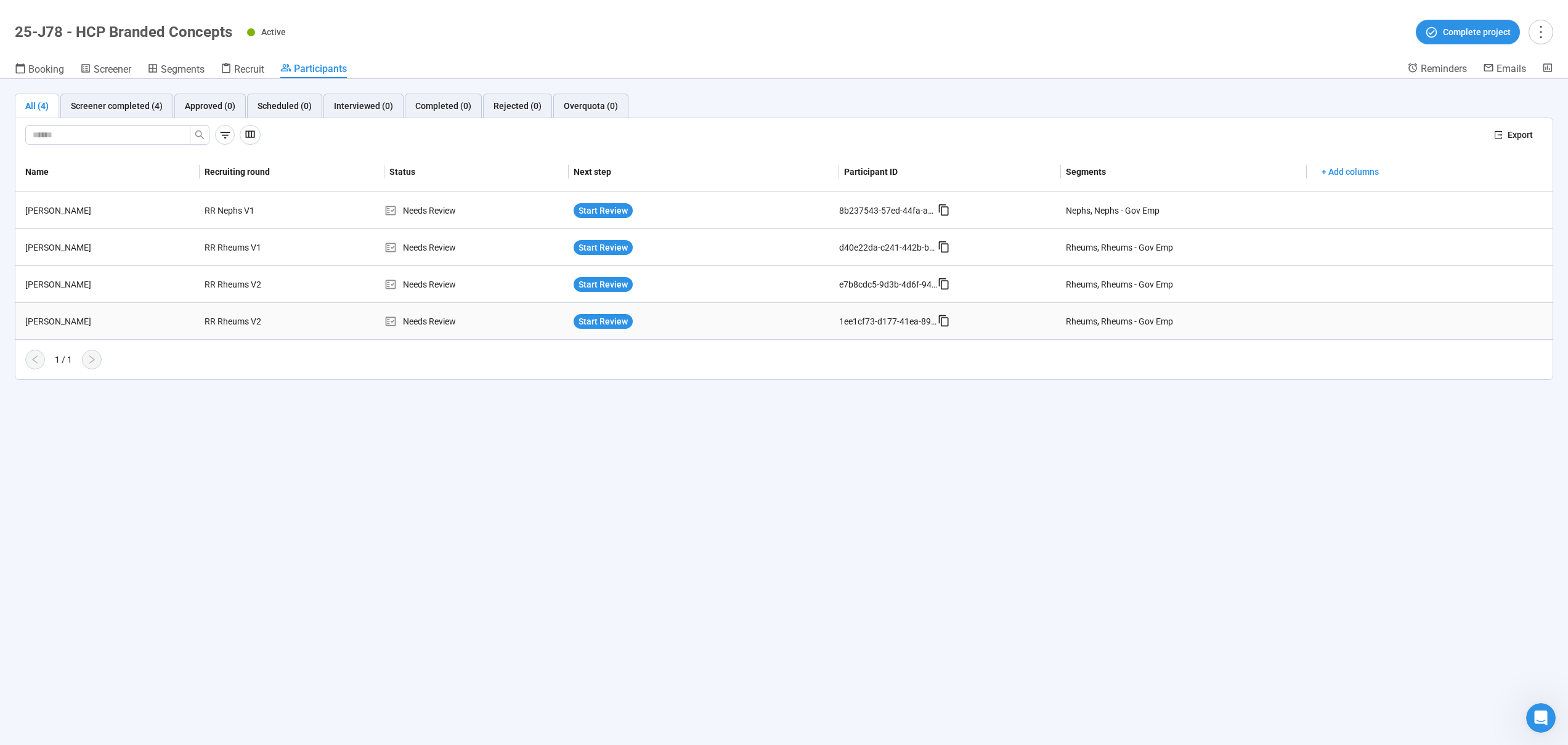
click at [326, 322] on td "RR Rheums V2" at bounding box center [291, 321] width 184 height 37
click at [281, 324] on div "RR Rheums V2" at bounding box center [246, 321] width 93 height 23
click at [151, 317] on div "Heather Kramm" at bounding box center [109, 321] width 180 height 14
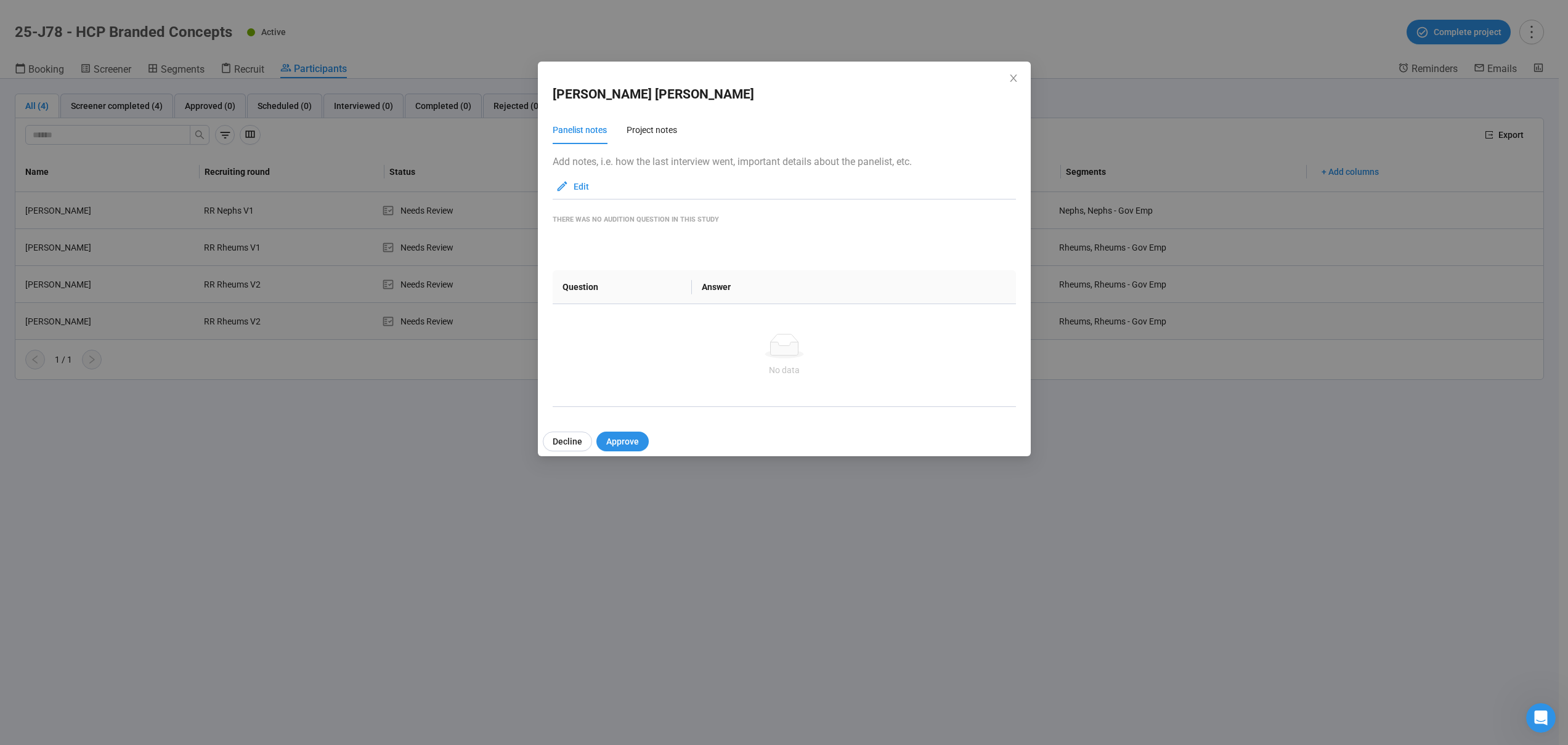
click at [151, 317] on div "Heather Kramm Panelist notes Project notes Add notes, i.e. how the last intervi…" at bounding box center [784, 372] width 1568 height 745
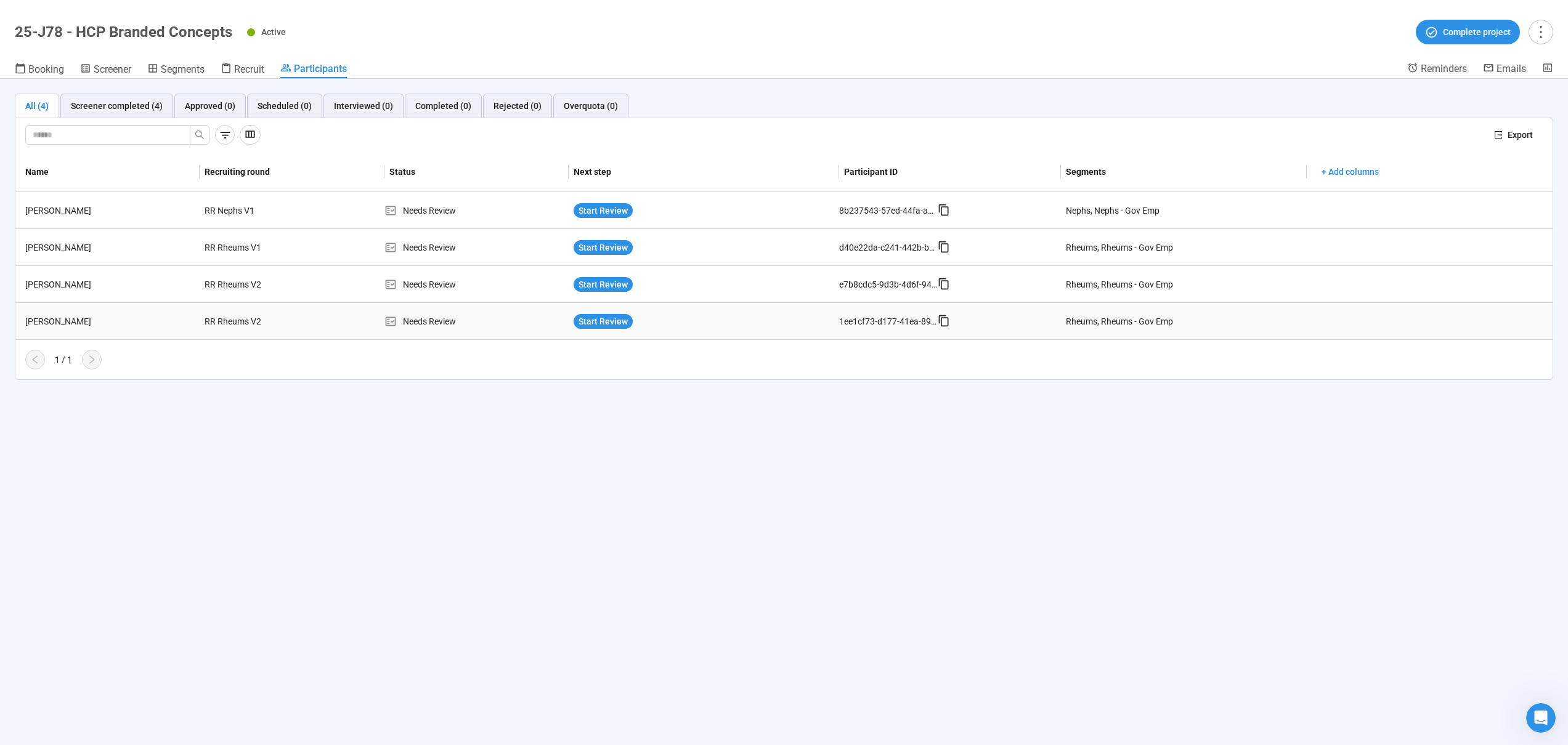
click at [151, 317] on div "Heather Kramm" at bounding box center [109, 321] width 180 height 14
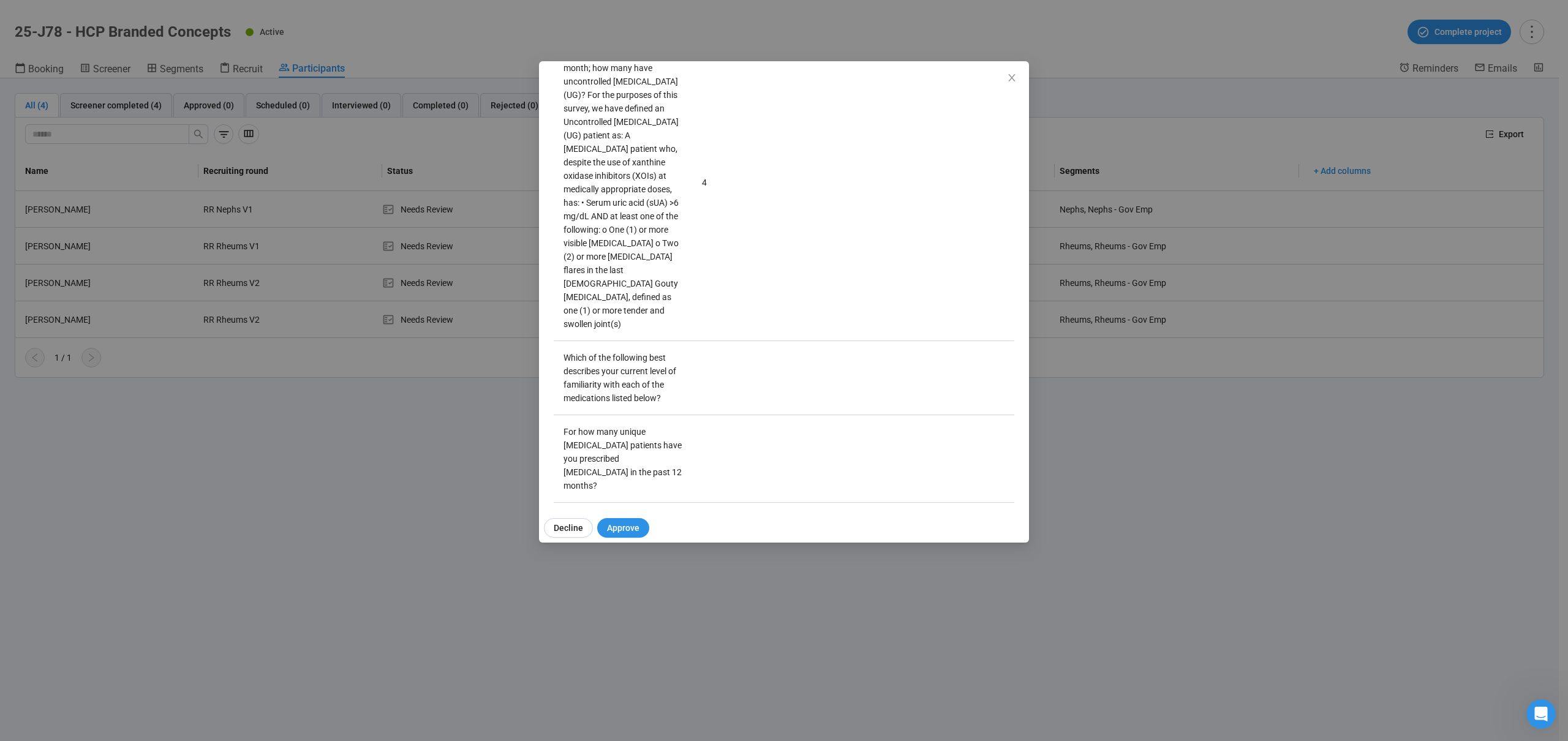
scroll to position [2417, 0]
click at [1008, 80] on icon "close" at bounding box center [1012, 77] width 10 height 10
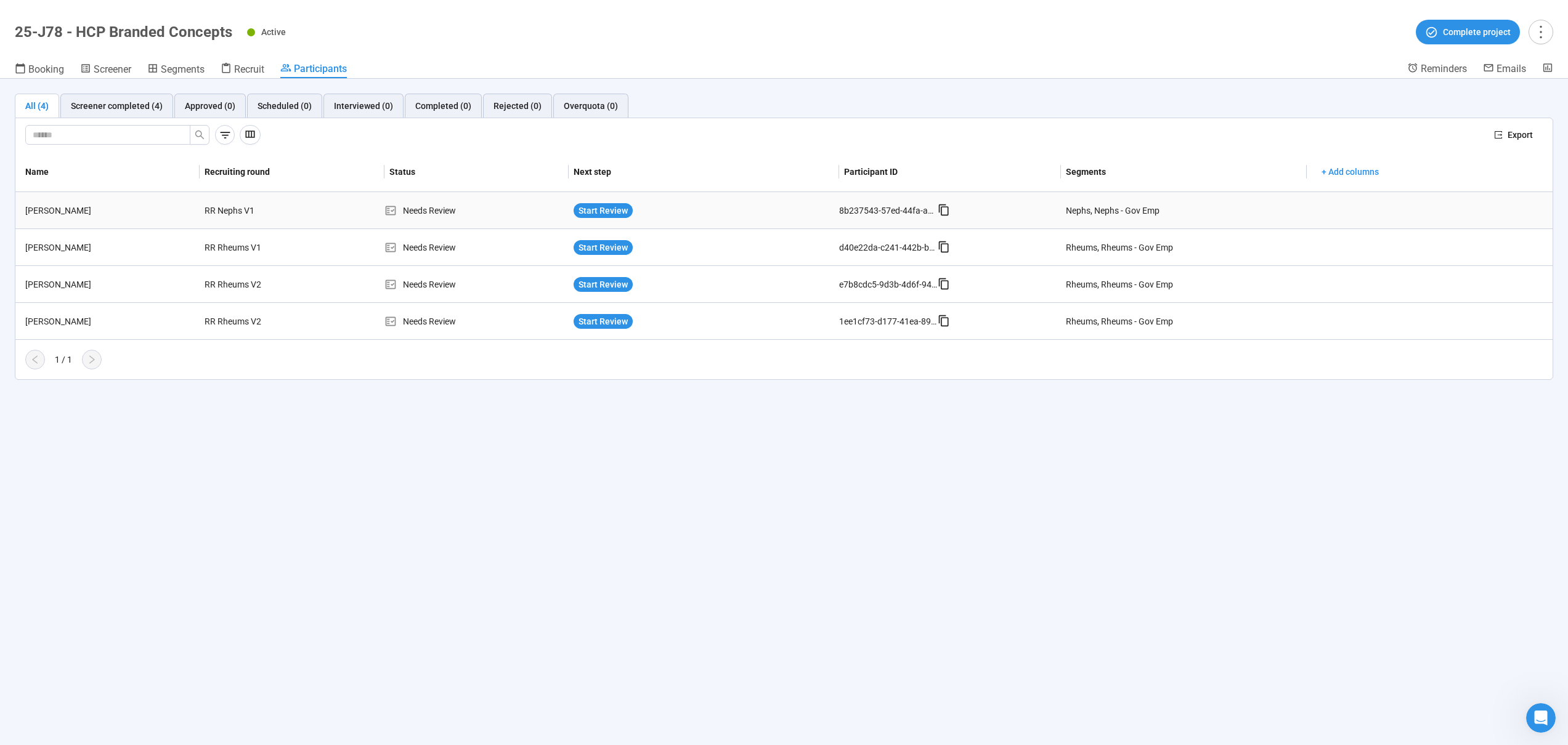
click at [349, 210] on td "RR Nephs V1" at bounding box center [291, 210] width 184 height 37
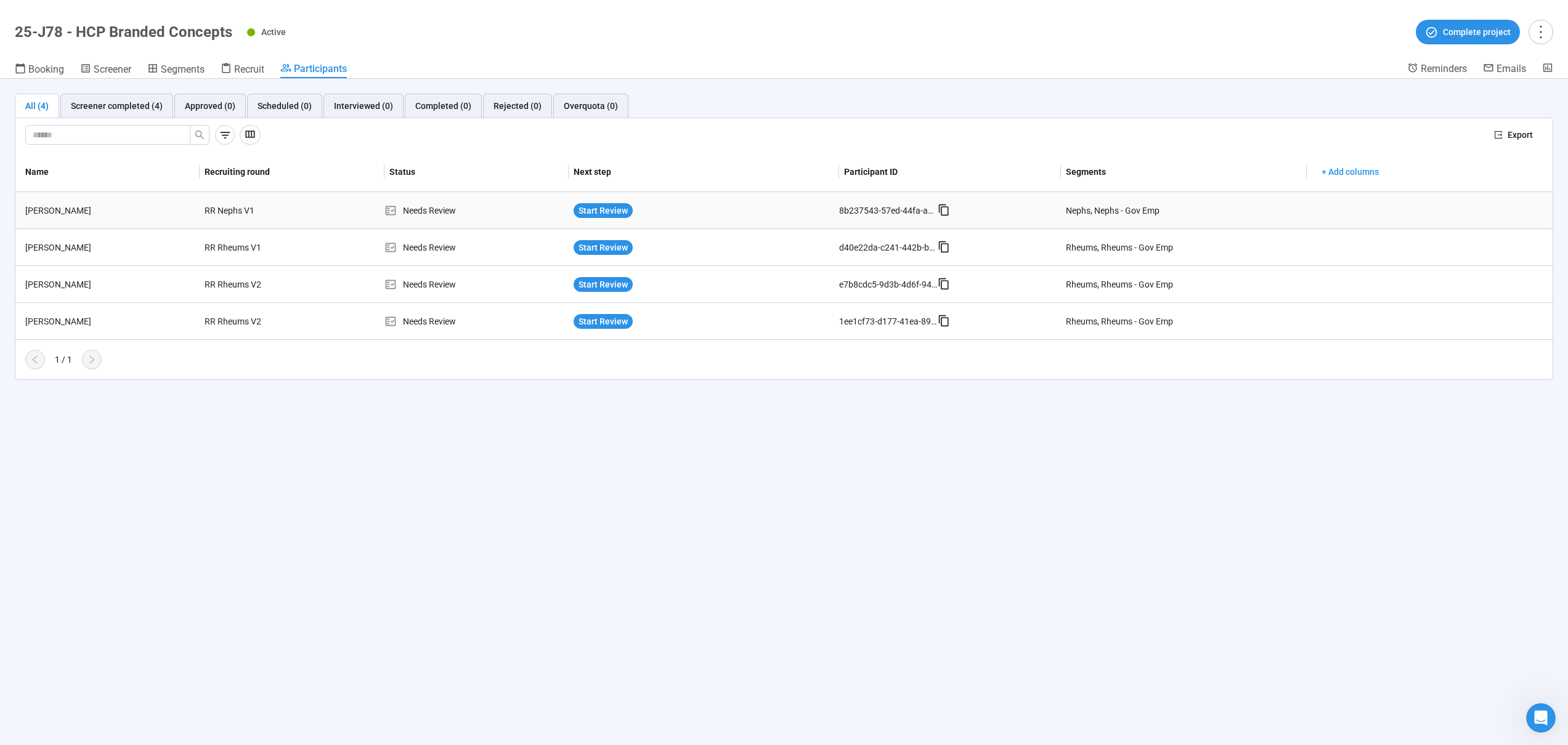
click at [349, 210] on td "RR Nephs V1" at bounding box center [291, 210] width 184 height 37
click at [183, 213] on div "Rajesh Malhotra" at bounding box center [109, 211] width 180 height 14
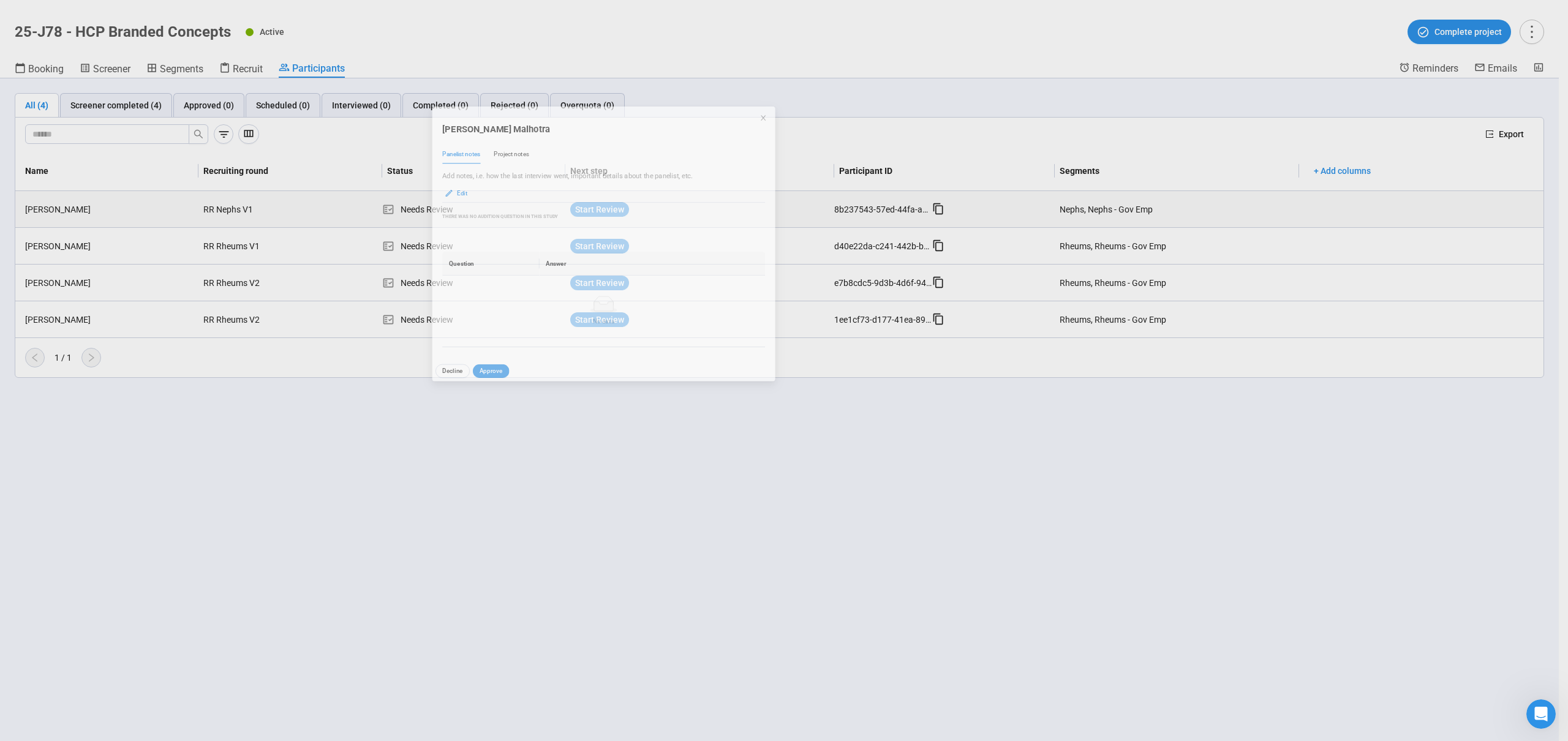
click at [182, 212] on div "Rajesh Malhotra Panelist notes Project notes Add notes, i.e. how the last inter…" at bounding box center [784, 370] width 1568 height 741
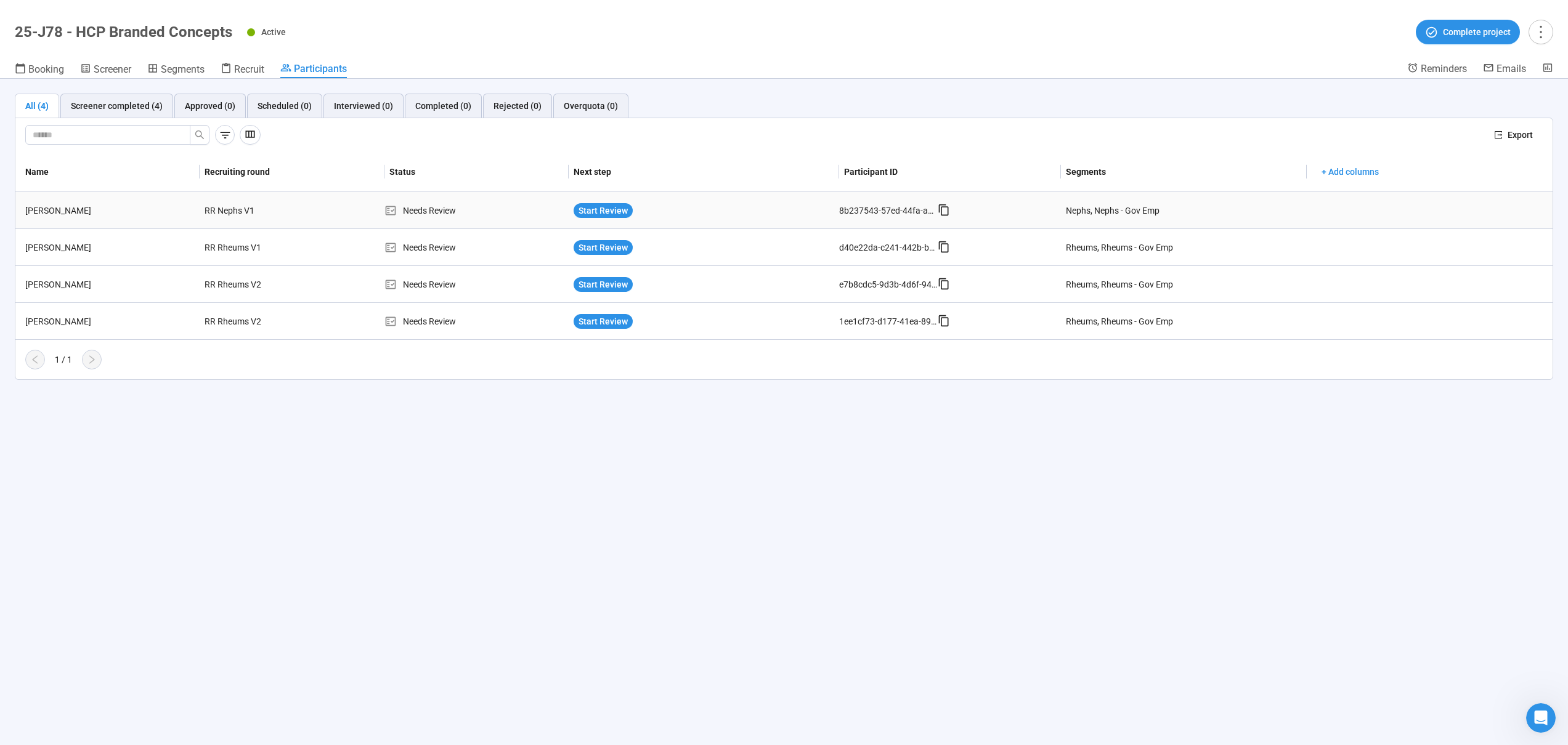
click at [183, 213] on div "Rajesh Malhotra" at bounding box center [109, 211] width 180 height 14
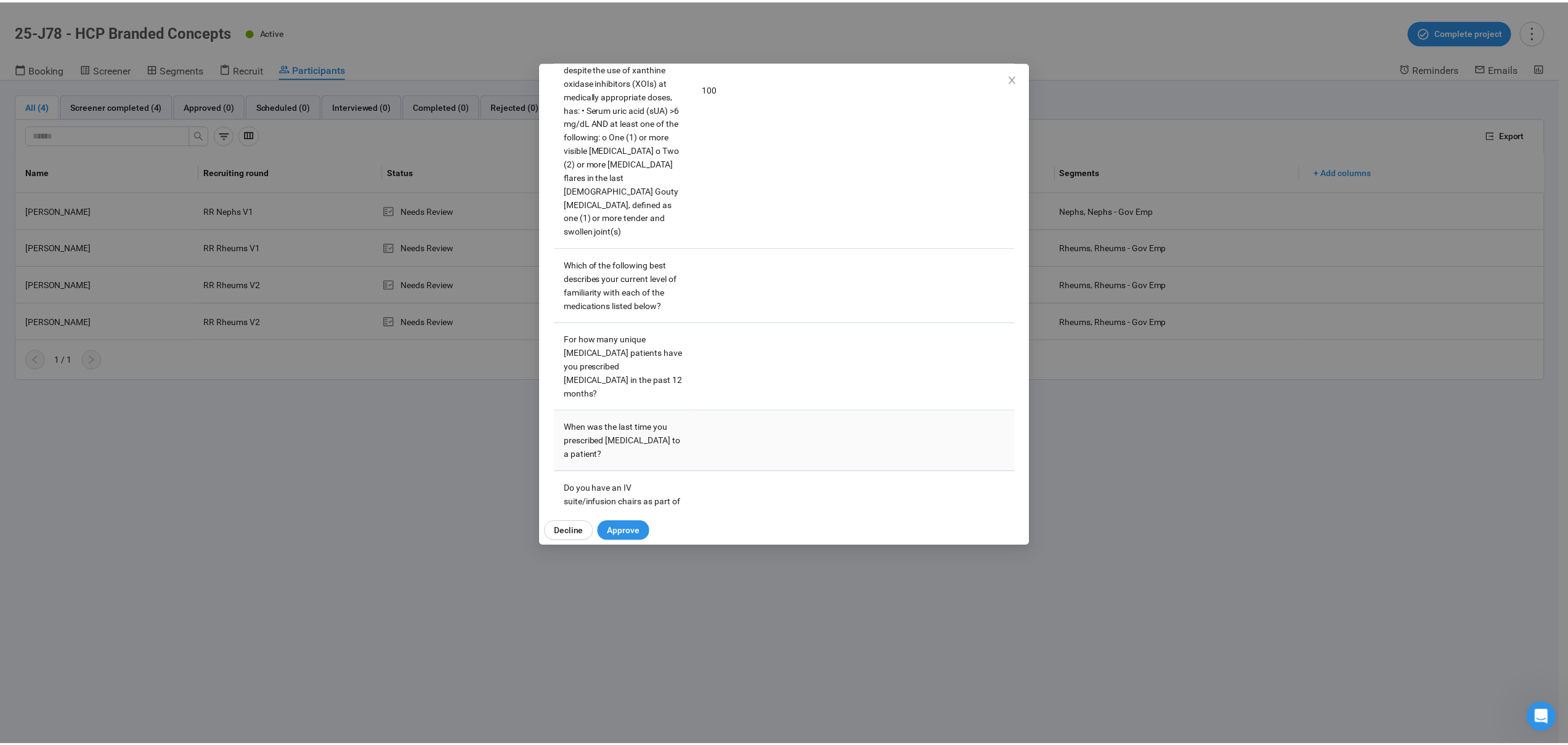
scroll to position [2485, 0]
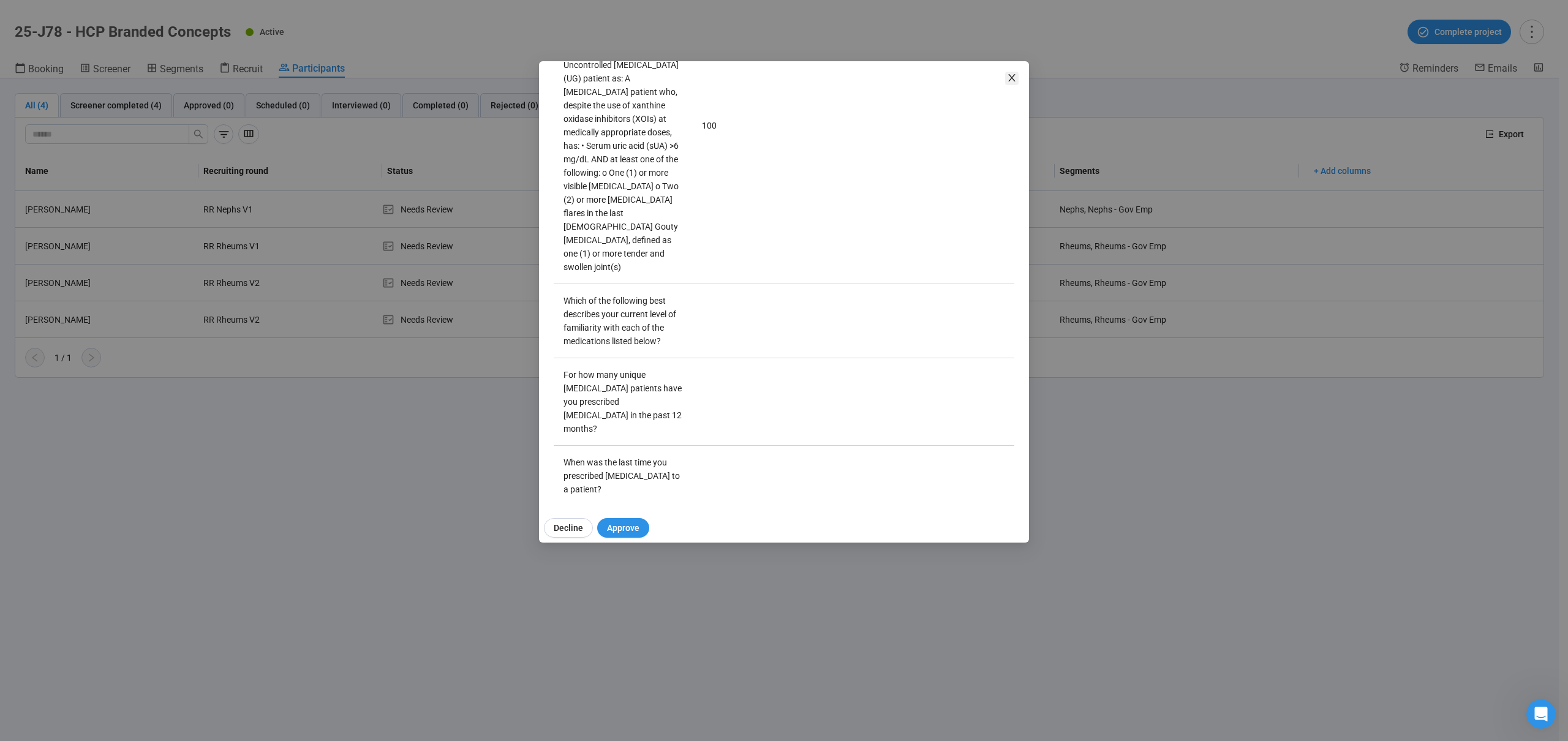
click at [1012, 79] on icon "close" at bounding box center [1012, 78] width 7 height 8
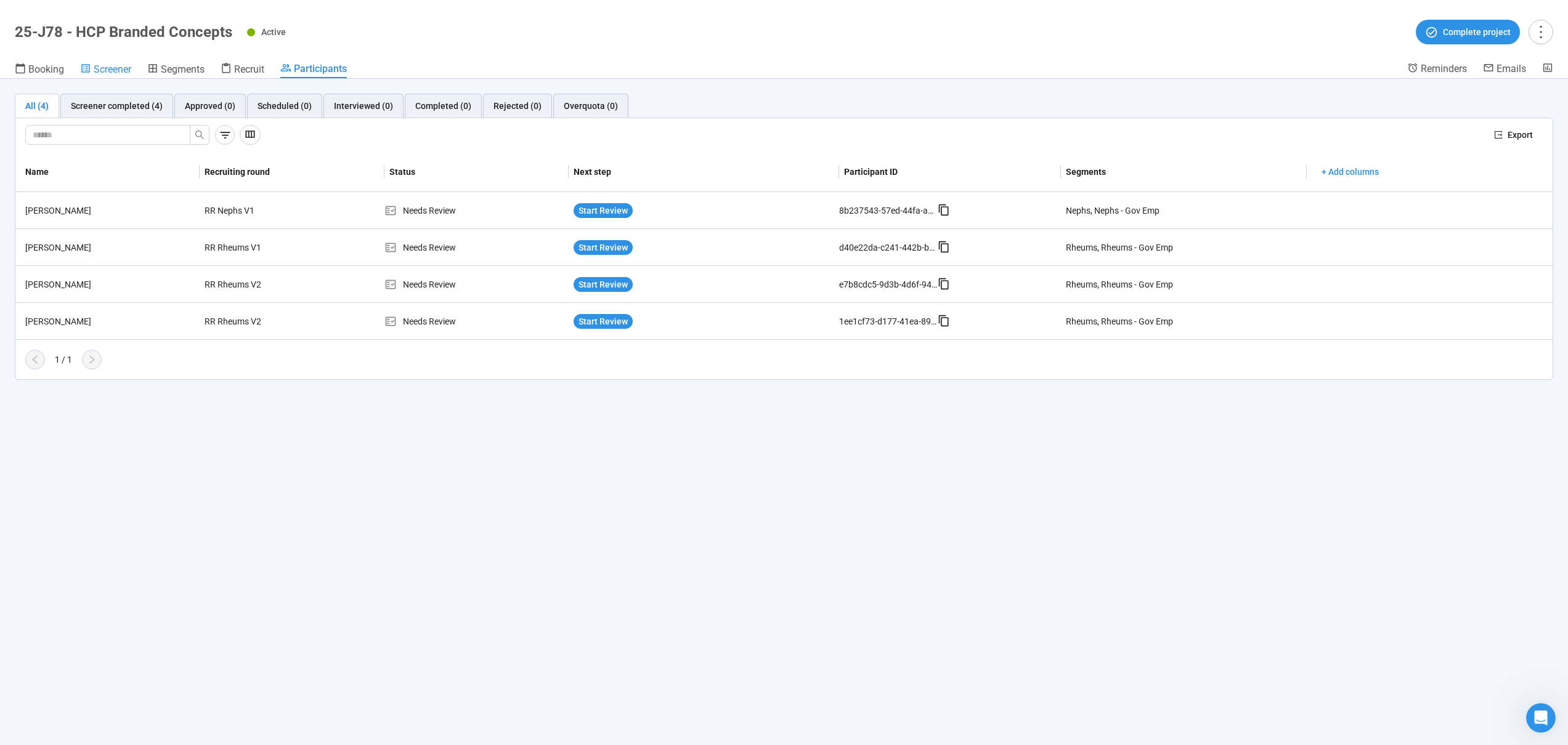
click at [124, 74] on span "Screener" at bounding box center [112, 69] width 38 height 12
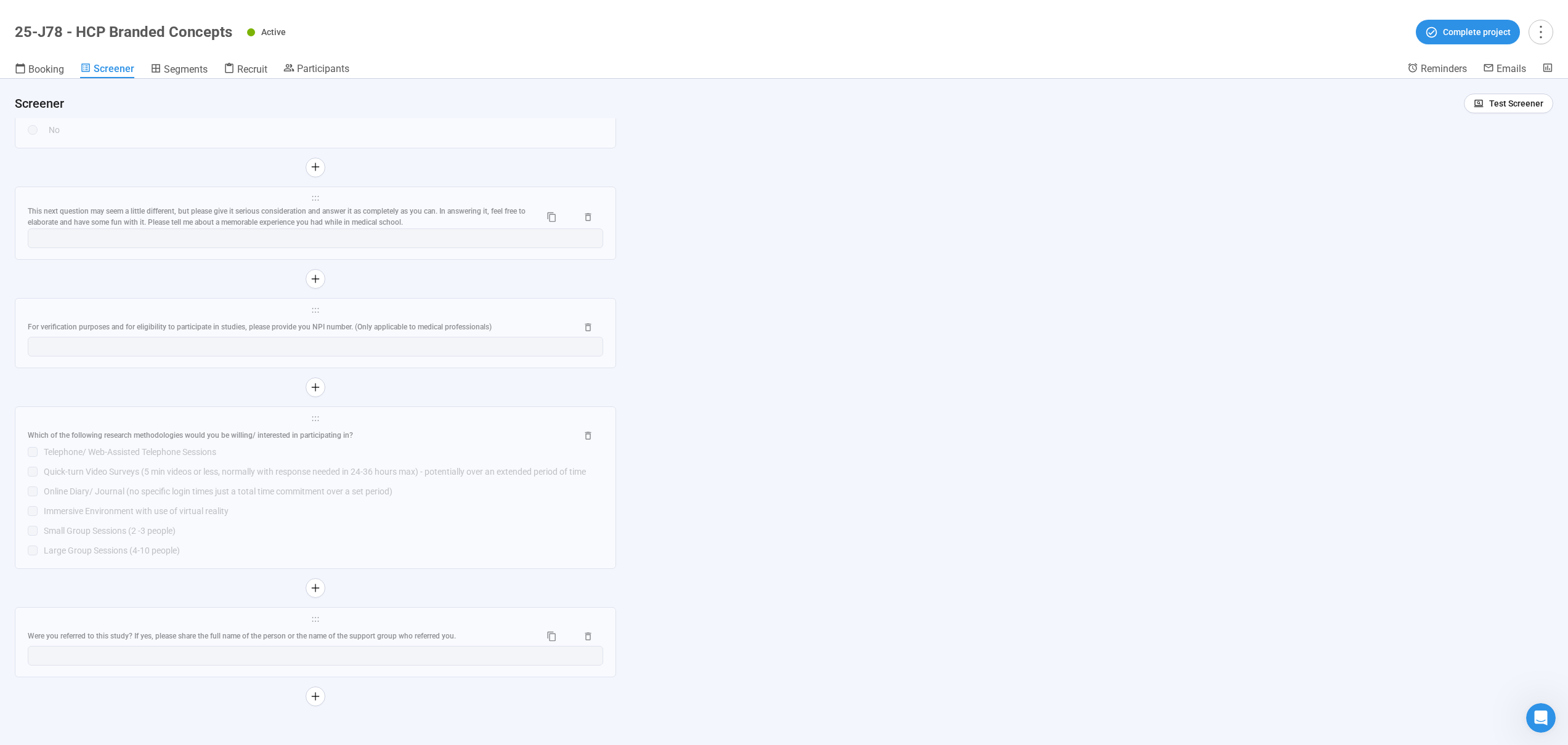
scroll to position [7522, 0]
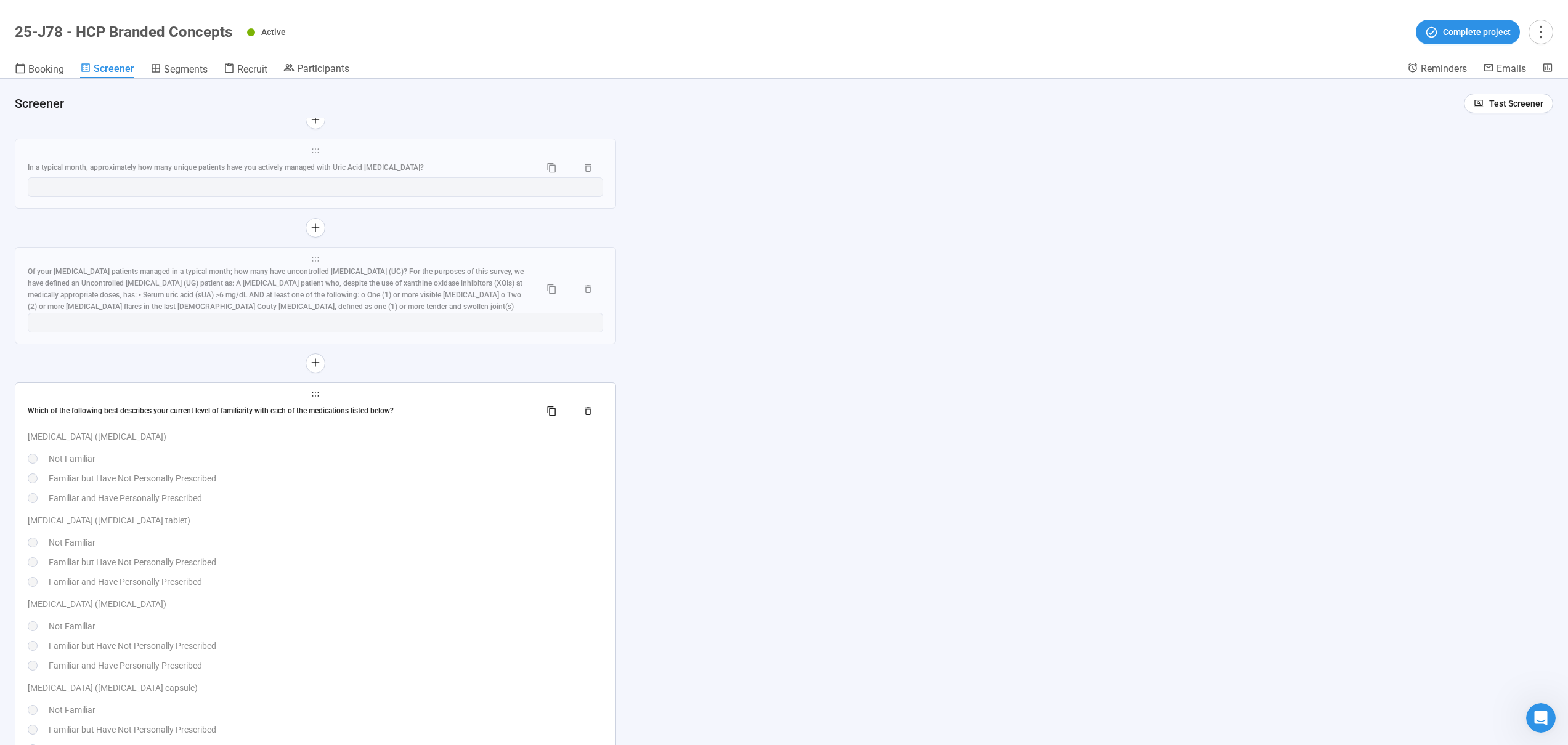
click at [431, 462] on div "Not Familiar" at bounding box center [325, 459] width 554 height 14
click at [0, 0] on td at bounding box center [0, 0] width 0 height 0
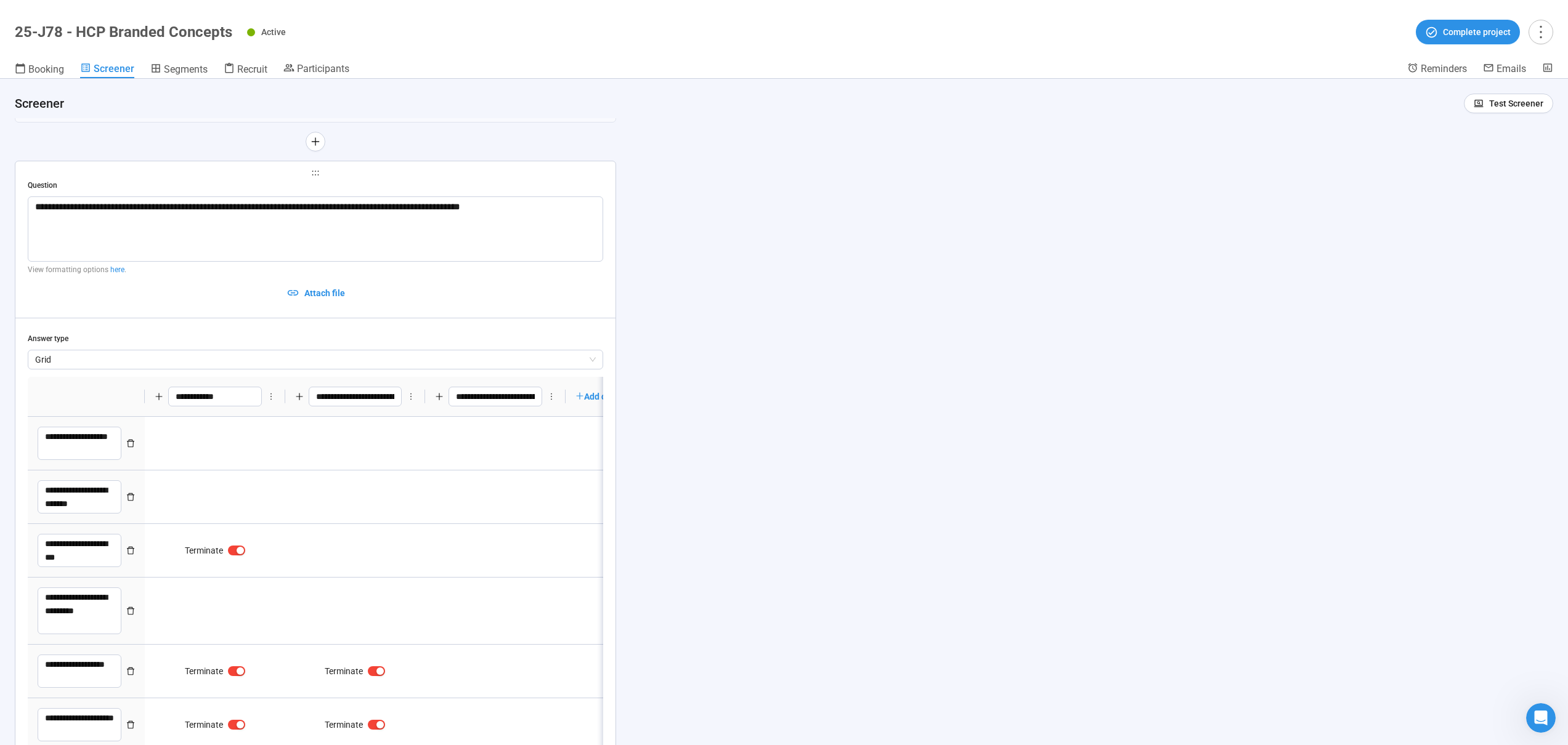
type textarea "**********"
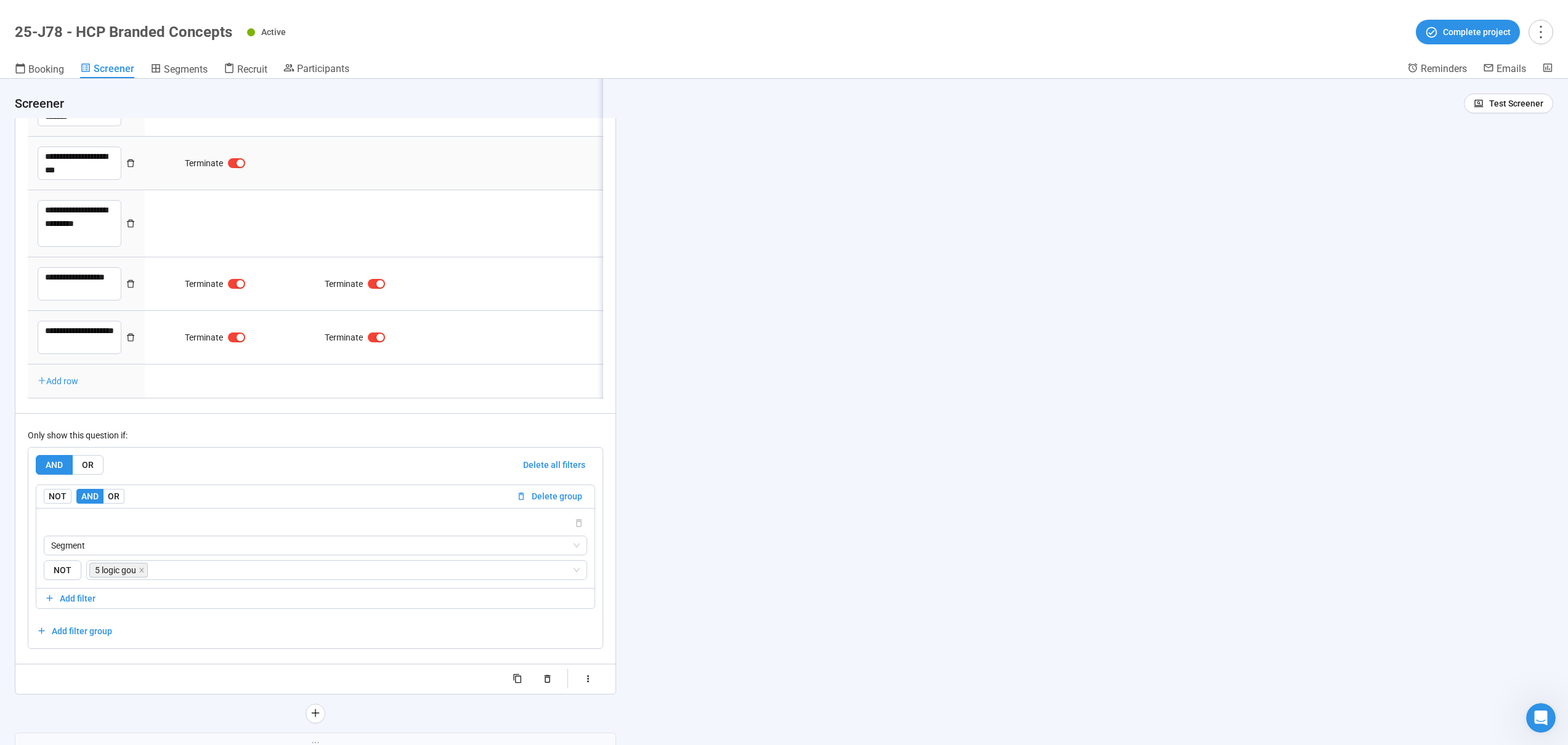
scroll to position [7912, 0]
click at [191, 66] on span "Segments" at bounding box center [186, 69] width 44 height 12
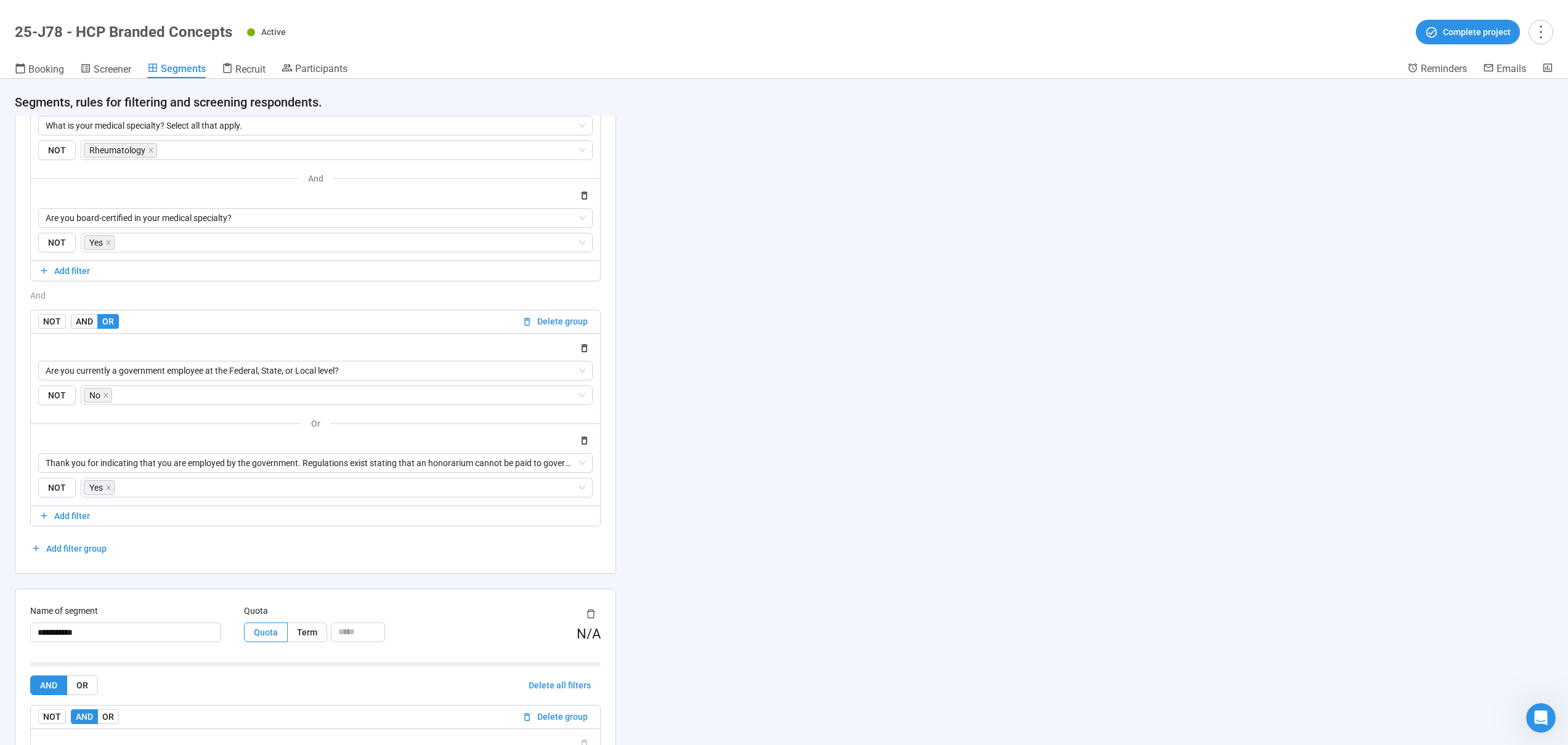
scroll to position [1810, 0]
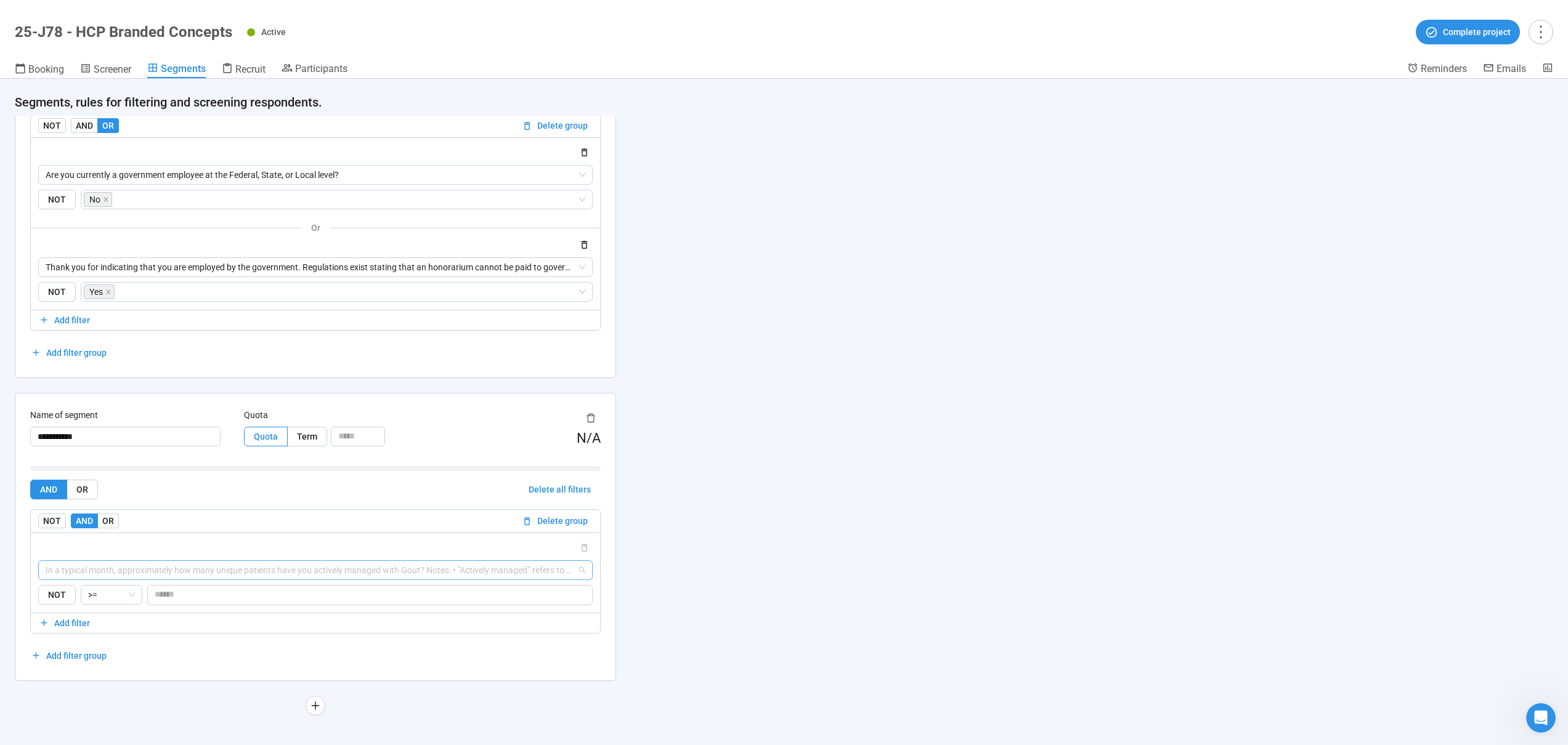
click at [388, 568] on span "In a typical month, approximately how many unique patients have you actively ma…" at bounding box center [315, 570] width 540 height 18
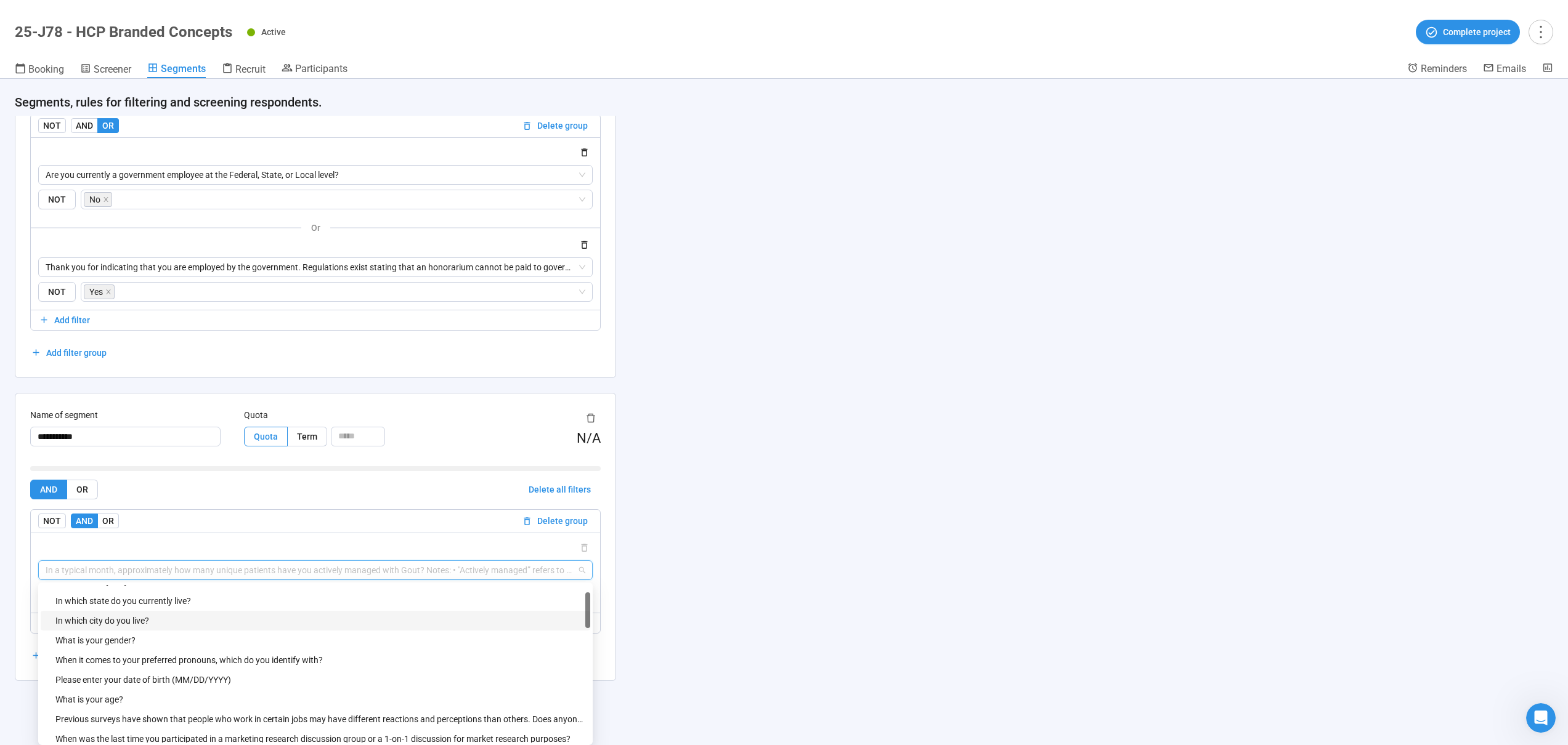
scroll to position [76, 0]
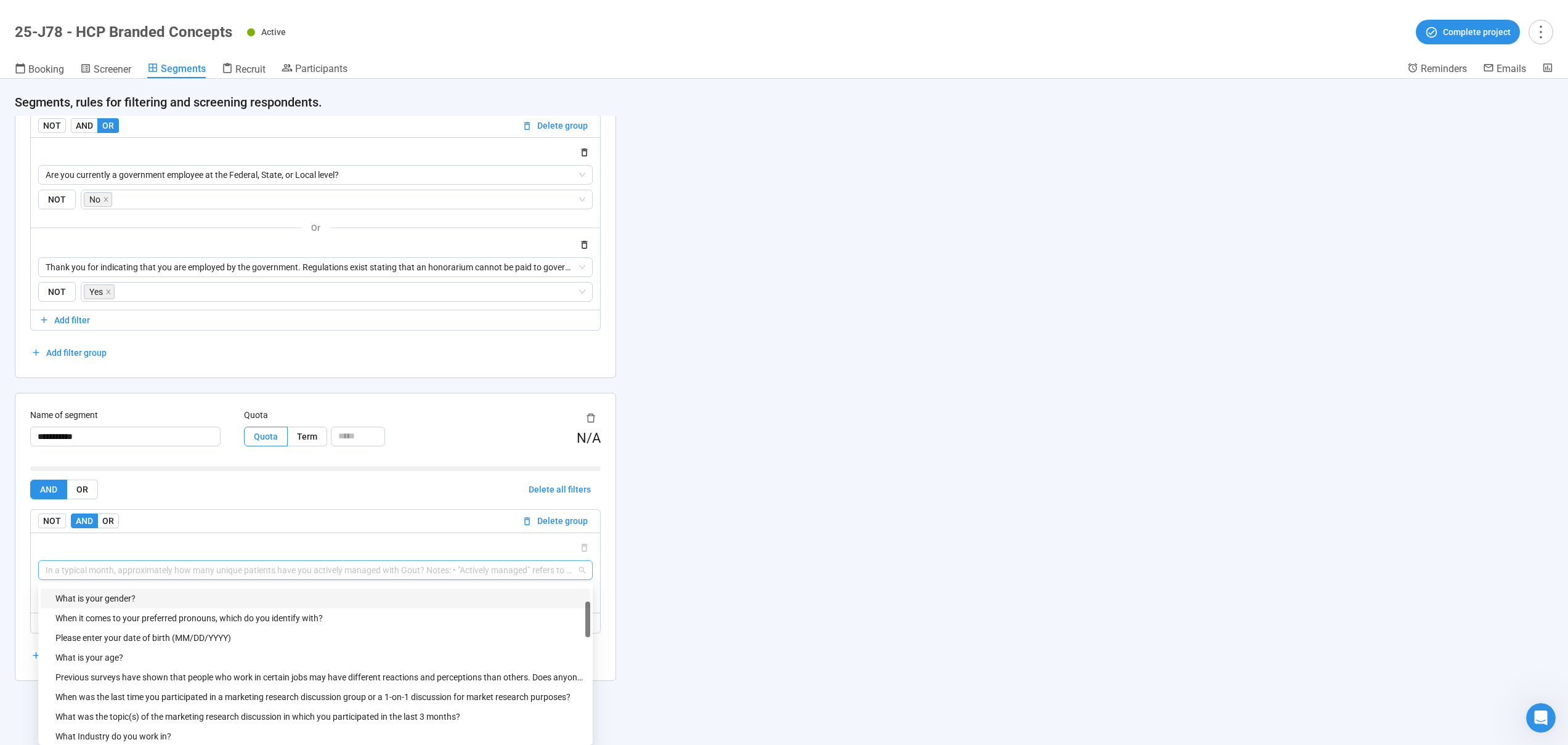
click at [860, 551] on div "**********" at bounding box center [784, 411] width 1568 height 666
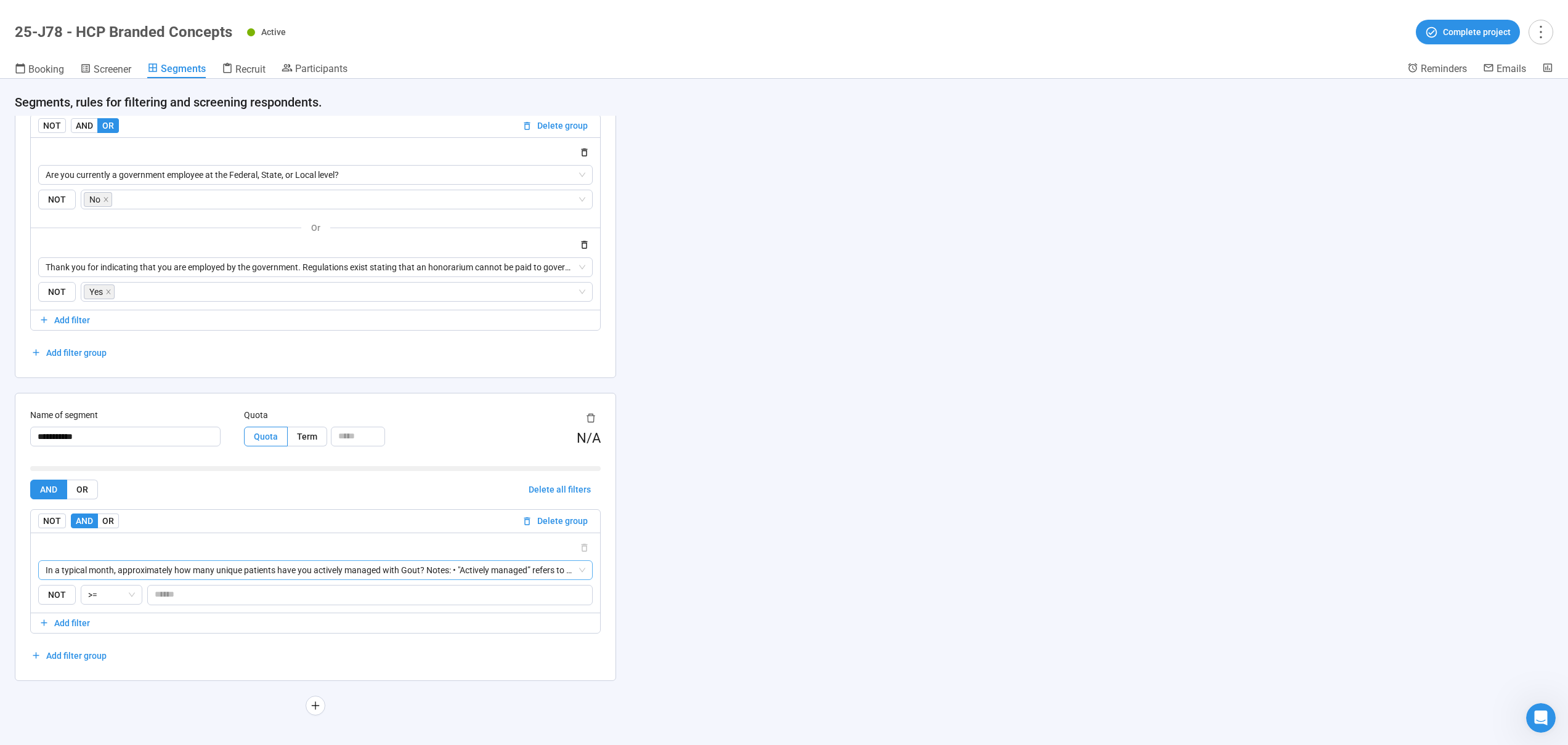
click at [583, 571] on span "In a typical month, approximately how many unique patients have you actively ma…" at bounding box center [315, 570] width 540 height 18
click at [466, 545] on div at bounding box center [315, 548] width 554 height 15
click at [134, 596] on div ">=" at bounding box center [112, 595] width 62 height 20
click at [714, 579] on div "**********" at bounding box center [784, 411] width 1568 height 666
drag, startPoint x: 194, startPoint y: 606, endPoint x: 189, endPoint y: 601, distance: 7.1
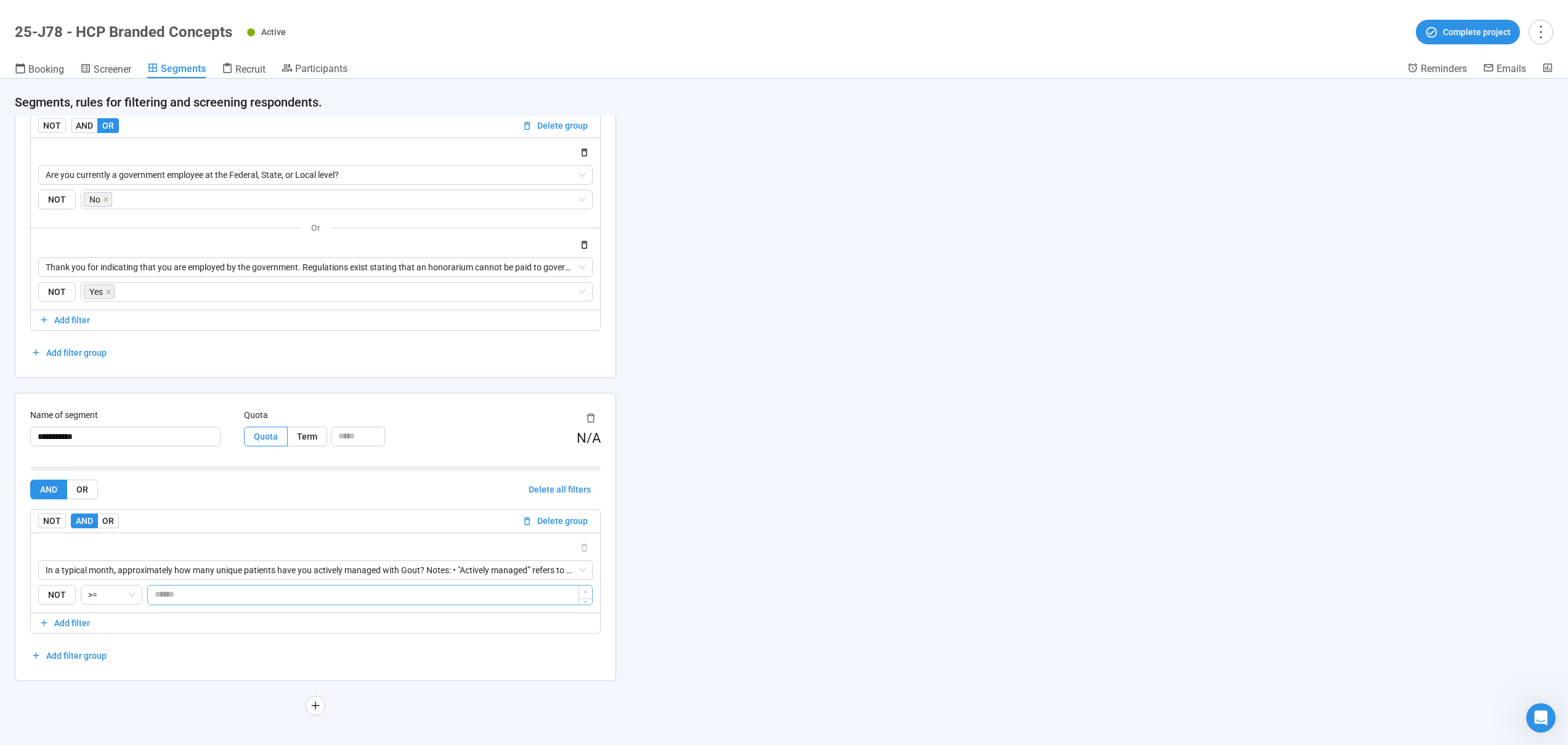
click at [194, 606] on div "In a typical month, approximately how many unique patients have you actively ma…" at bounding box center [315, 572] width 570 height 80
click at [189, 602] on input "*" at bounding box center [370, 595] width 444 height 18
click at [260, 573] on span "In a typical month, approximately how many unique patients have you actively ma…" at bounding box center [315, 570] width 540 height 18
click at [233, 572] on span "In a typical month, approximately how many unique patients have you actively ma…" at bounding box center [315, 570] width 540 height 18
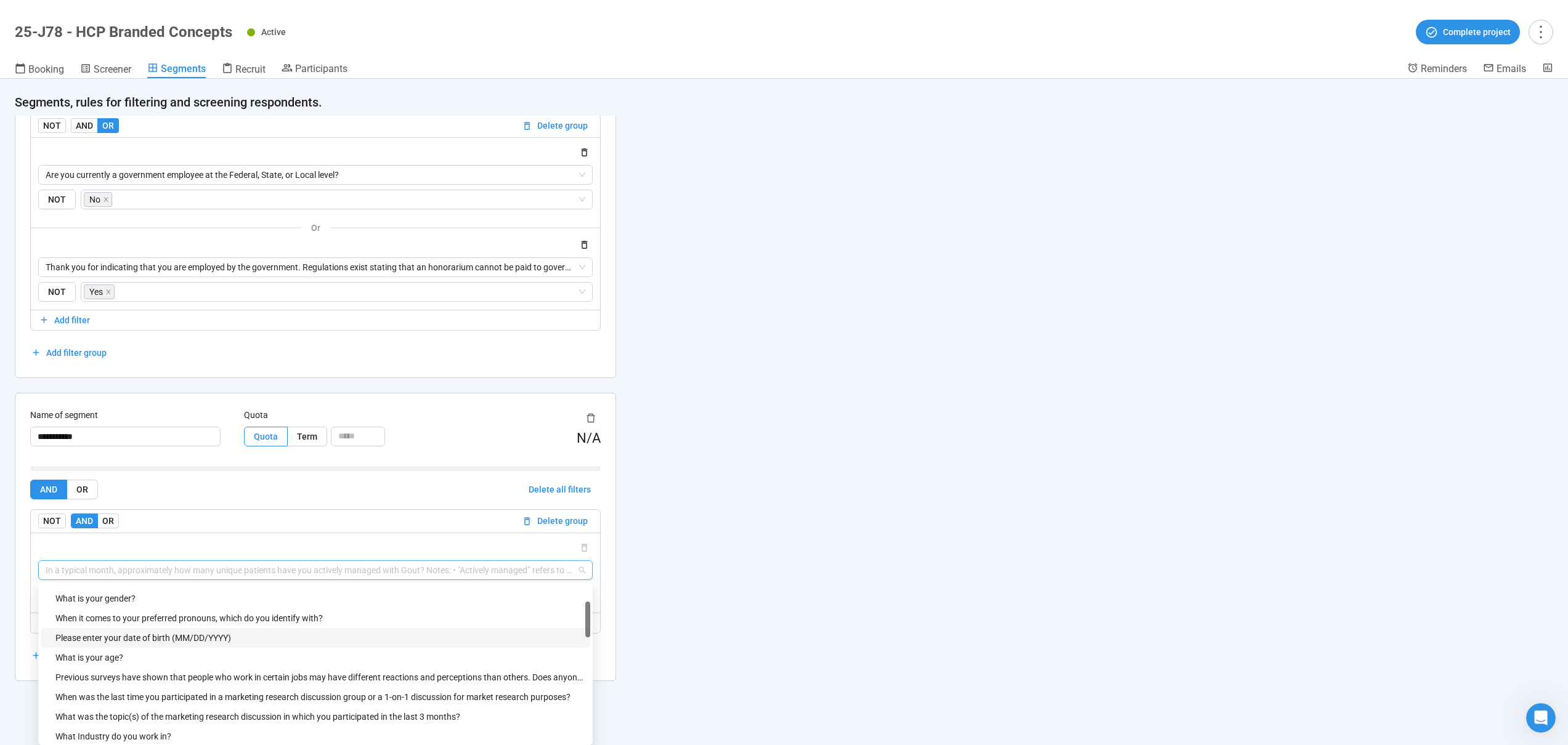
click at [651, 529] on div "**********" at bounding box center [784, 411] width 1568 height 666
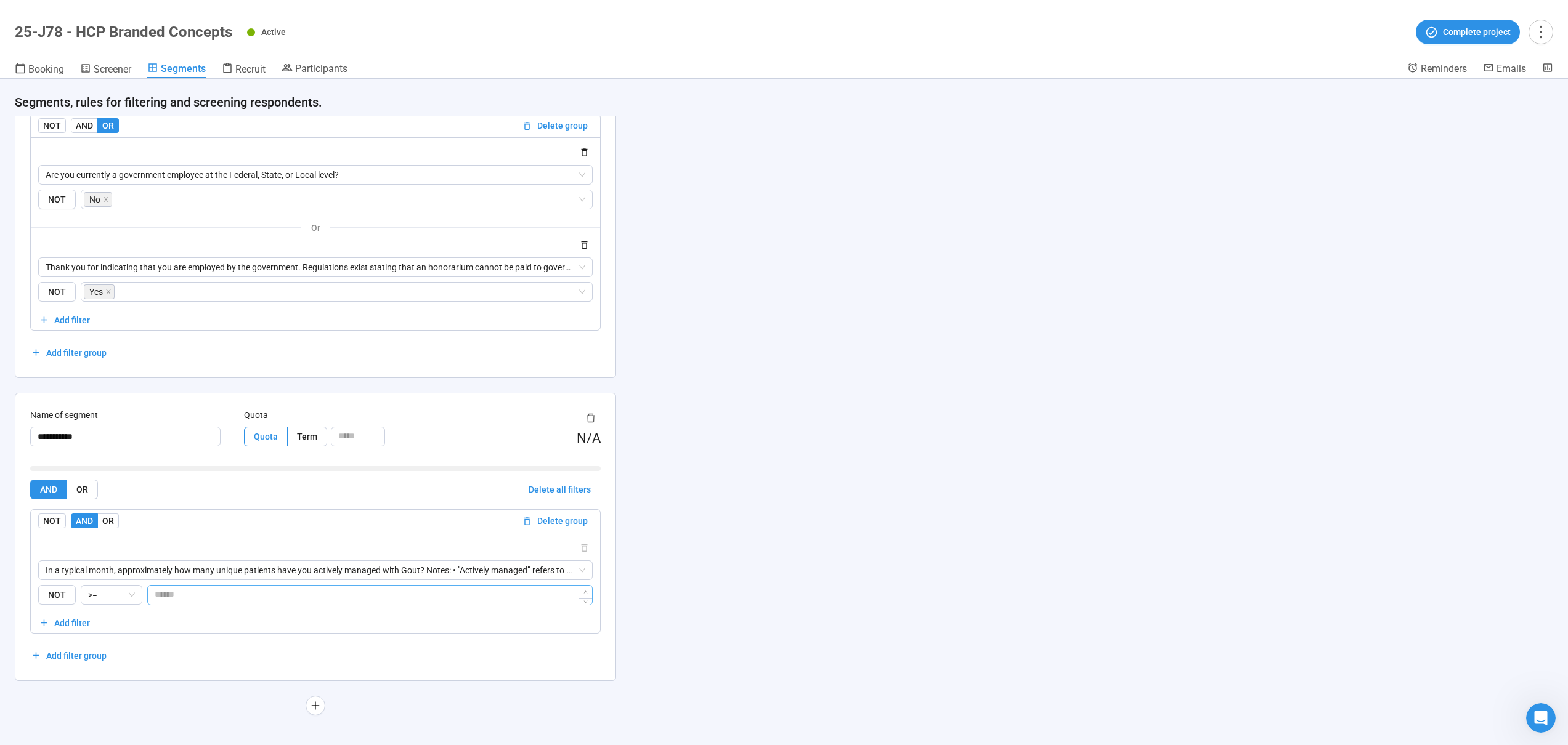
click at [210, 594] on input "*" at bounding box center [370, 595] width 444 height 18
type input "*"
click at [718, 494] on div "**********" at bounding box center [784, 411] width 1568 height 666
click at [85, 438] on input "**********" at bounding box center [125, 437] width 190 height 20
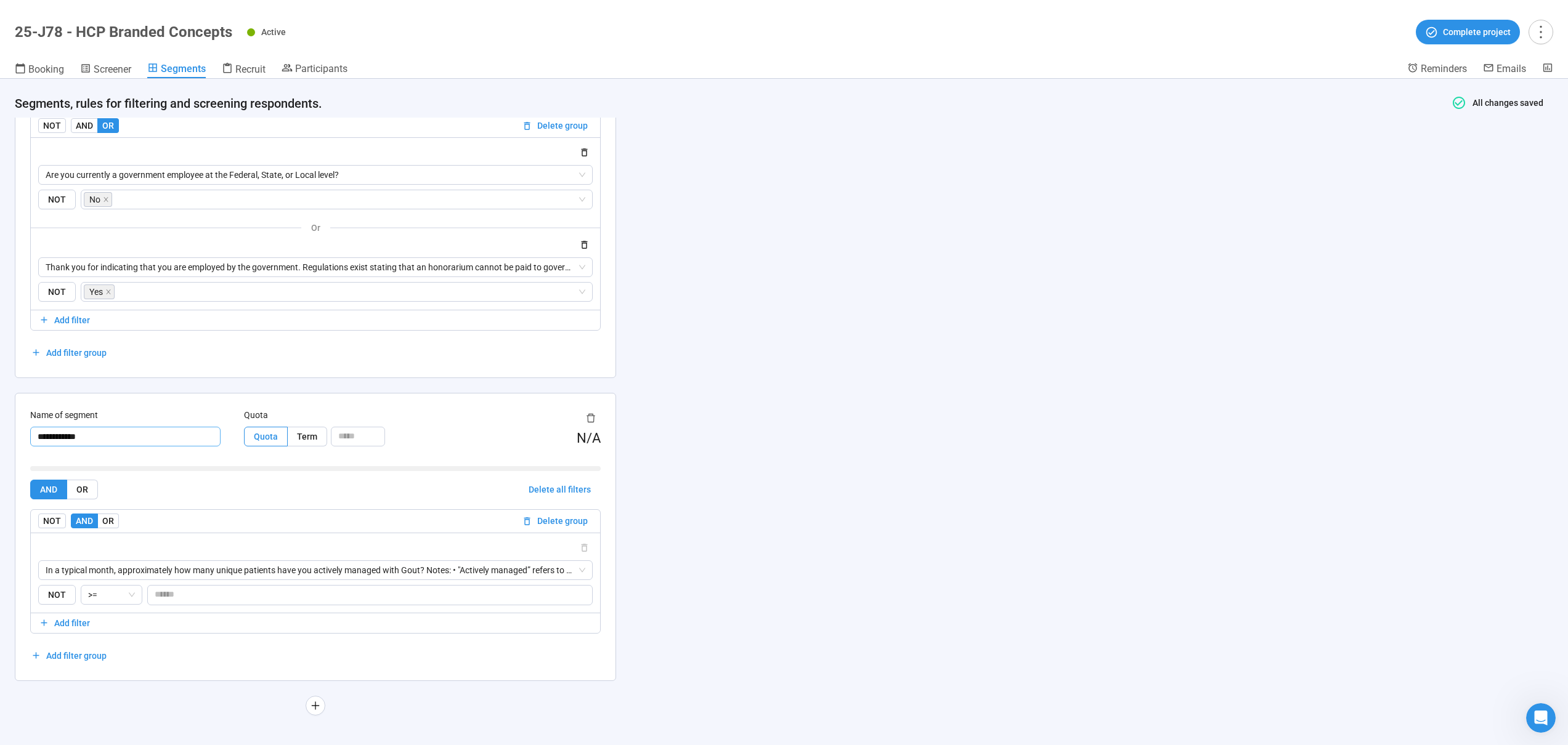
drag, startPoint x: 44, startPoint y: 438, endPoint x: 3, endPoint y: 429, distance: 42.0
type input "**********"
click at [789, 408] on div "**********" at bounding box center [784, 411] width 1568 height 666
click at [791, 407] on div "**********" at bounding box center [784, 411] width 1568 height 666
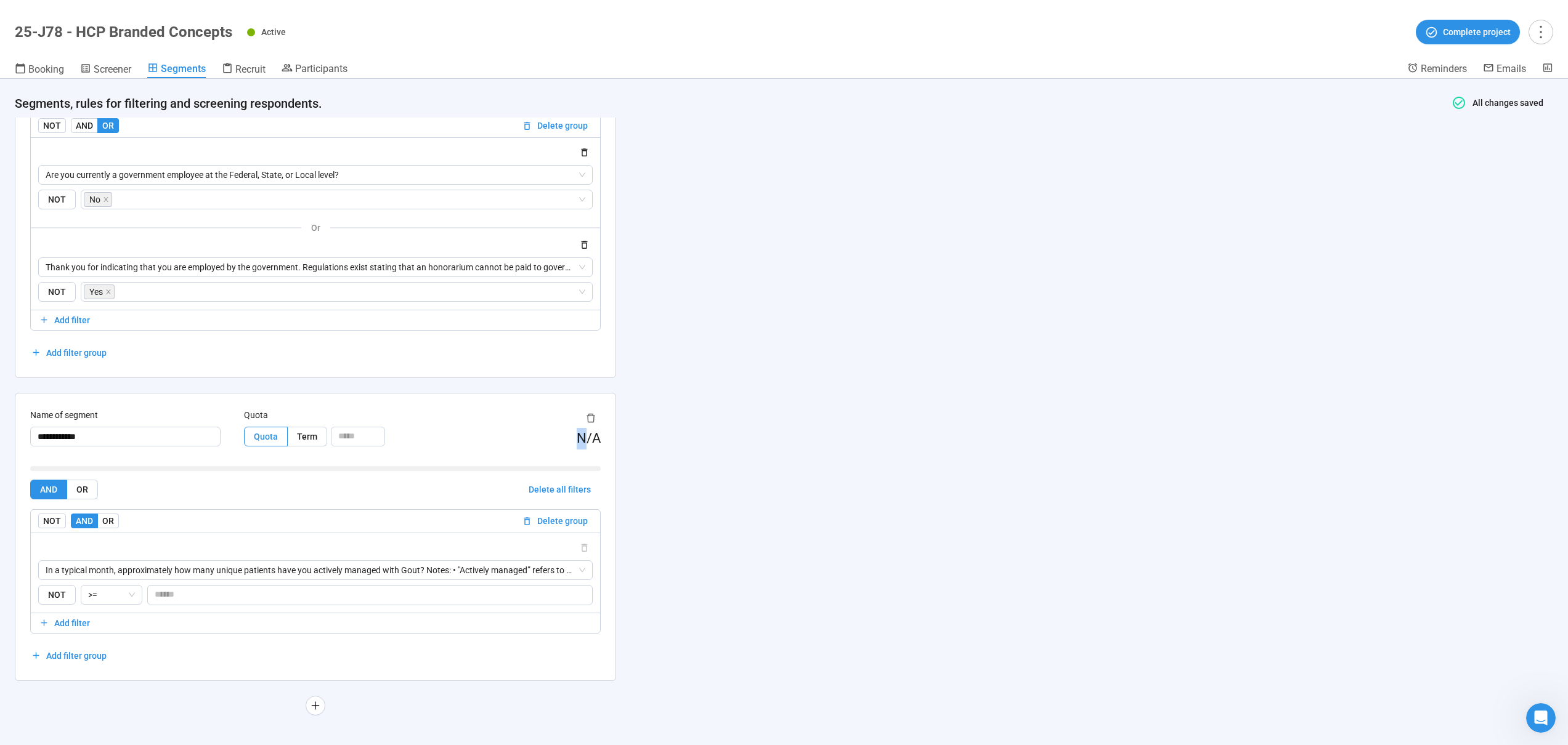
click at [792, 407] on div "**********" at bounding box center [784, 411] width 1568 height 666
click at [123, 596] on span ">=" at bounding box center [111, 595] width 47 height 18
click at [199, 596] on input "*" at bounding box center [370, 595] width 444 height 18
click at [112, 594] on span ">=" at bounding box center [111, 595] width 47 height 18
click at [267, 594] on input "*" at bounding box center [370, 595] width 444 height 18
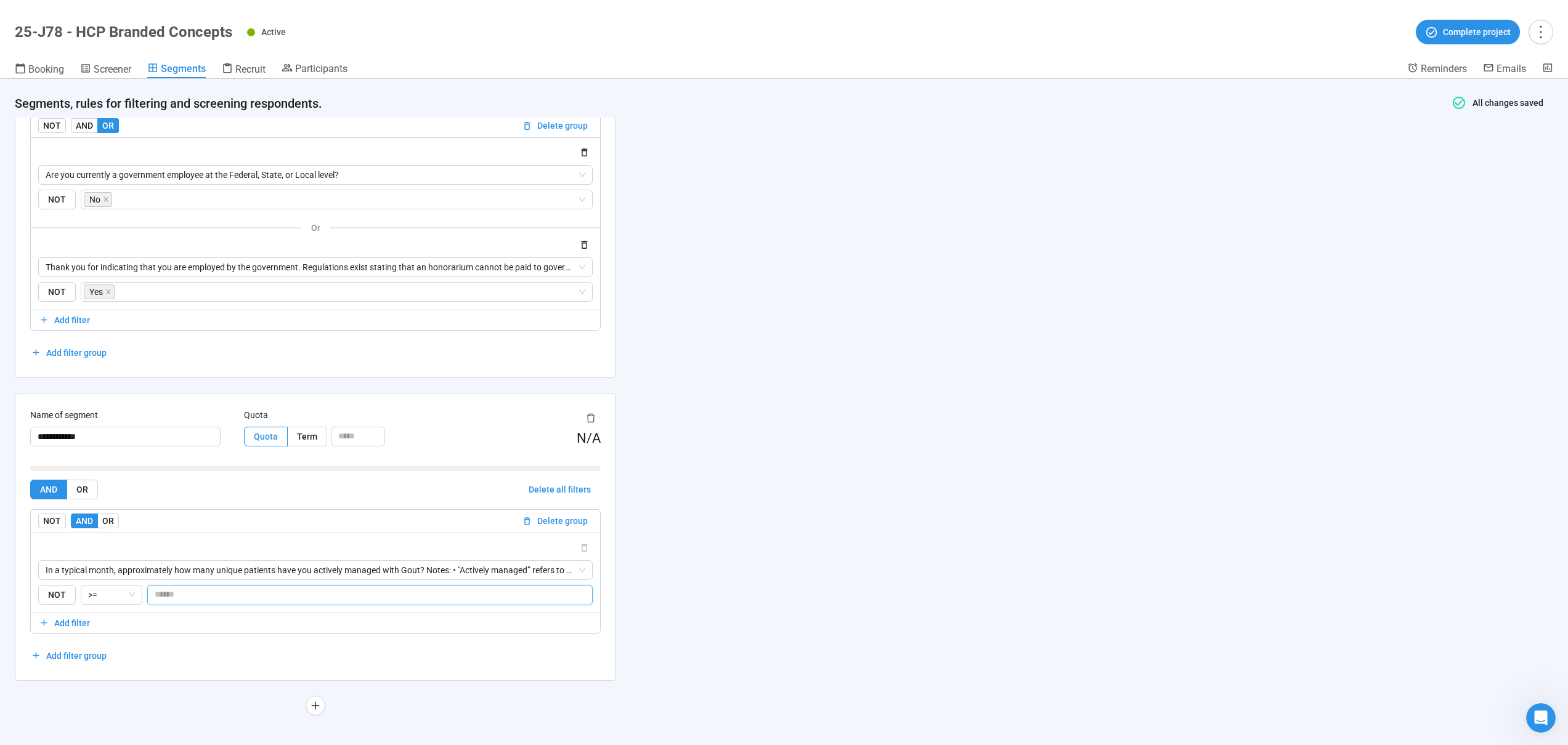
click at [792, 504] on div "**********" at bounding box center [784, 411] width 1568 height 666
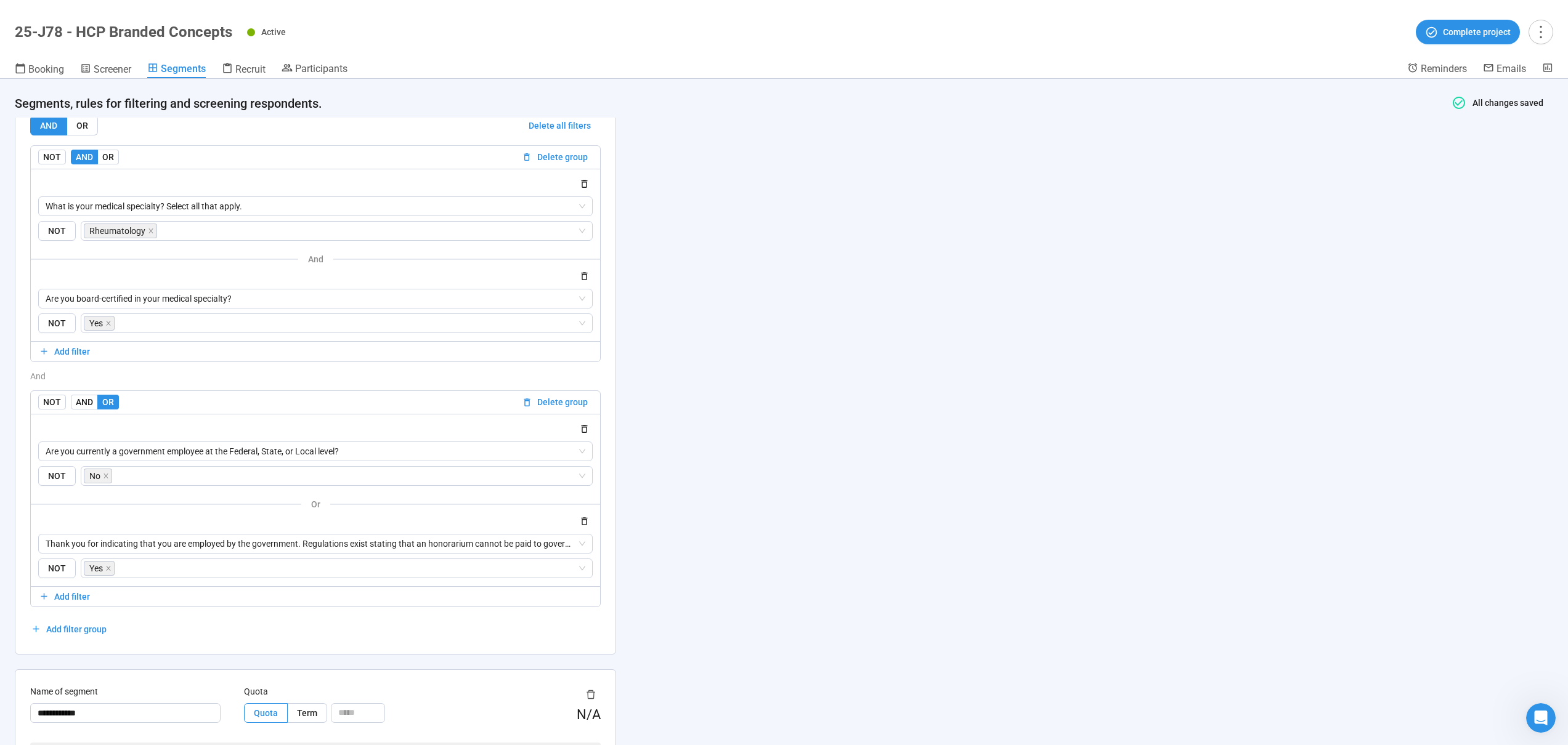
scroll to position [1515, 0]
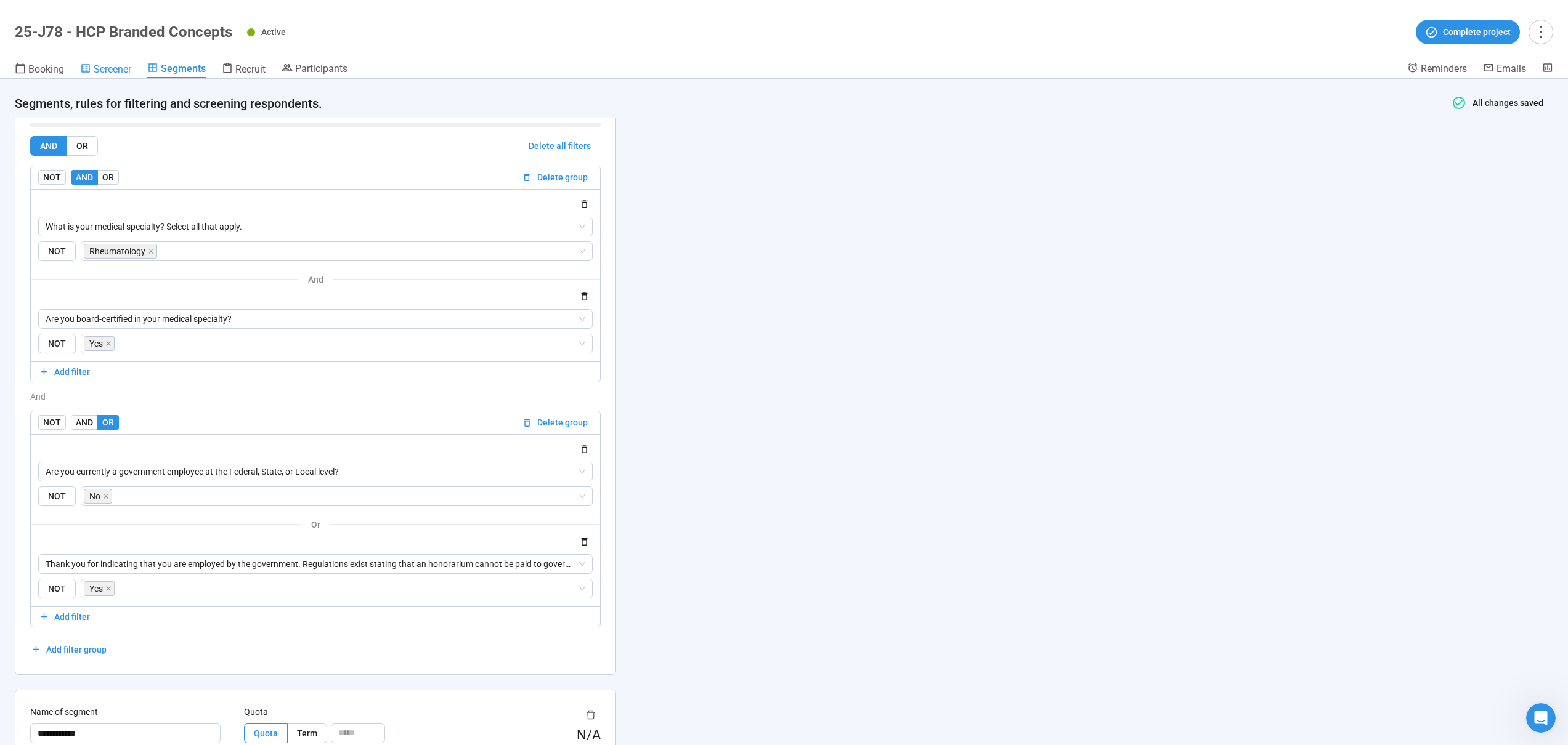
click at [118, 69] on span "Screener" at bounding box center [112, 69] width 38 height 12
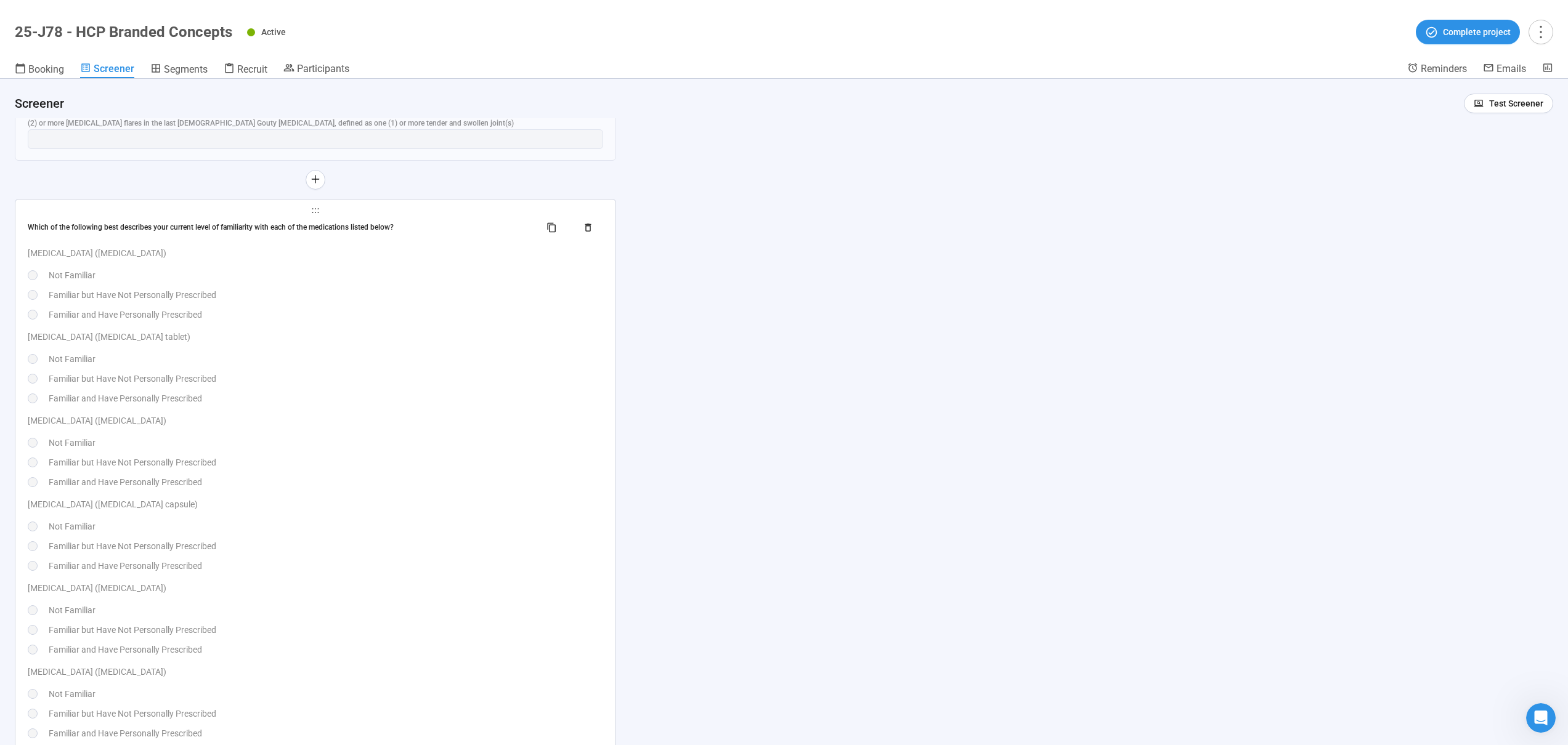
scroll to position [7740, 0]
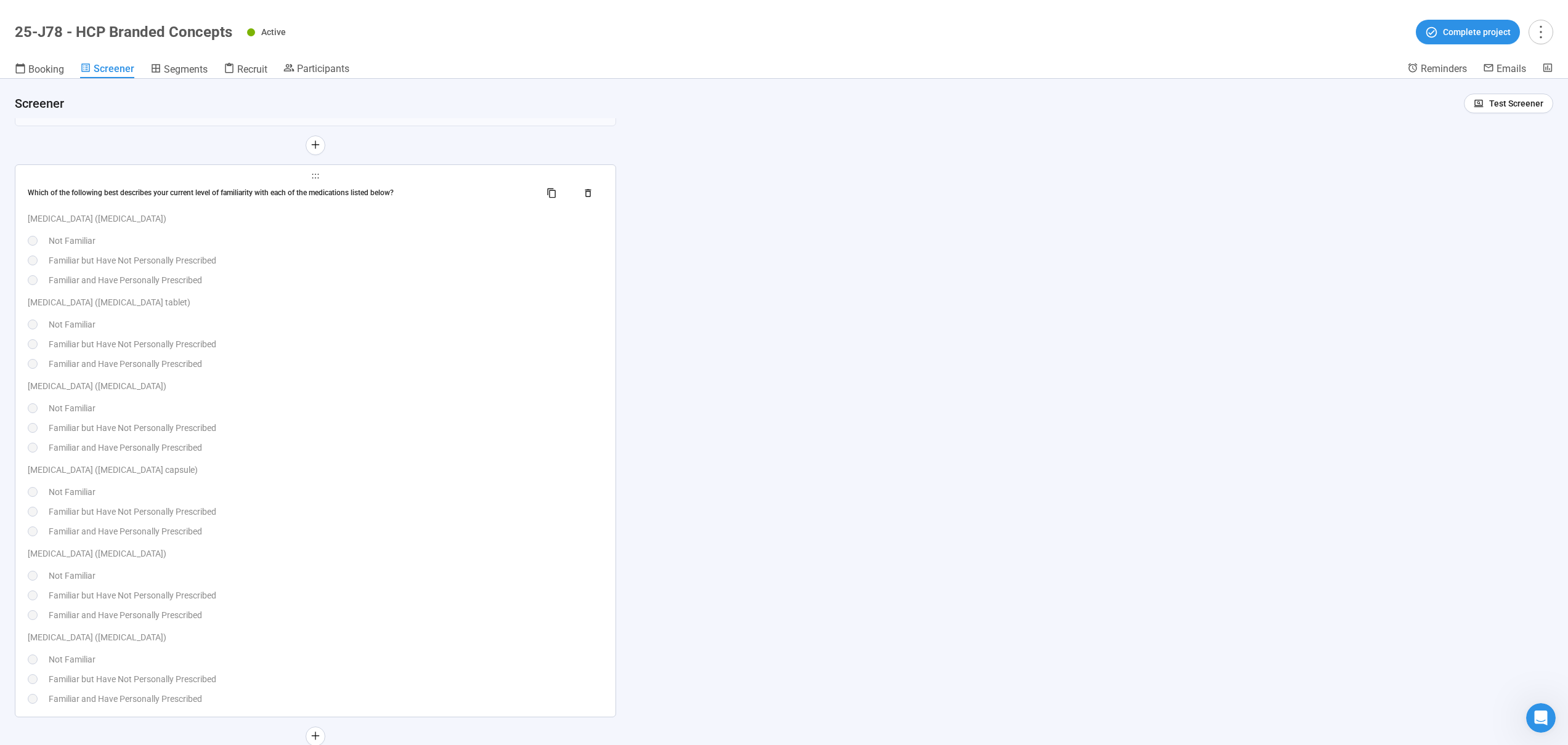
click at [257, 320] on div "Not Familiar" at bounding box center [325, 324] width 554 height 14
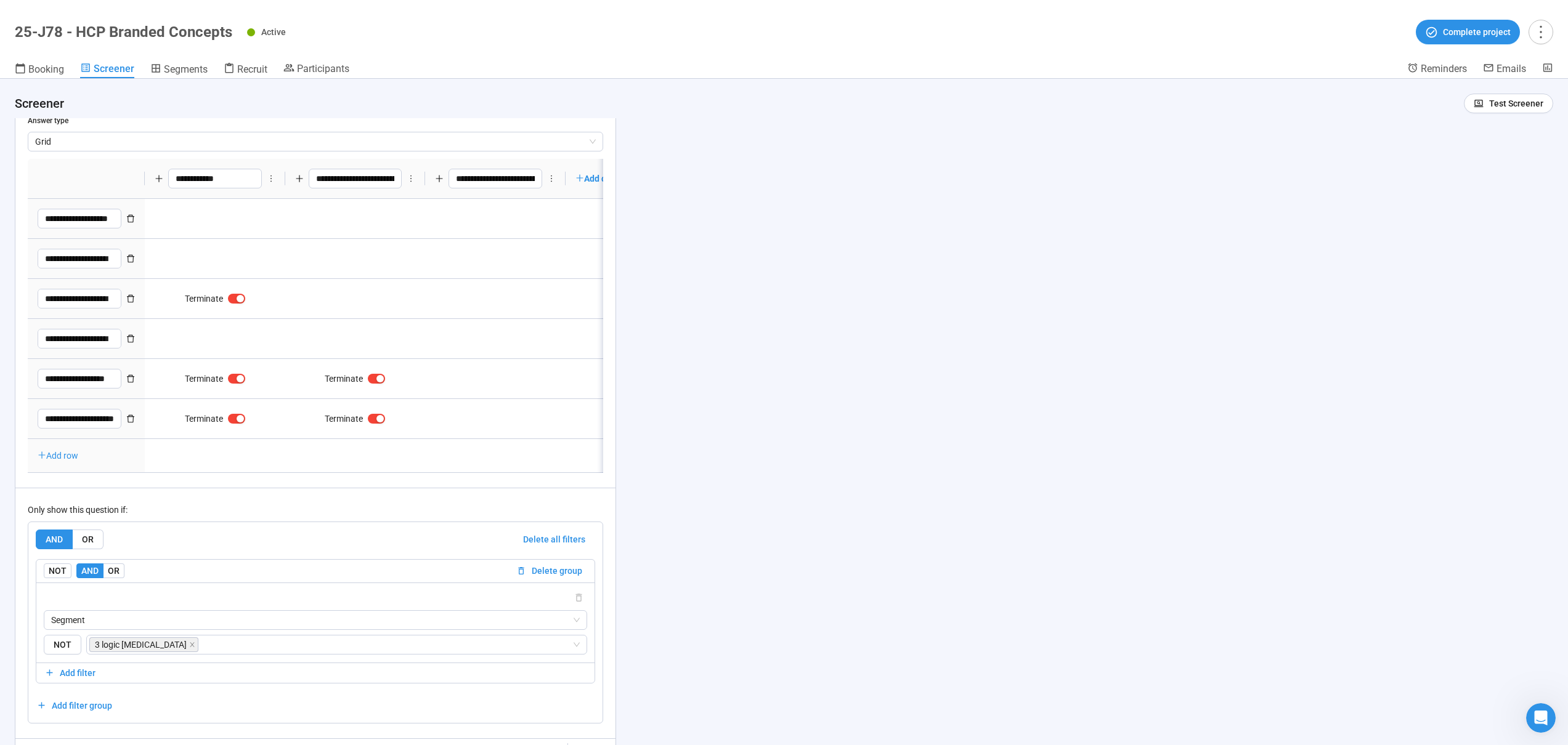
type textarea "**********"
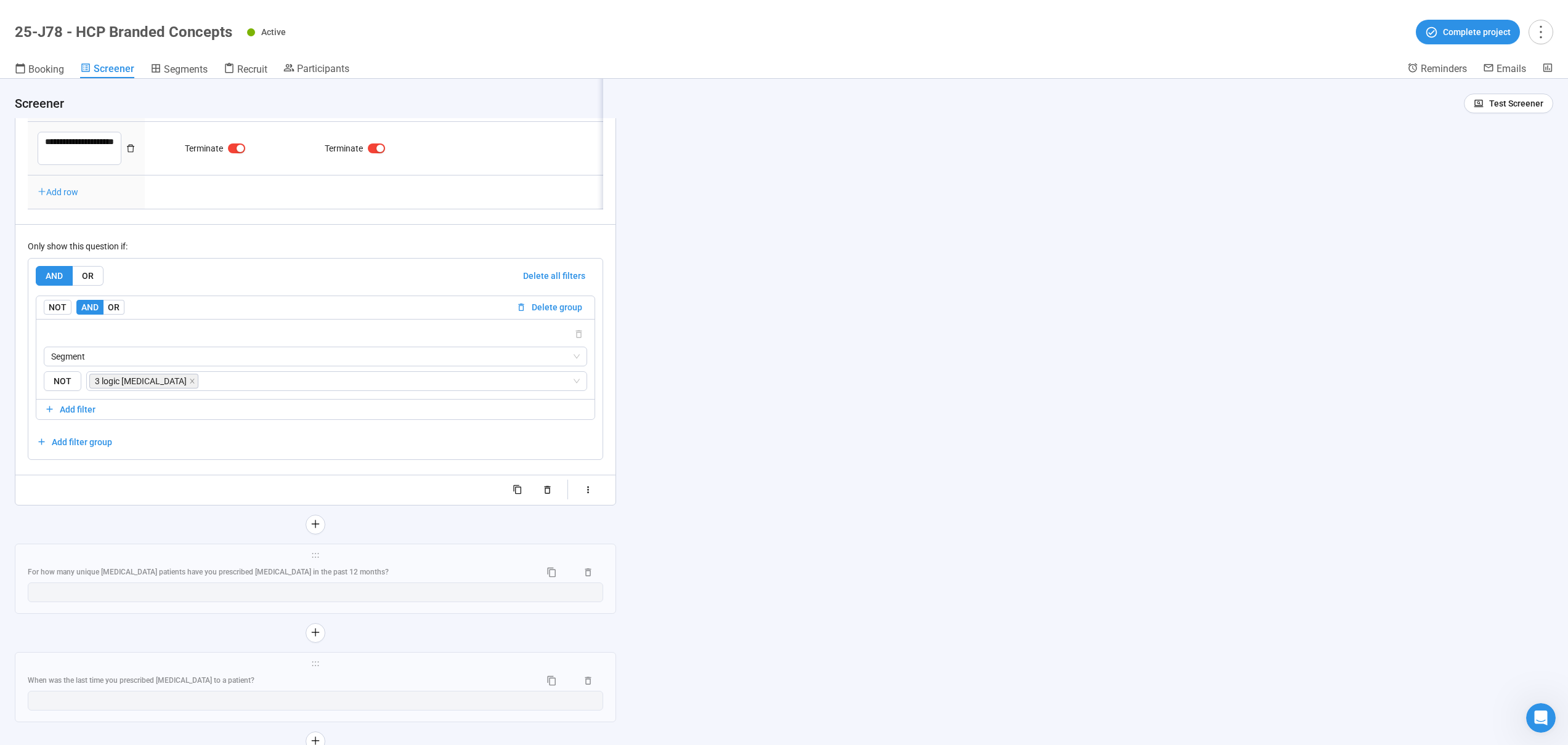
scroll to position [8198, 0]
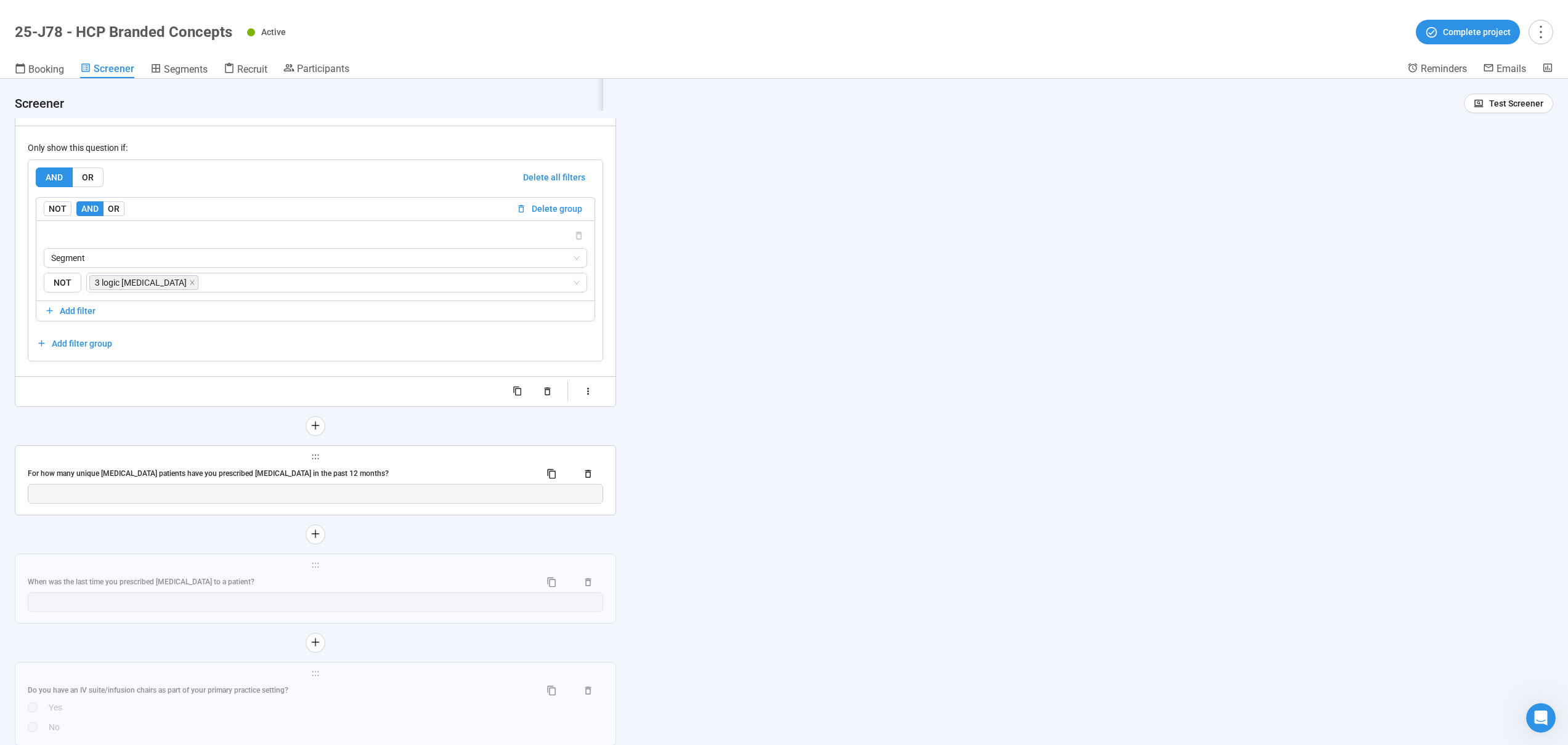
click at [422, 477] on div "For how many unique [MEDICAL_DATA] patients have you prescribed [MEDICAL_DATA] …" at bounding box center [279, 473] width 503 height 12
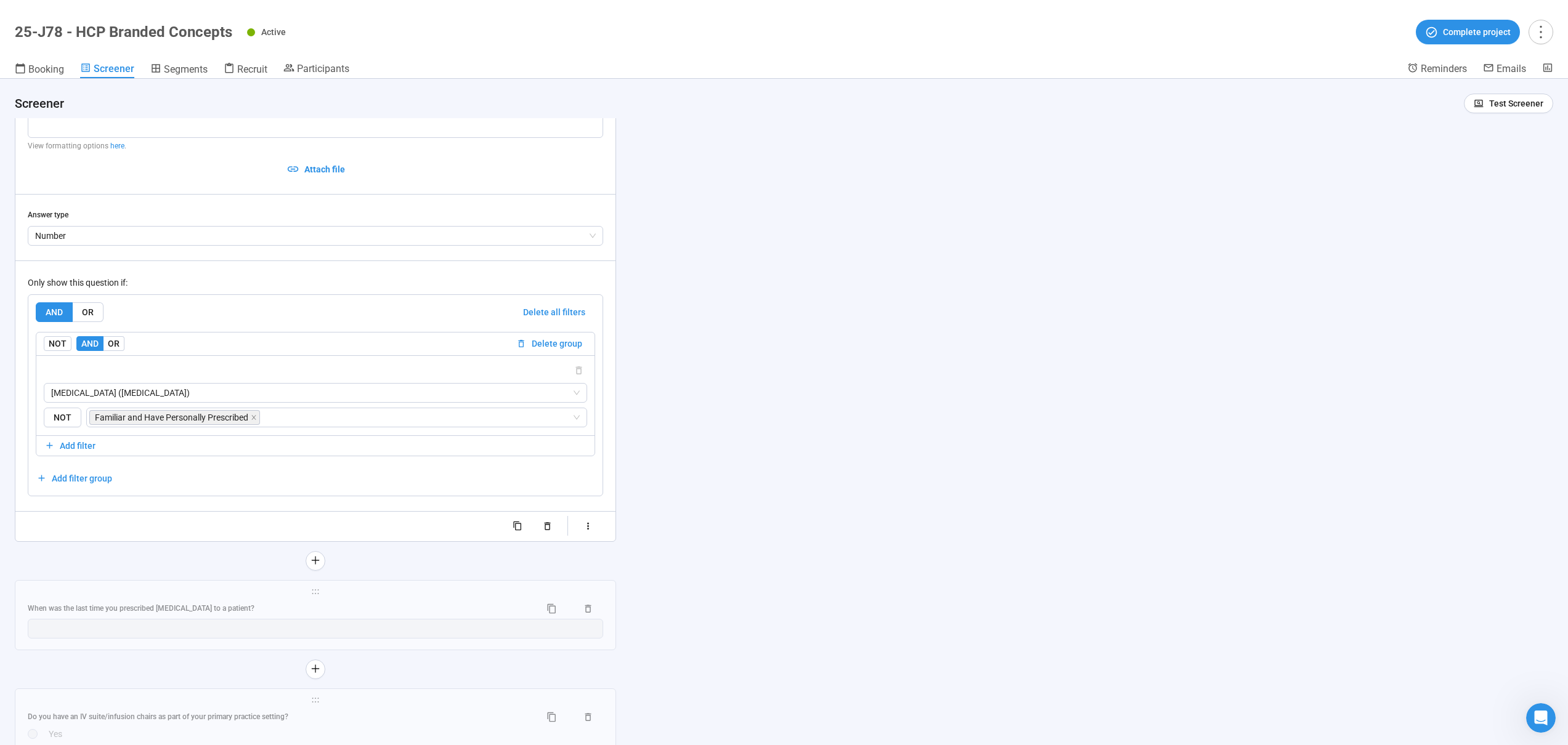
scroll to position [8264, 0]
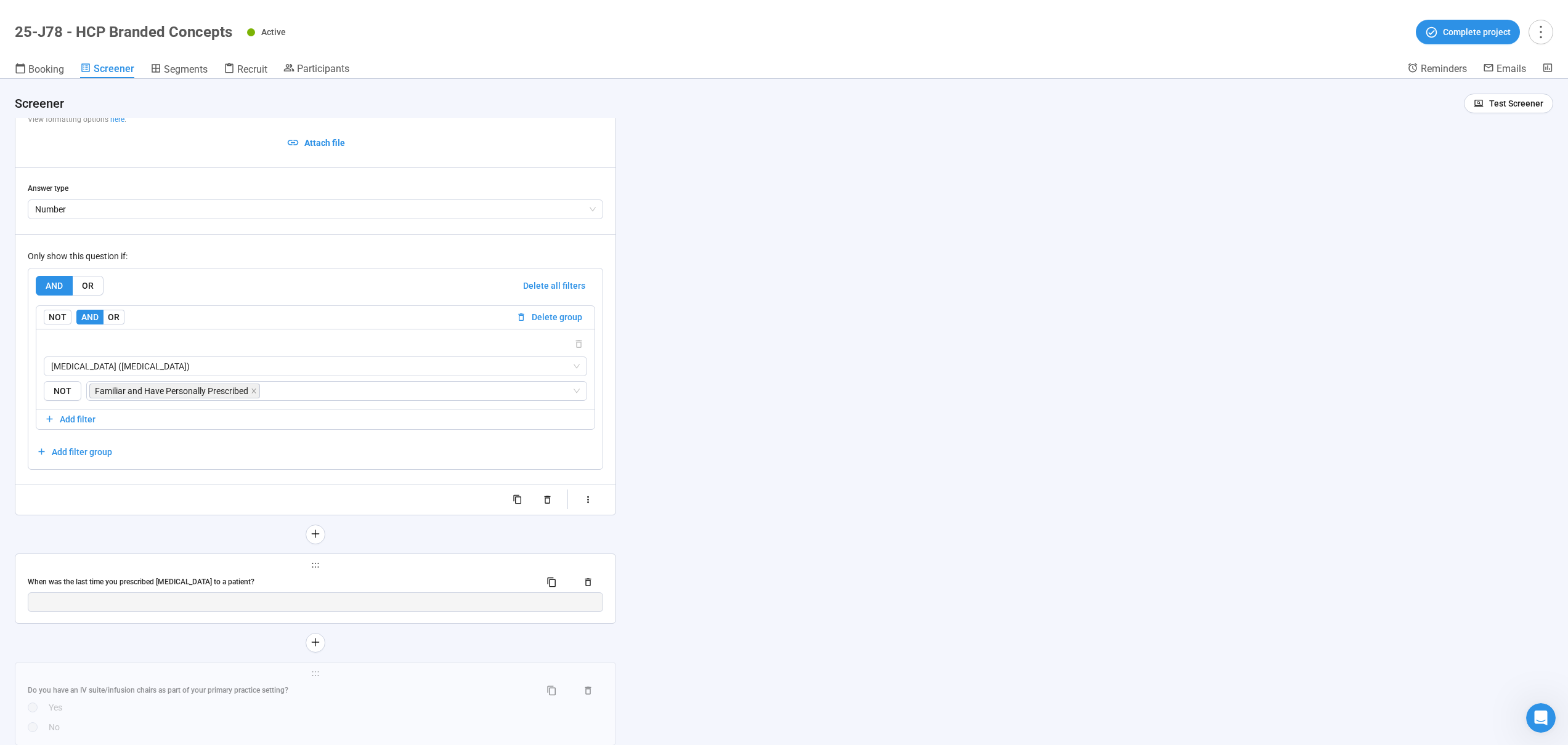
click at [368, 569] on div "**********" at bounding box center [315, 589] width 601 height 69
click at [356, 573] on div "When was the last time you prescribed [MEDICAL_DATA] to a patient?" at bounding box center [315, 582] width 576 height 20
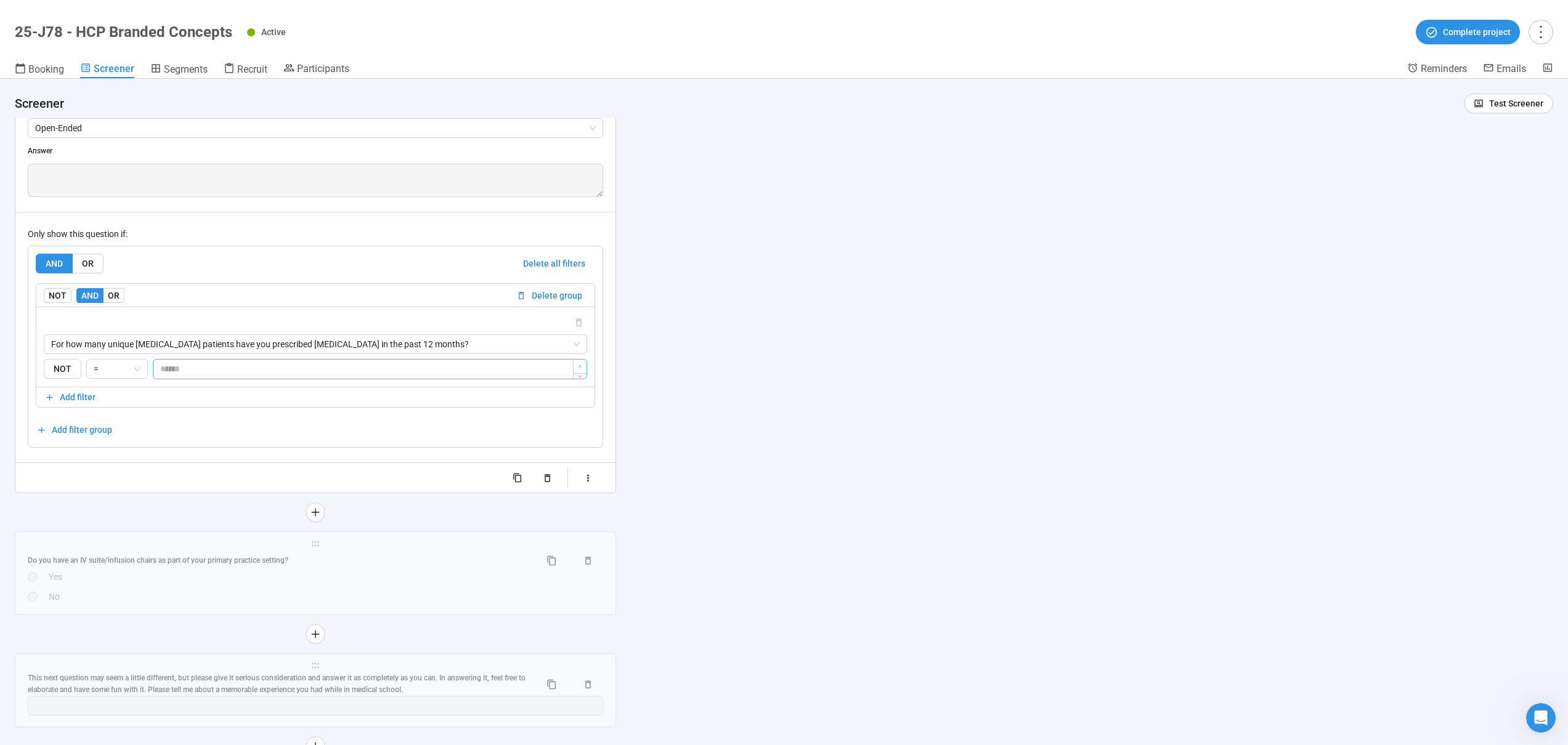
scroll to position [8458, 0]
click at [336, 557] on div "Do you have an IV suite/infusion chairs as part of your primary practice settin…" at bounding box center [279, 555] width 503 height 12
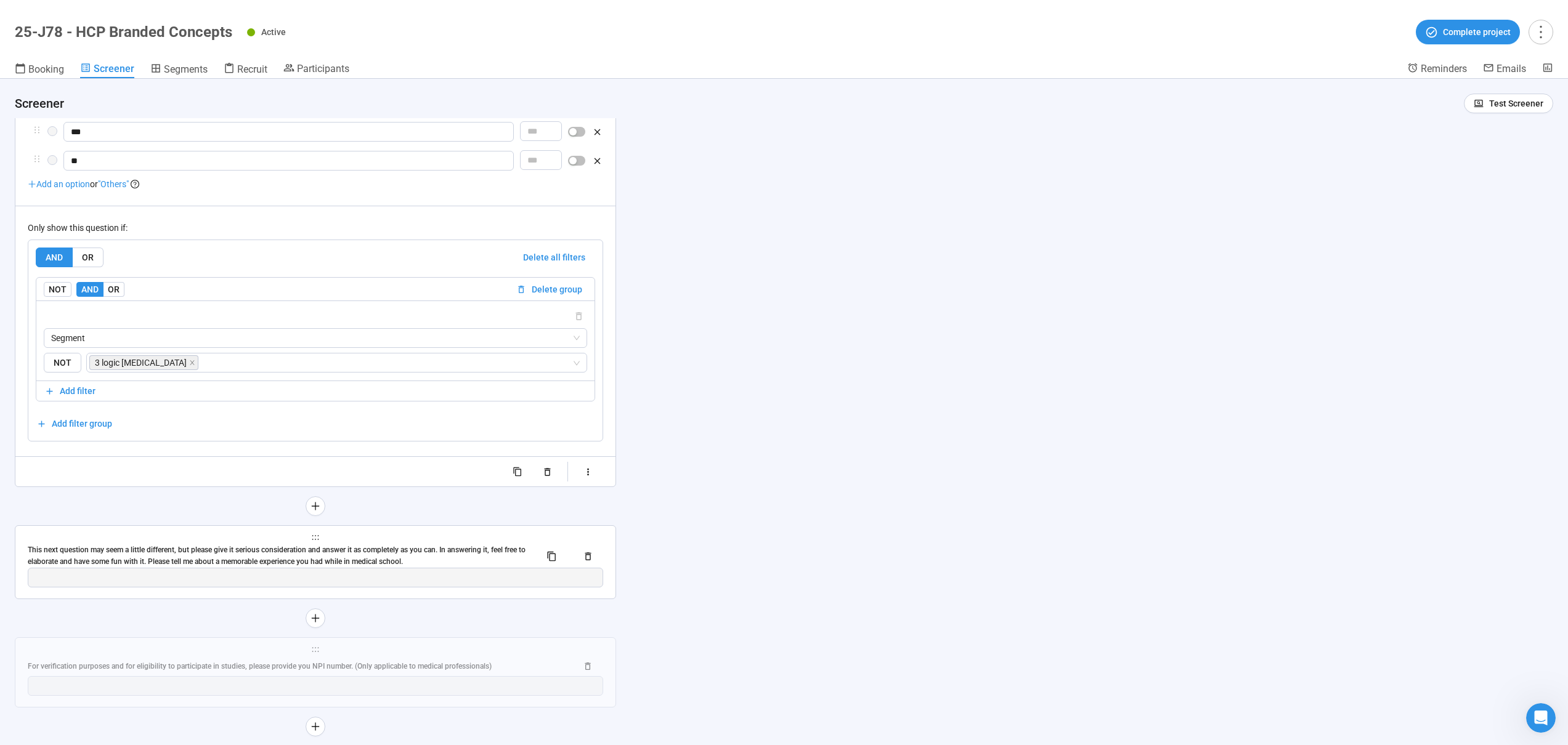
scroll to position [8676, 0]
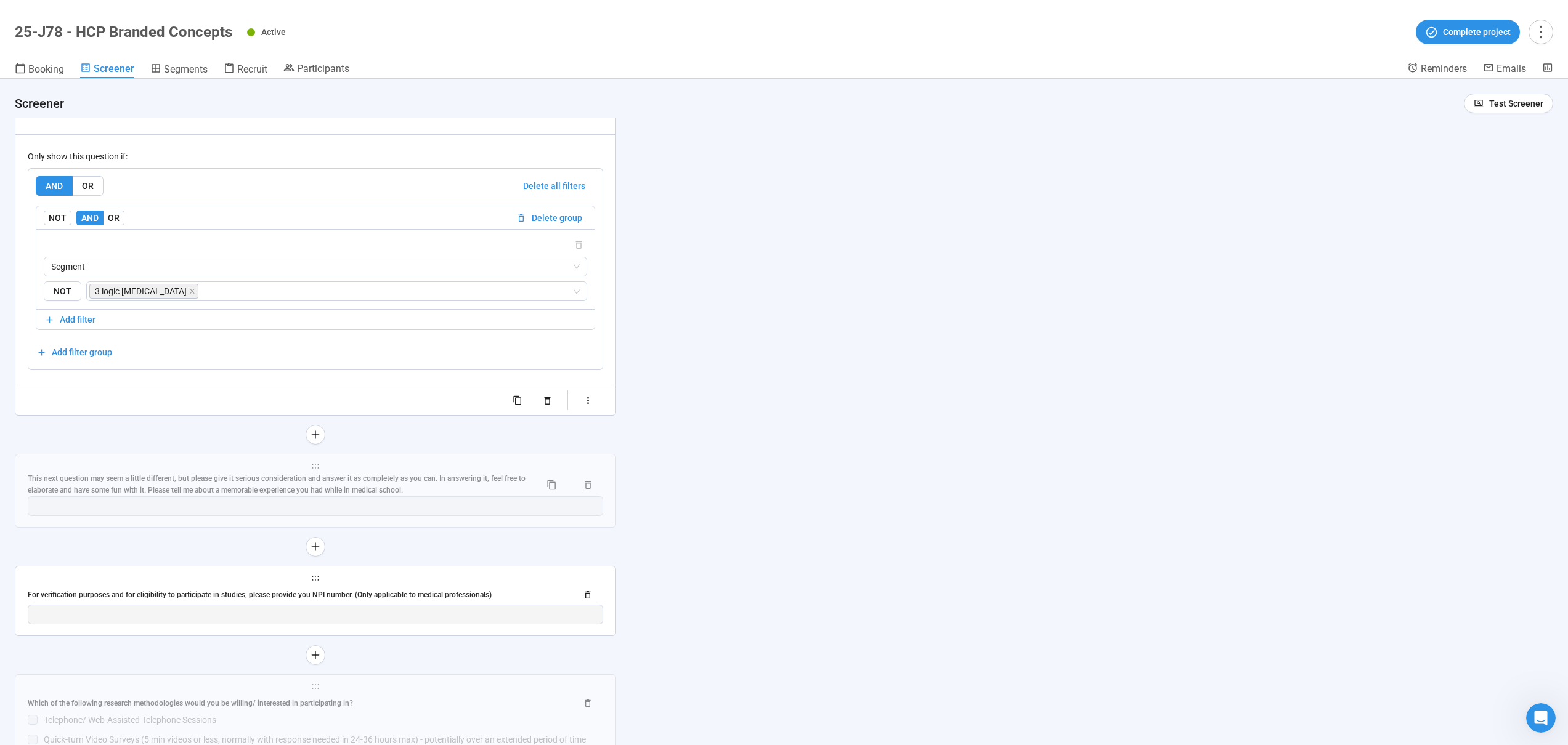
click at [339, 576] on span "holder" at bounding box center [315, 578] width 576 height 8
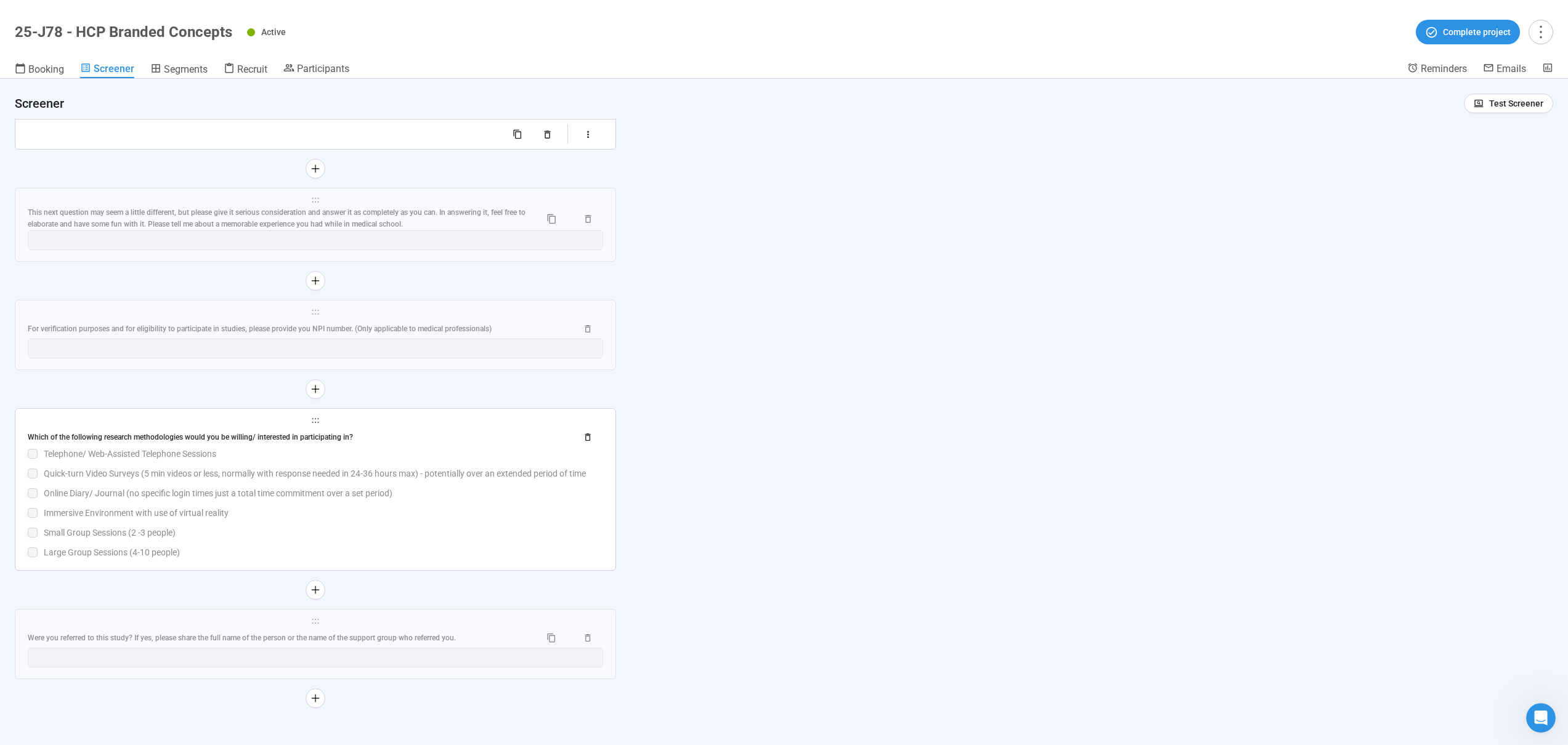
scroll to position [8945, 0]
click at [475, 616] on span "holder" at bounding box center [315, 619] width 576 height 8
click at [408, 202] on span "holder" at bounding box center [315, 198] width 576 height 8
click at [409, 202] on span "holder" at bounding box center [315, 198] width 576 height 8
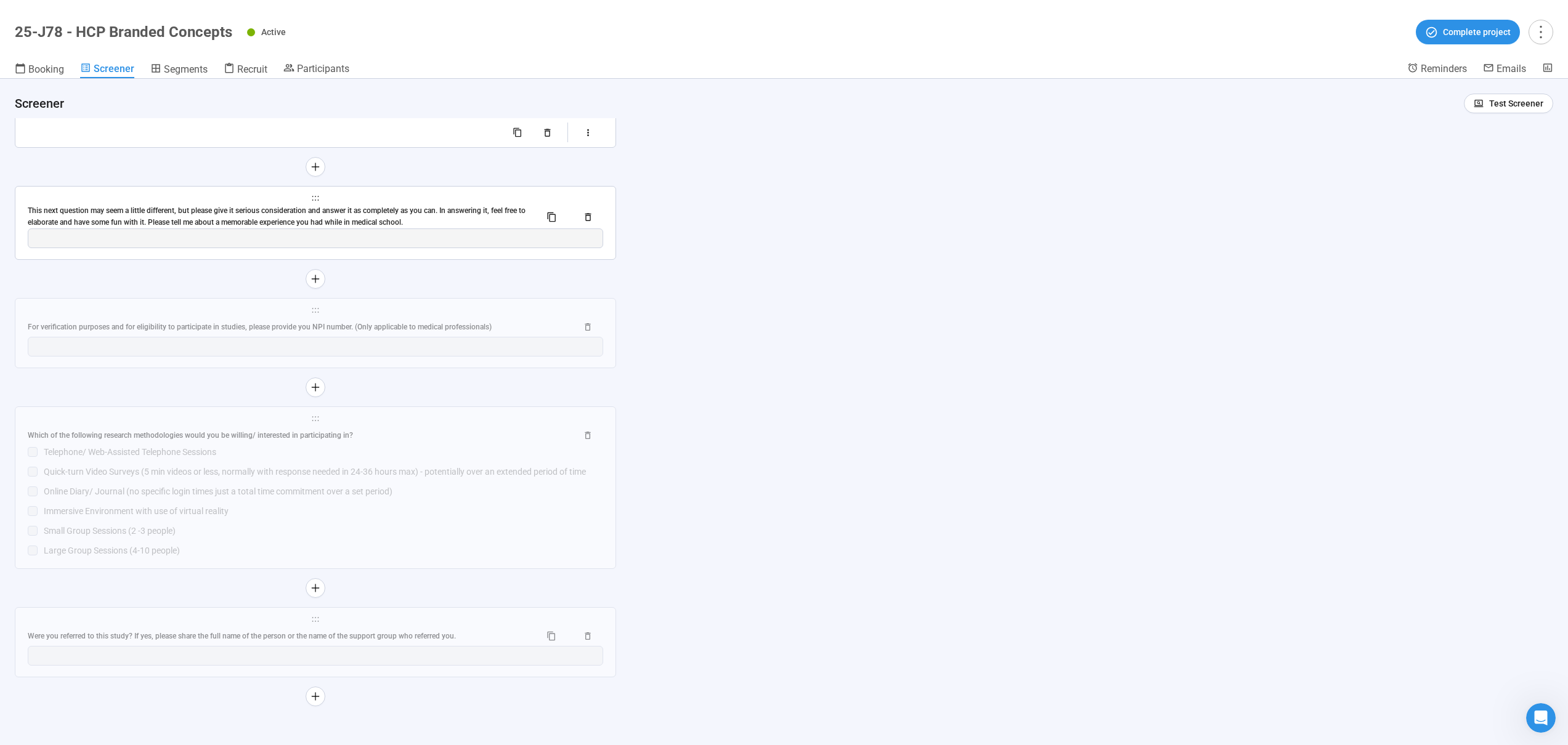
click at [409, 202] on span "holder" at bounding box center [315, 198] width 576 height 8
click at [342, 199] on span "holder" at bounding box center [315, 198] width 576 height 8
click at [430, 222] on div "This next question may seem a little different, but please give it serious cons…" at bounding box center [279, 216] width 503 height 23
click at [0, 0] on div "**********" at bounding box center [0, 0] width 0 height 0
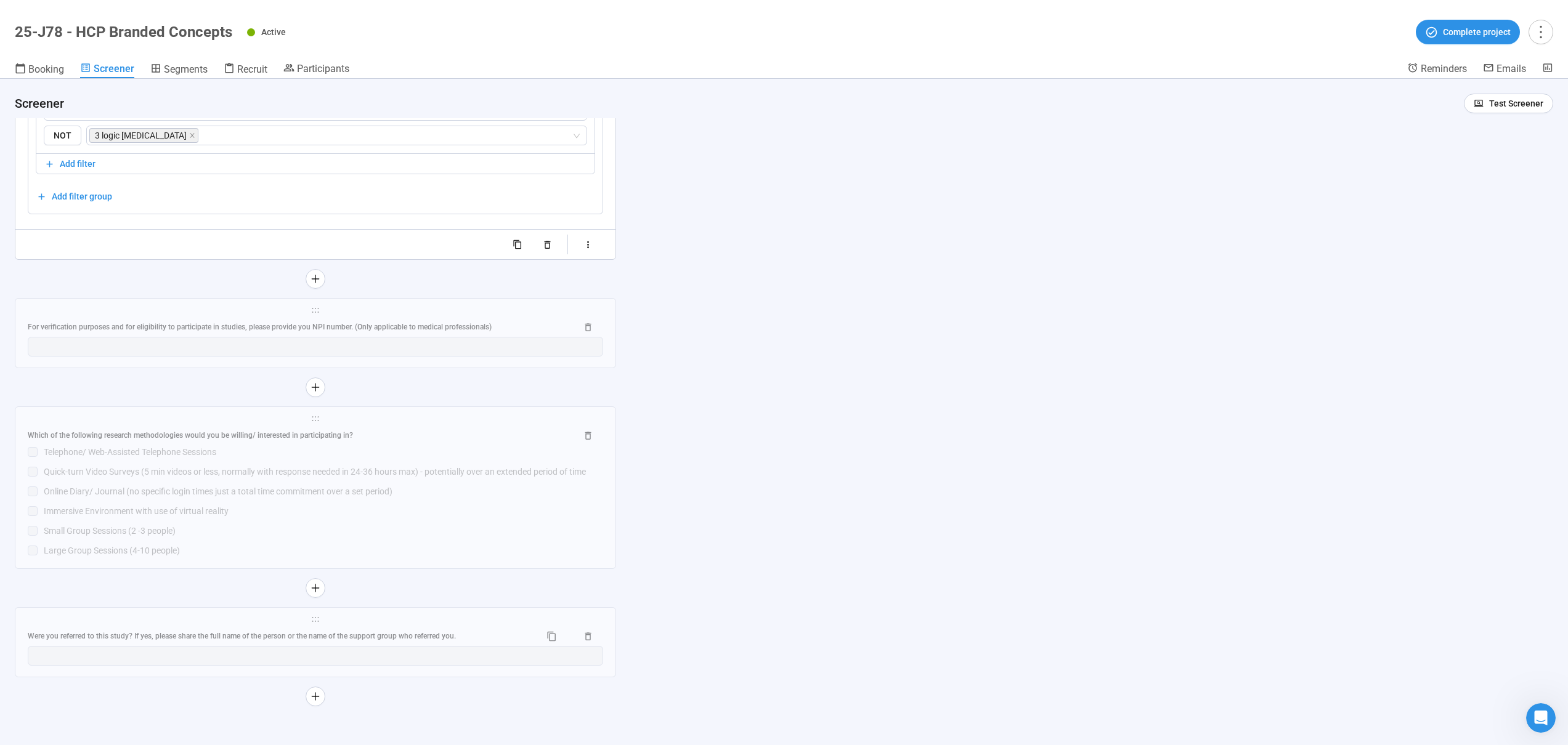
click at [379, 201] on div "AND OR Delete all filters NOT AND OR Delete group Segment NOT 3 logic gout Add …" at bounding box center [315, 112] width 560 height 186
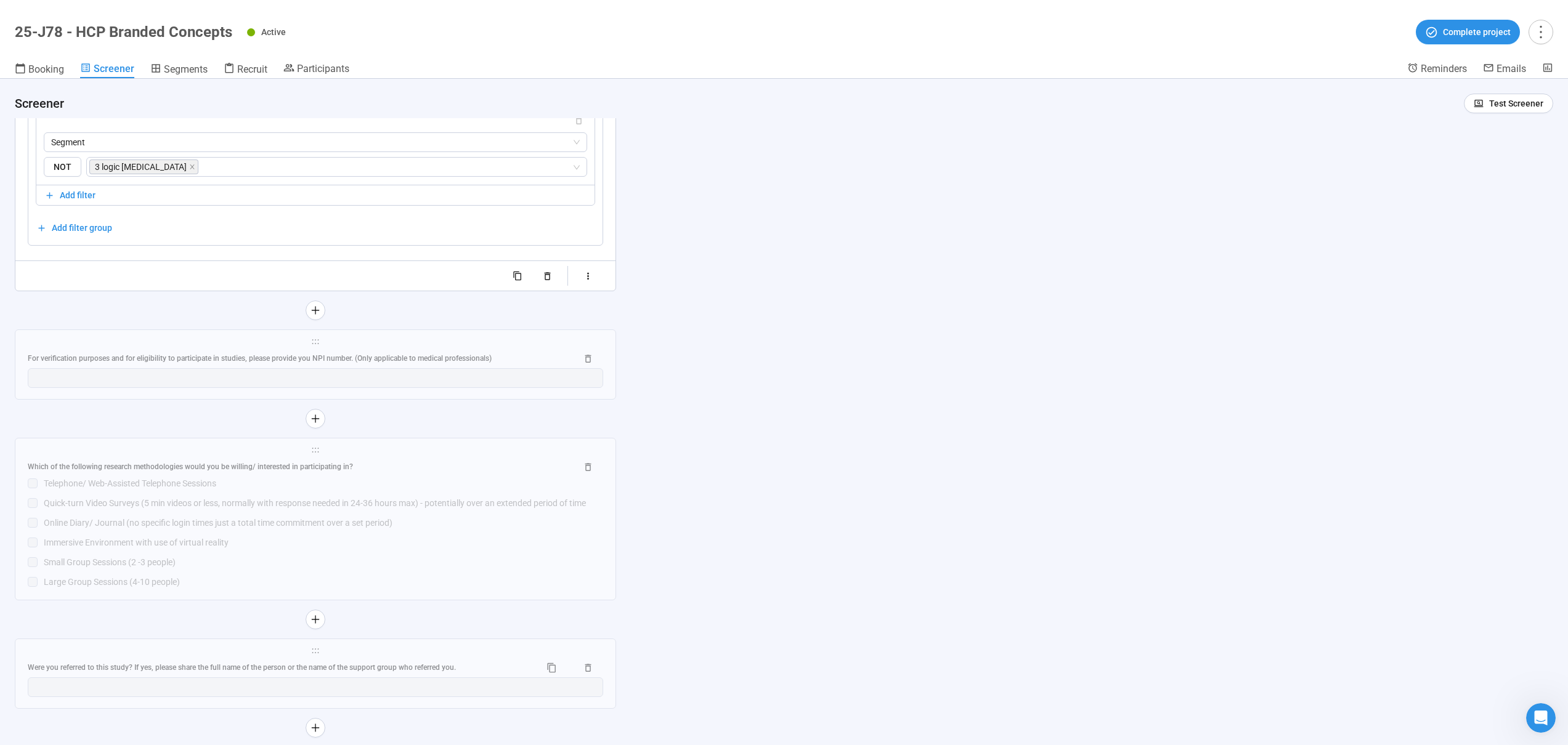
click at [379, 201] on div "AND OR Delete all filters NOT AND OR Delete group Segment NOT 3 logic gout Add …" at bounding box center [315, 144] width 560 height 186
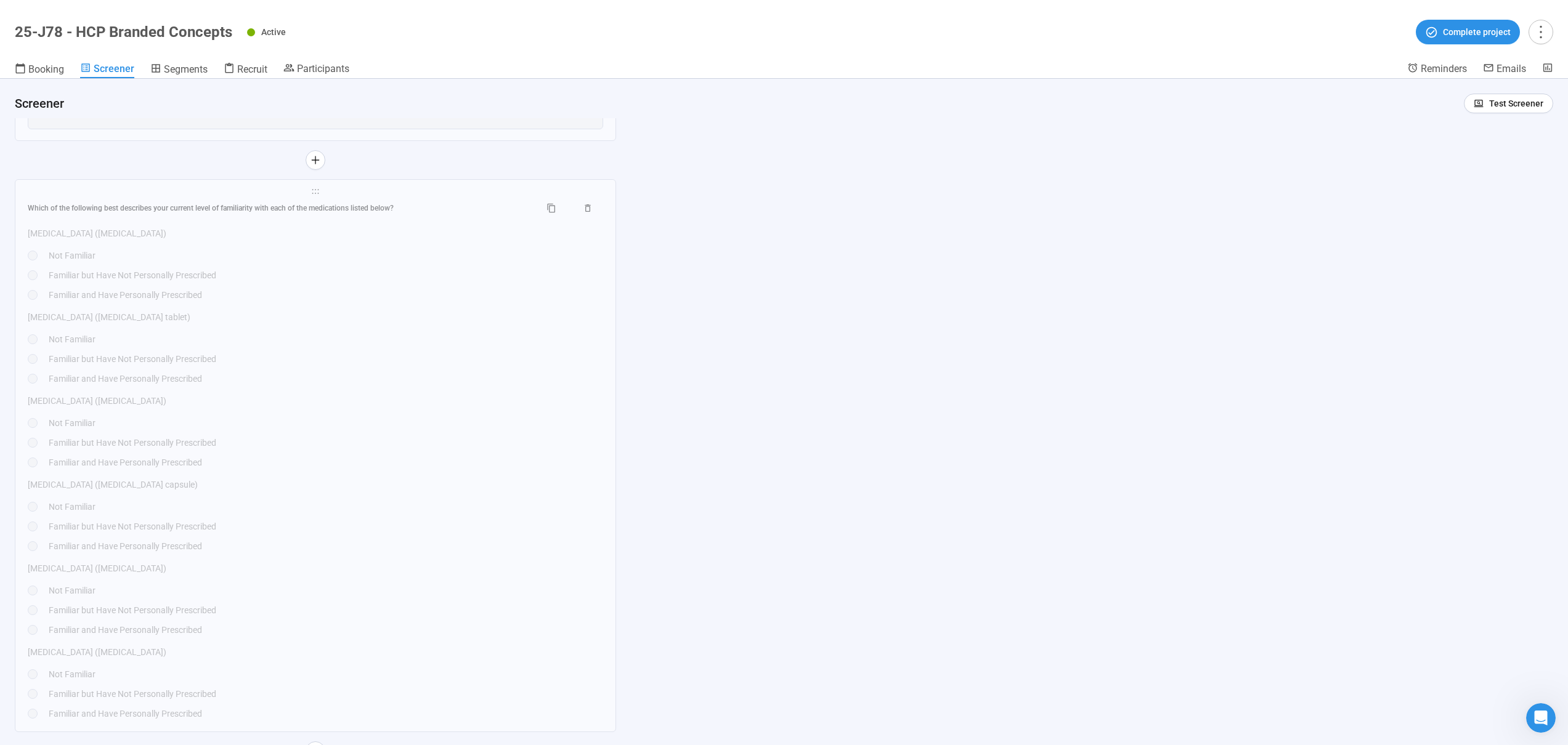
scroll to position [6895, 0]
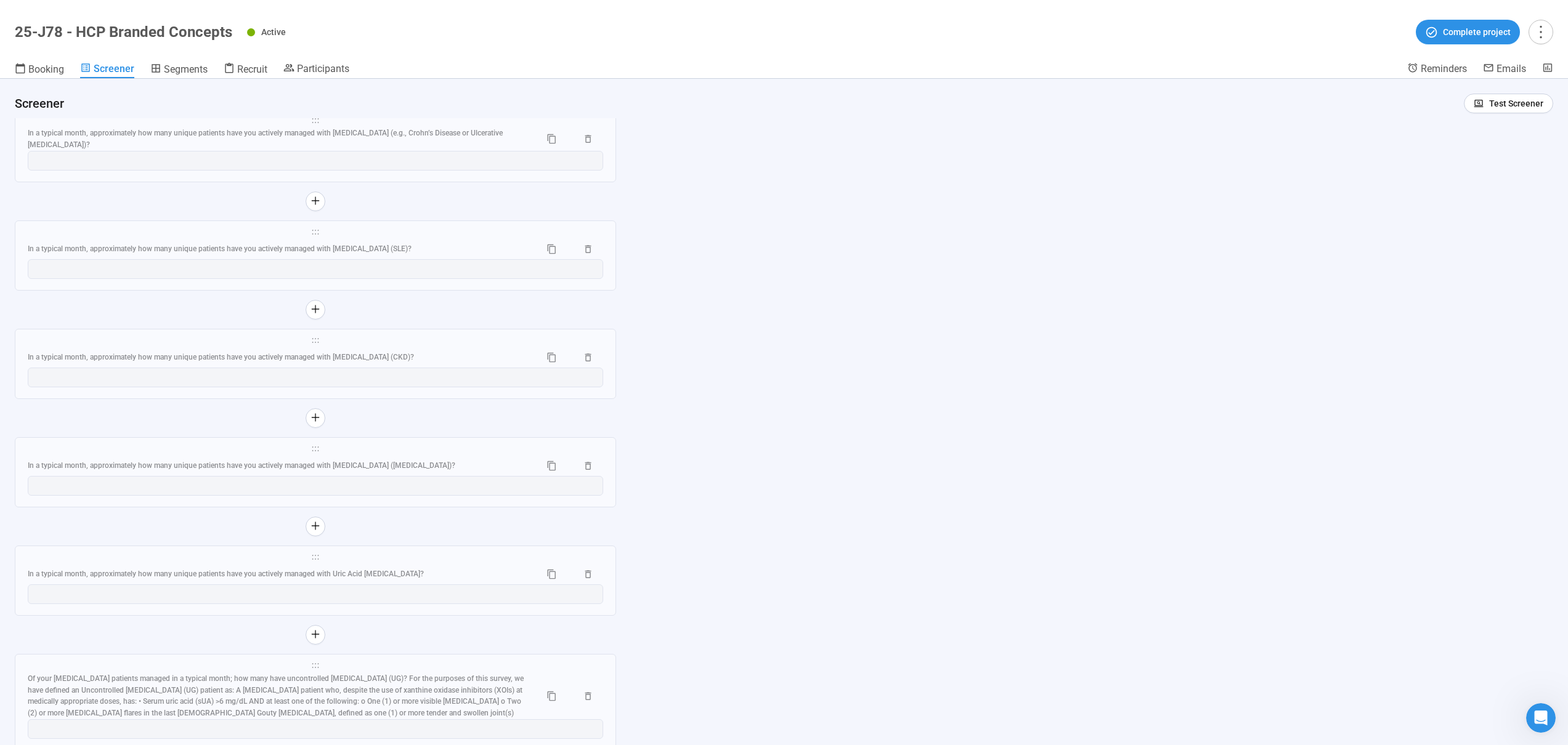
click at [1304, 131] on div "**********" at bounding box center [784, 411] width 1568 height 666
click at [51, 71] on span "Booking" at bounding box center [46, 69] width 35 height 12
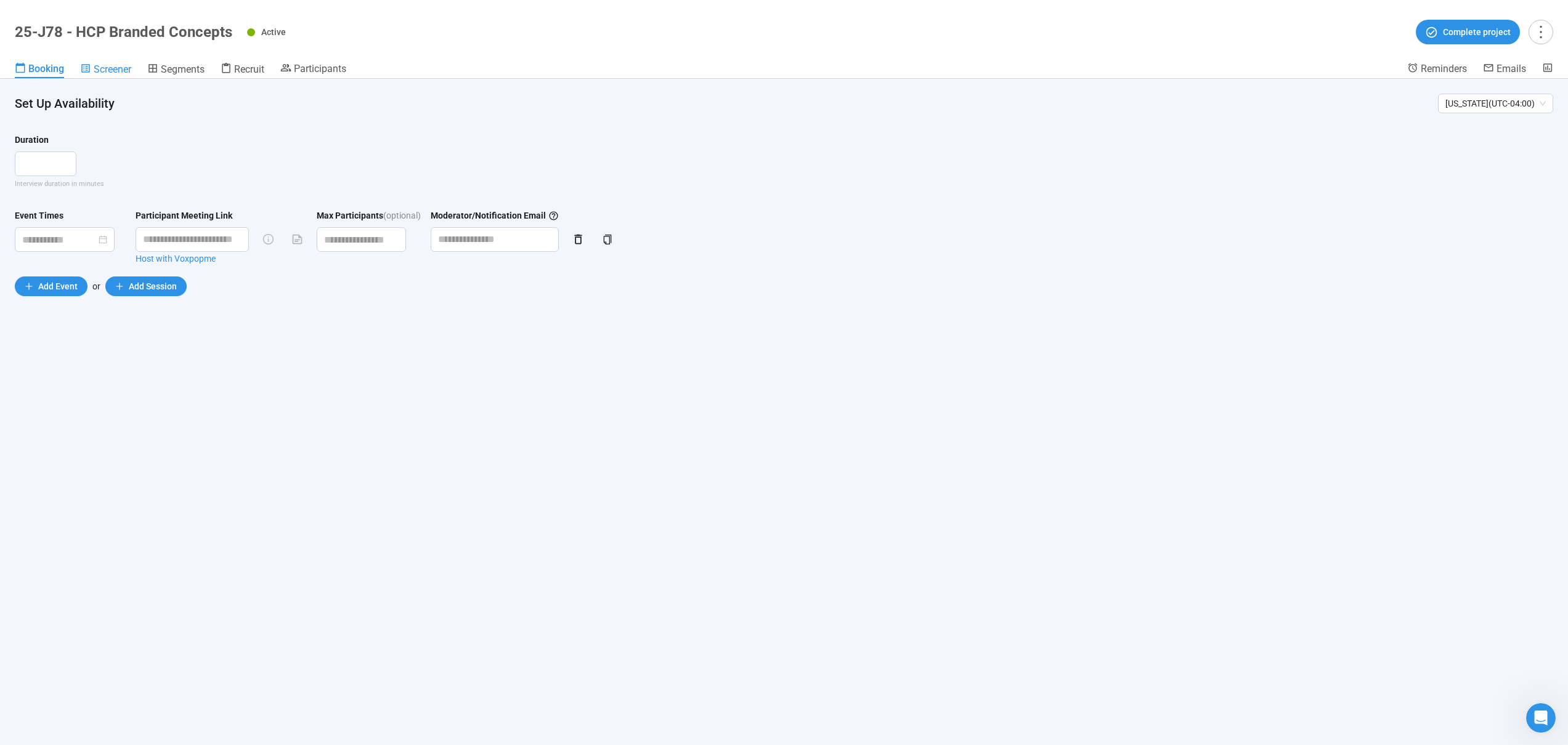
click at [92, 69] on div "Screener" at bounding box center [106, 69] width 51 height 12
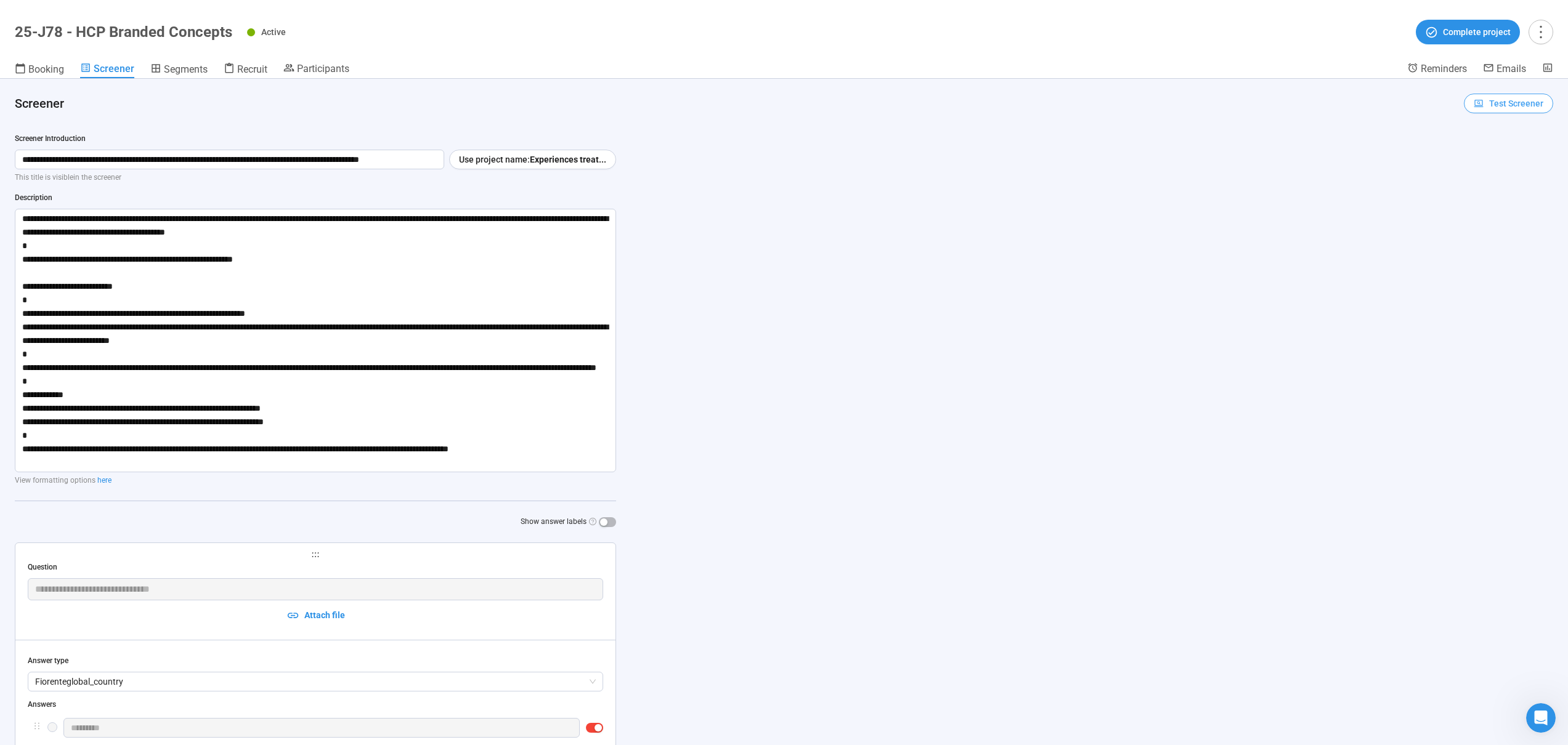
click at [1489, 109] on span "Test Screener" at bounding box center [1516, 103] width 54 height 14
click at [1509, 163] on link "Test screener" at bounding box center [1492, 167] width 51 height 10
click at [1489, 106] on span "Test Screener" at bounding box center [1516, 103] width 54 height 14
click at [1506, 166] on link "Test screener" at bounding box center [1492, 167] width 51 height 10
click at [1492, 102] on span "Test Screener" at bounding box center [1516, 103] width 54 height 14
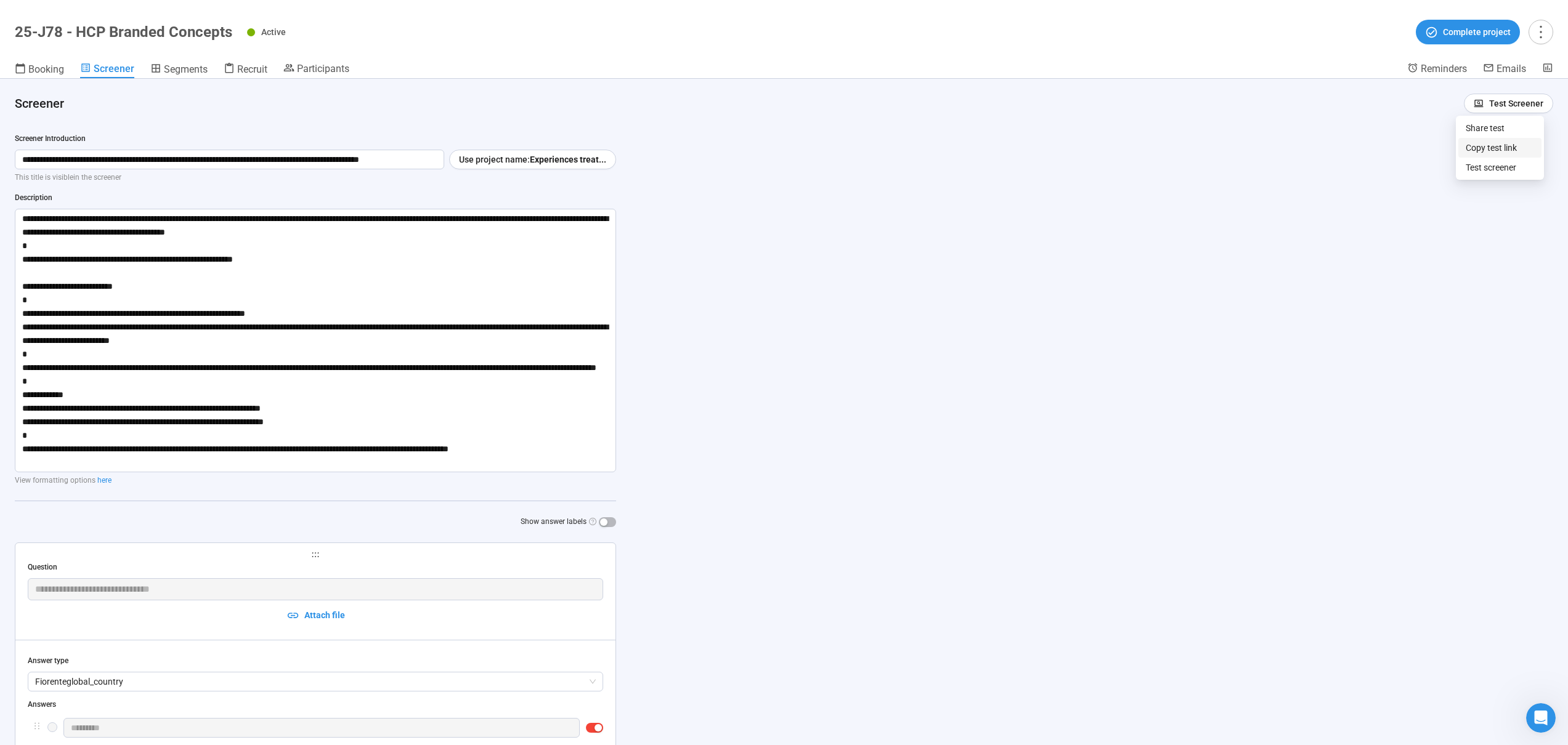
click at [1490, 146] on span "Copy test link" at bounding box center [1500, 148] width 69 height 14
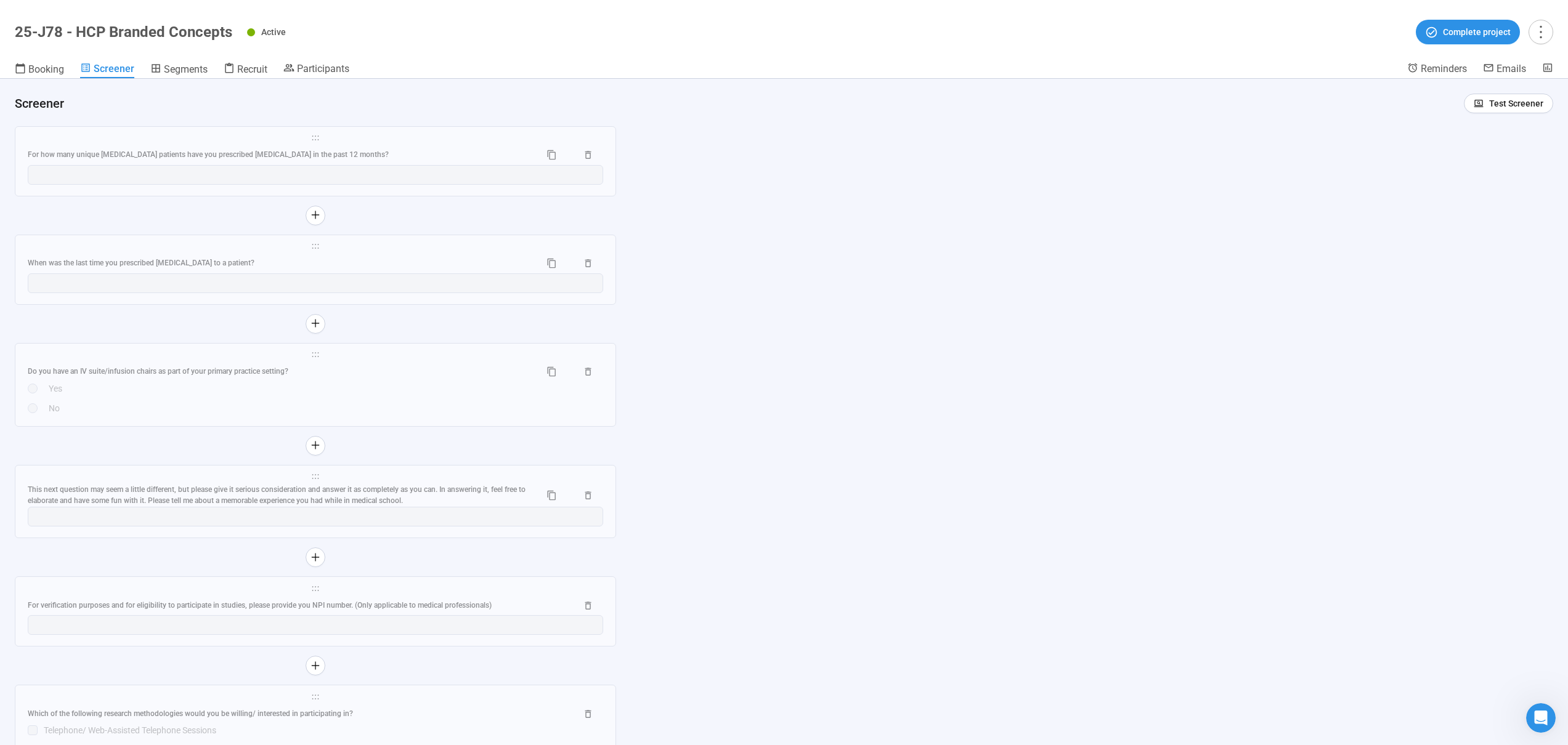
scroll to position [8371, 0]
click at [469, 490] on div "This next question may seem a little different, but please give it serious cons…" at bounding box center [279, 495] width 503 height 23
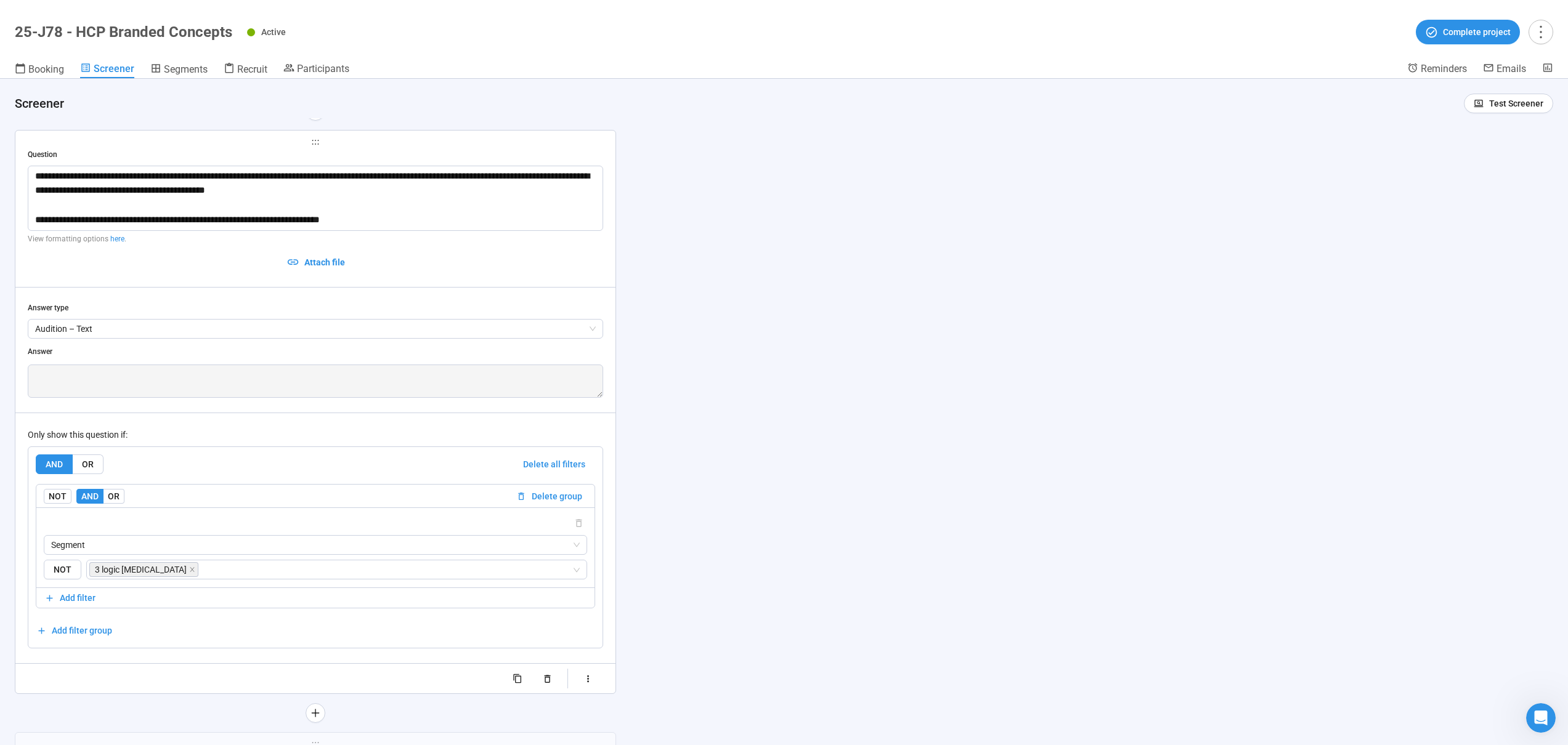
scroll to position [8535, 0]
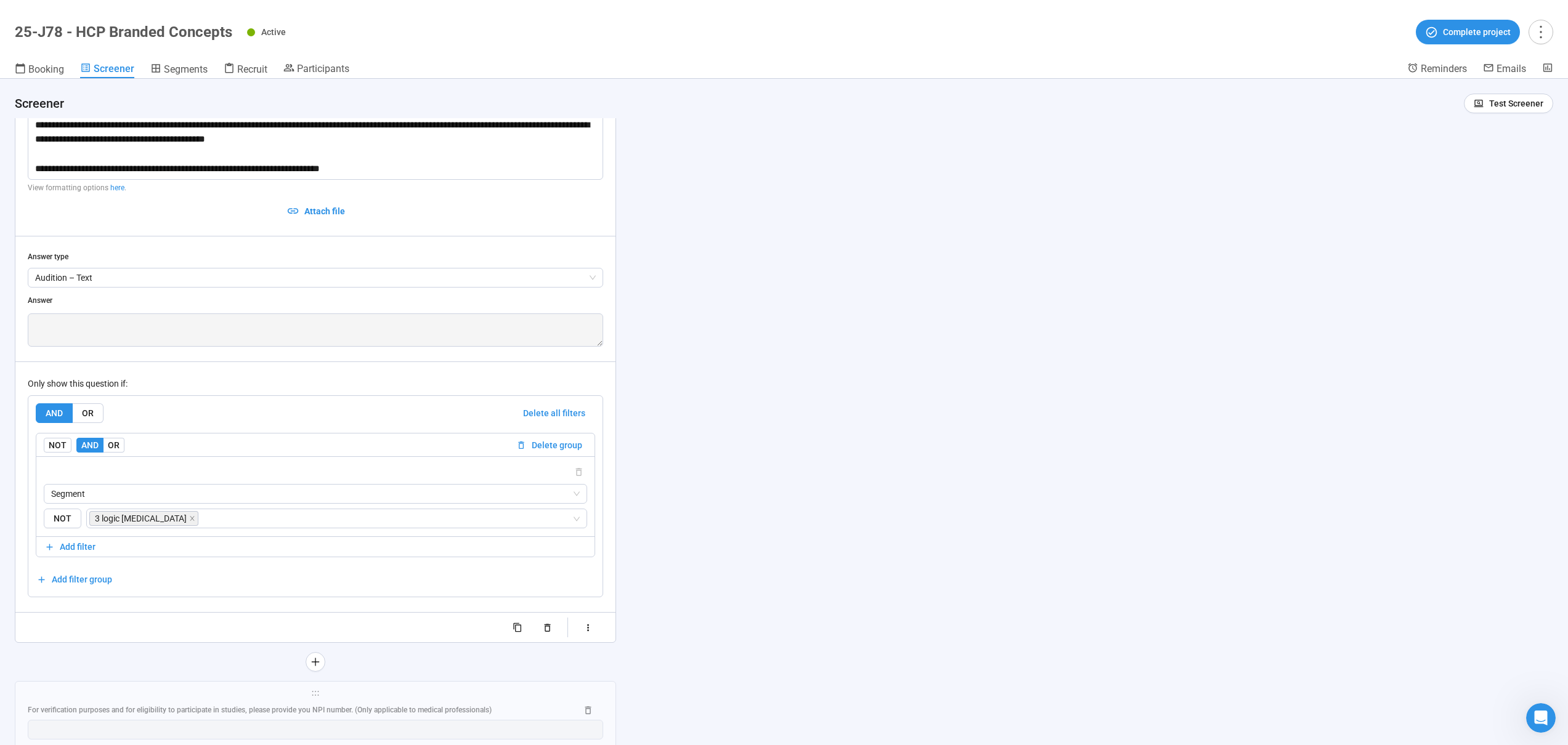
click at [892, 409] on div "**********" at bounding box center [784, 411] width 1568 height 666
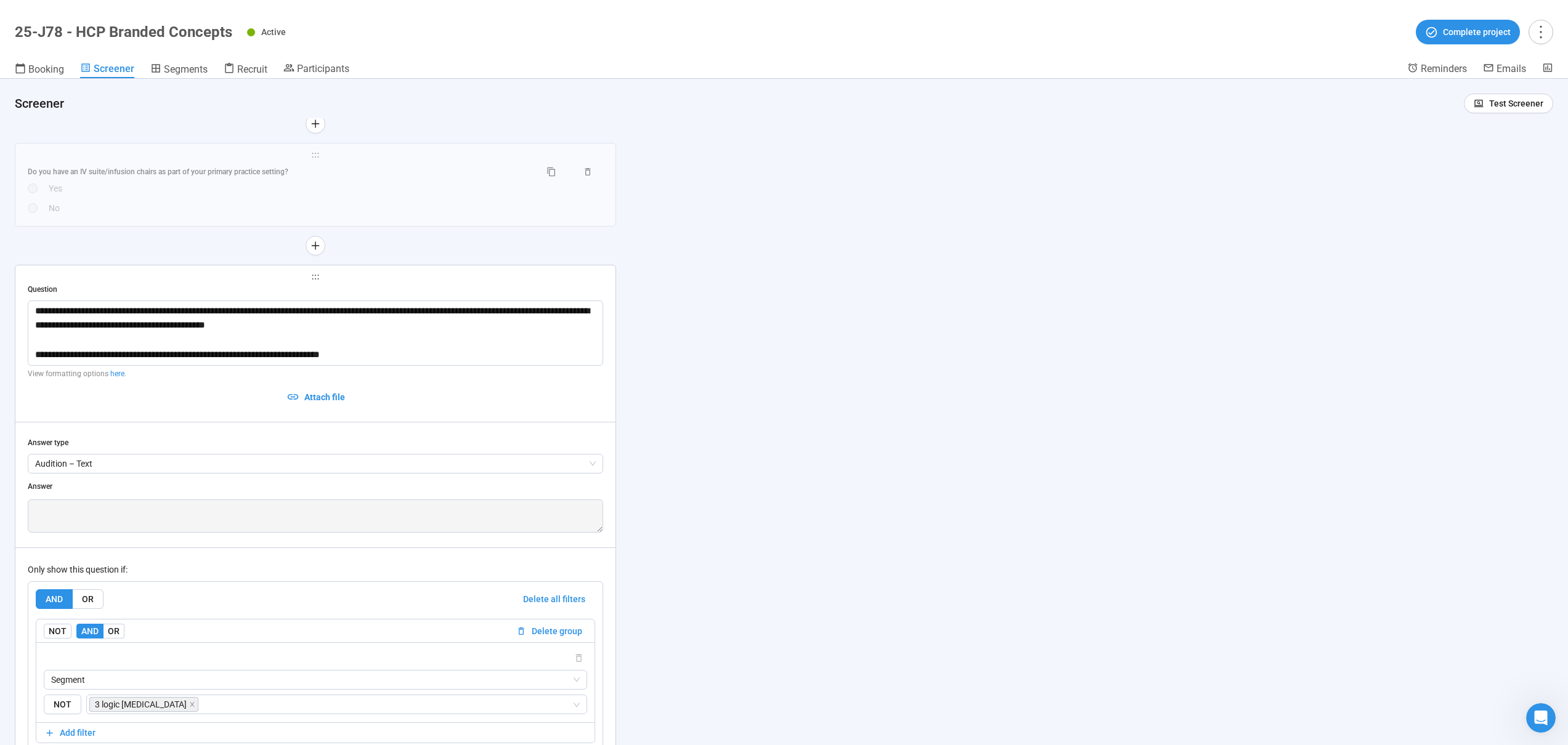
scroll to position [8336, 0]
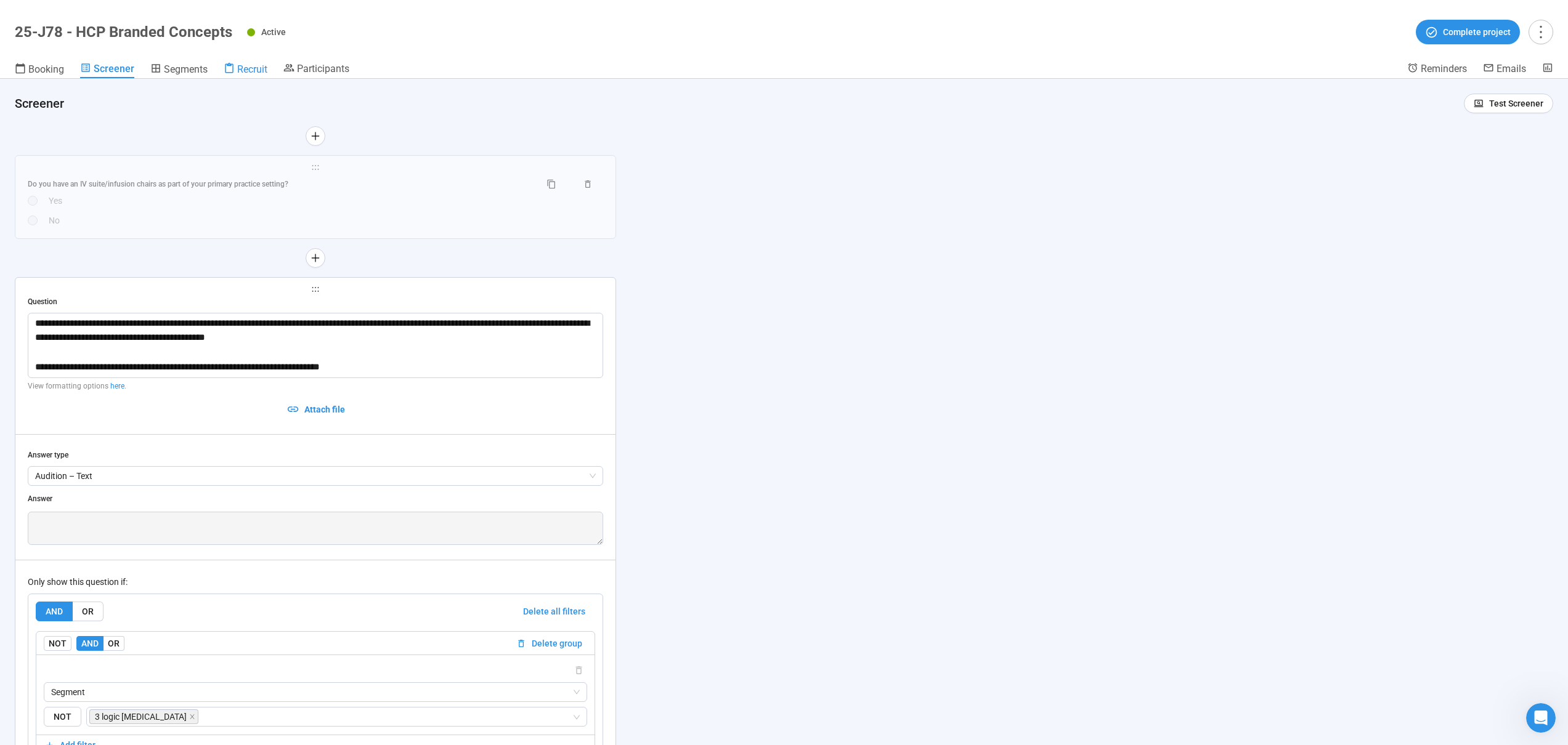
click at [241, 70] on span "Recruit" at bounding box center [252, 69] width 30 height 12
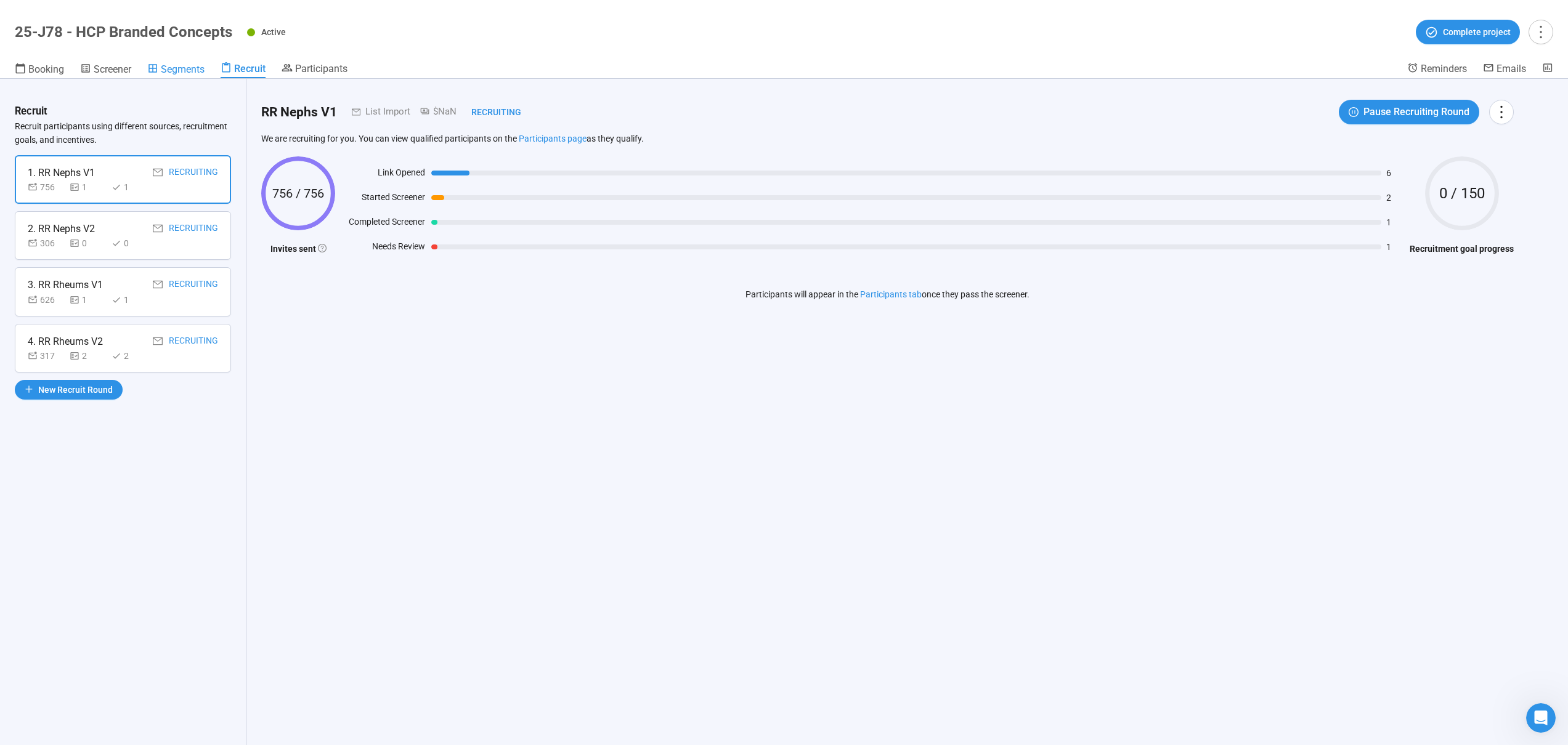
click at [171, 72] on span "Segments" at bounding box center [183, 69] width 44 height 12
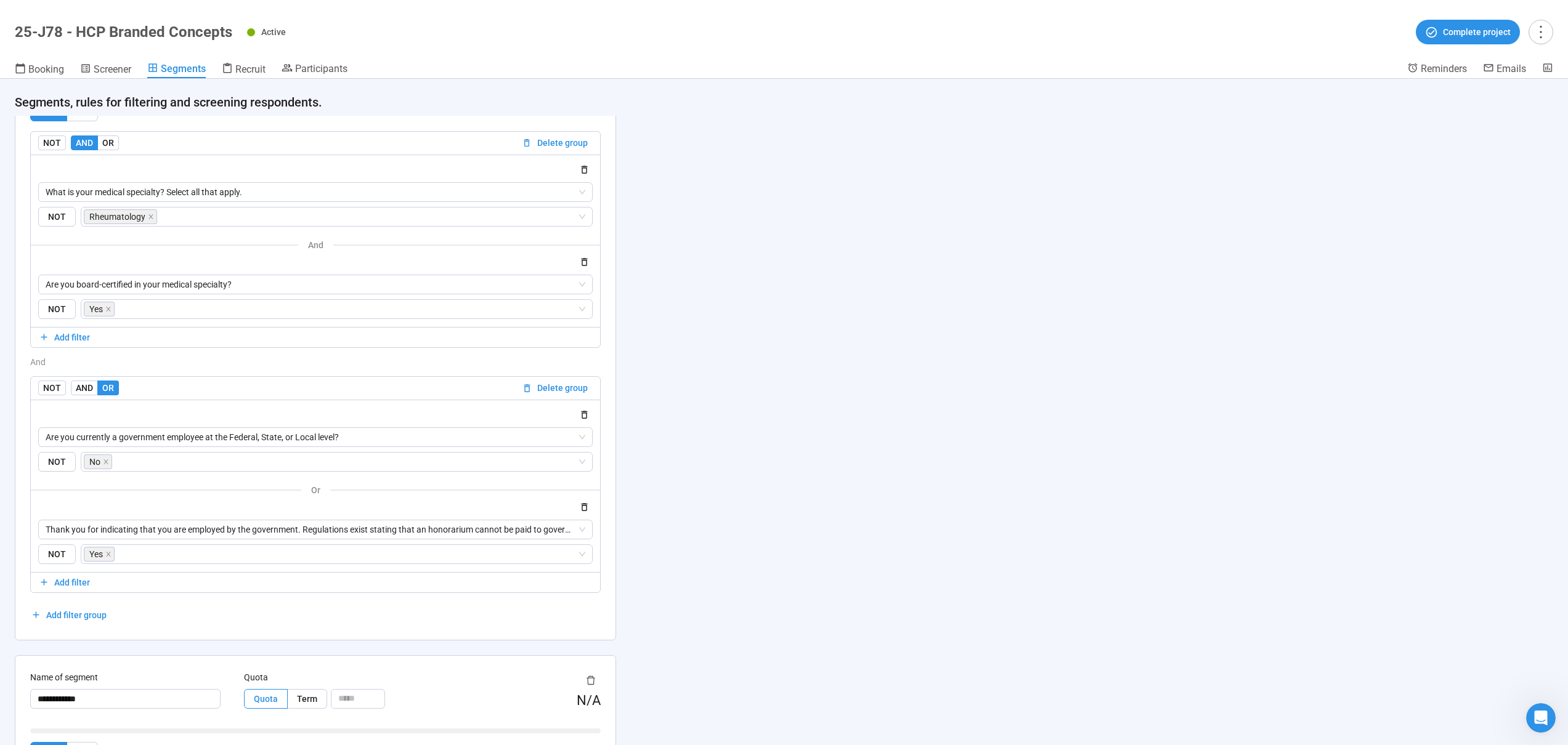
scroll to position [1737, 0]
